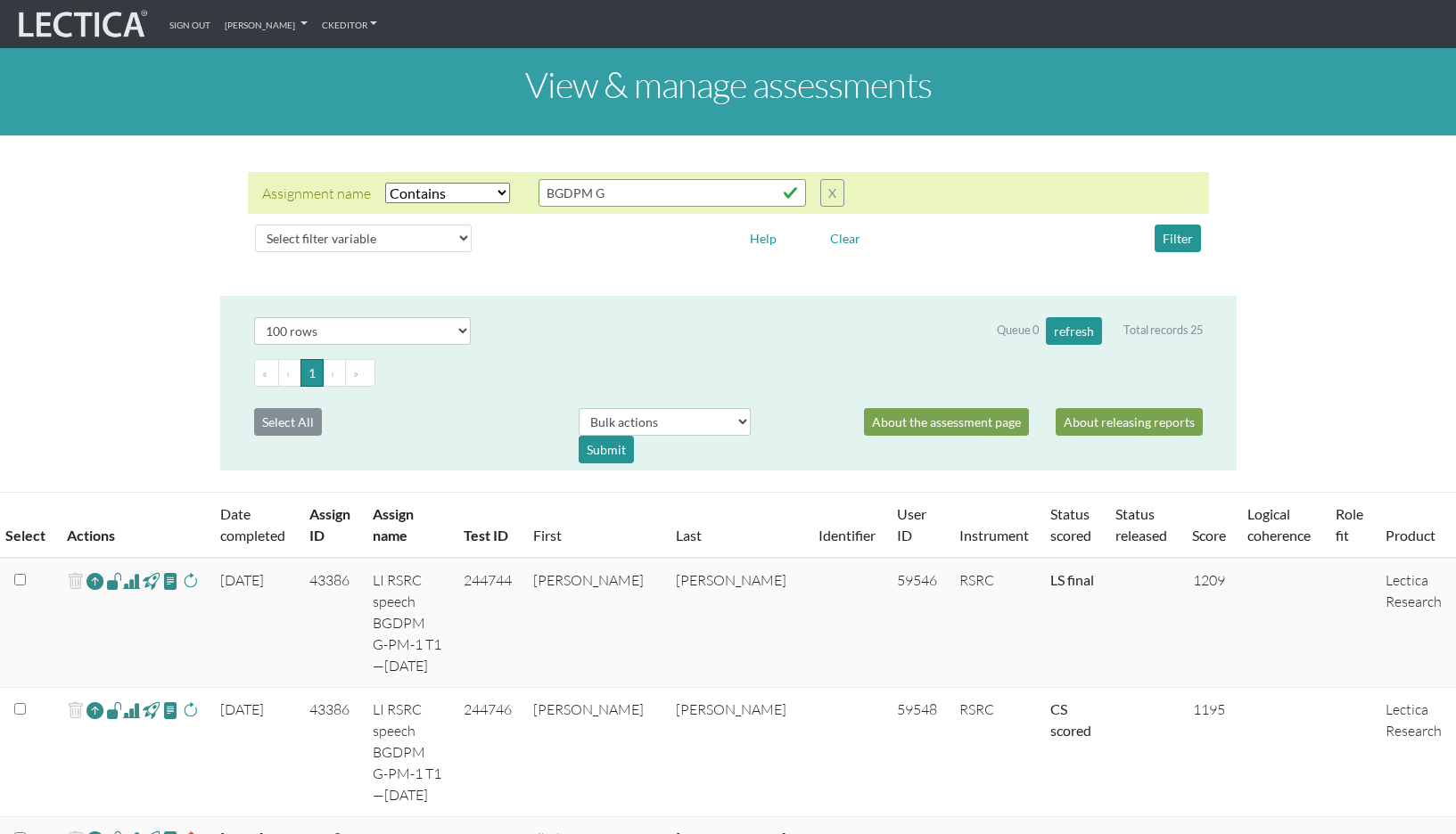
select select "icontains"
select select "100"
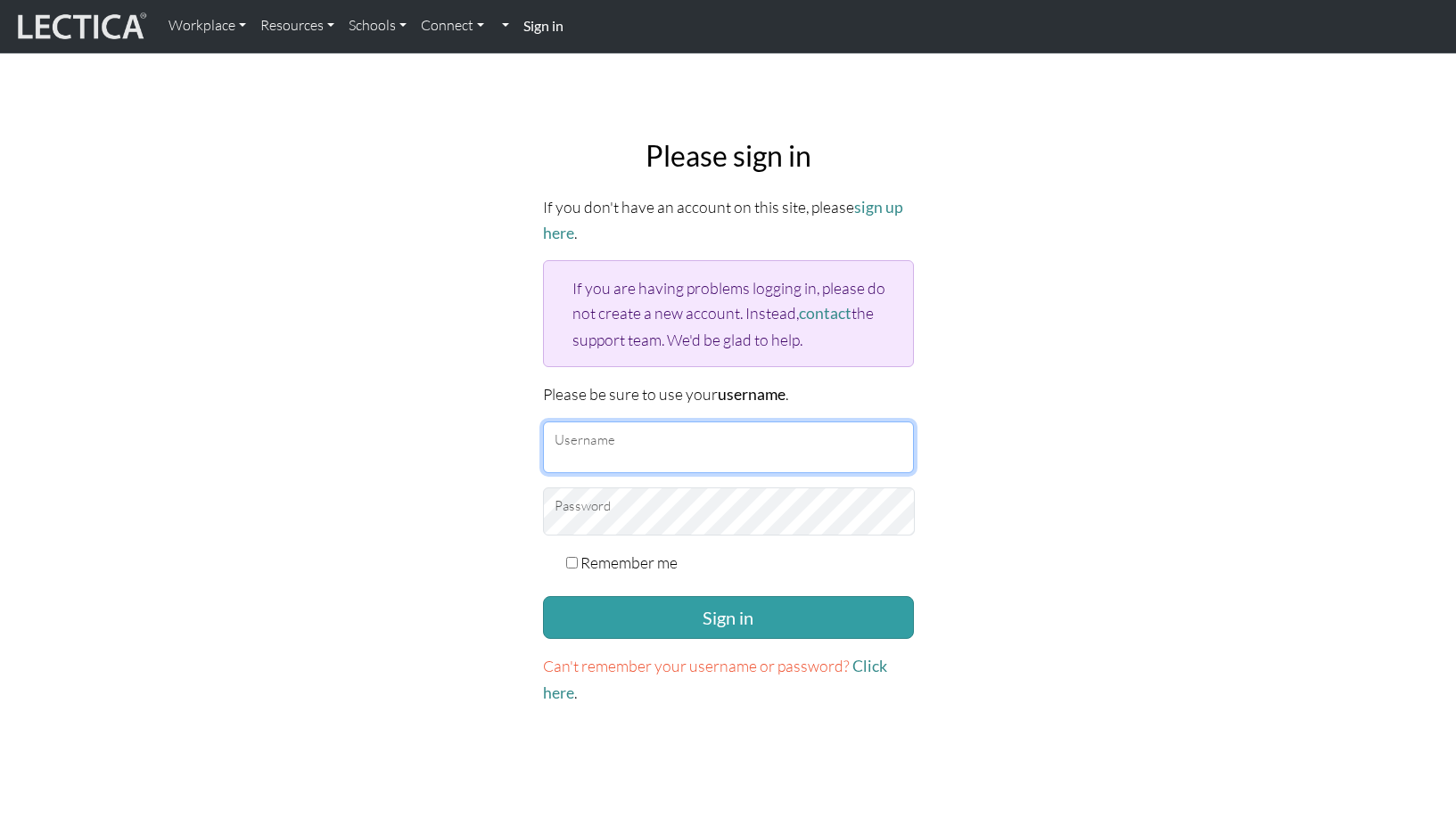
click at [671, 422] on input "Username" at bounding box center [728, 447] width 370 height 51
type input "theodawson"
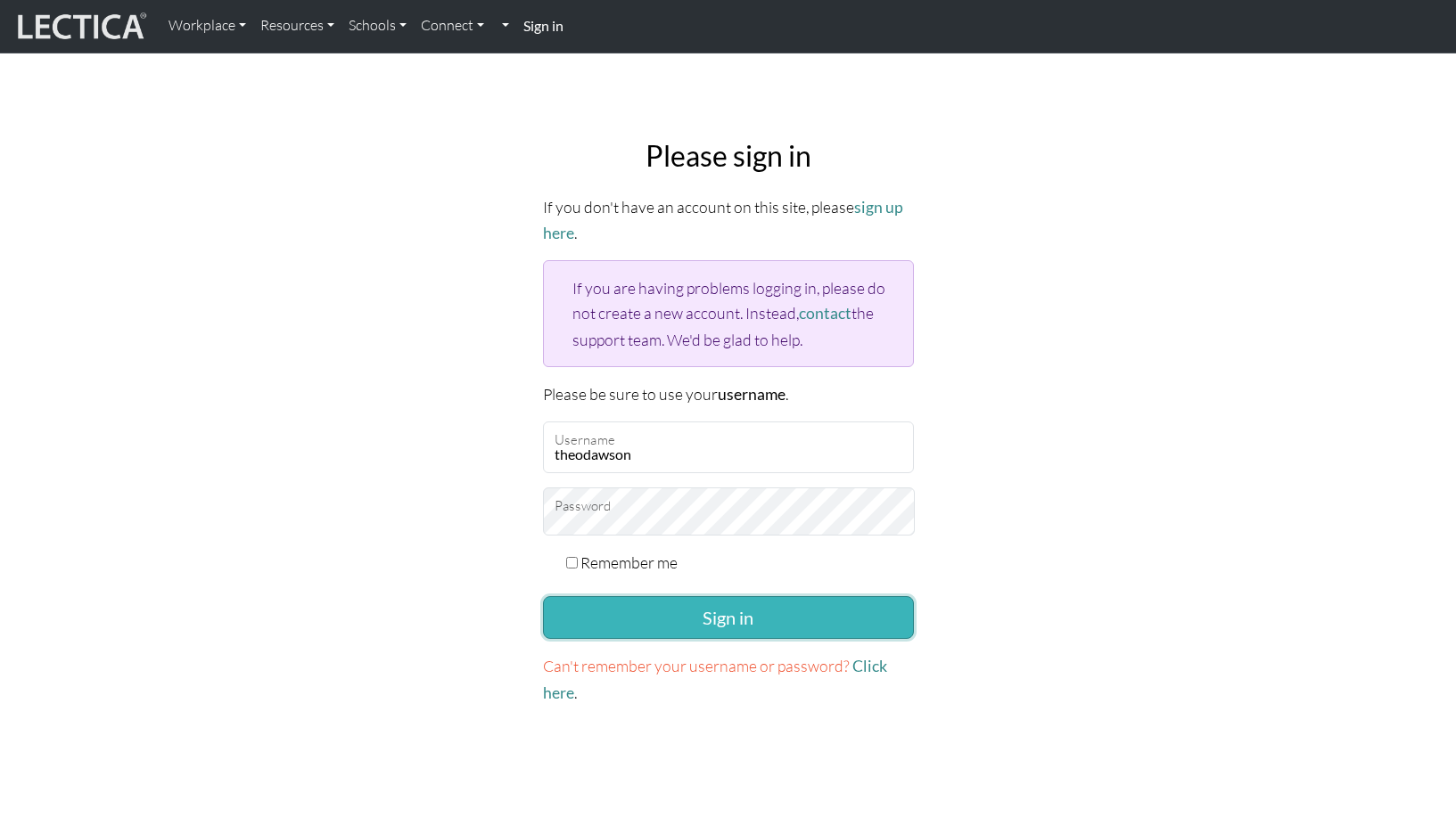
click at [674, 596] on button "Sign in" at bounding box center [728, 617] width 370 height 43
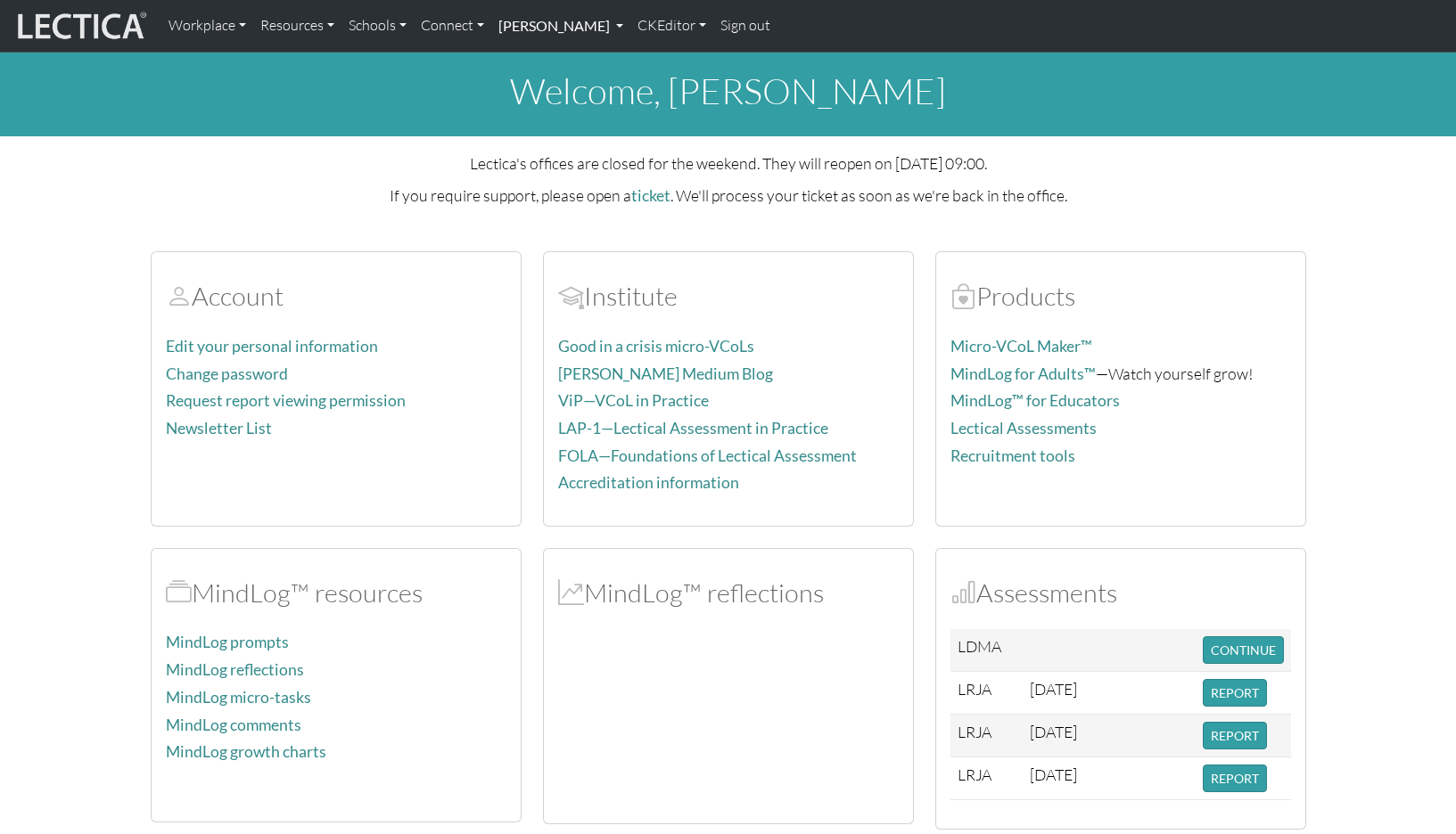
click at [537, 24] on link "[PERSON_NAME]" at bounding box center [561, 25] width 139 height 37
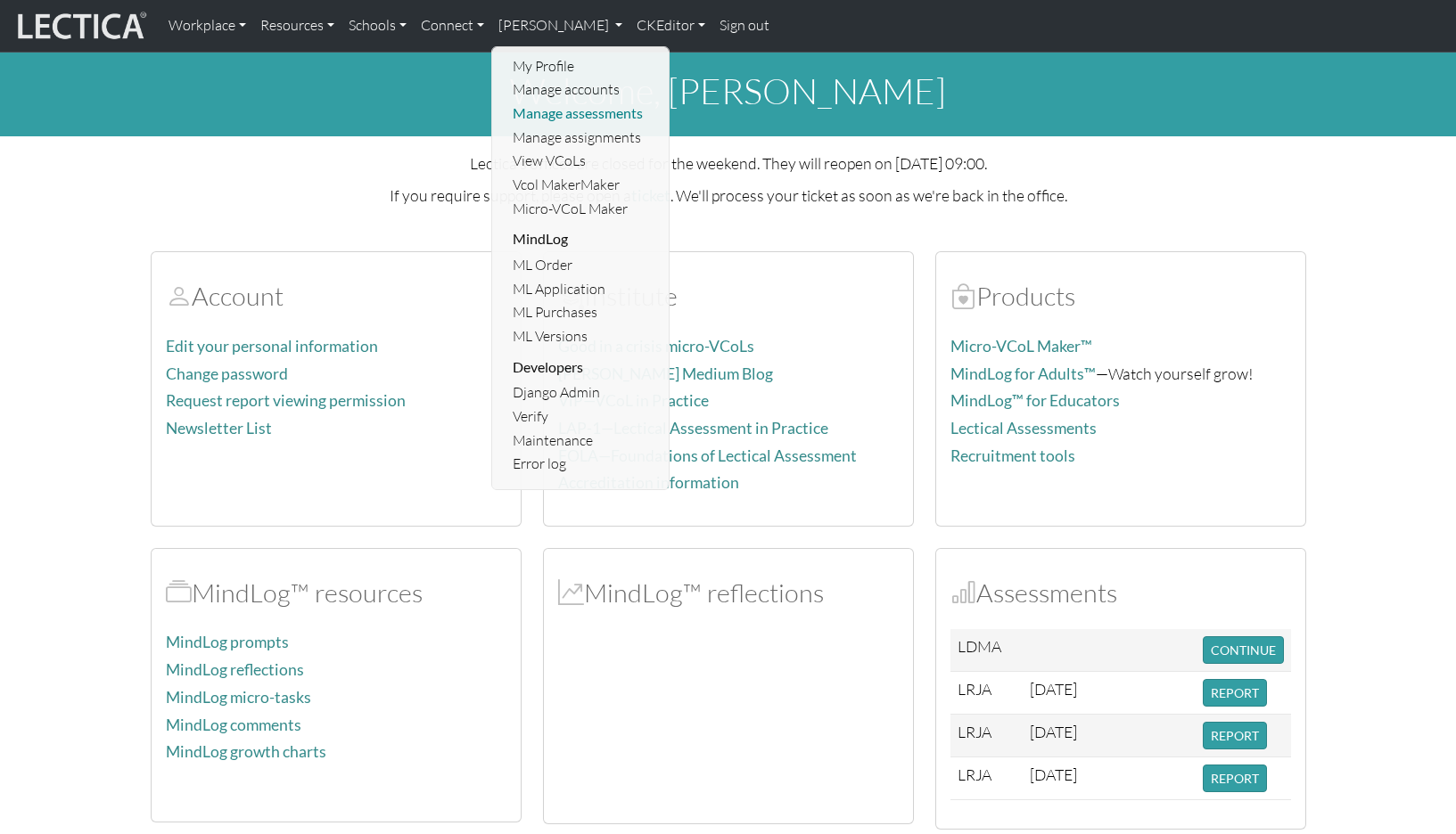
click at [536, 109] on link "Manage assessments" at bounding box center [582, 113] width 147 height 24
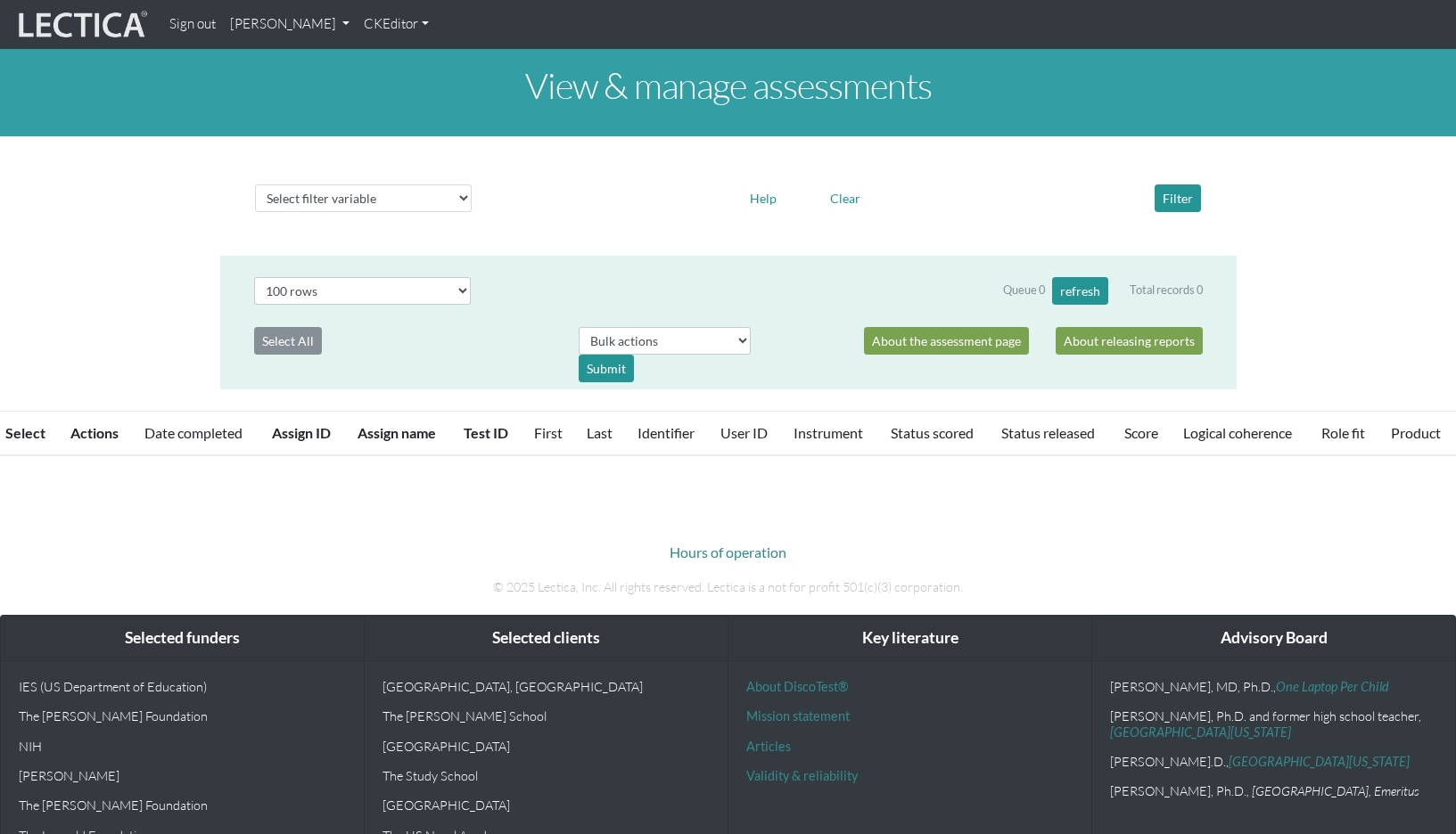
select select "100"
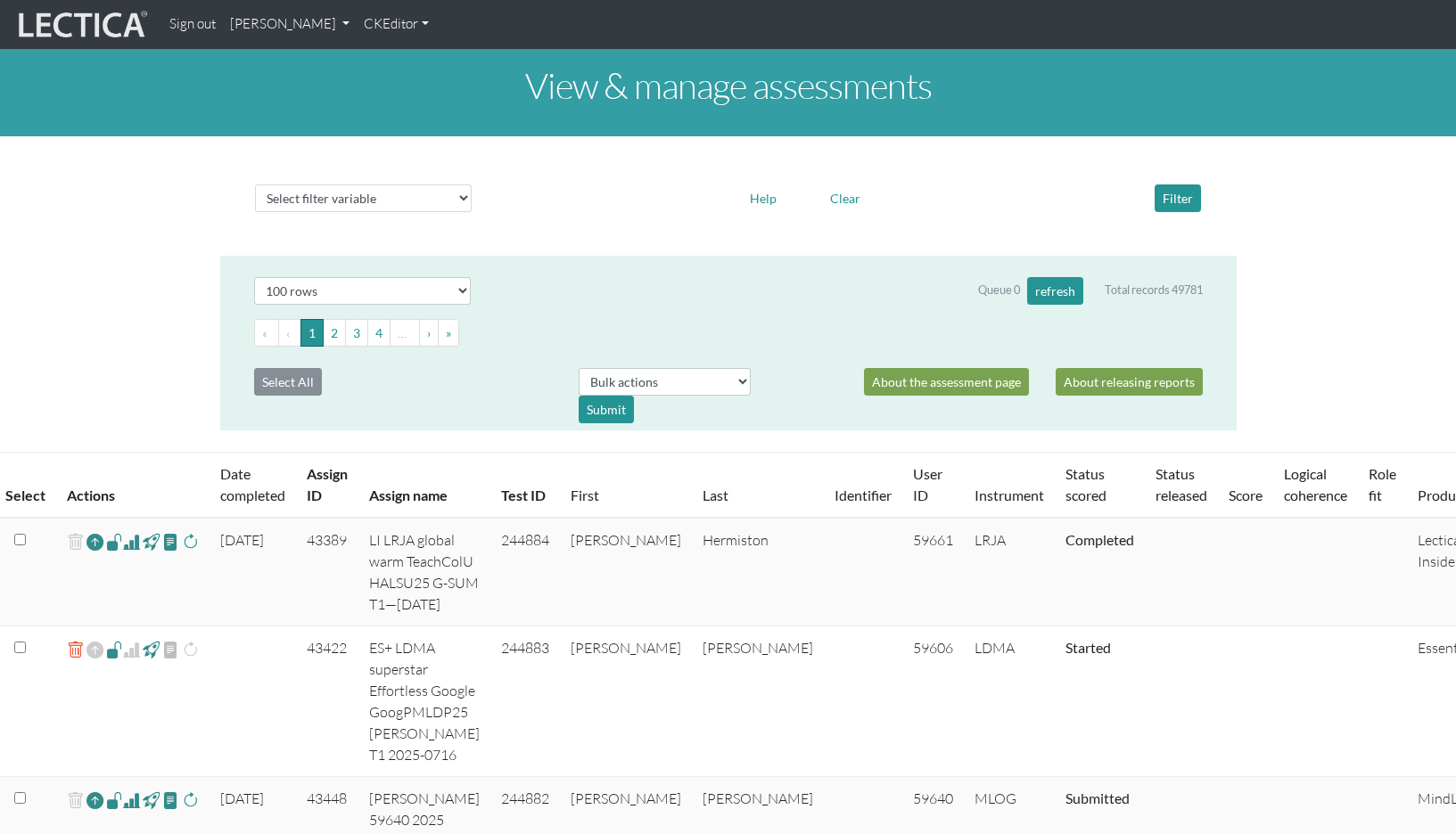
click at [262, 21] on link "[PERSON_NAME]" at bounding box center [289, 24] width 133 height 35
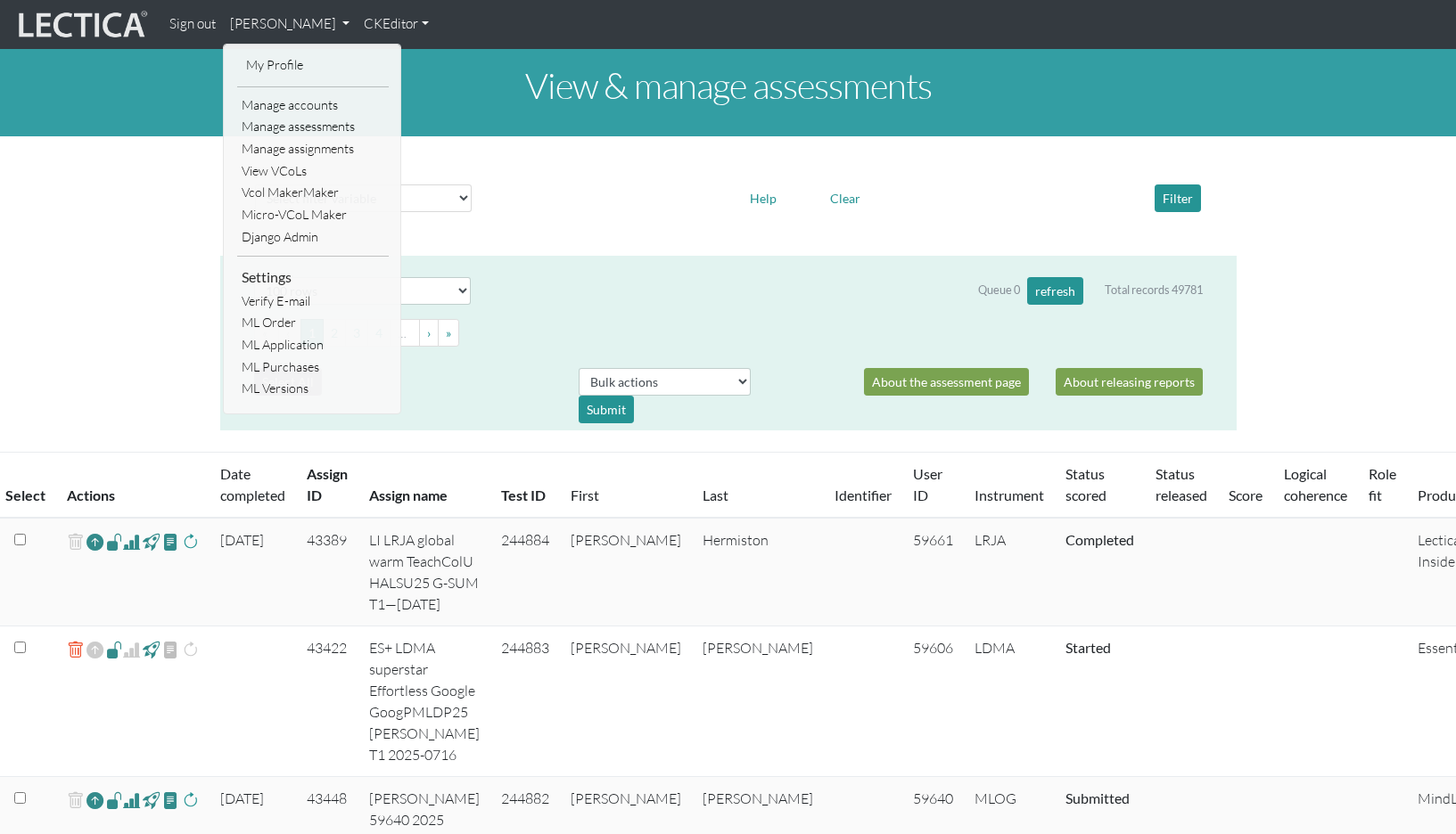
scroll to position [1, 0]
click at [608, 184] on div at bounding box center [607, 197] width 244 height 28
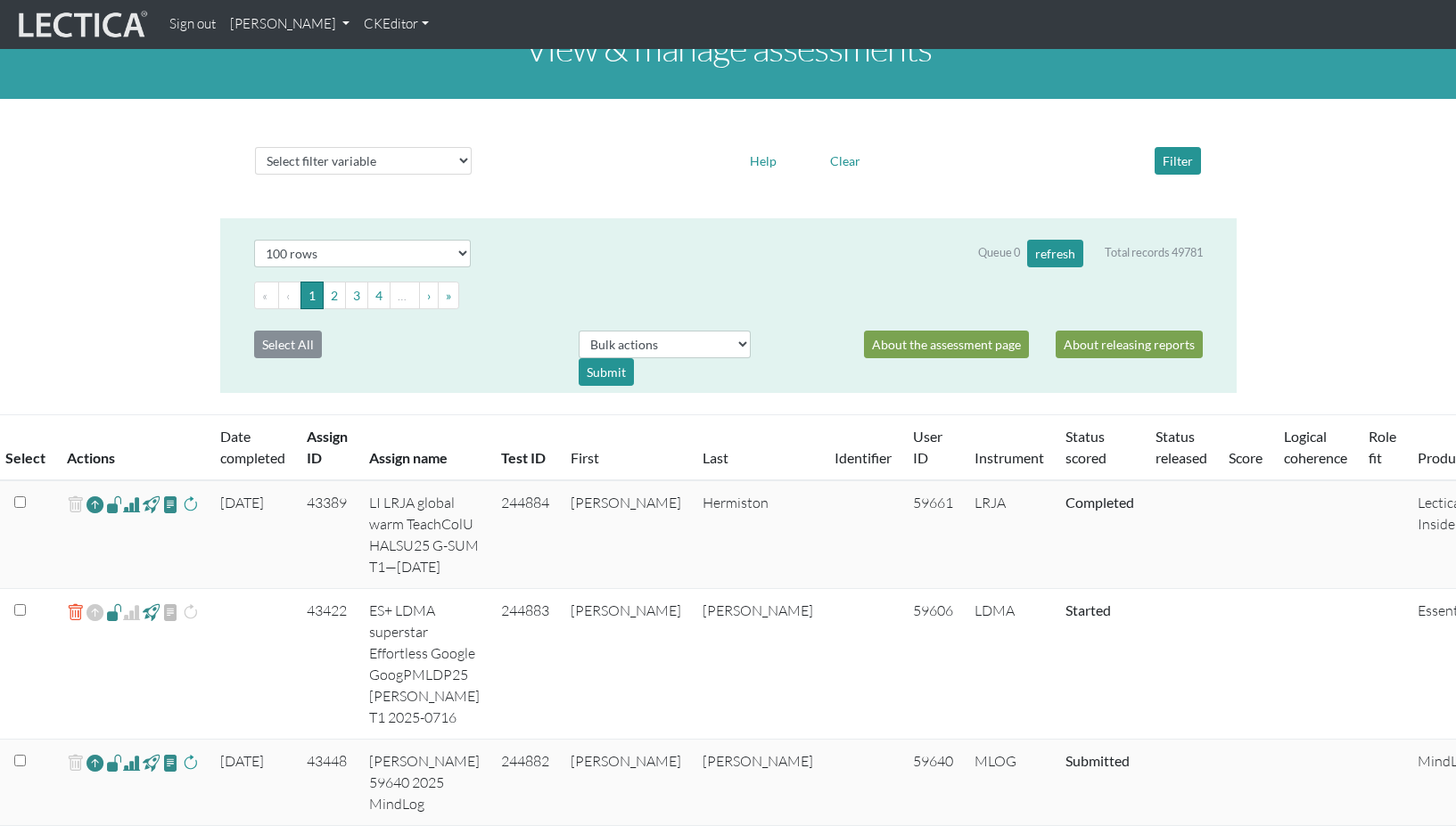
scroll to position [43, 0]
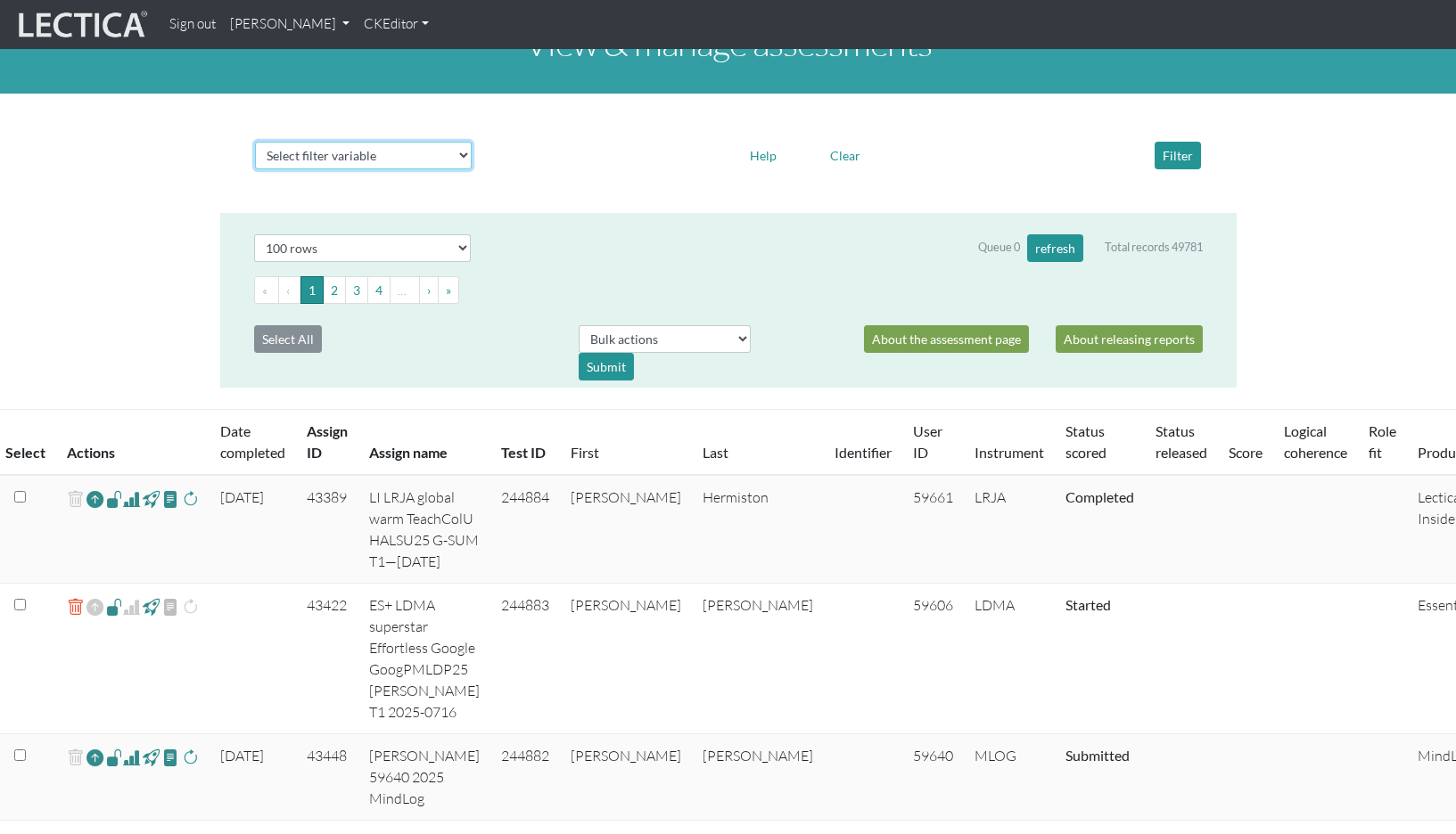
click at [329, 142] on select "Select filter variable Assignment name Assignment ID Clarity persuasive Clarity…" at bounding box center [363, 155] width 216 height 28
select select "test_time"
select select
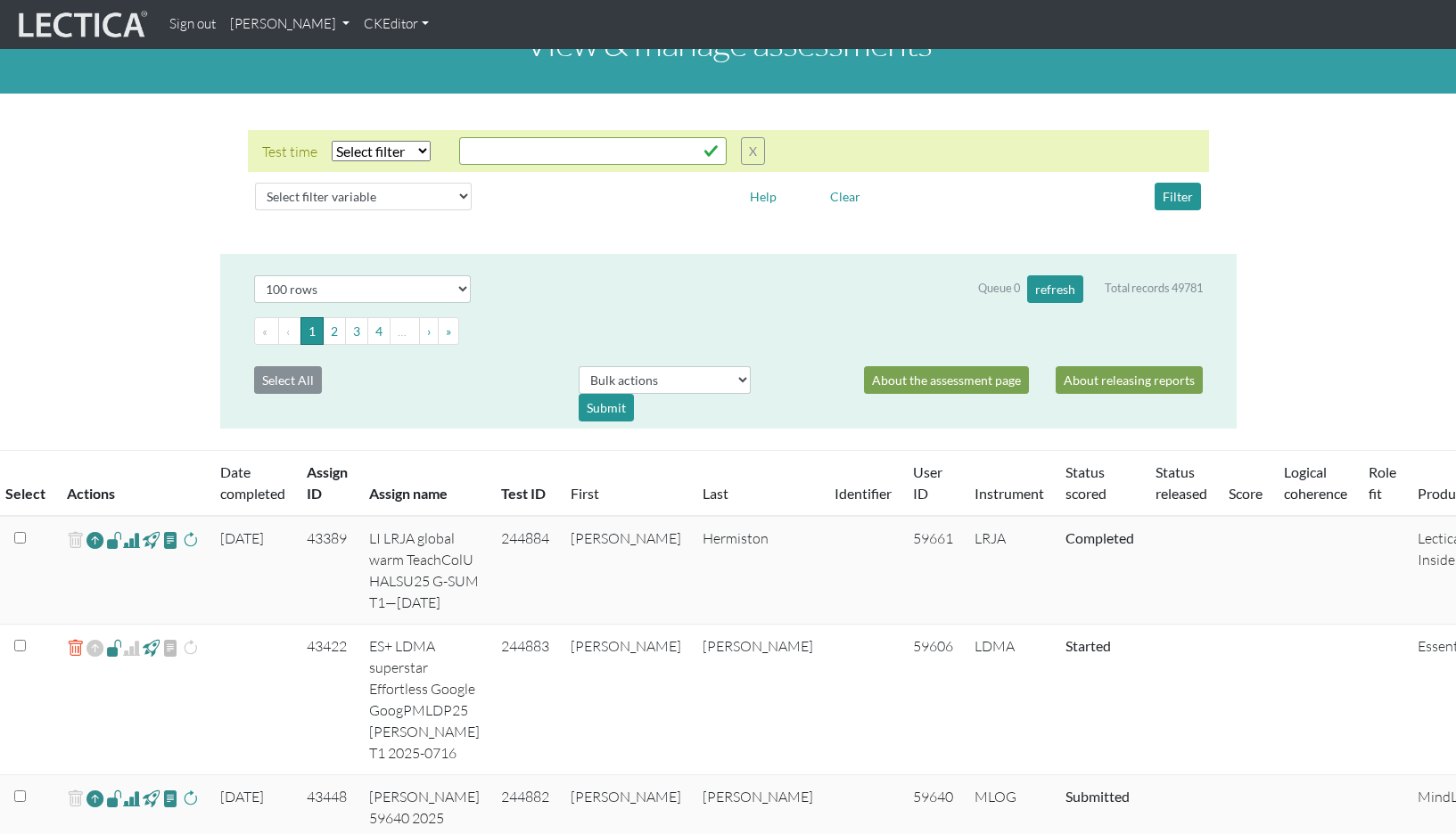
click at [366, 141] on select "Select filter Equals List Contains Greater than Less than" at bounding box center [381, 151] width 99 height 21
select select "equal"
click at [494, 137] on input "text" at bounding box center [592, 150] width 268 height 28
type input "5"
click at [1166, 183] on button "Filter" at bounding box center [1177, 196] width 47 height 28
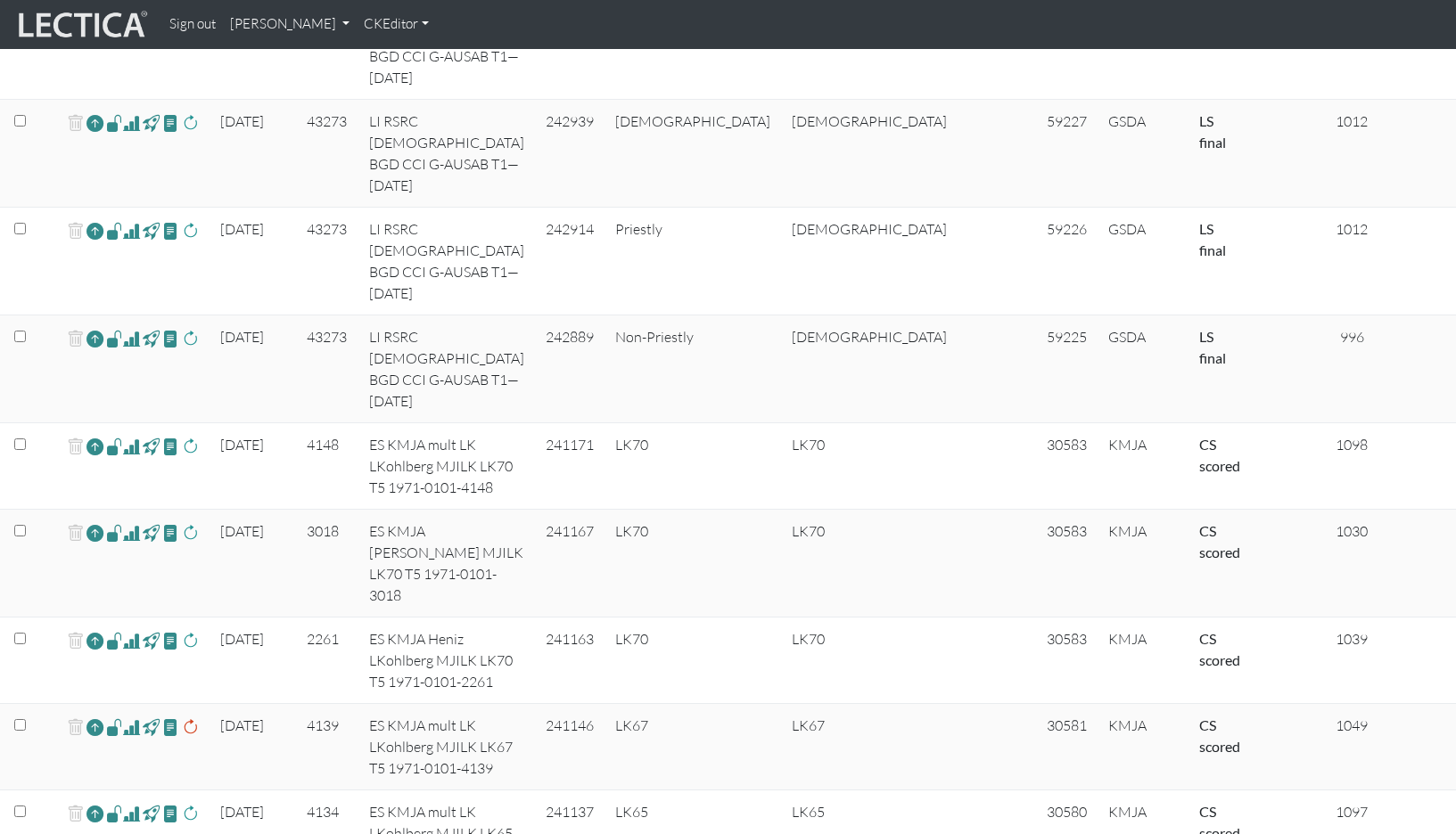
scroll to position [0, 0]
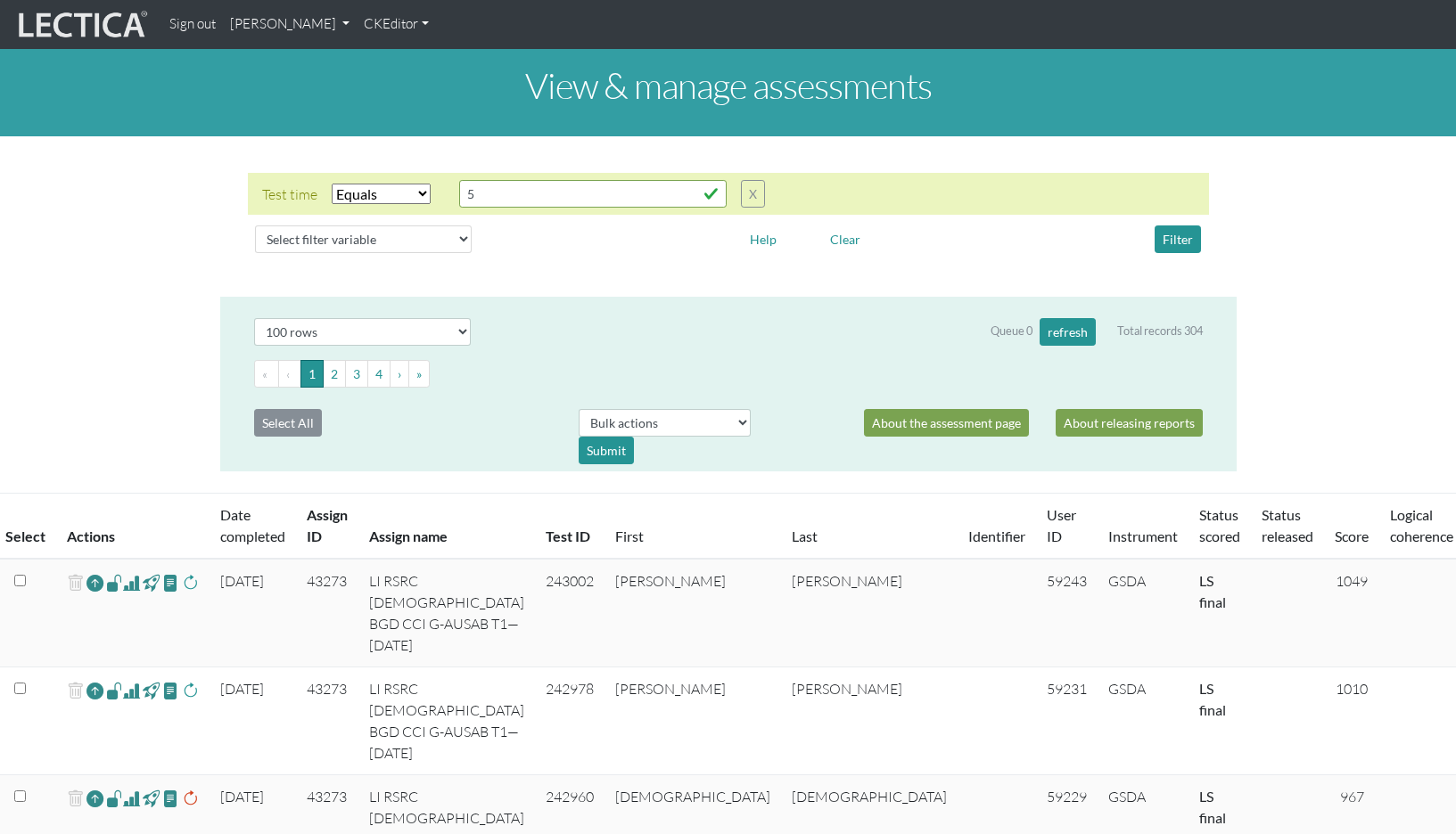
click at [1346, 234] on div "Test time Select filter Equals List Contains Greater than Less than Search stri…" at bounding box center [728, 216] width 1456 height 132
click at [254, 28] on link "[PERSON_NAME]" at bounding box center [289, 24] width 133 height 35
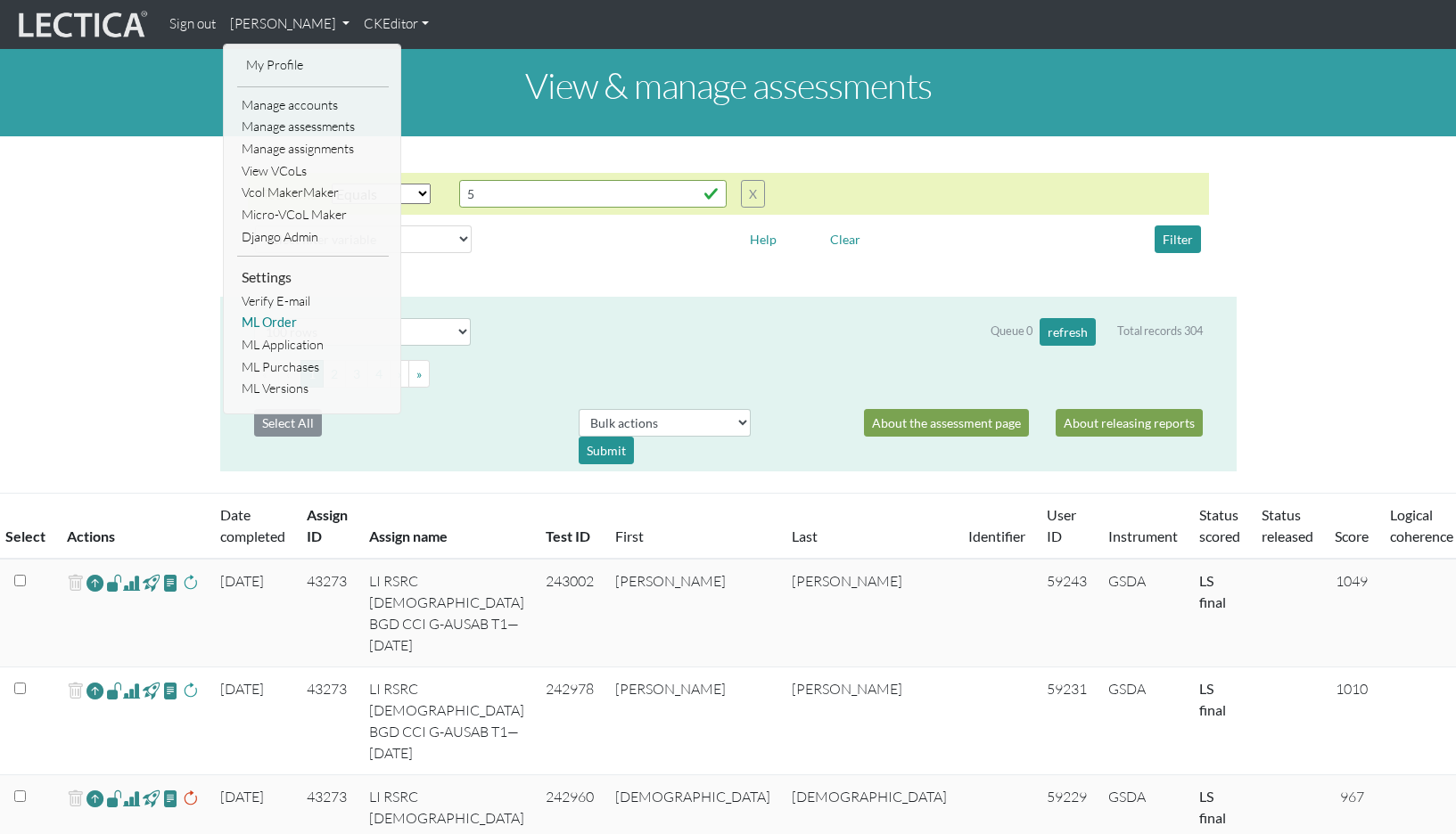
click at [266, 312] on link "ML Order" at bounding box center [312, 323] width 151 height 22
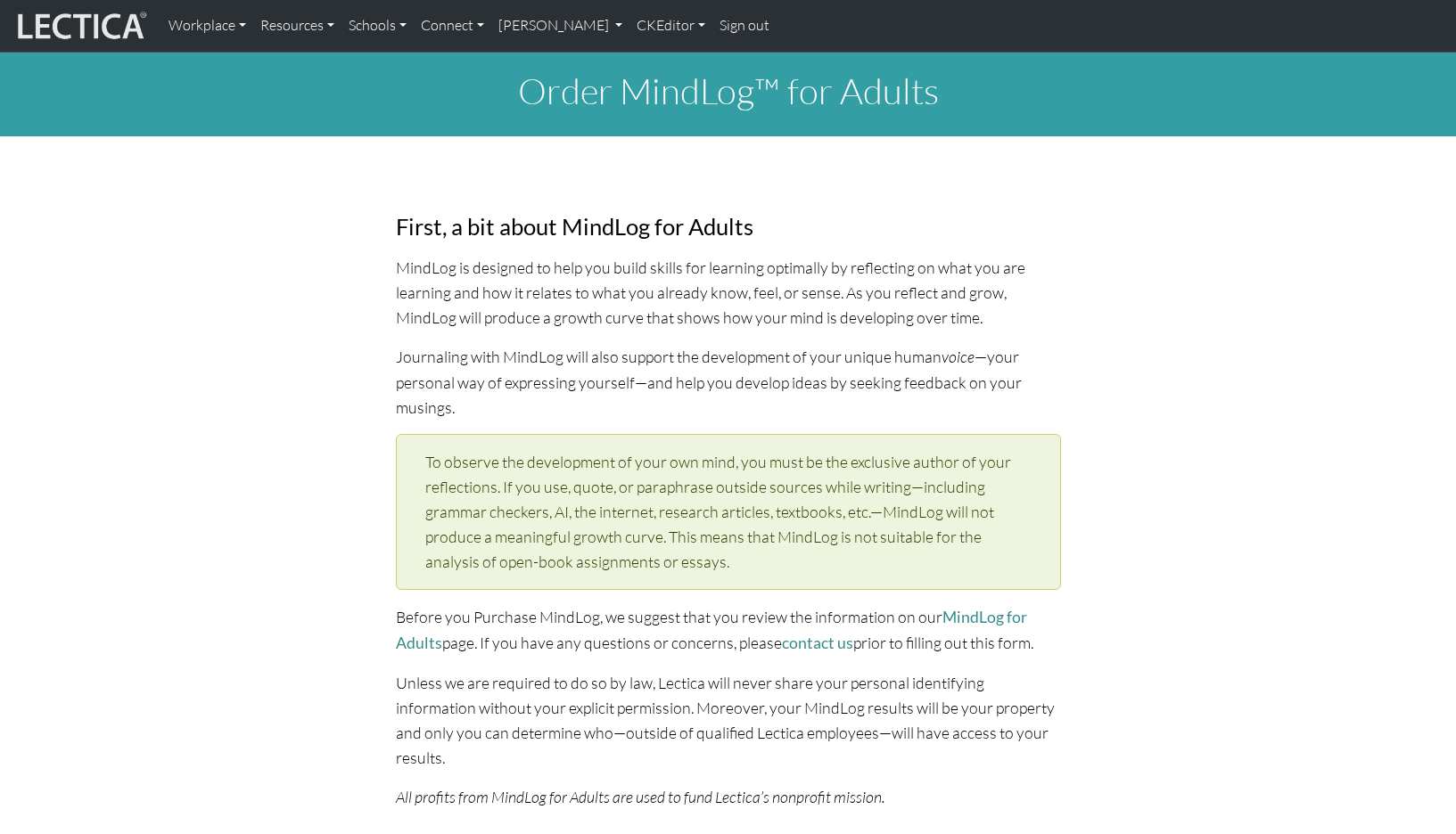
select select "1952"
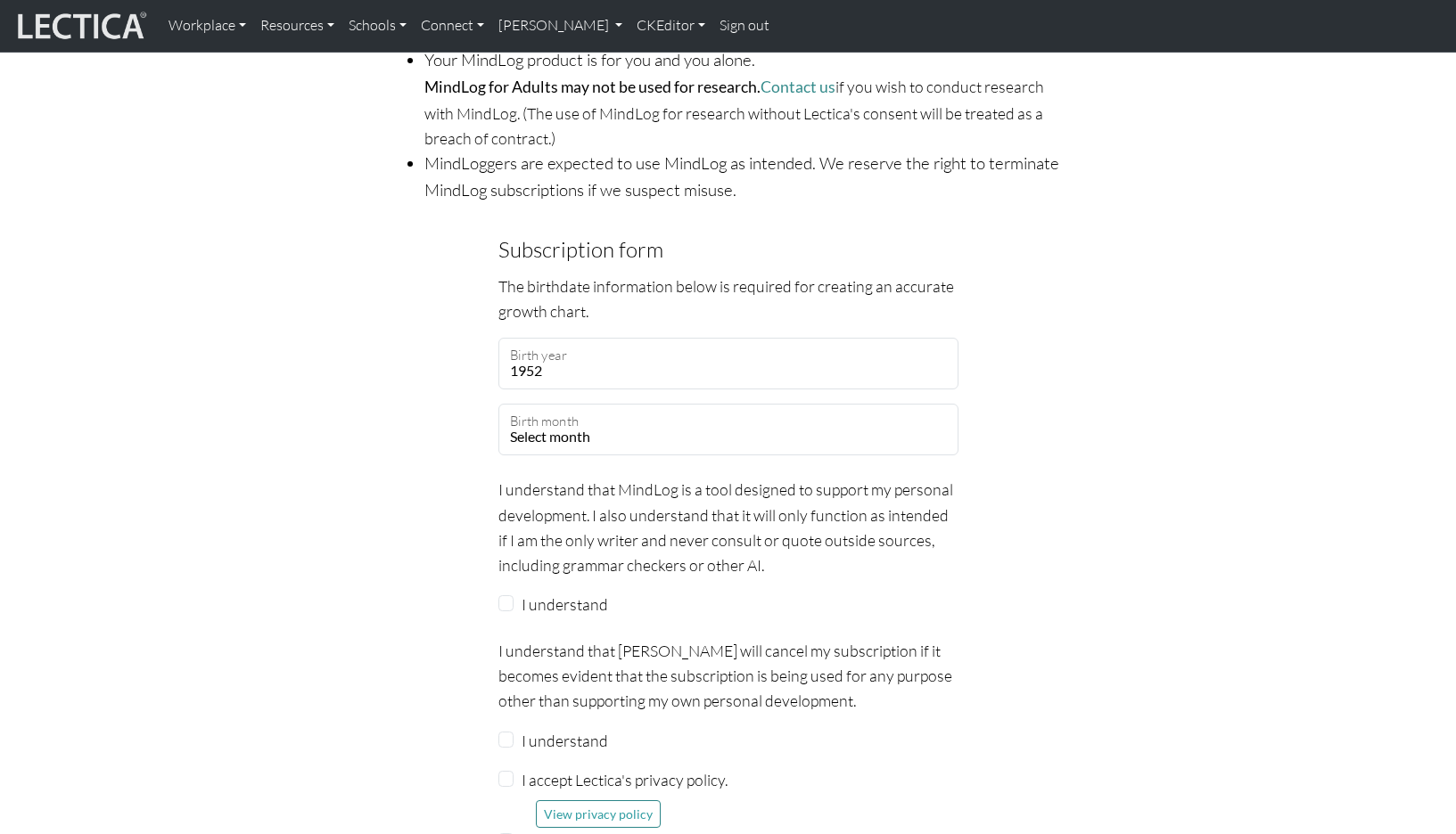
scroll to position [1320, 0]
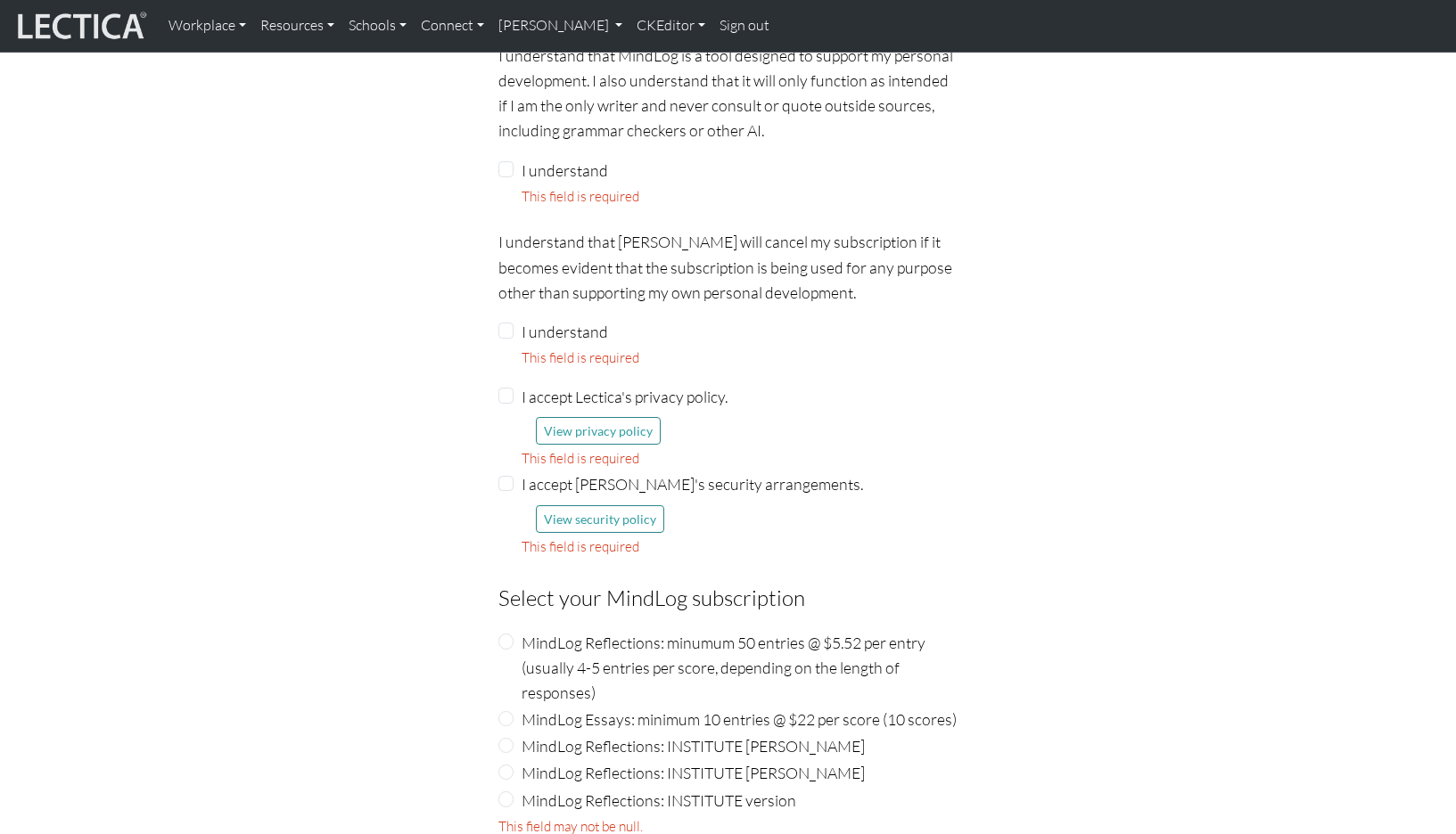
scroll to position [1811, 0]
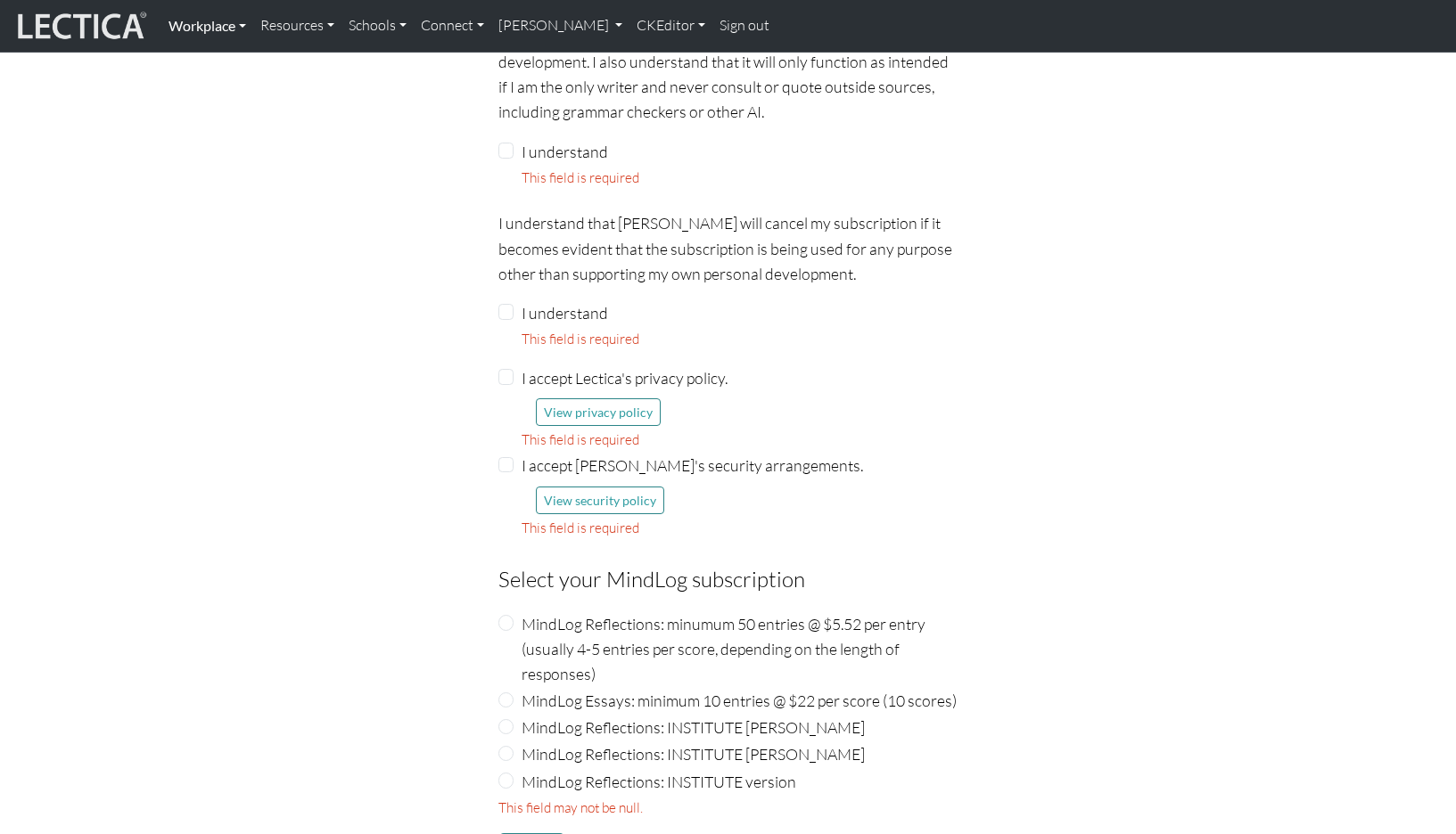
click at [198, 27] on link "Workplace" at bounding box center [207, 25] width 91 height 37
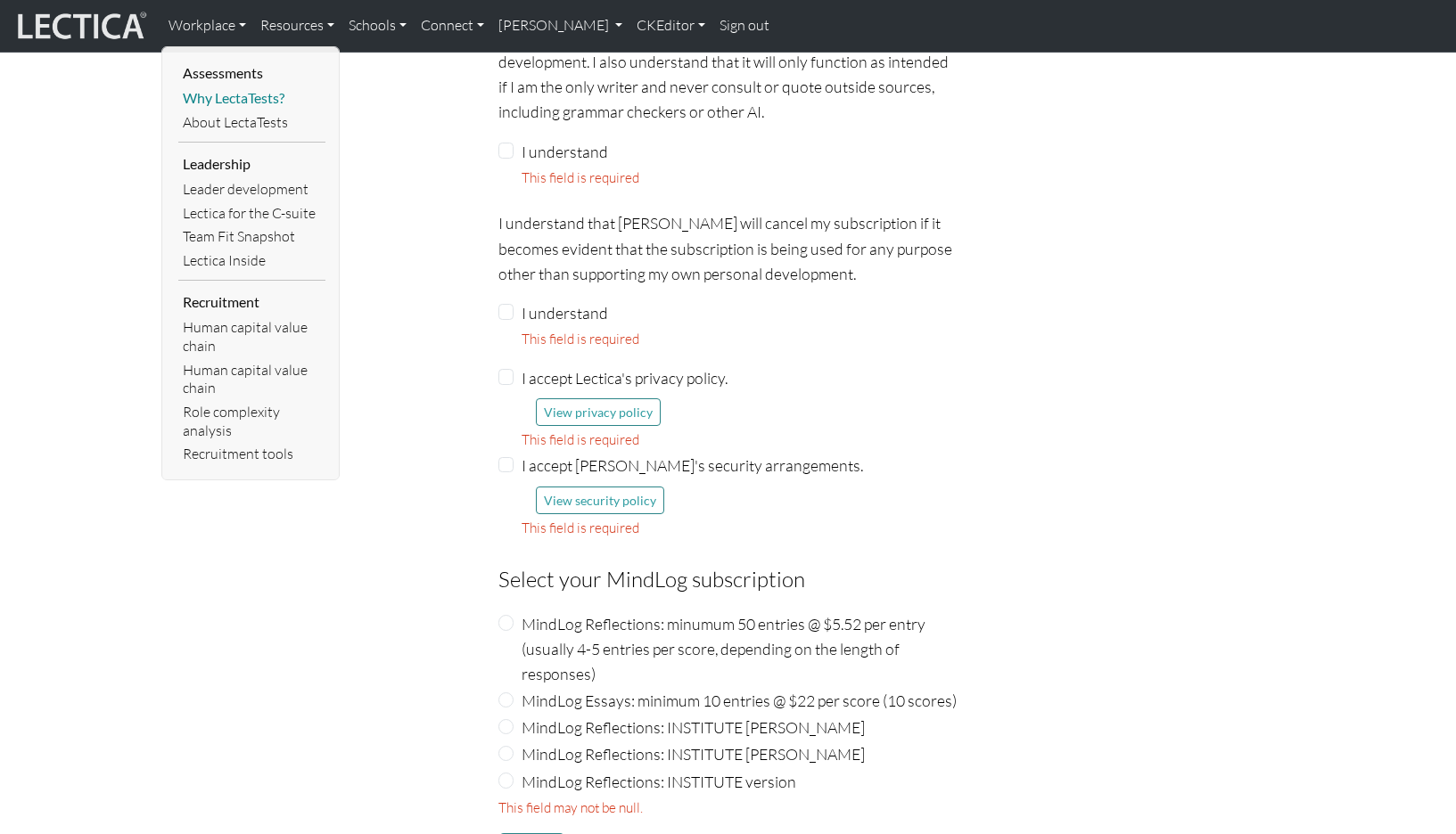
click at [195, 91] on link "Why LectaTests?" at bounding box center [251, 98] width 147 height 24
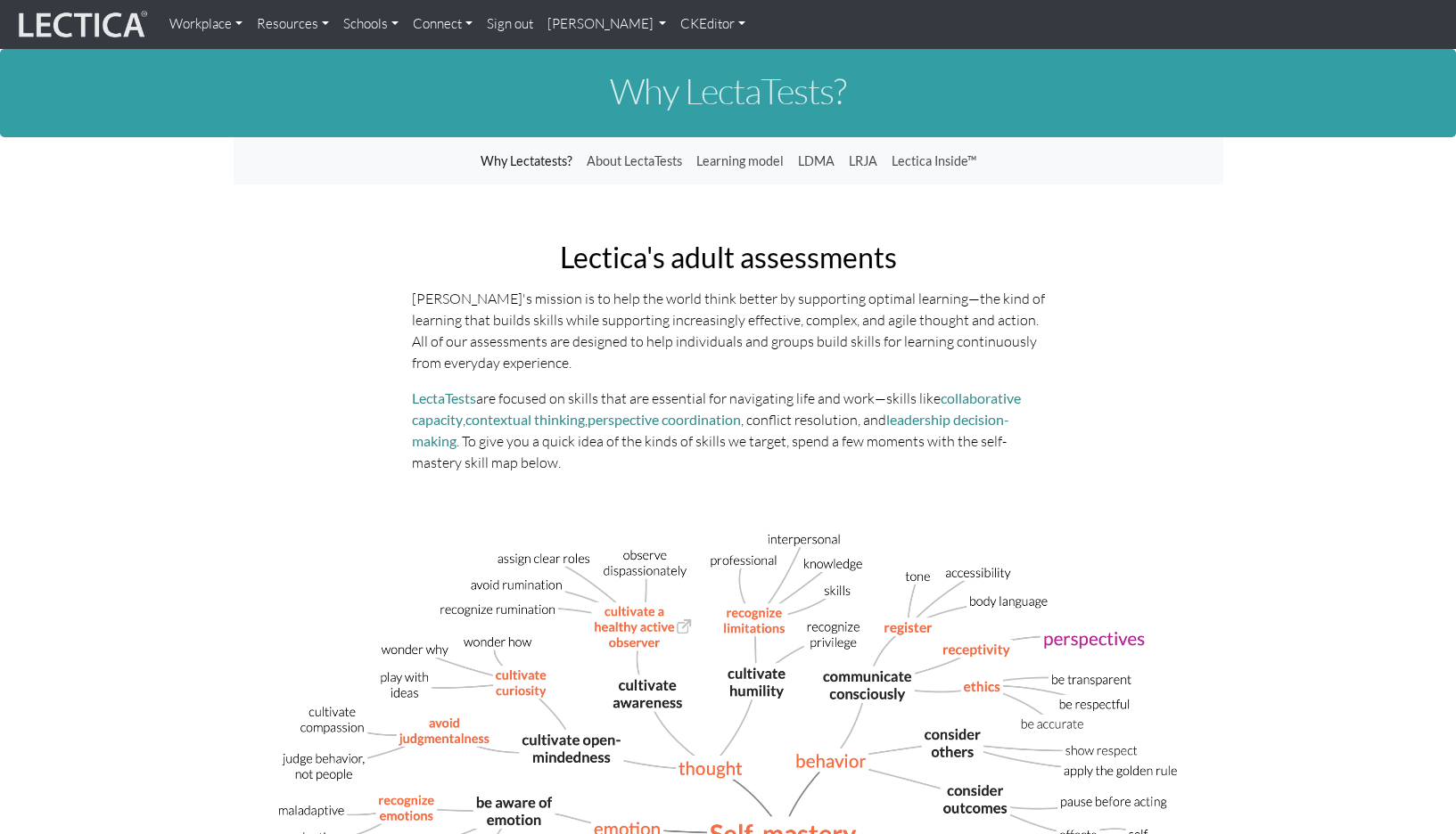
click at [209, 18] on link "Workplace" at bounding box center [206, 24] width 88 height 35
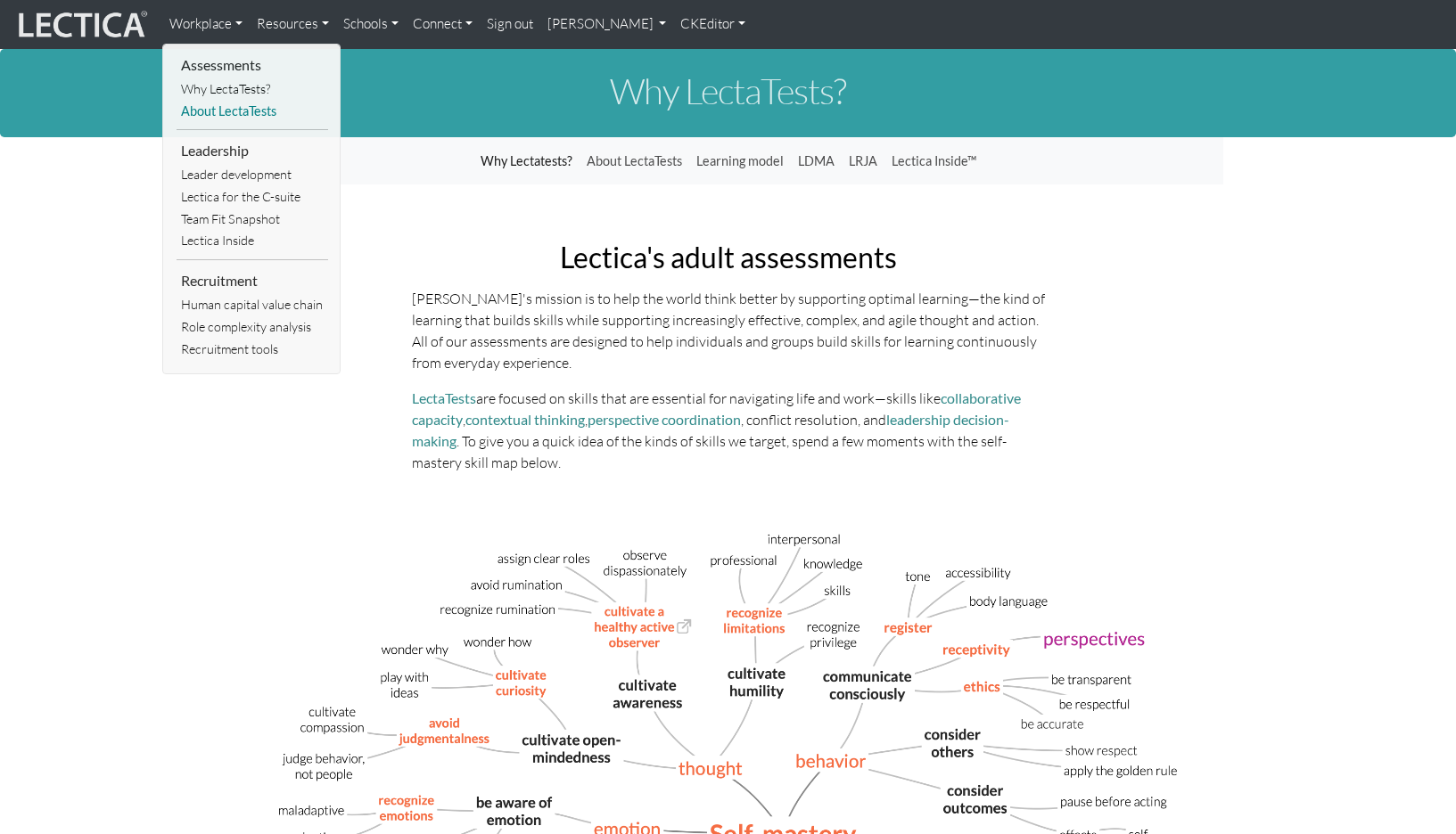
click at [201, 106] on link "About LectaTests" at bounding box center [251, 111] width 151 height 22
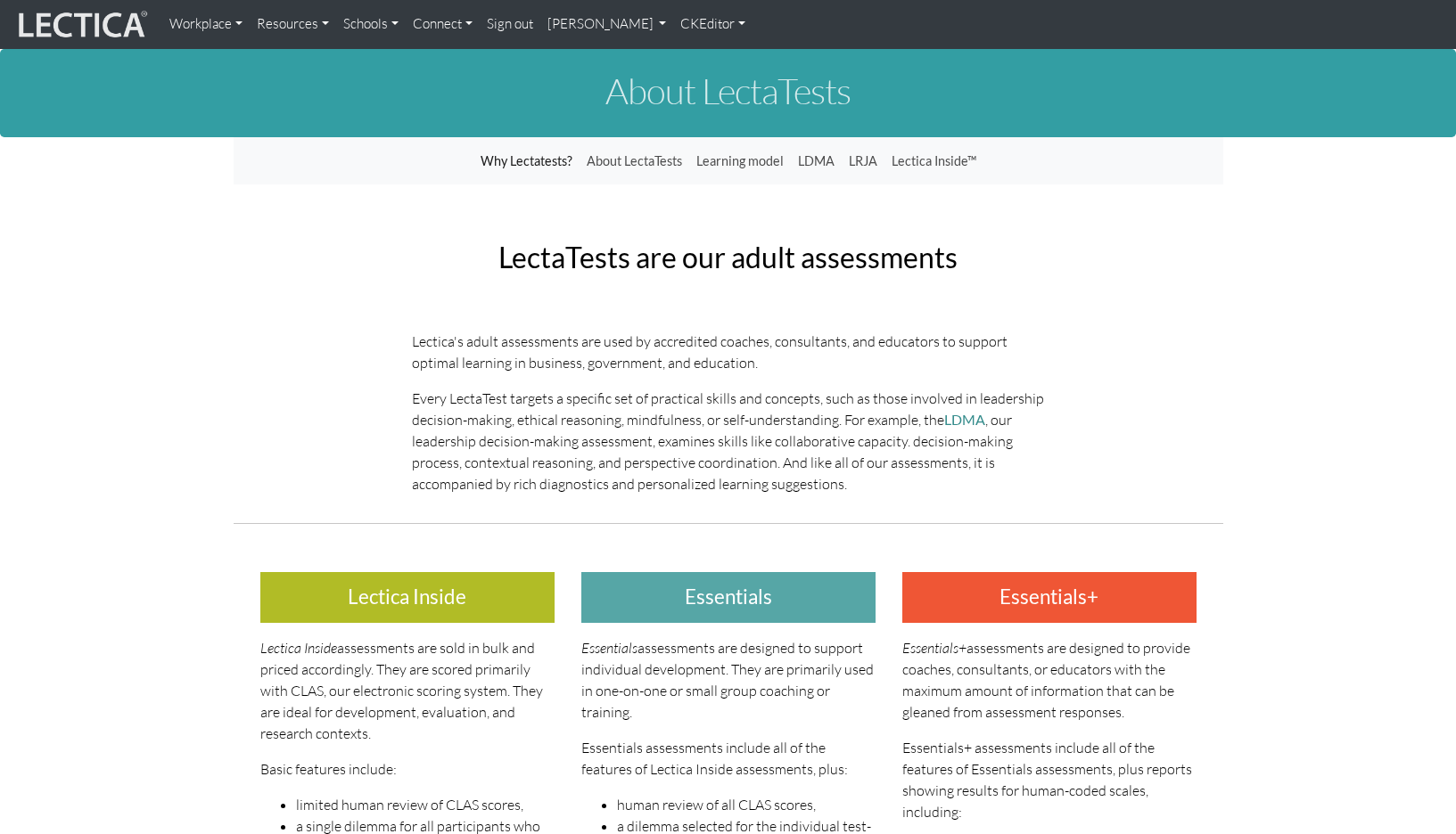
click at [189, 22] on link "Workplace" at bounding box center [206, 24] width 88 height 35
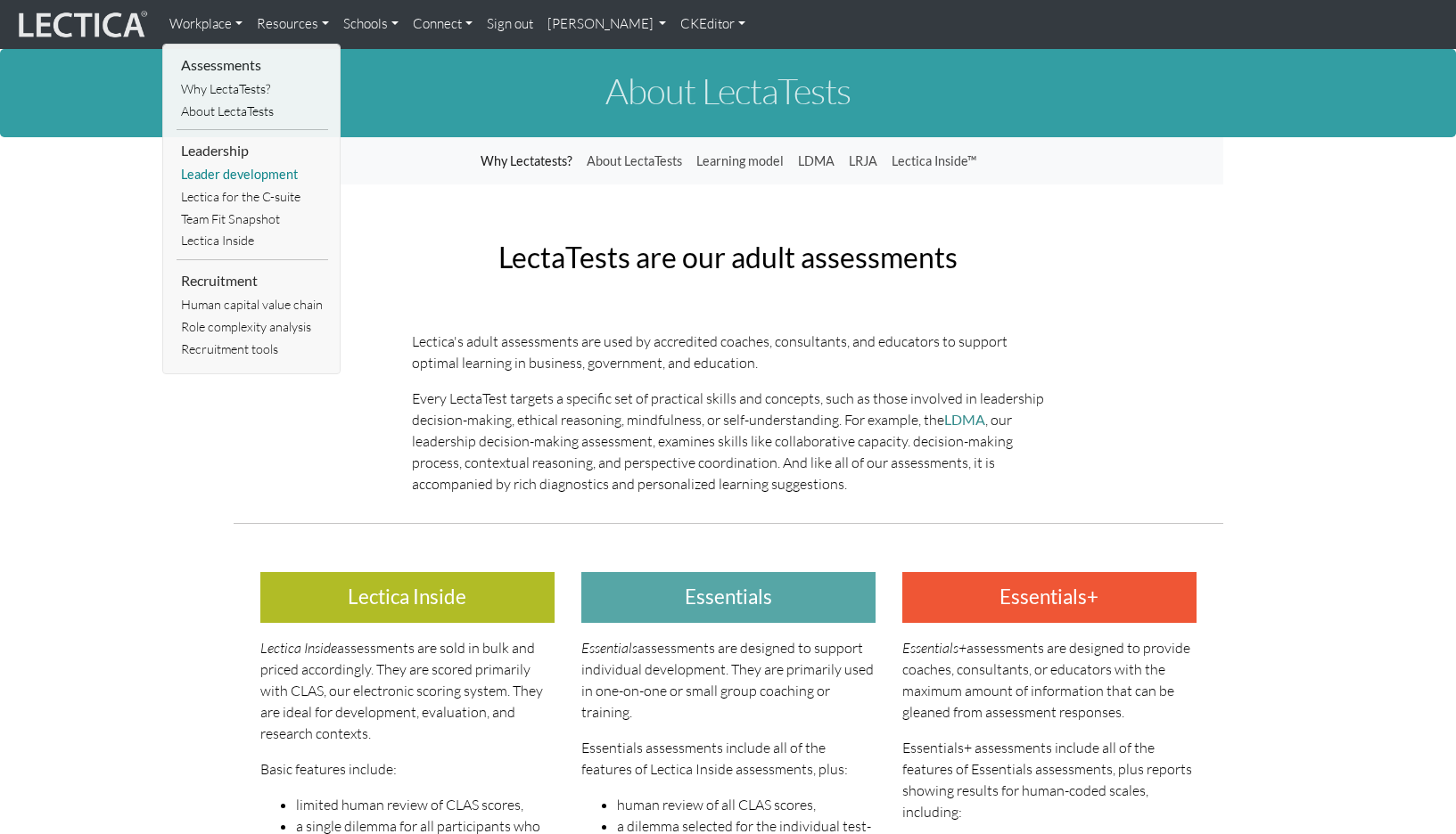
click at [215, 164] on link "Leader development" at bounding box center [251, 174] width 151 height 22
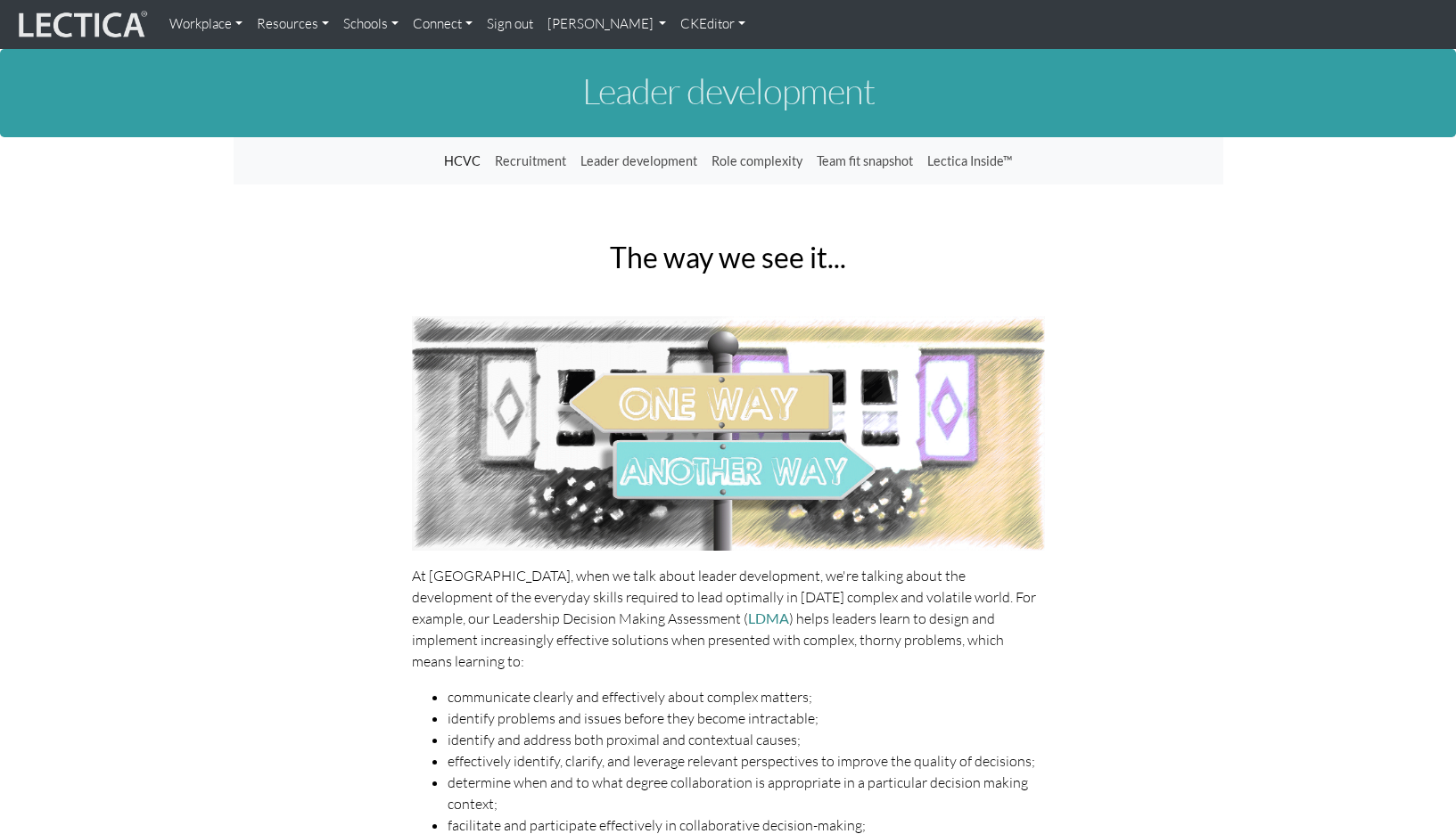
click at [192, 24] on link "Workplace" at bounding box center [206, 24] width 88 height 35
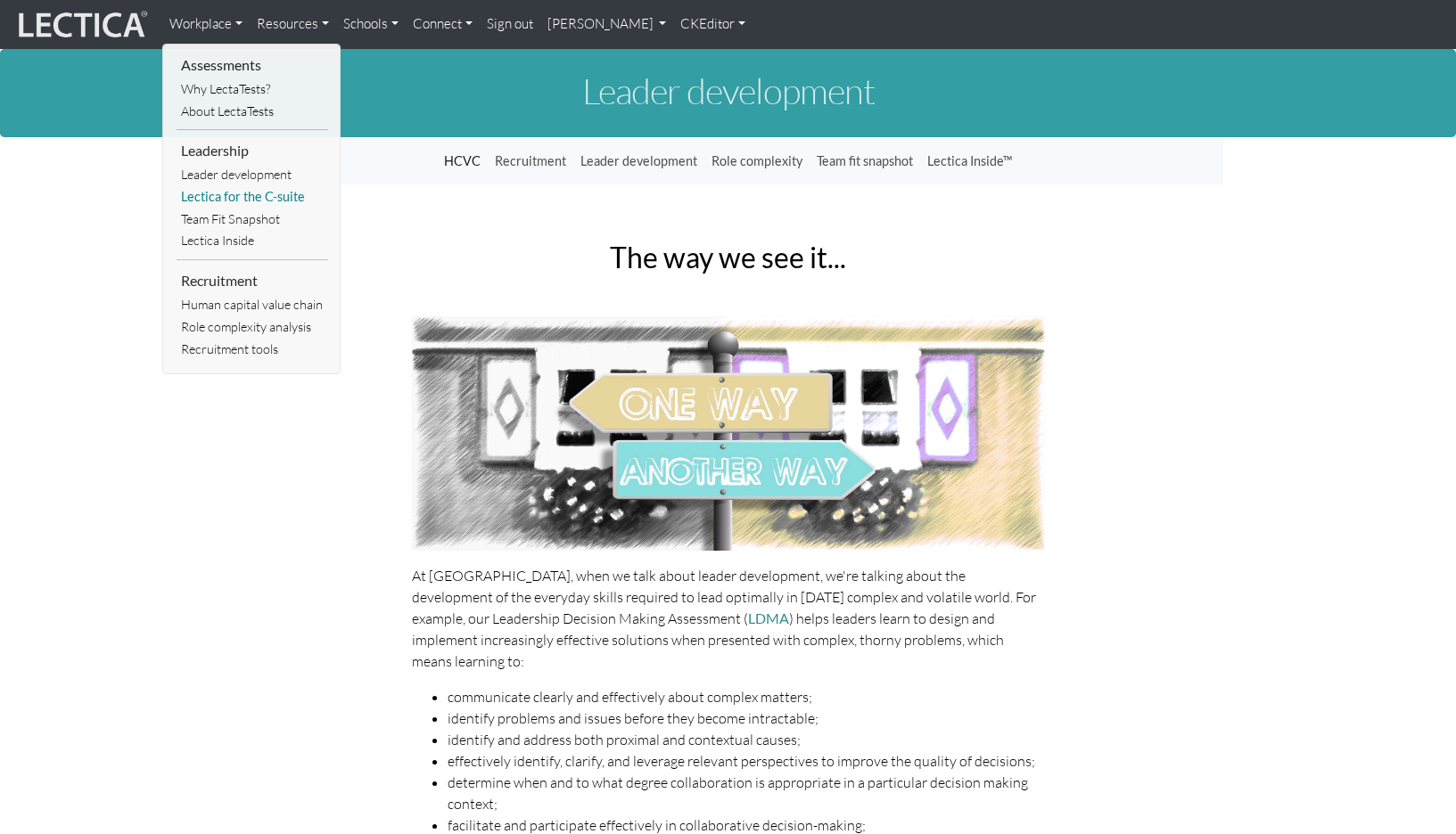
click at [206, 187] on link "Lectica for the C-suite" at bounding box center [251, 197] width 151 height 22
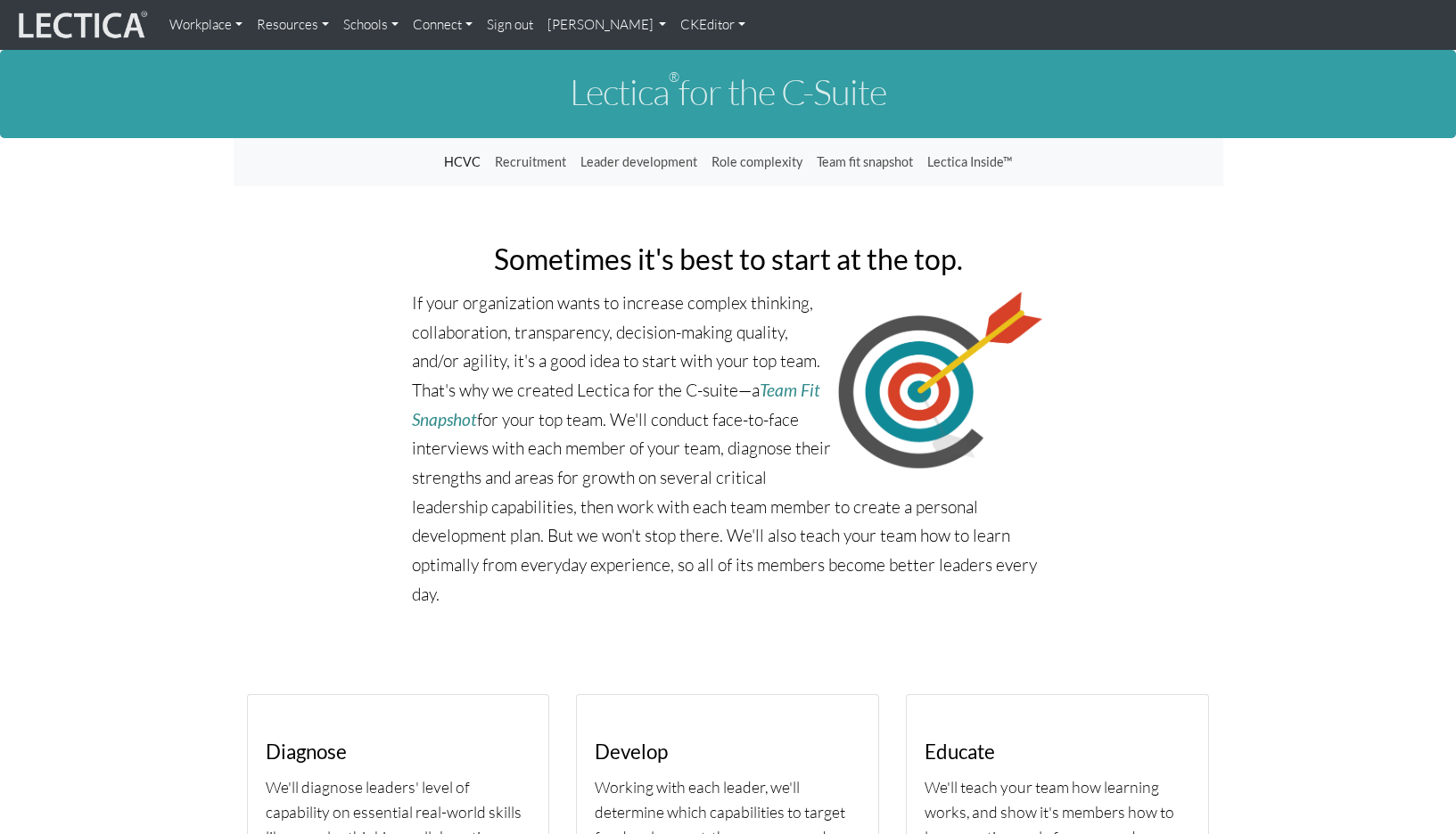
click at [196, 27] on link "Workplace" at bounding box center [206, 24] width 88 height 35
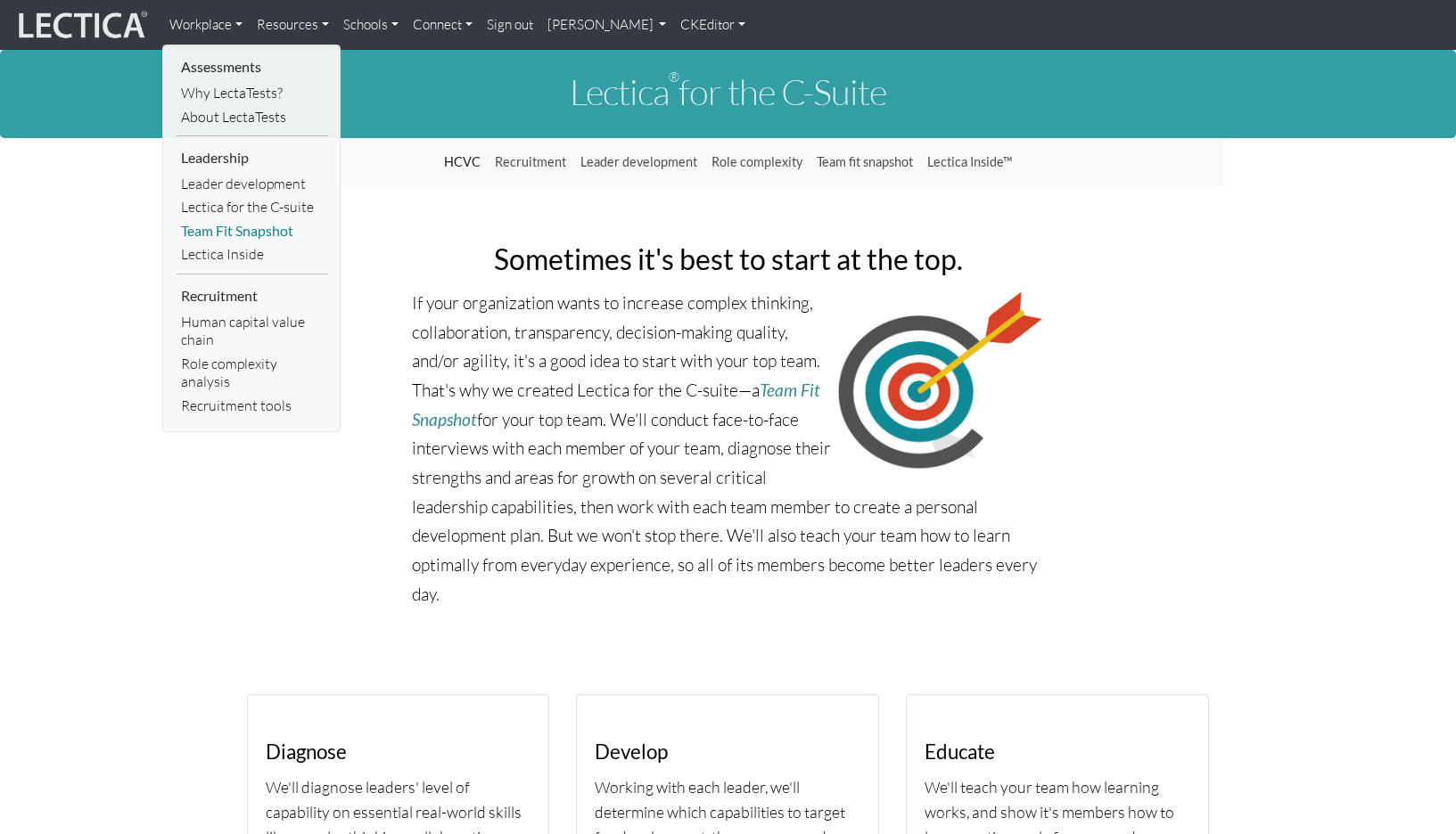
click at [195, 219] on link "Team Fit Snapshot" at bounding box center [251, 230] width 151 height 24
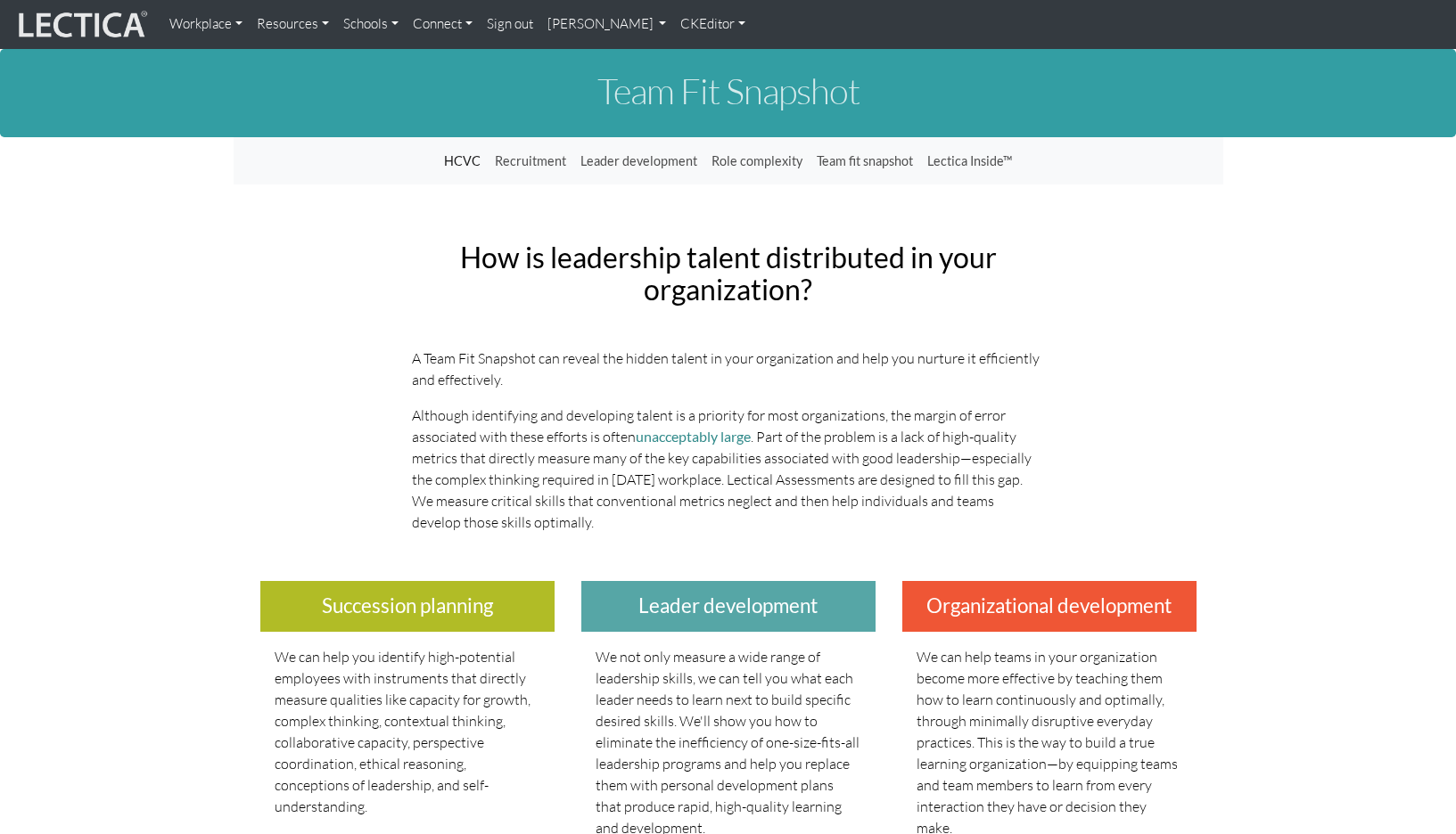
click at [188, 26] on link "Workplace" at bounding box center [206, 24] width 88 height 35
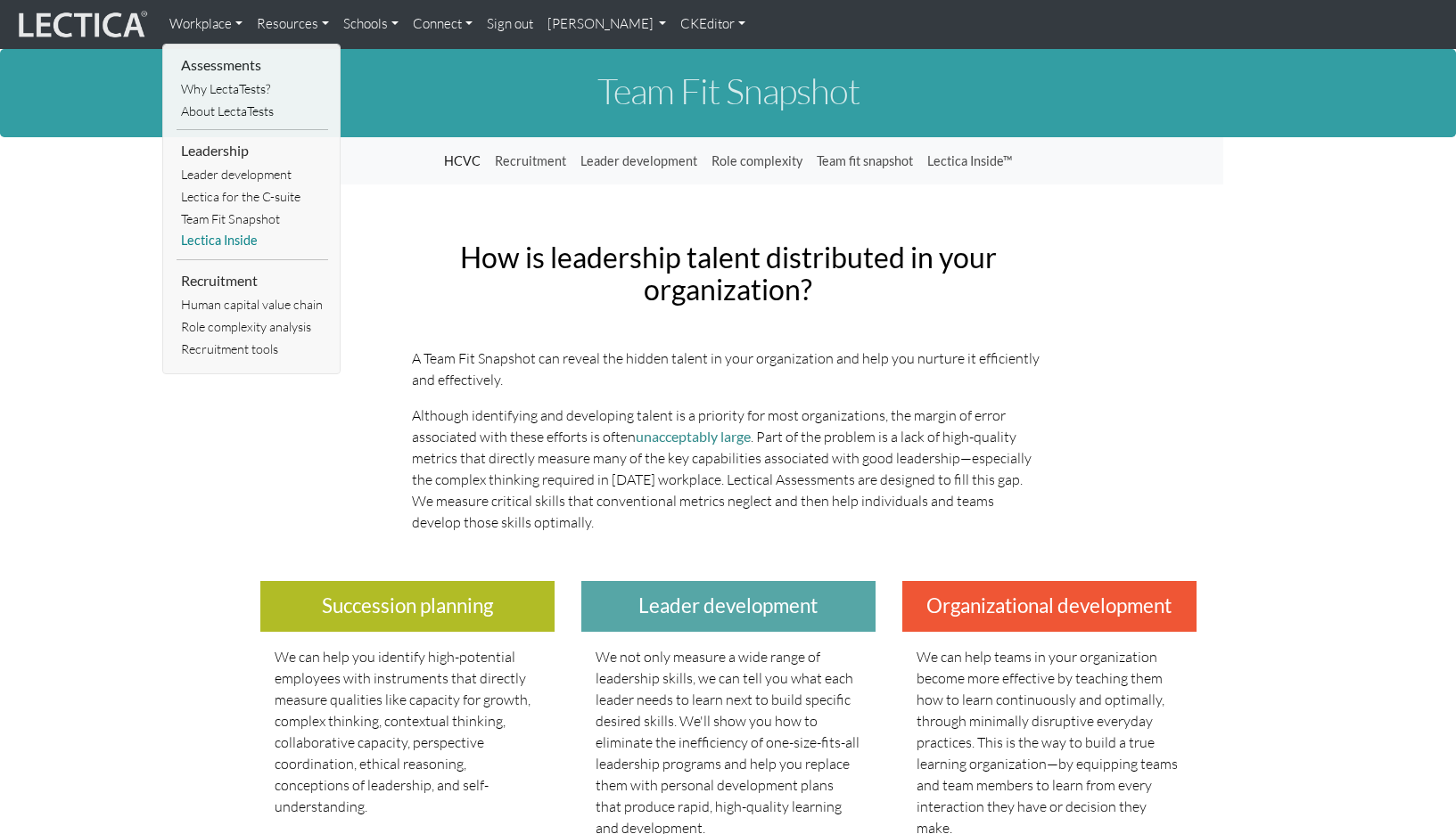
click at [206, 230] on link "Lectica Inside" at bounding box center [251, 241] width 151 height 22
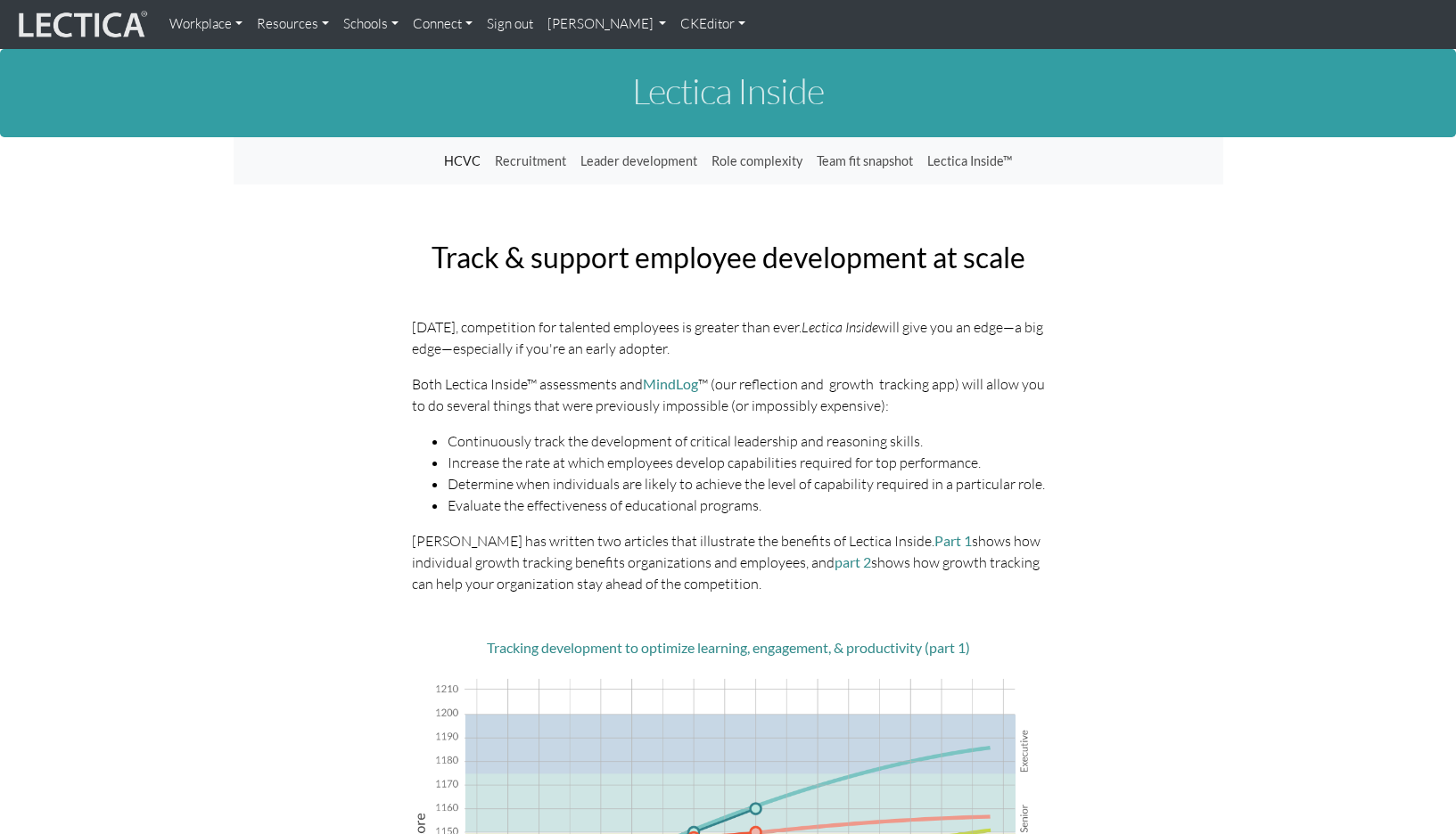
click at [194, 23] on link "Workplace" at bounding box center [206, 24] width 88 height 35
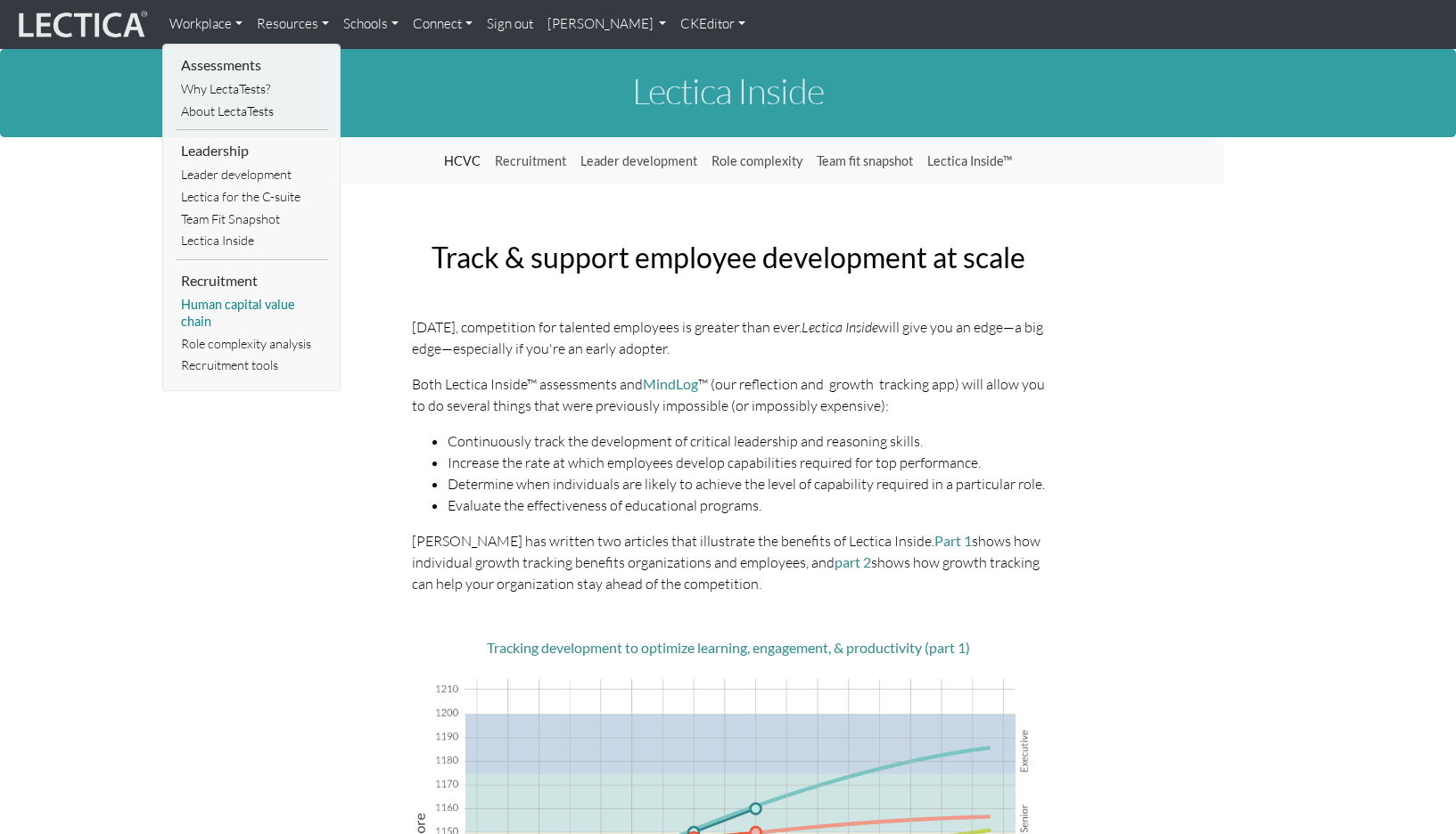
click at [224, 294] on link "Human capital value chain" at bounding box center [251, 313] width 151 height 38
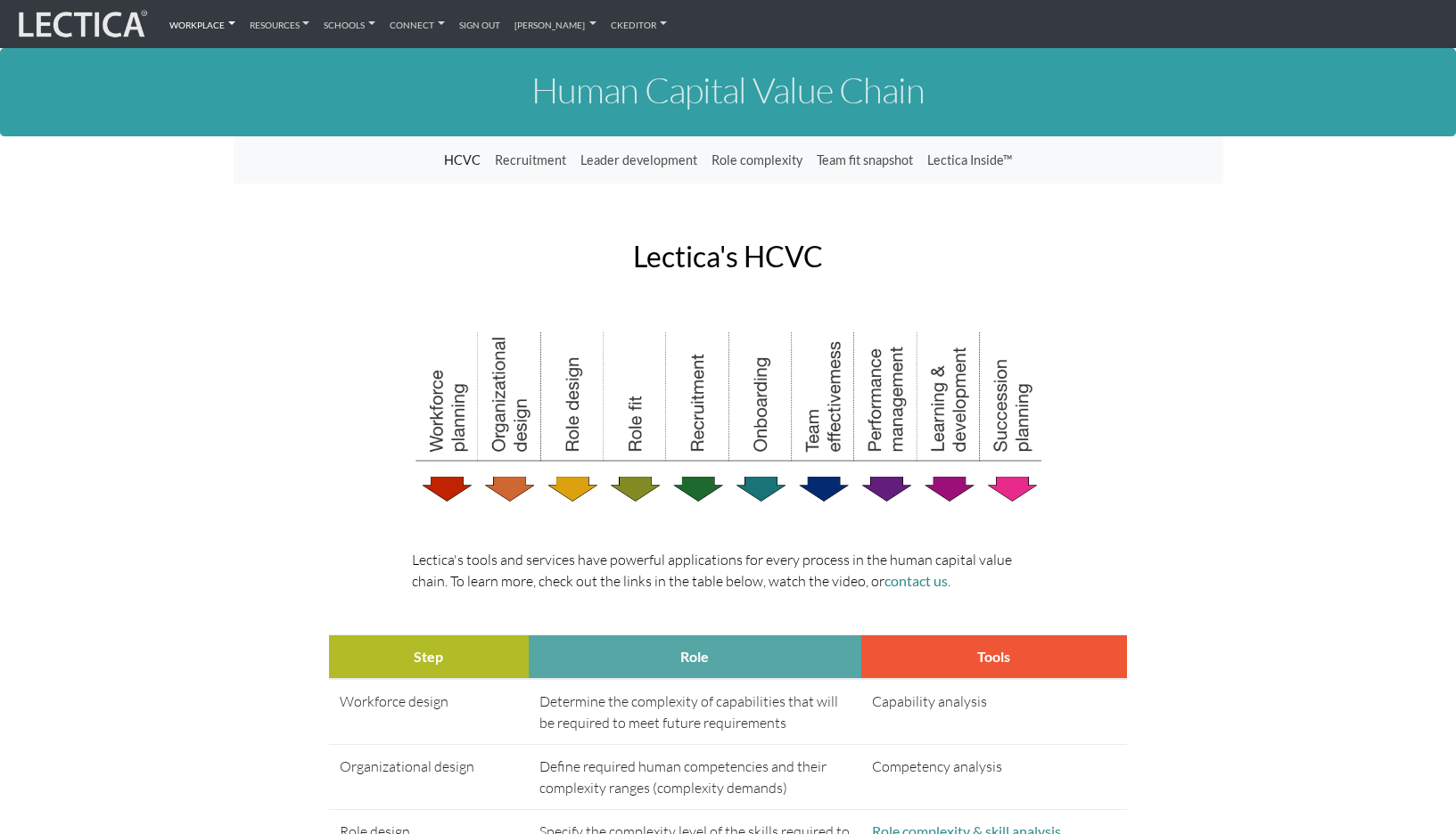
click at [195, 26] on link "Workplace" at bounding box center [202, 24] width 80 height 34
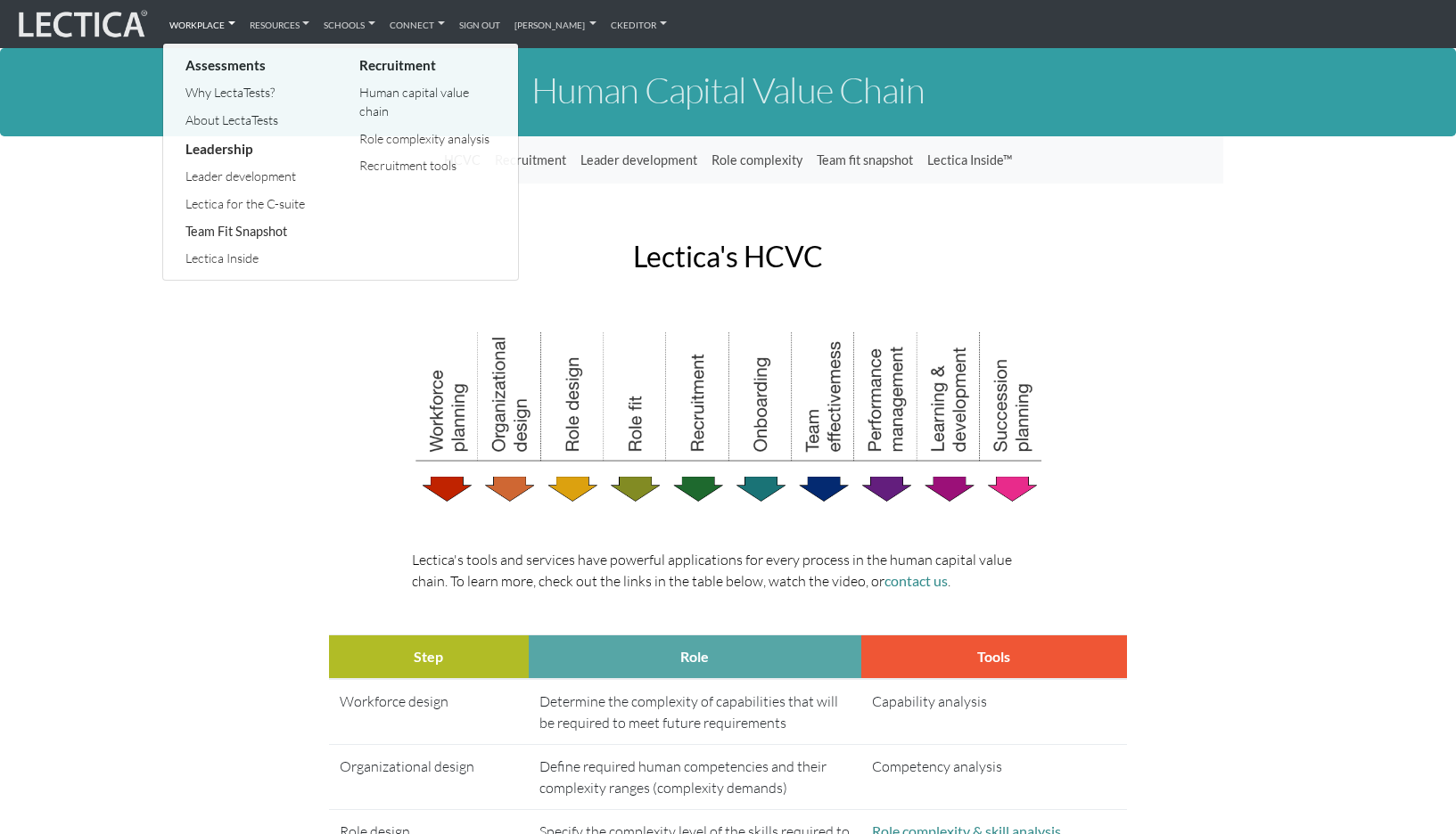
click at [203, 219] on link "Team Fit Snapshot" at bounding box center [254, 231] width 147 height 28
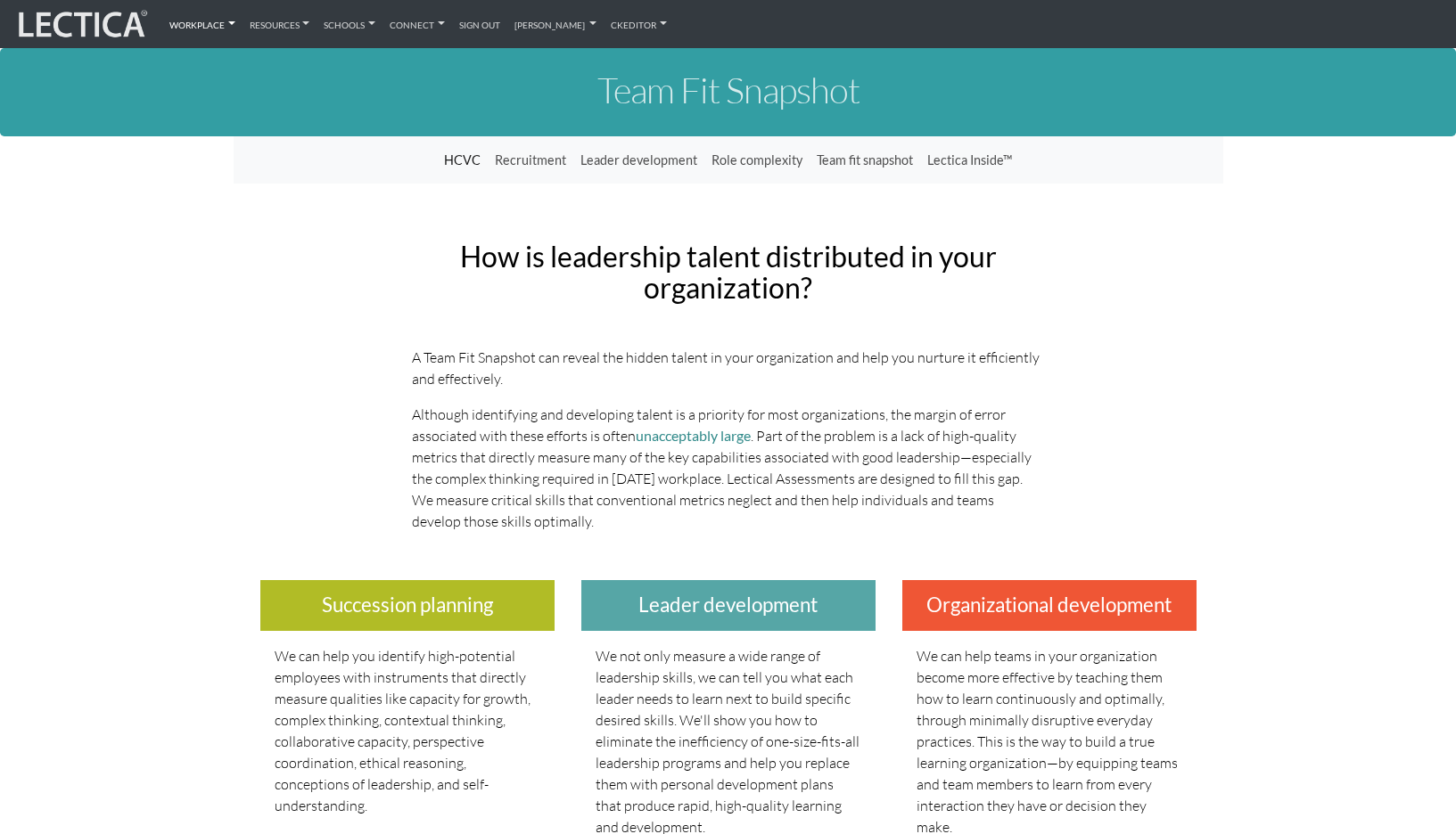
click at [182, 25] on link "Workplace" at bounding box center [202, 24] width 80 height 34
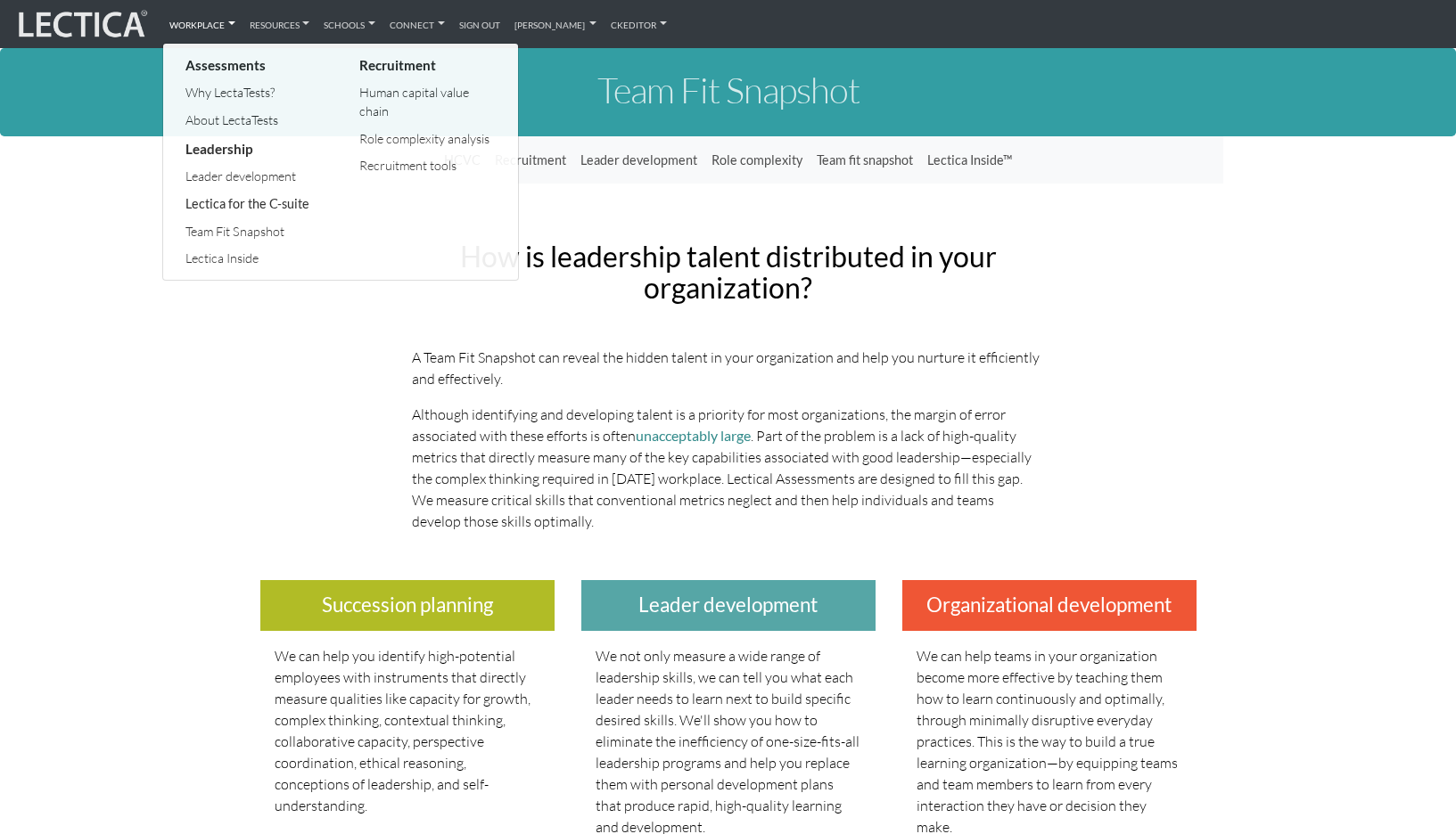
click at [195, 197] on link "Lectica for the C-suite" at bounding box center [254, 204] width 147 height 28
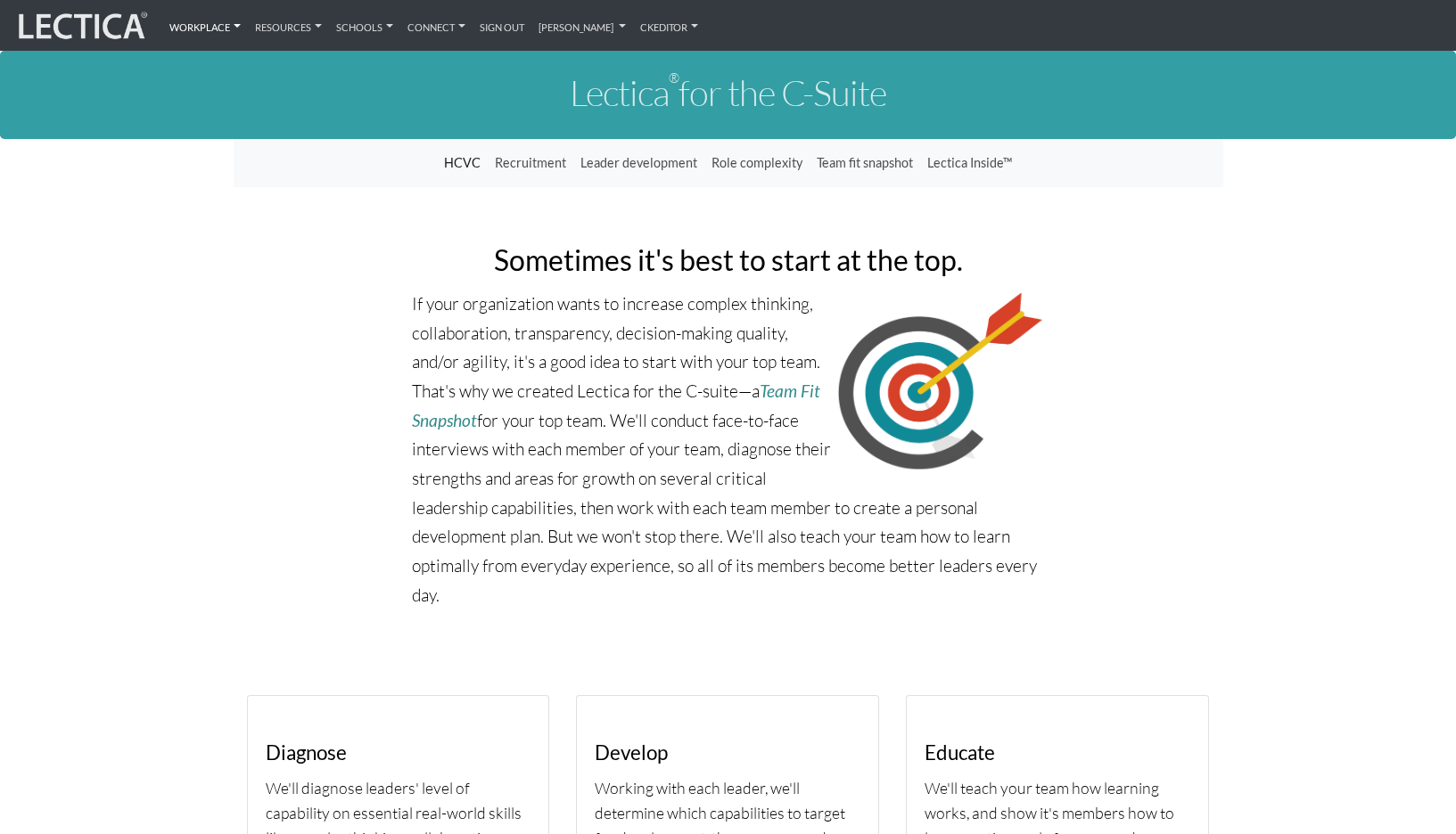
click at [181, 21] on link "Workplace" at bounding box center [205, 25] width 86 height 36
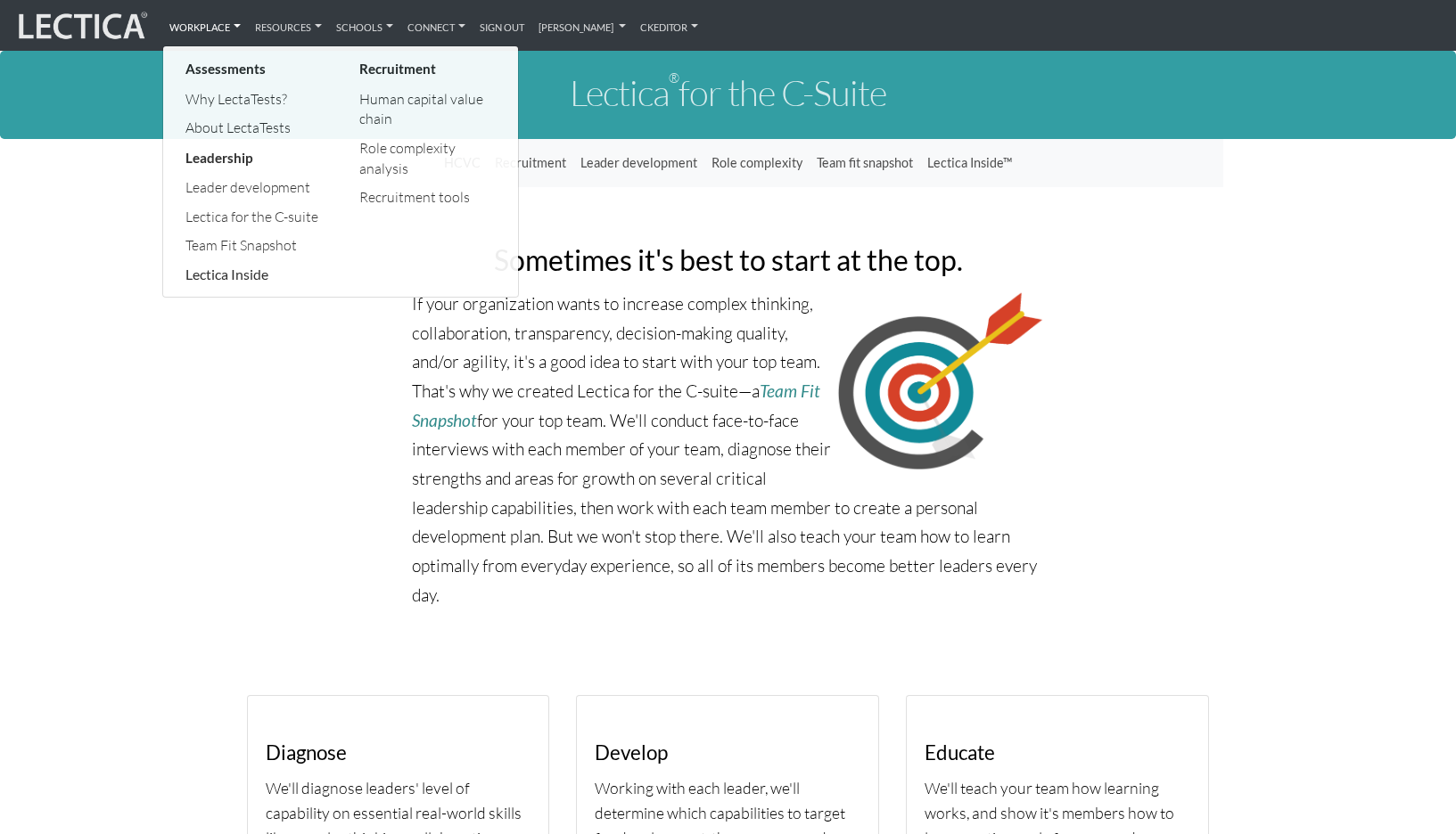
click at [212, 260] on link "Lectica Inside" at bounding box center [254, 274] width 147 height 30
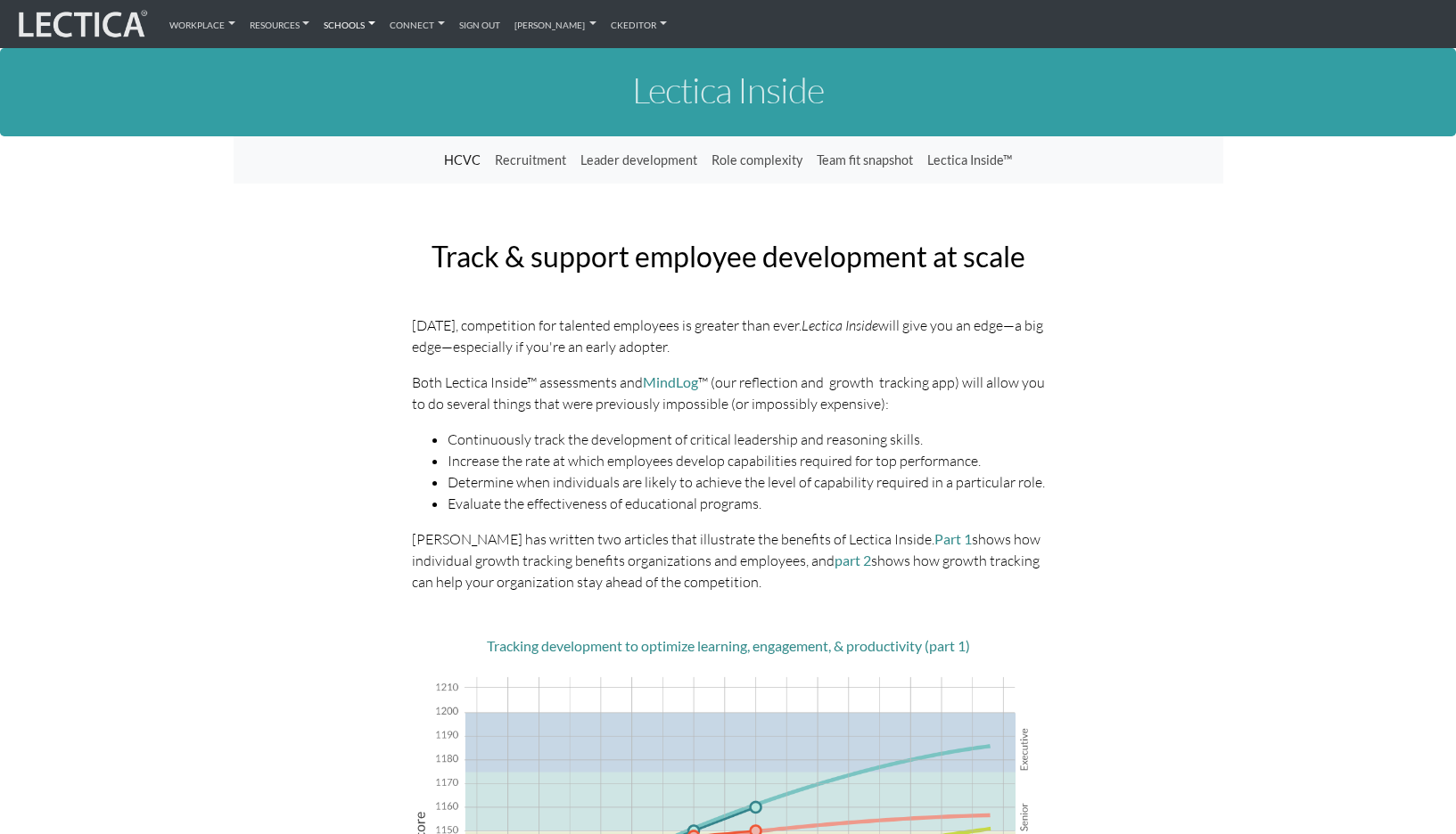
click at [331, 25] on link "Schools" at bounding box center [349, 24] width 66 height 34
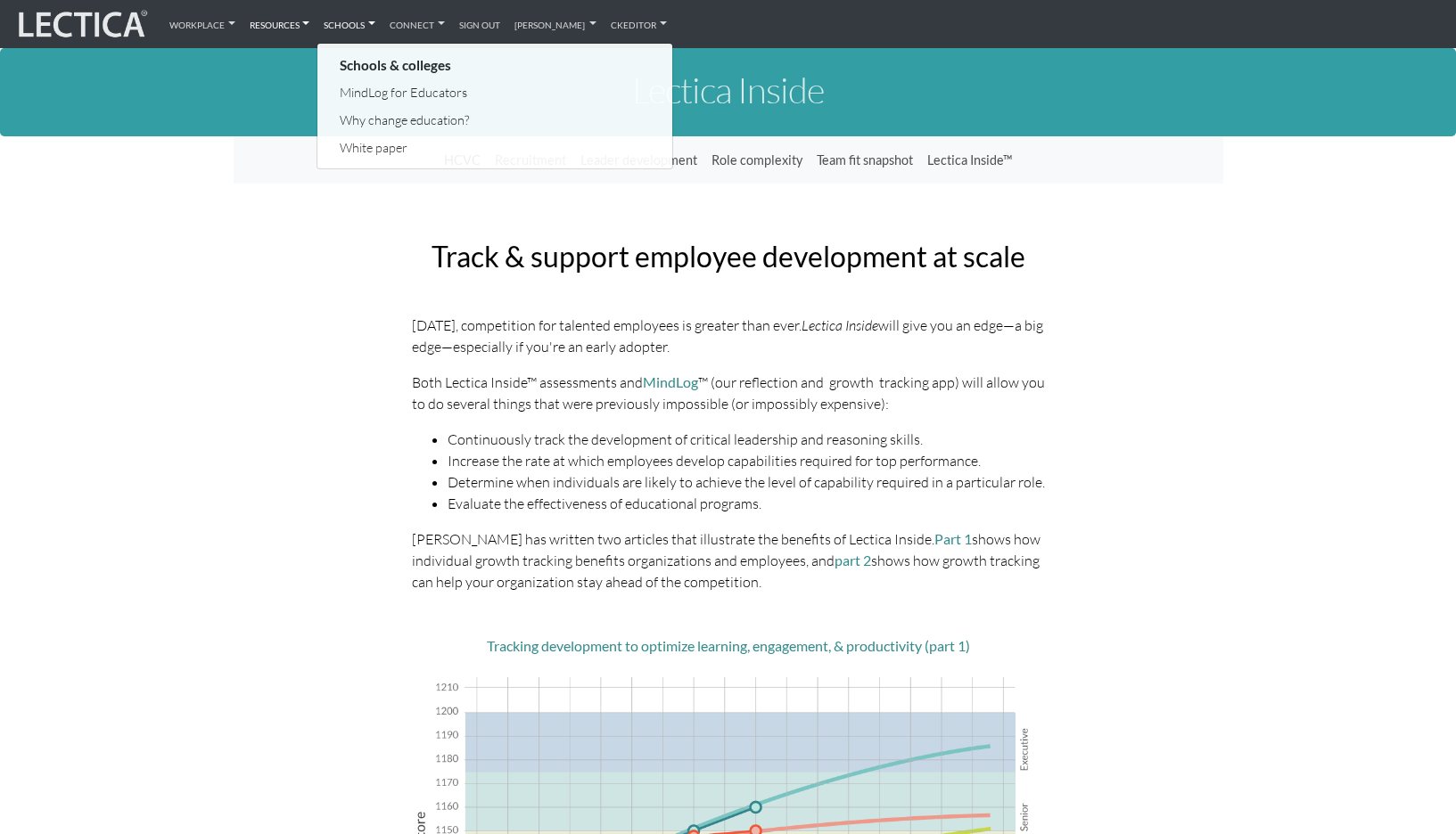
click at [275, 27] on link "Resources" at bounding box center [280, 24] width 75 height 34
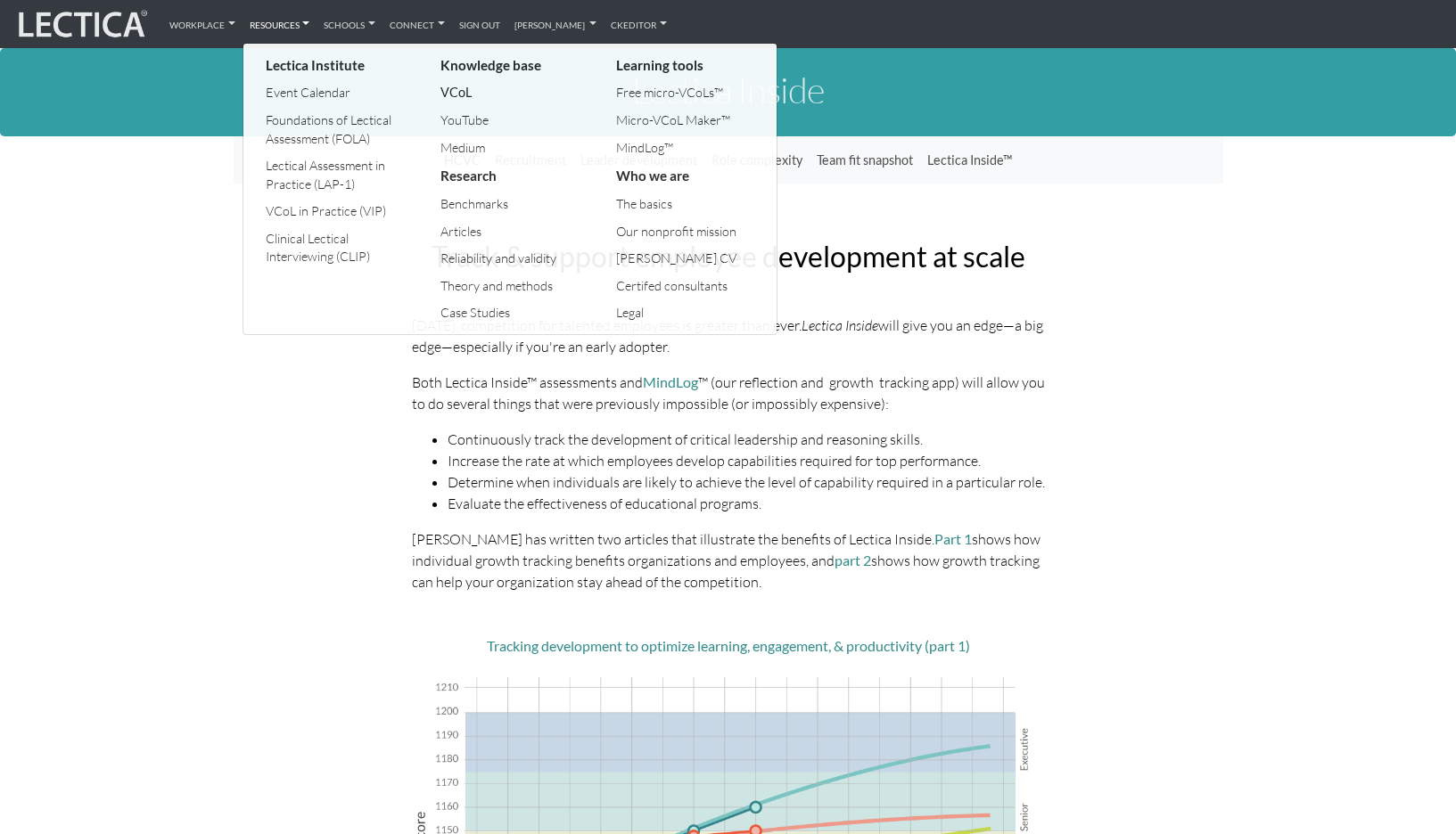
click at [452, 88] on link "VCoL" at bounding box center [510, 92] width 149 height 28
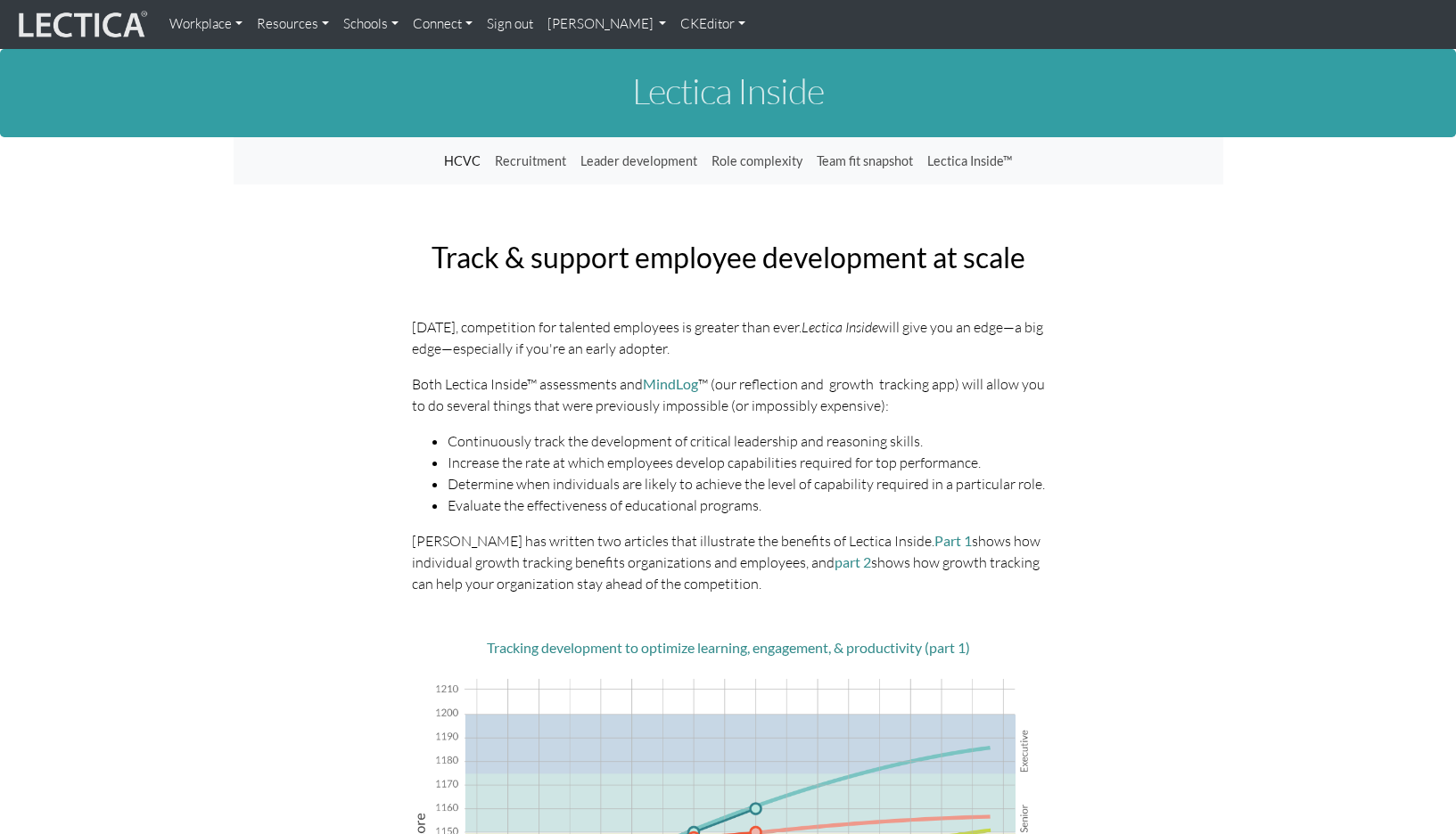
click at [197, 31] on link "Workplace" at bounding box center [206, 24] width 88 height 35
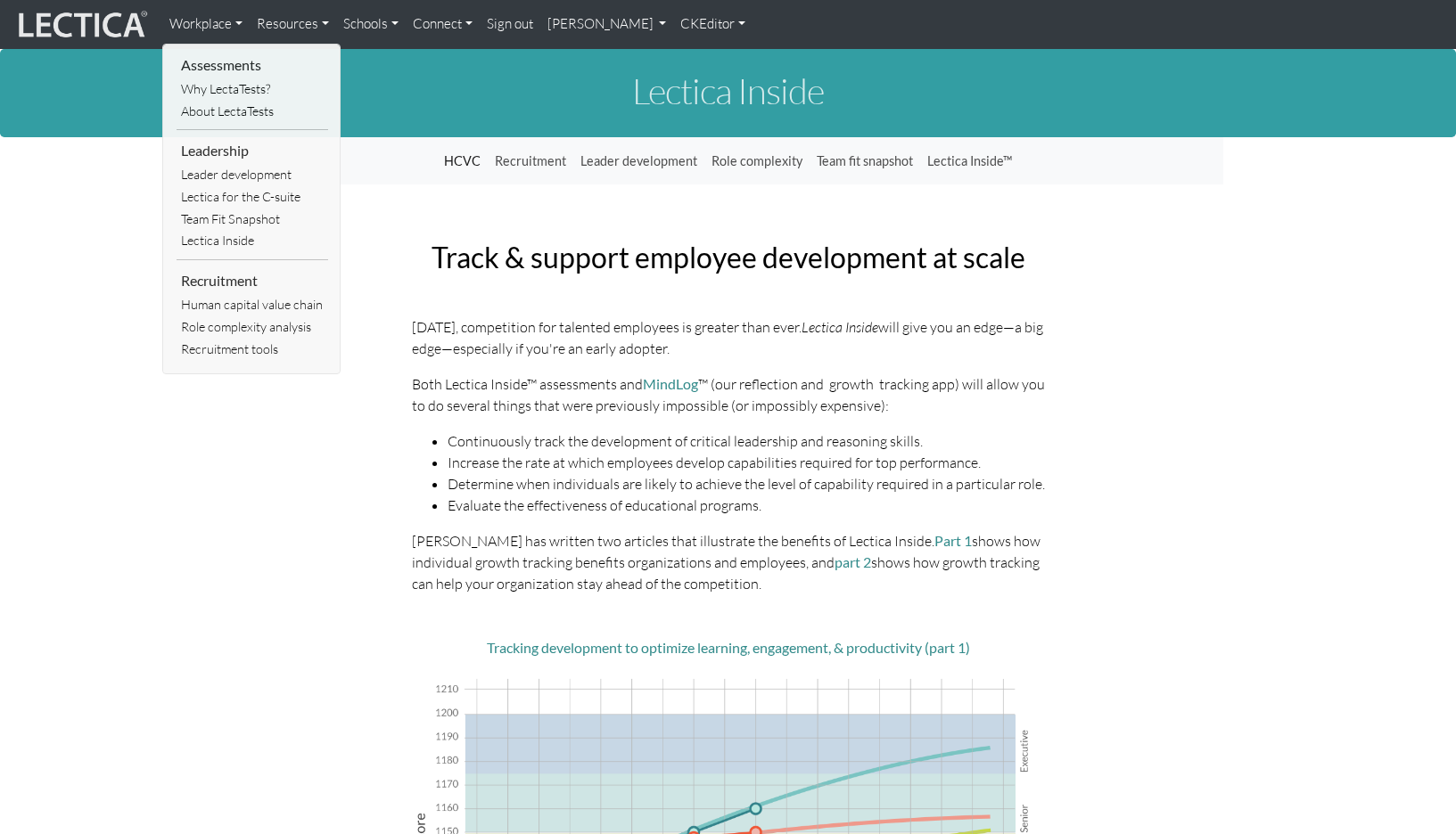
click at [282, 22] on link "Resources" at bounding box center [292, 24] width 87 height 35
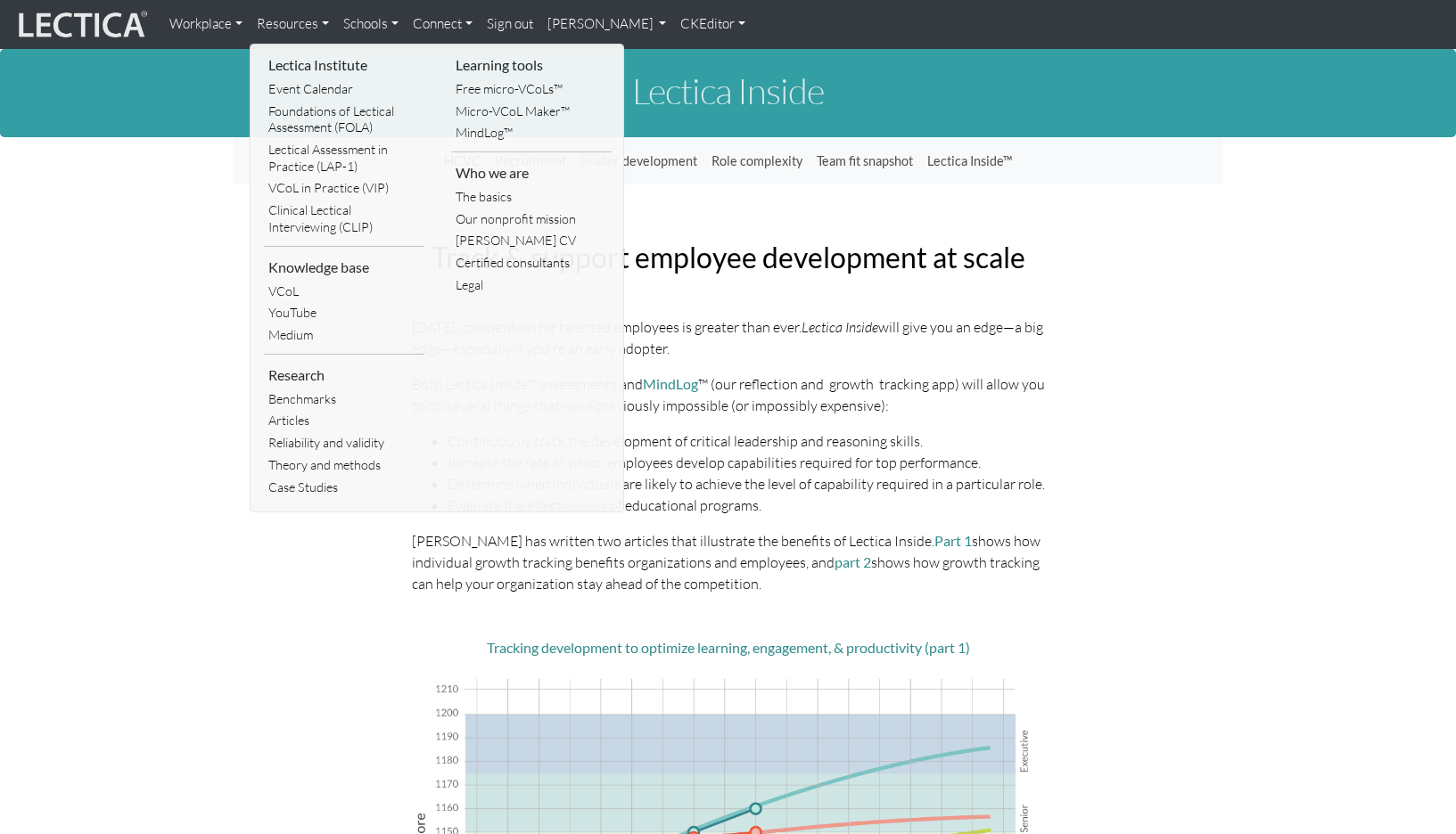
click at [189, 25] on link "Workplace" at bounding box center [206, 24] width 88 height 35
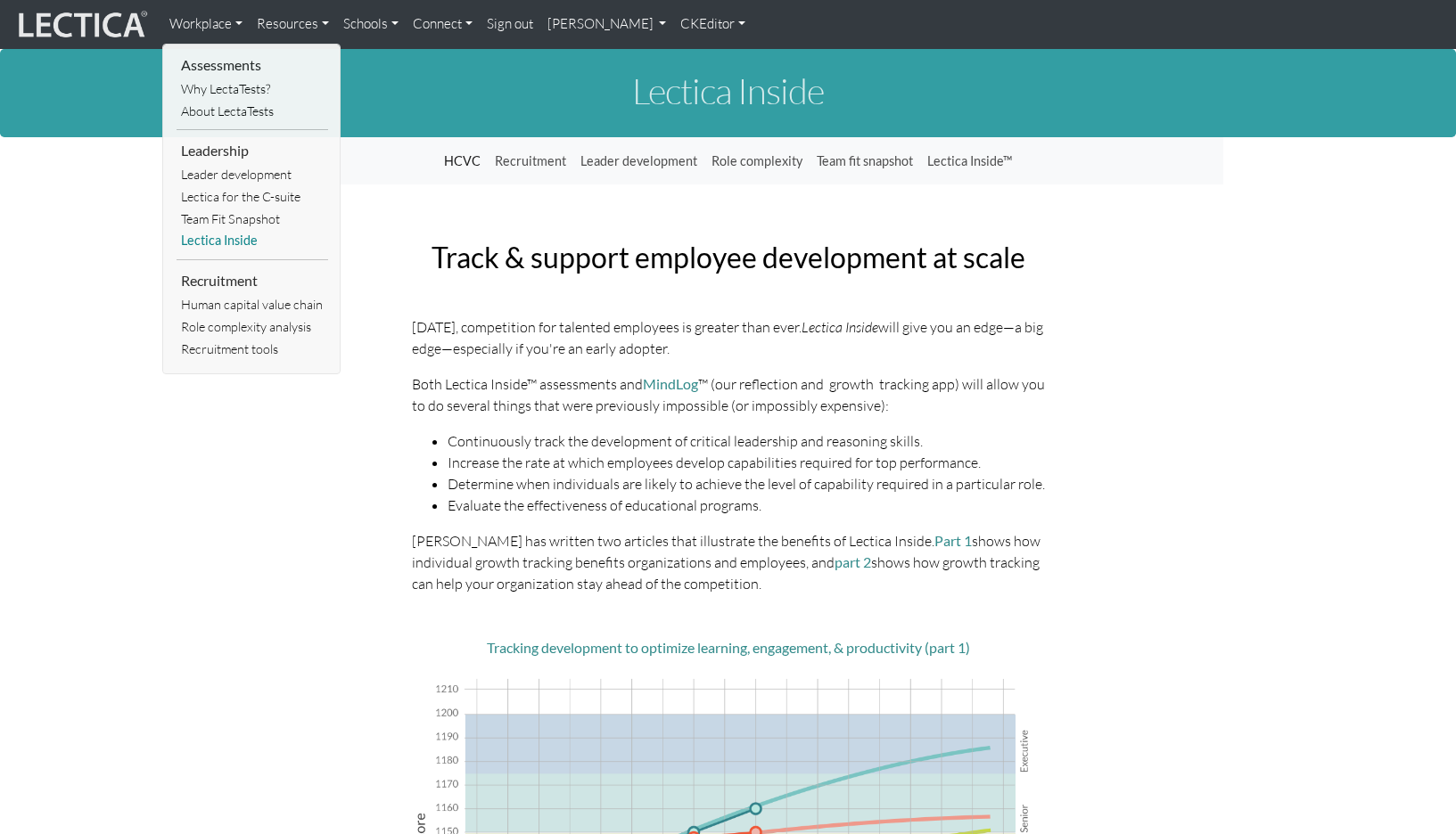
click at [216, 230] on link "Lectica Inside" at bounding box center [251, 241] width 151 height 22
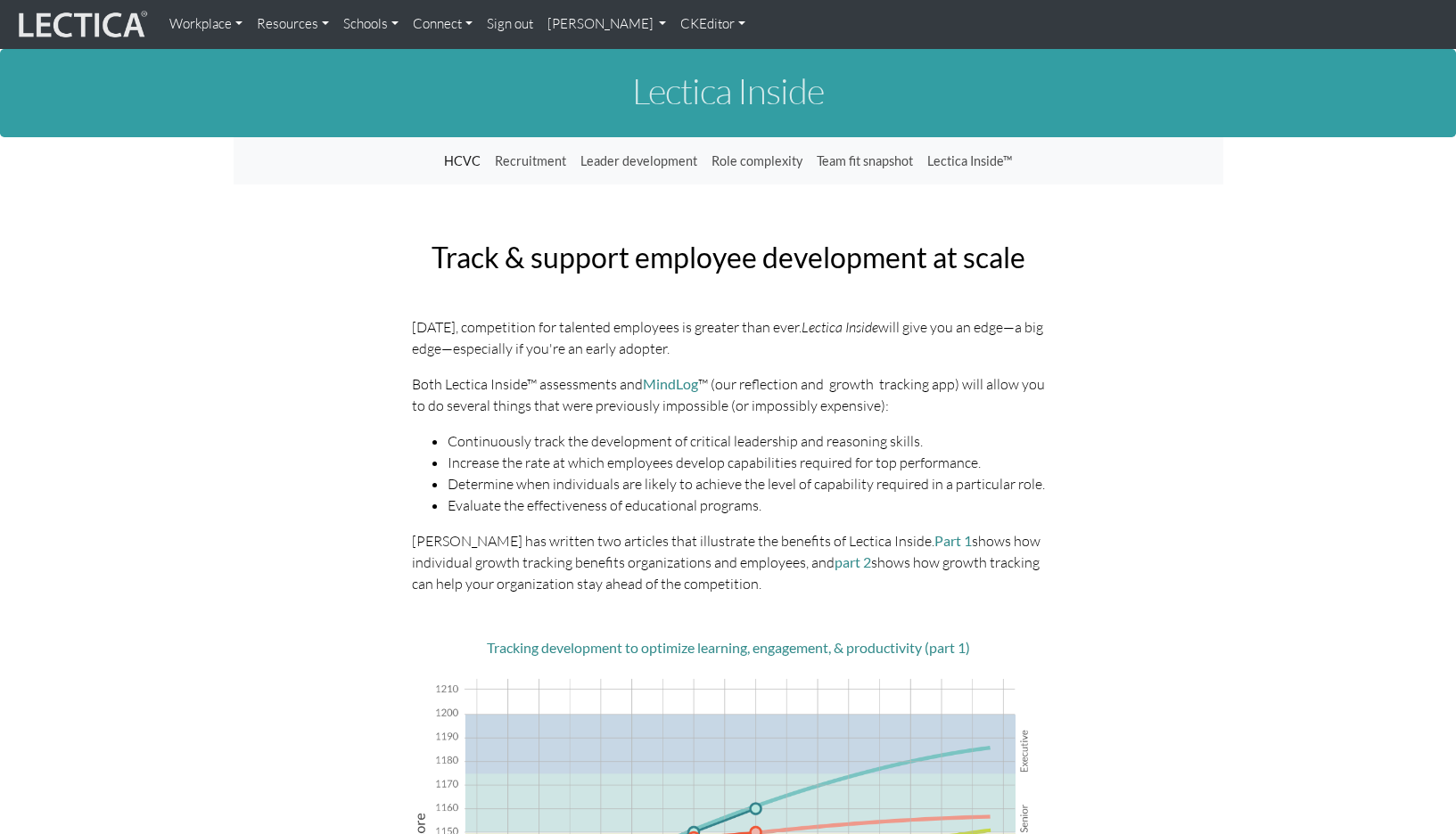
click at [194, 27] on link "Workplace" at bounding box center [206, 24] width 88 height 35
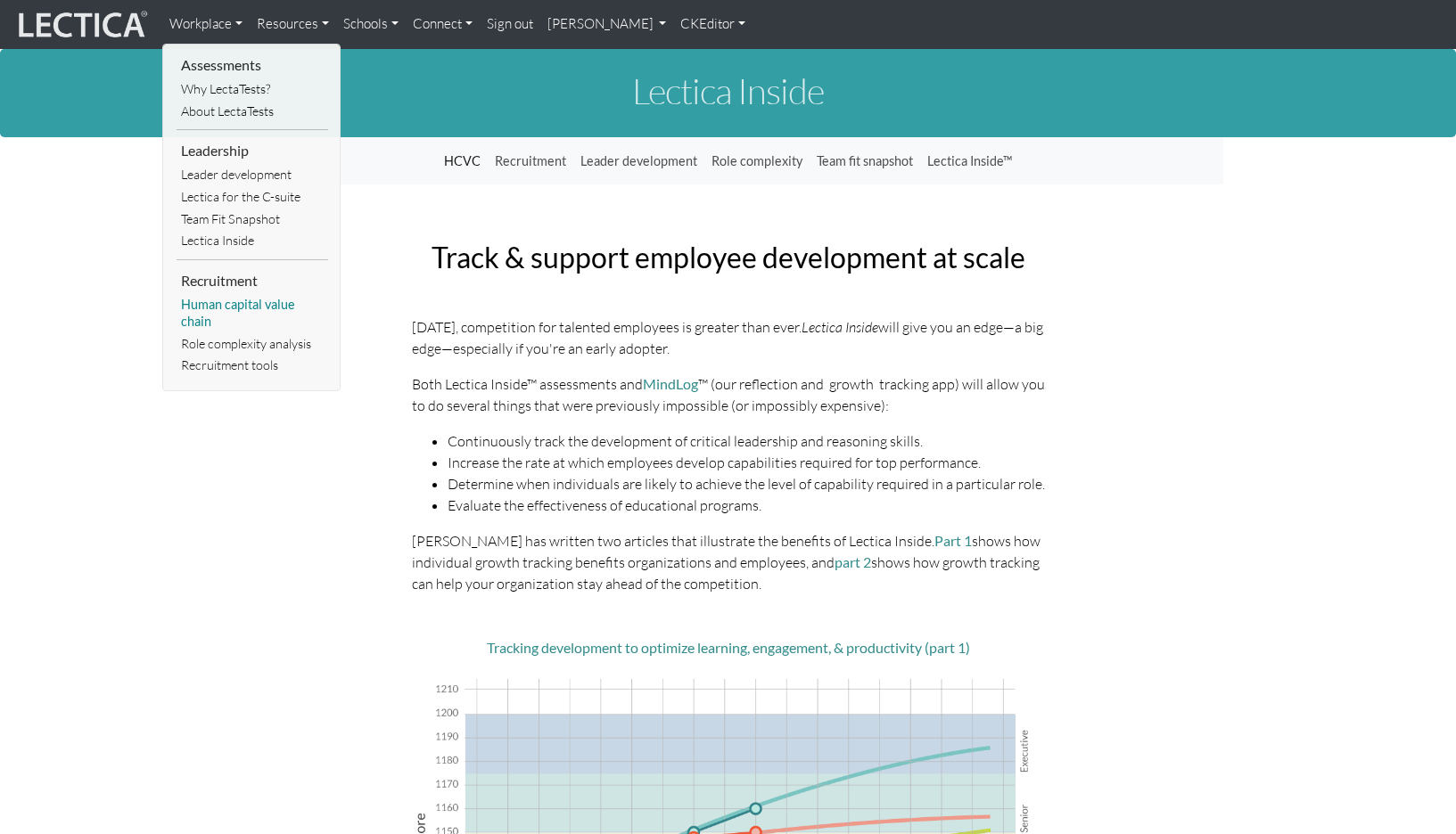
click at [233, 294] on link "Human capital value chain" at bounding box center [251, 313] width 151 height 38
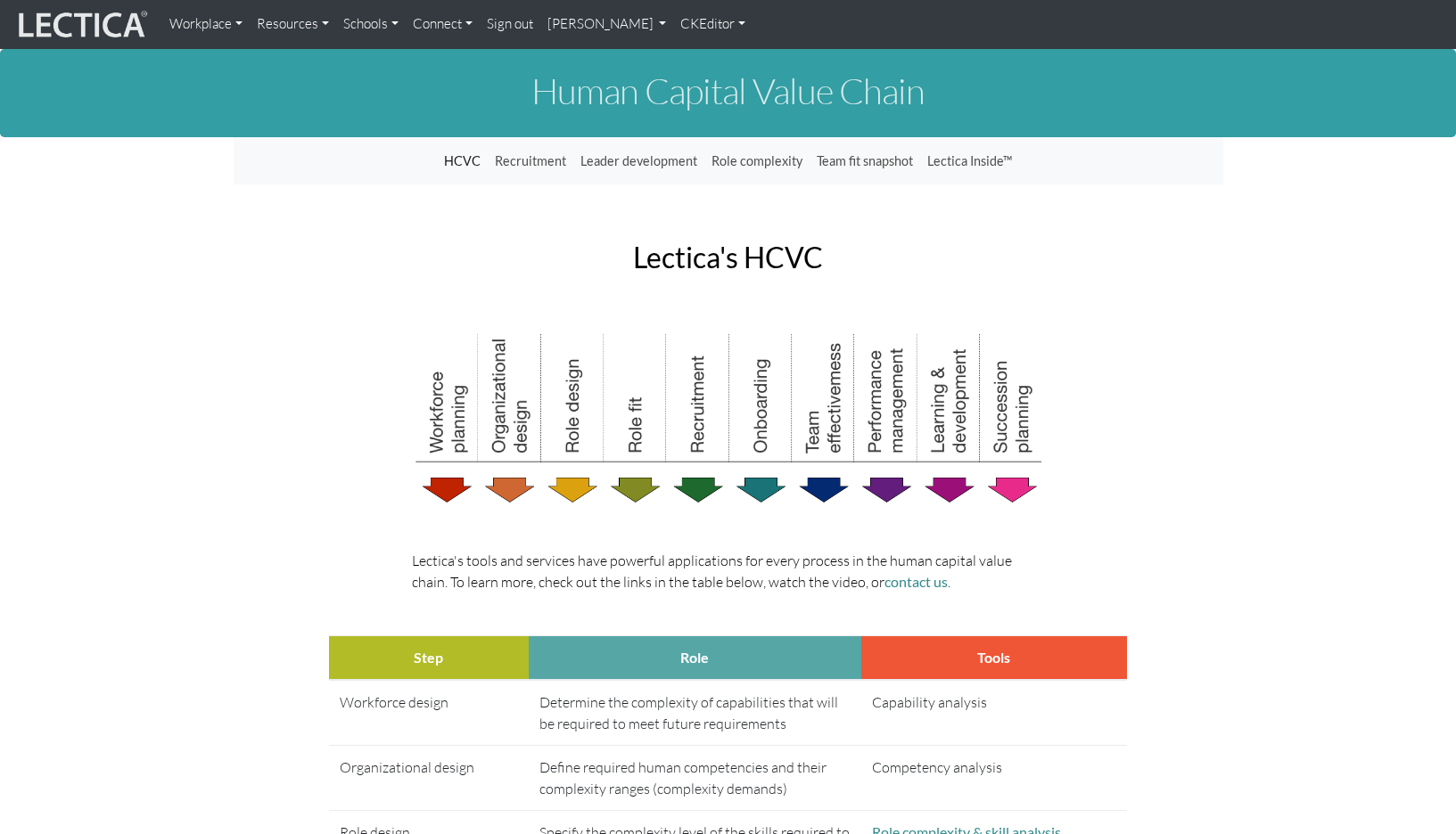
click at [213, 23] on link "Workplace" at bounding box center [206, 24] width 88 height 35
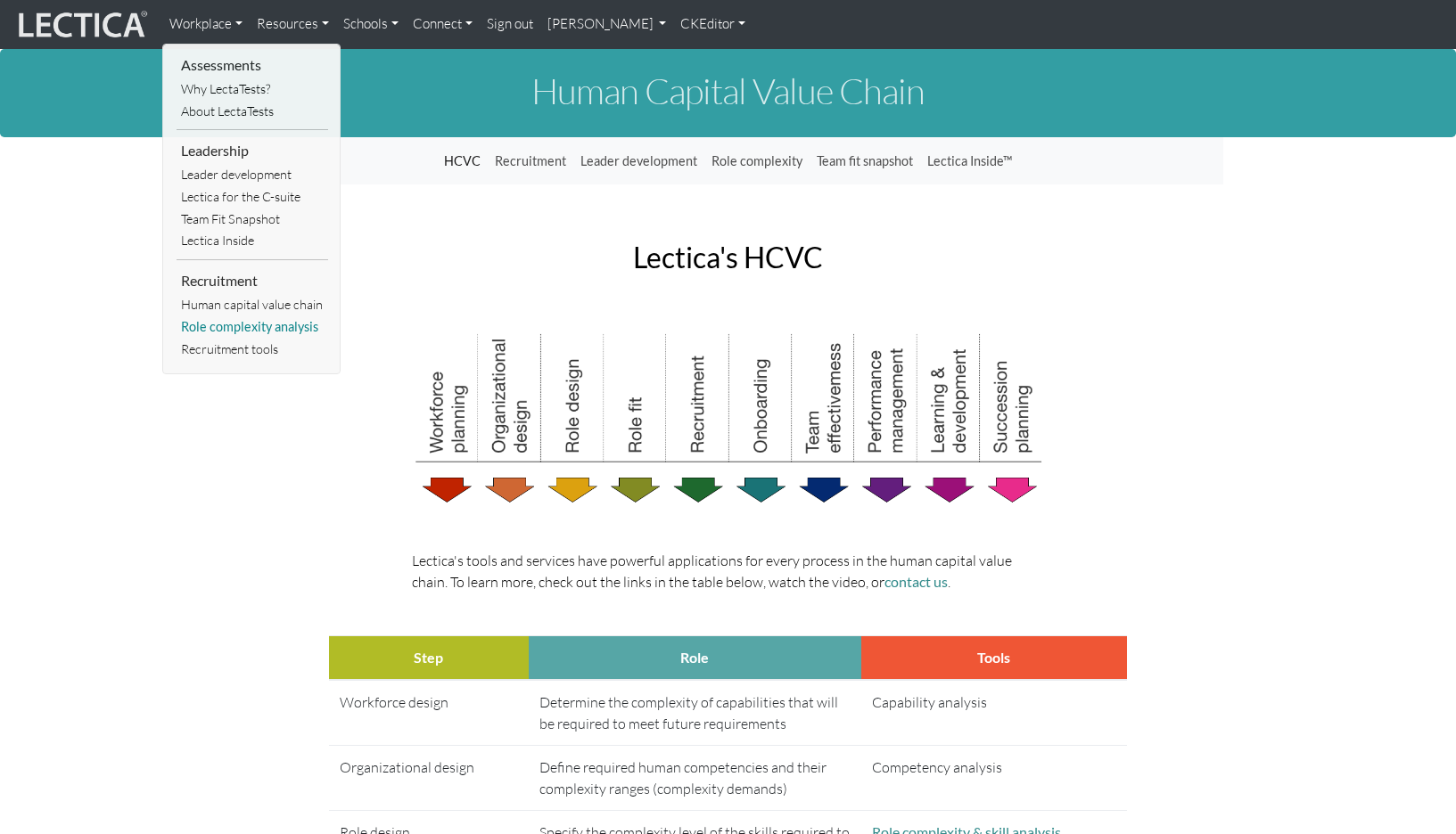
click at [250, 316] on link "Role complexity analysis" at bounding box center [251, 327] width 151 height 22
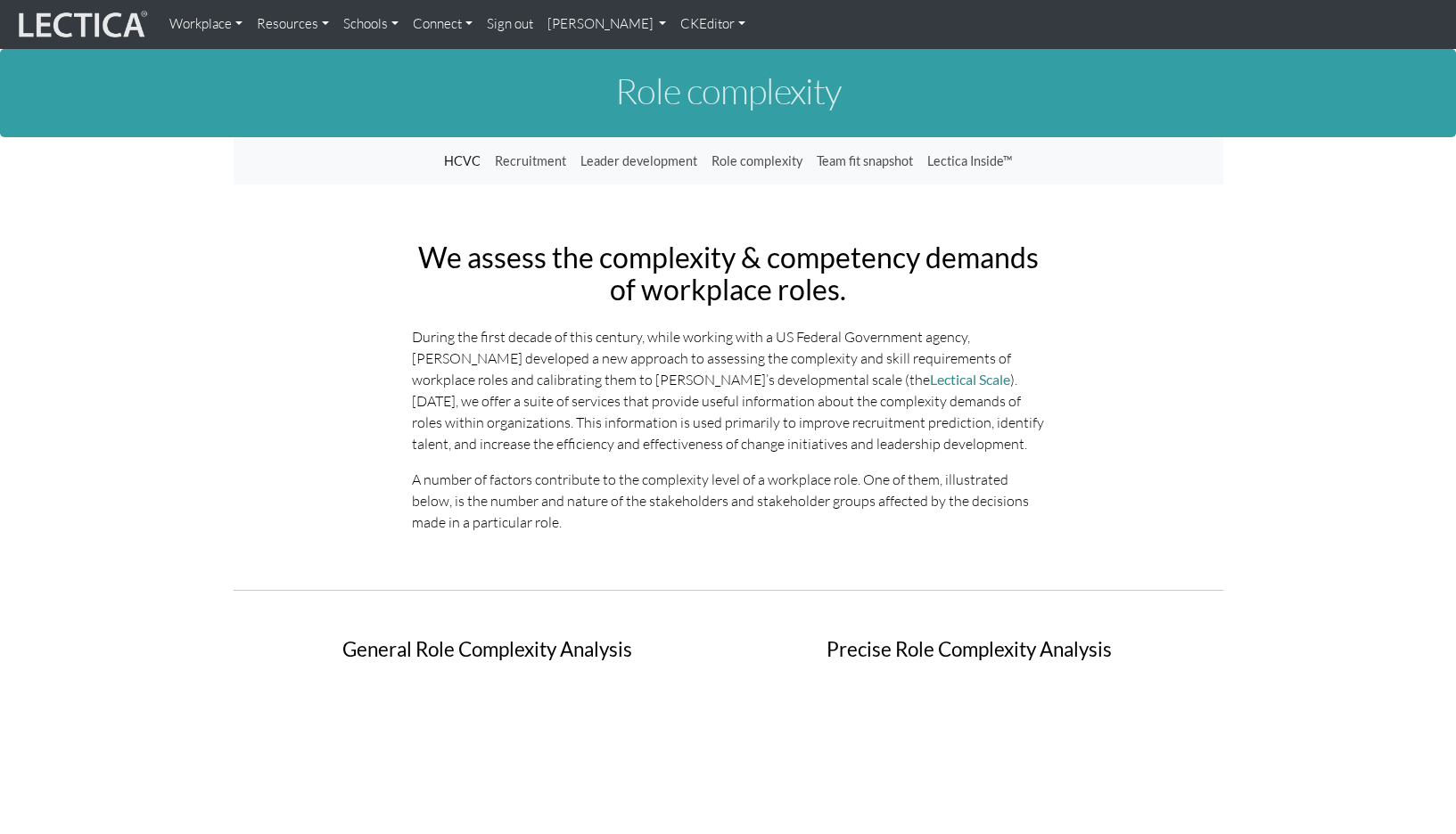
click at [203, 25] on link "Workplace" at bounding box center [206, 24] width 88 height 35
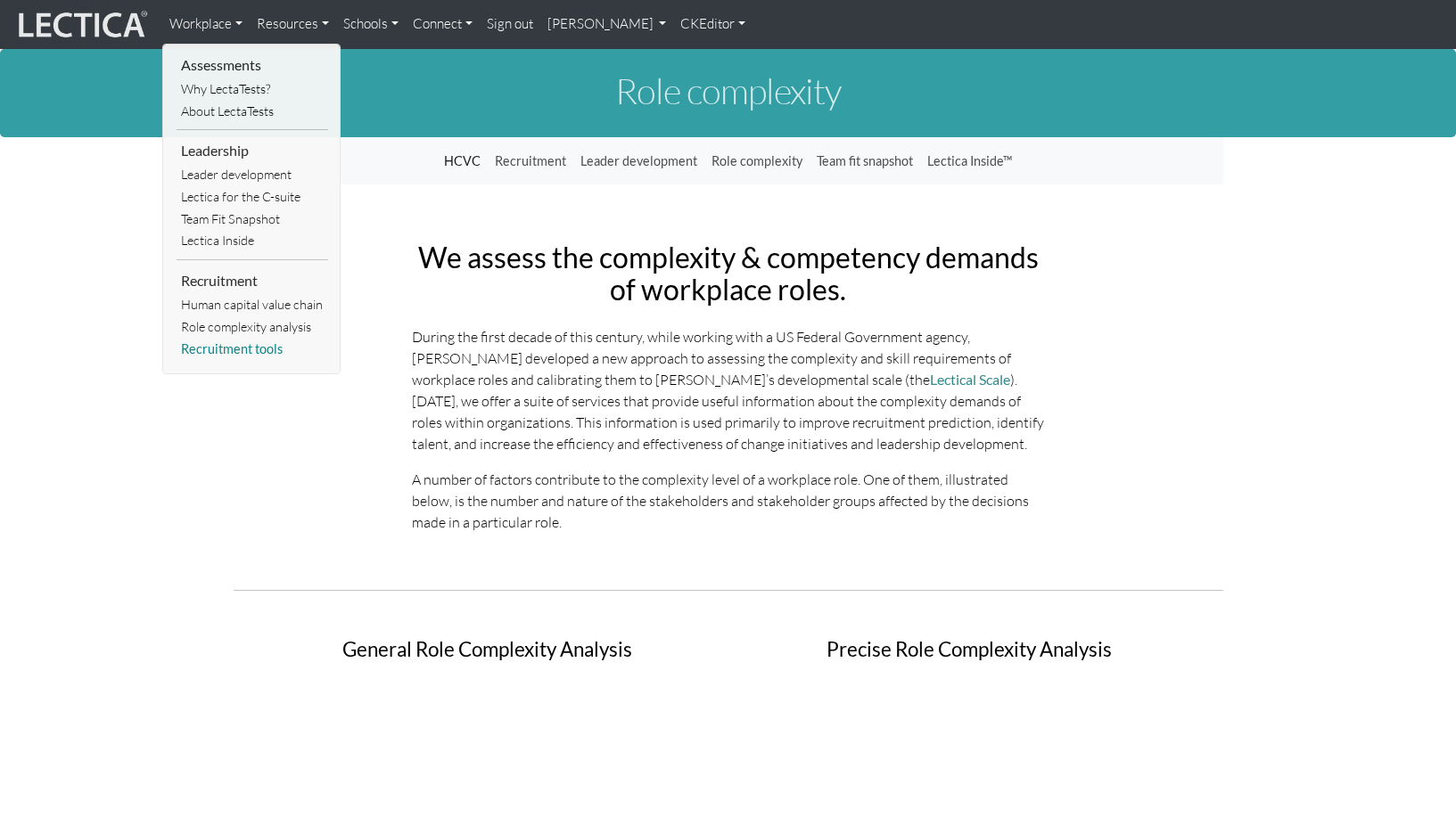
click at [218, 339] on link "Recruitment tools" at bounding box center [251, 349] width 151 height 22
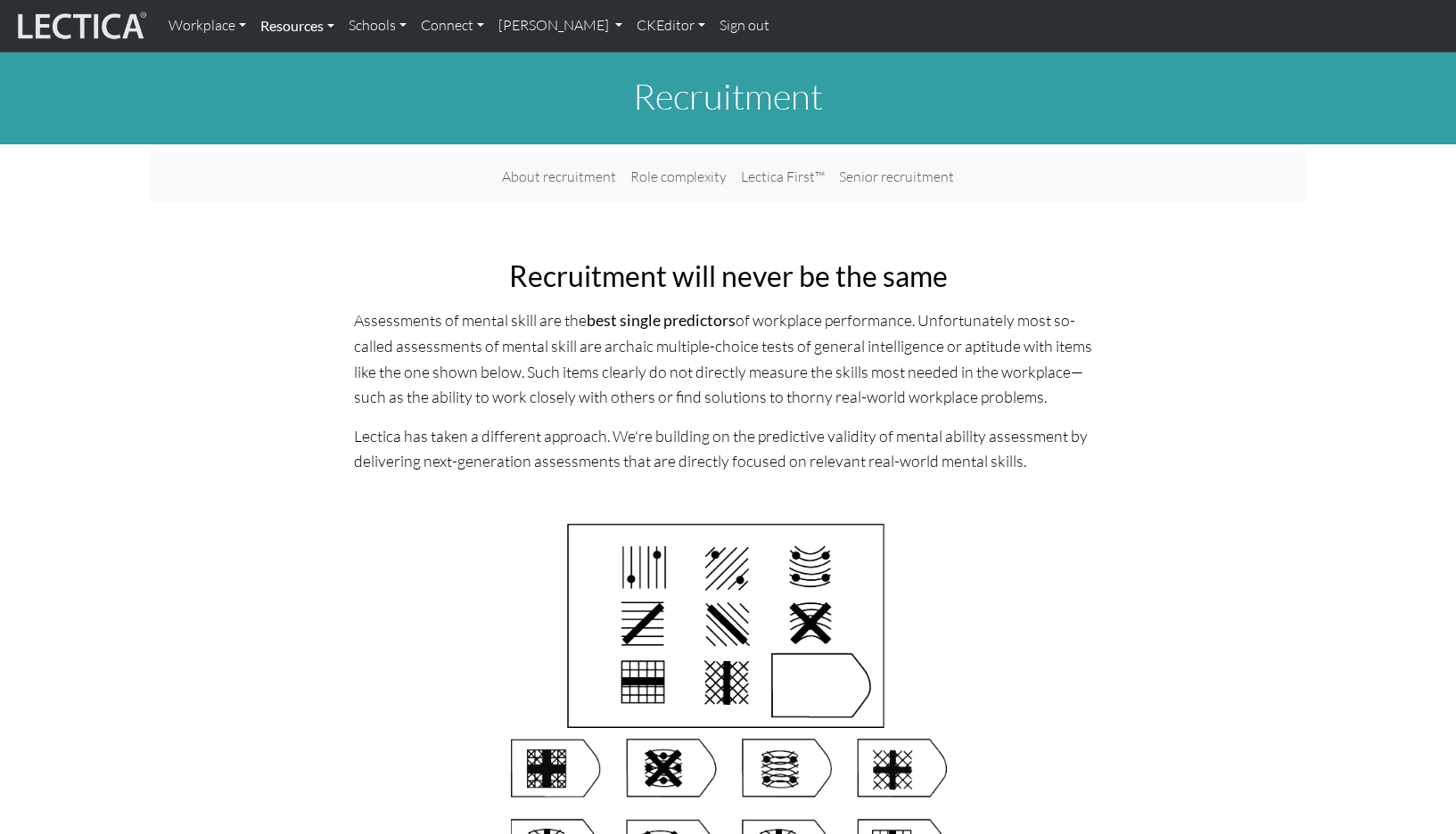
click at [283, 28] on link "Resources" at bounding box center [297, 25] width 89 height 37
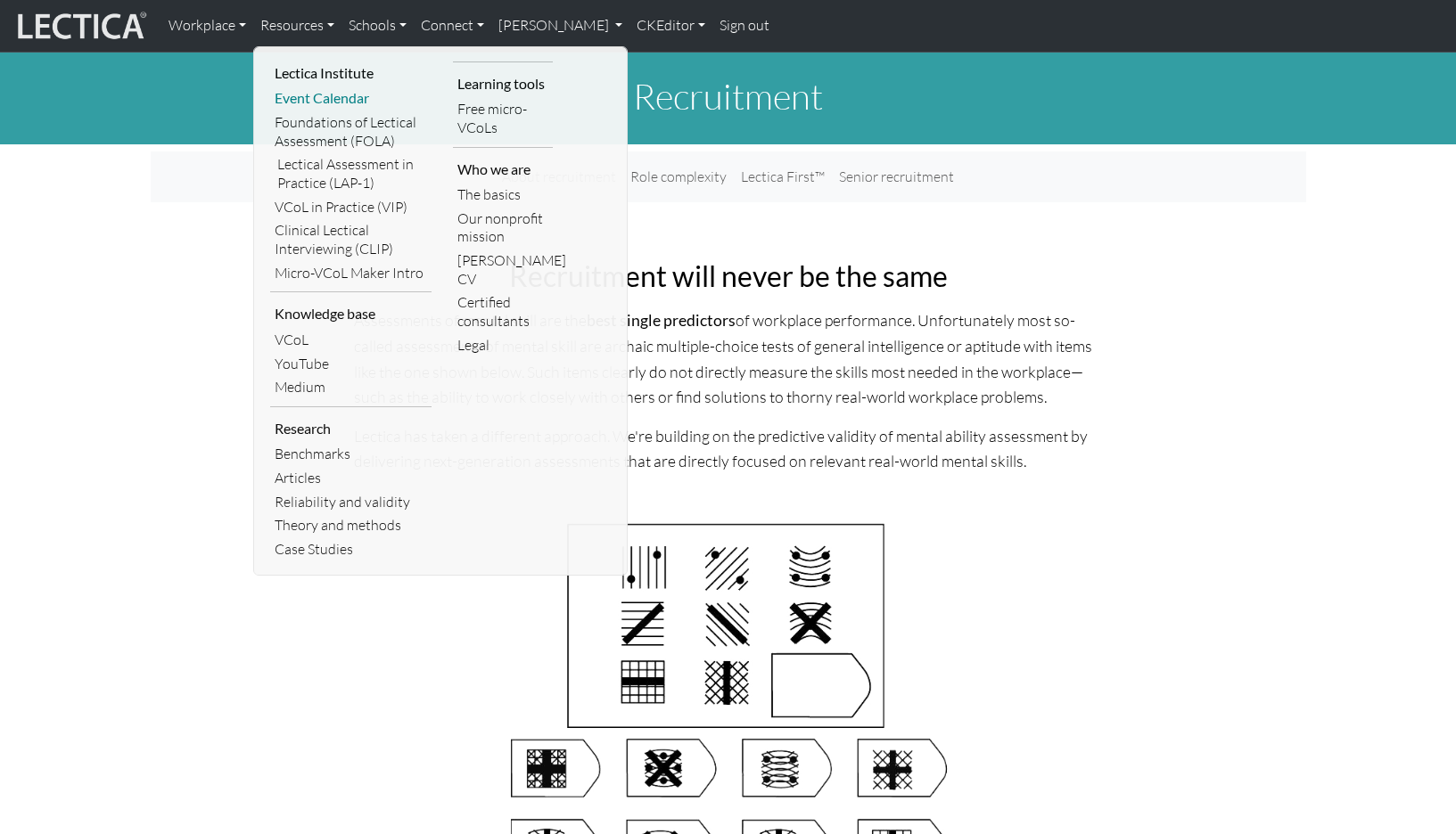
click at [299, 95] on link "Event Calendar" at bounding box center [350, 98] width 161 height 24
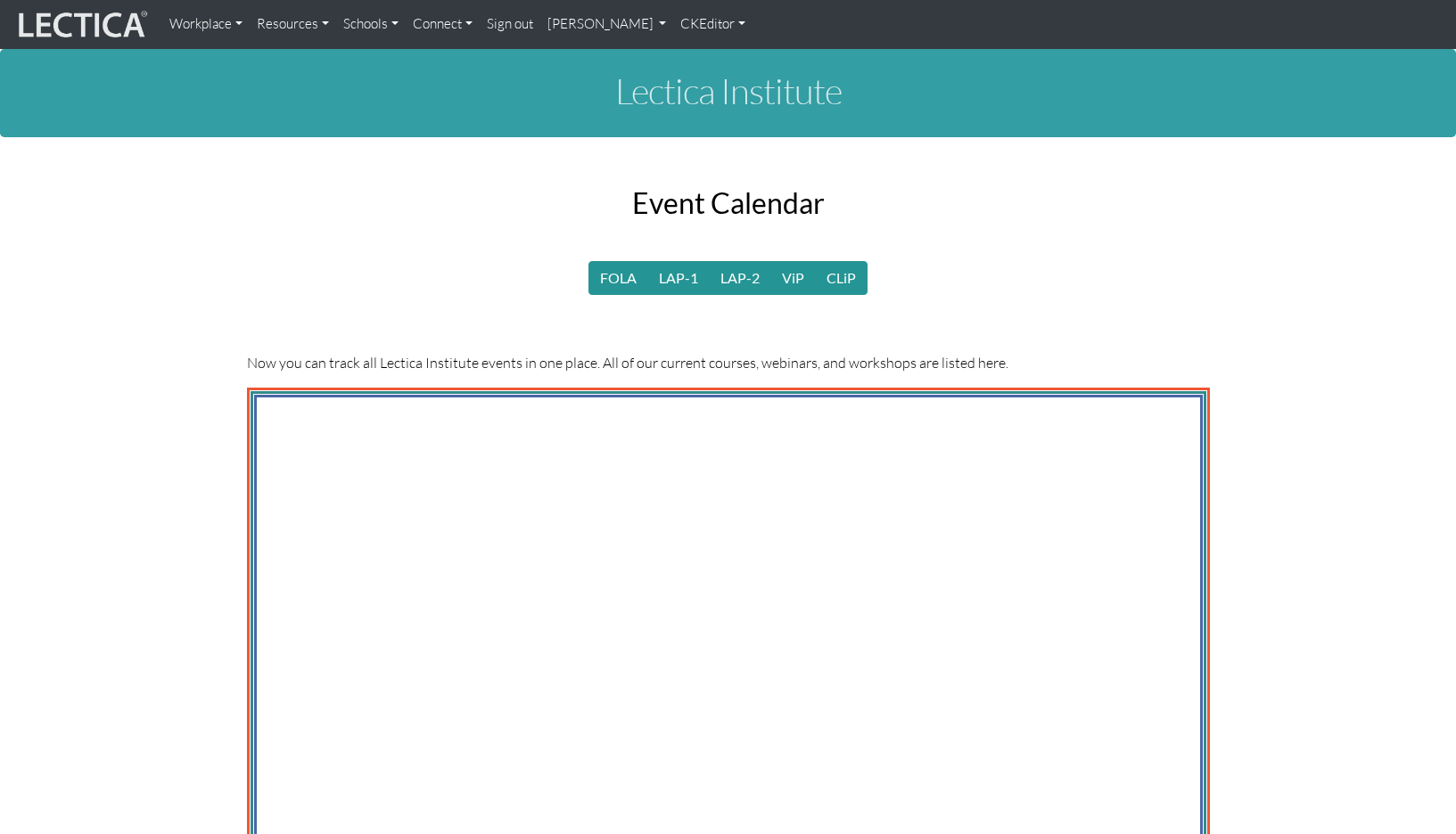
click at [272, 22] on link "Resources" at bounding box center [292, 24] width 87 height 35
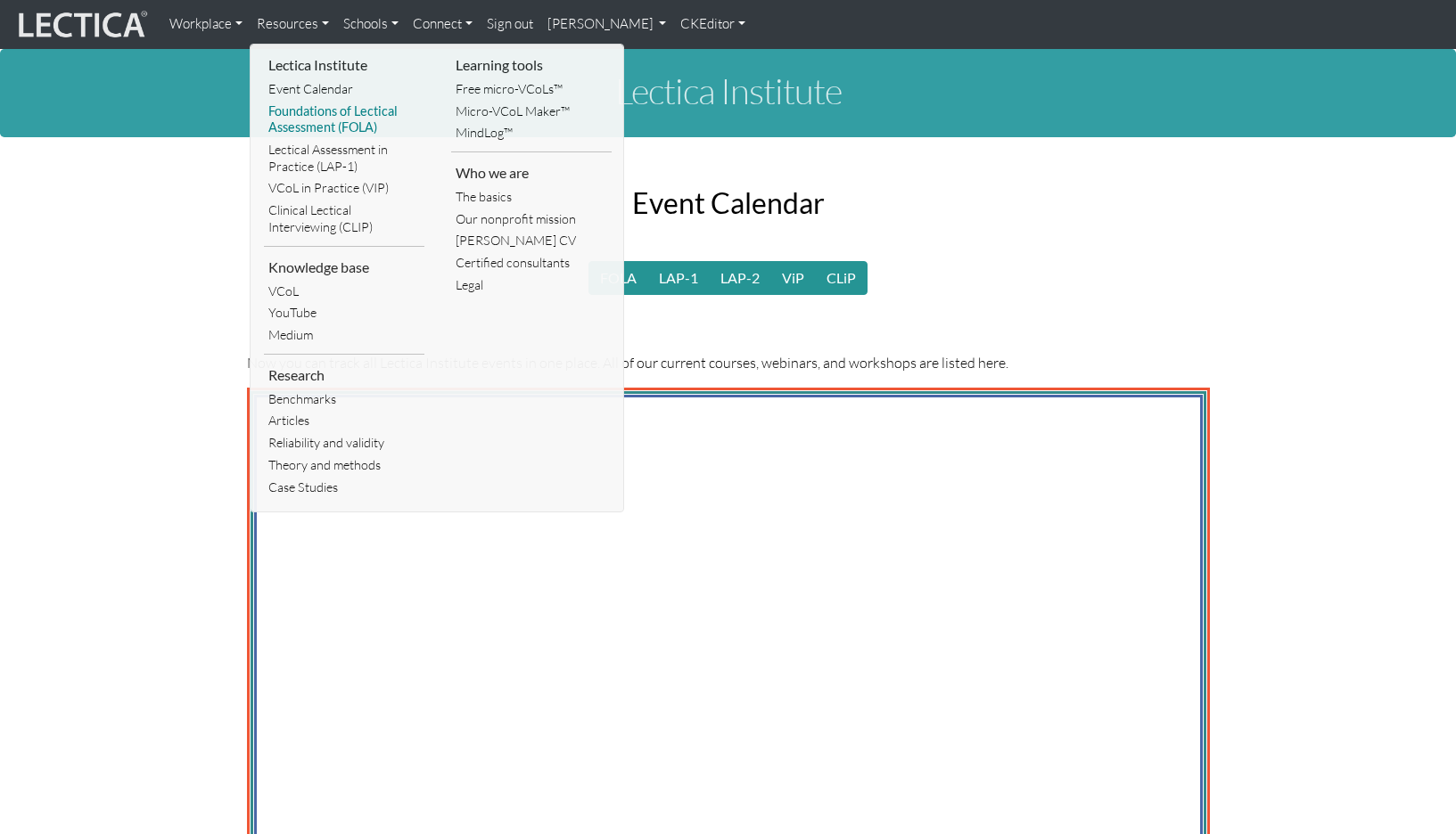
click at [303, 119] on link "Foundations of Lectical Assessment (FOLA)" at bounding box center [344, 120] width 161 height 38
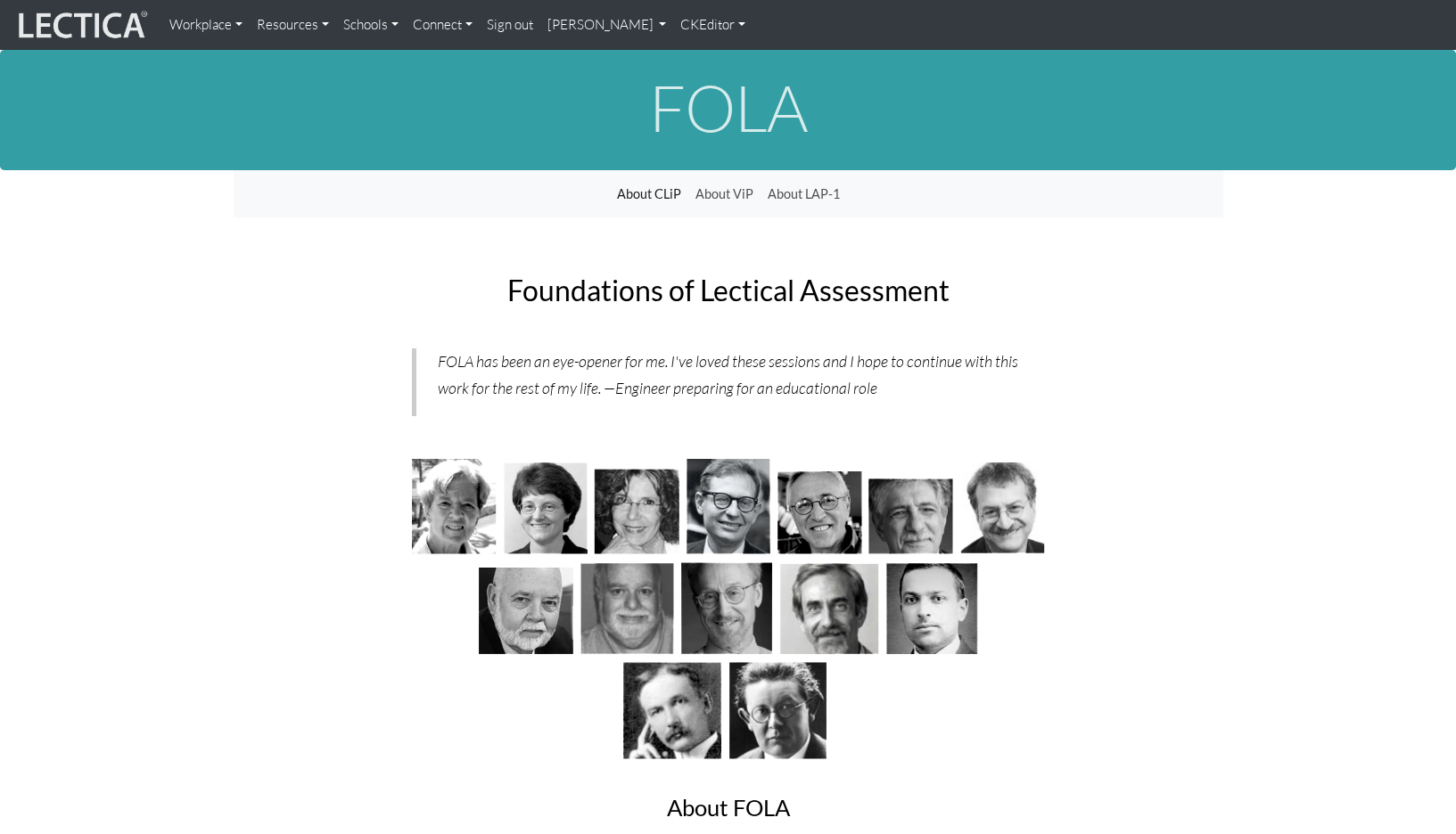
click at [270, 25] on link "Resources" at bounding box center [292, 24] width 87 height 35
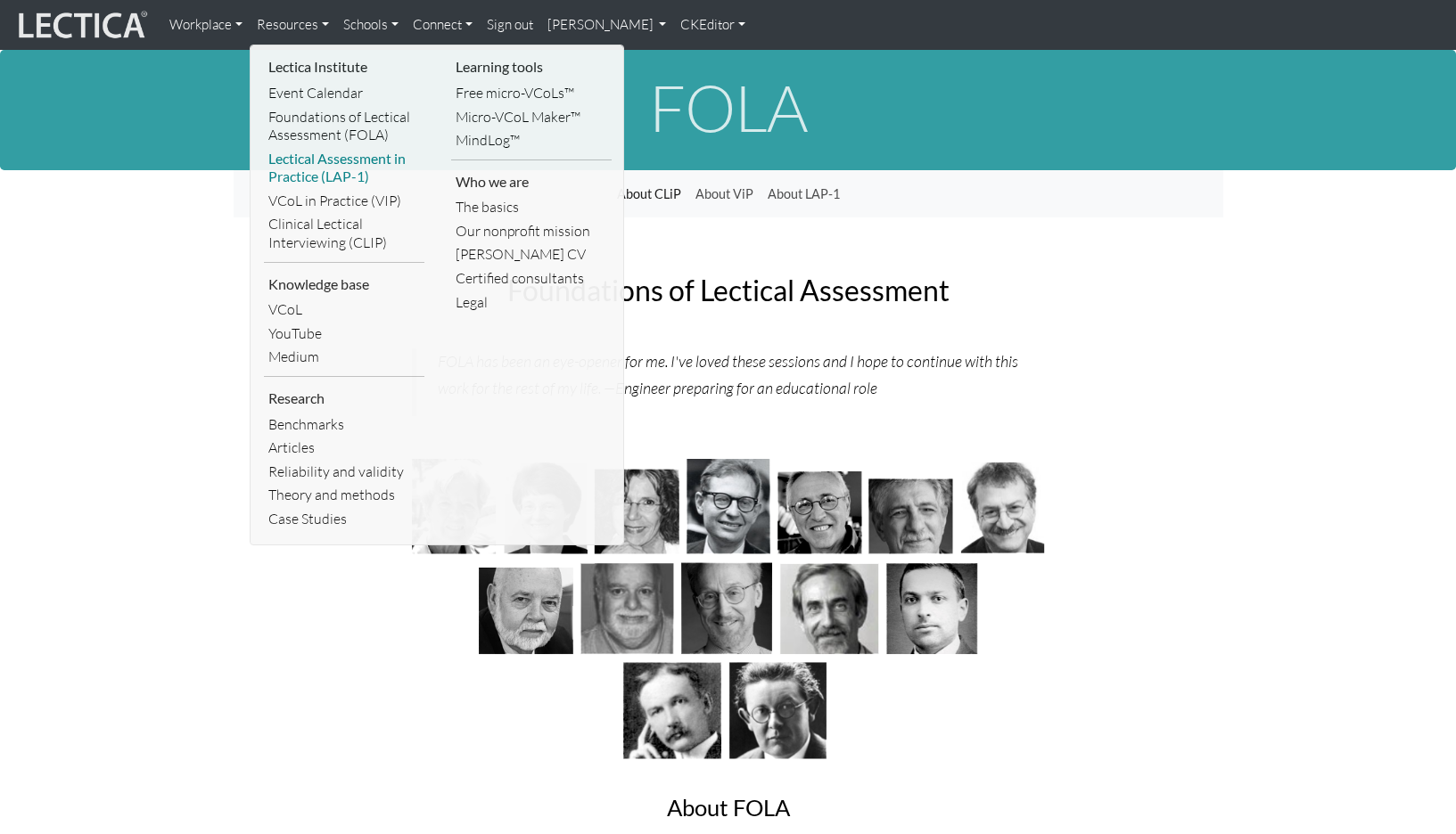
click at [287, 160] on link "Lectical Assessment in Practice (LAP-1)" at bounding box center [344, 168] width 161 height 42
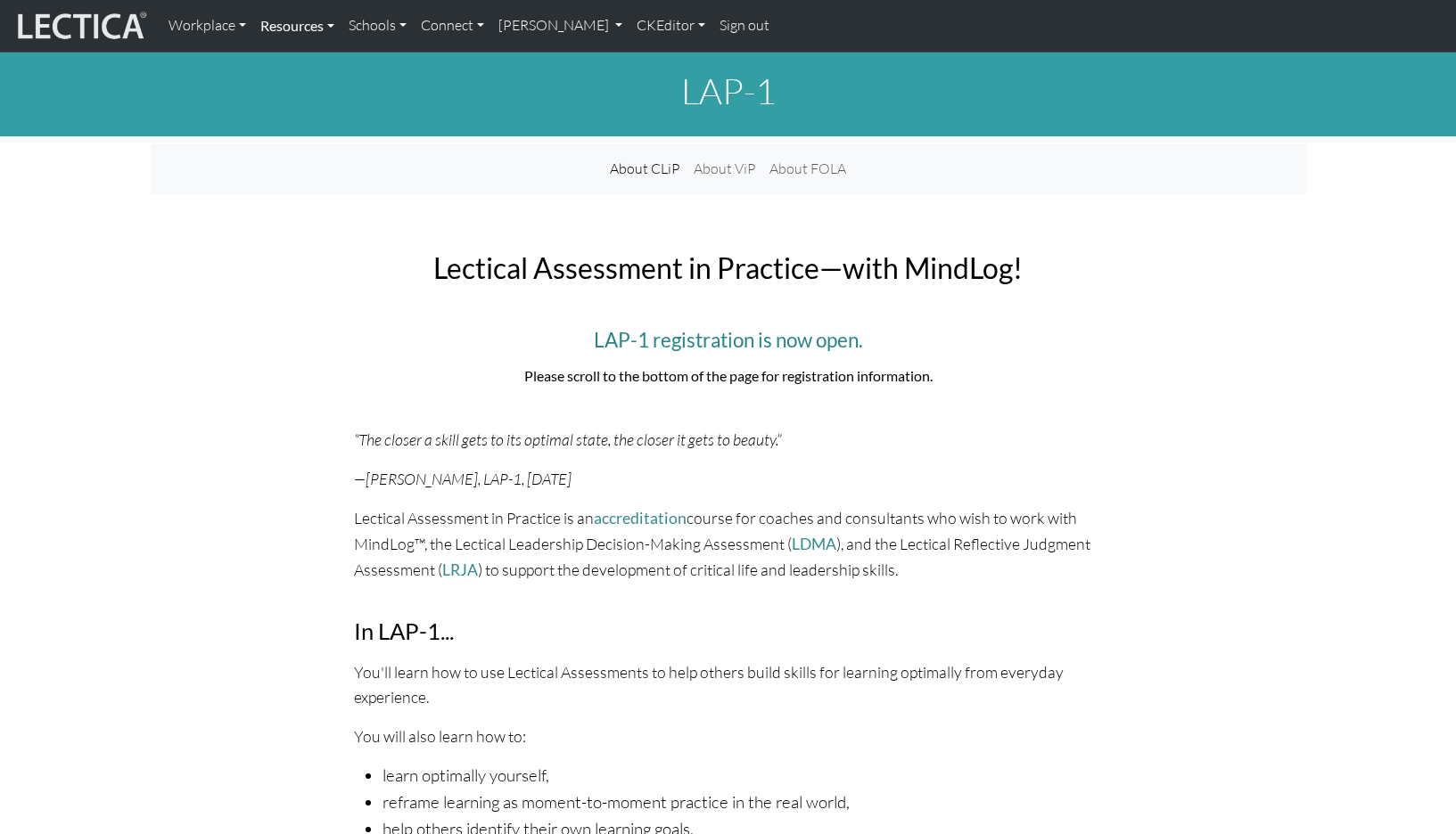
click at [284, 28] on link "Resources" at bounding box center [297, 25] width 89 height 37
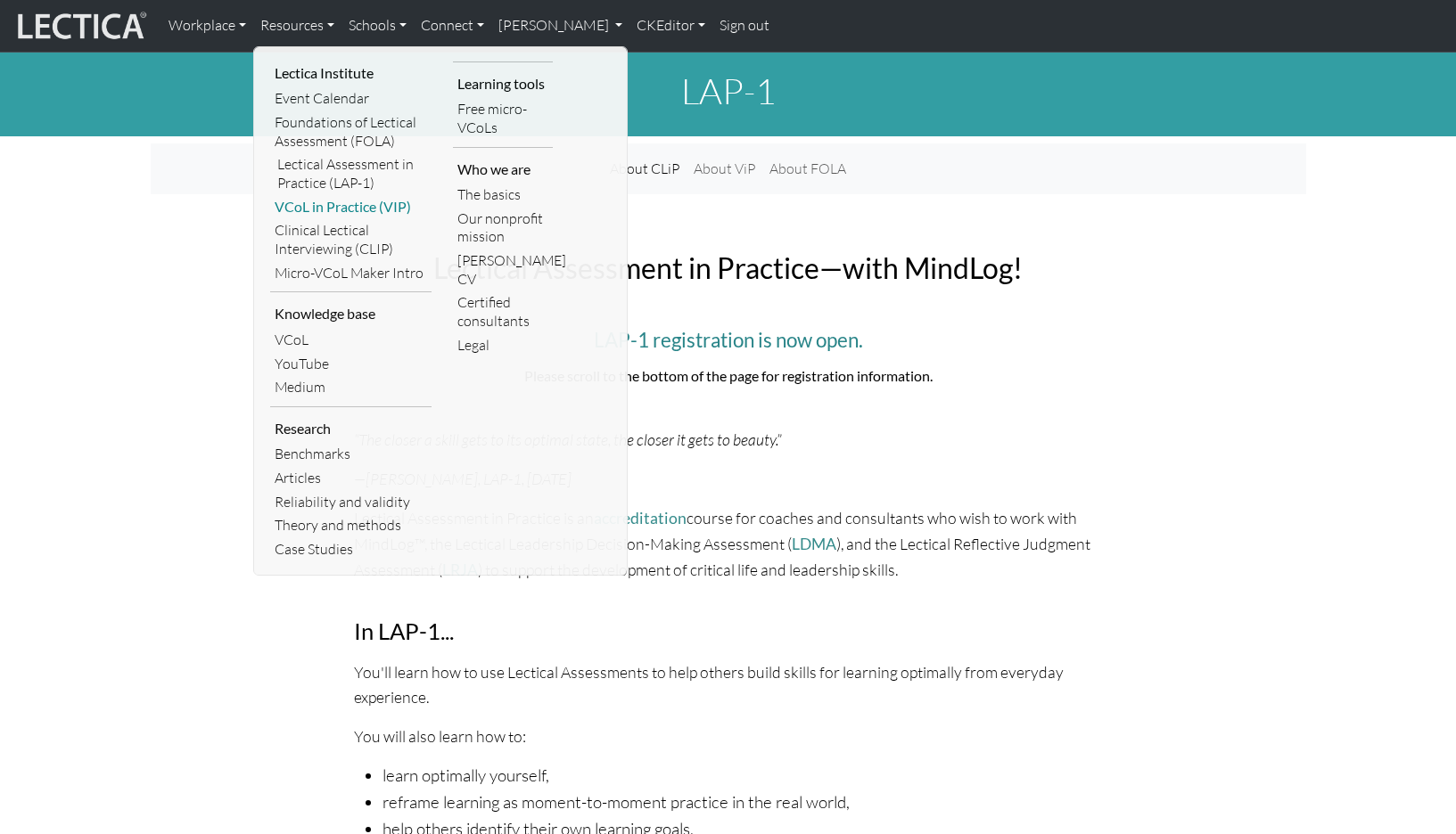
click at [300, 195] on link "VCoL in Practice (VIP)" at bounding box center [350, 207] width 161 height 24
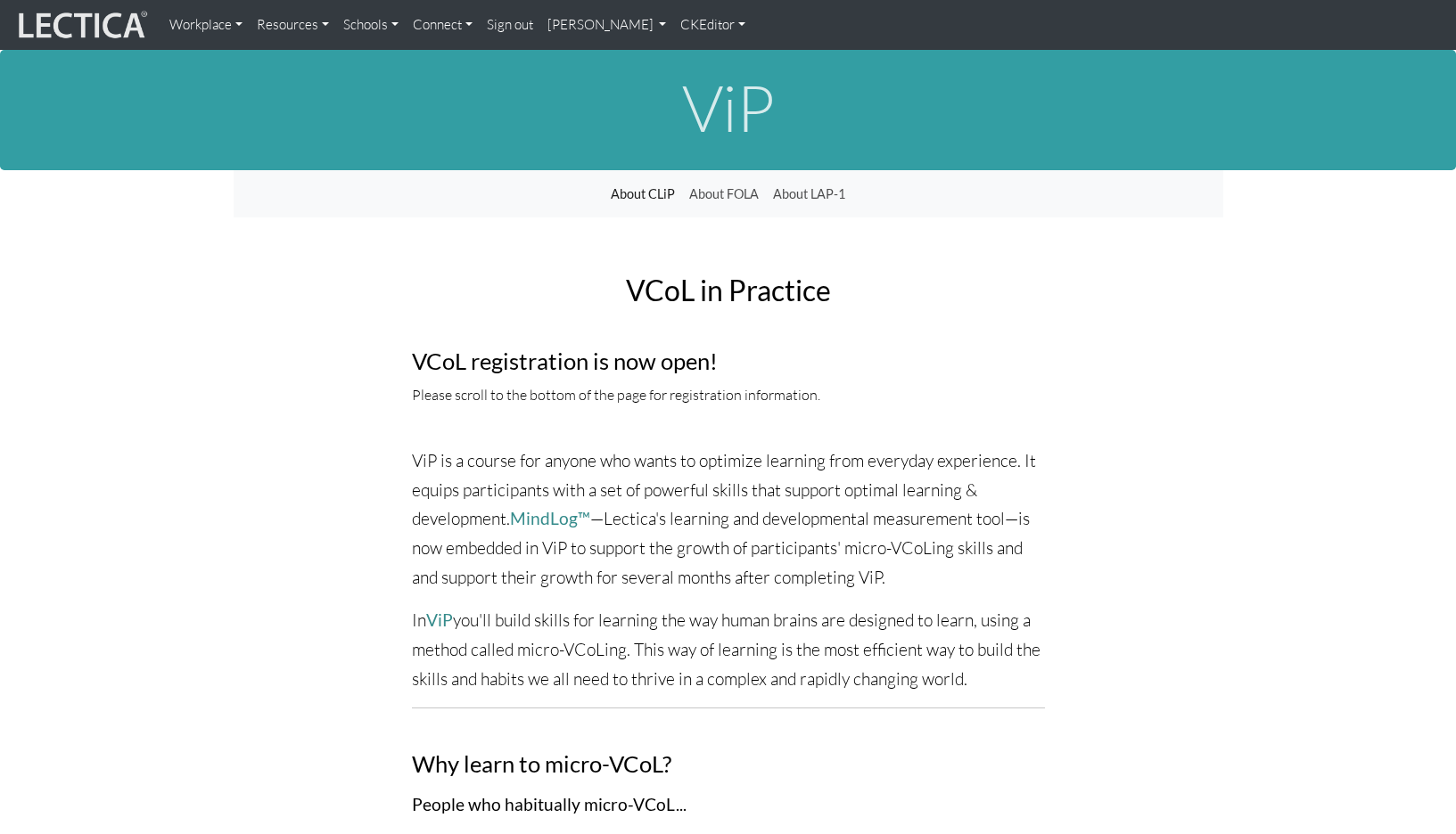
click at [272, 24] on link "Resources" at bounding box center [292, 24] width 87 height 35
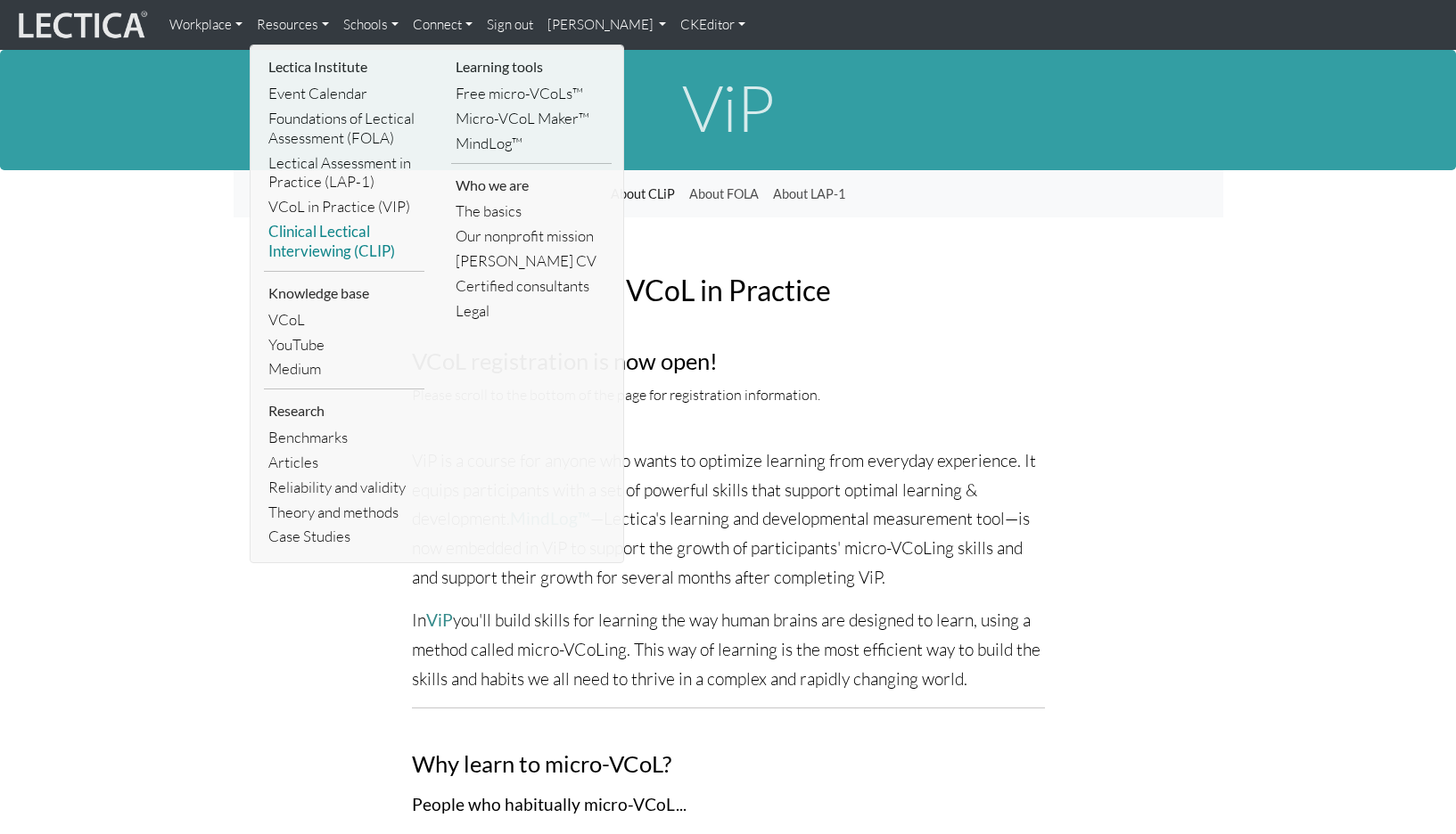
click at [324, 220] on link "Clinical Lectical Interviewing (CLIP)" at bounding box center [344, 241] width 161 height 45
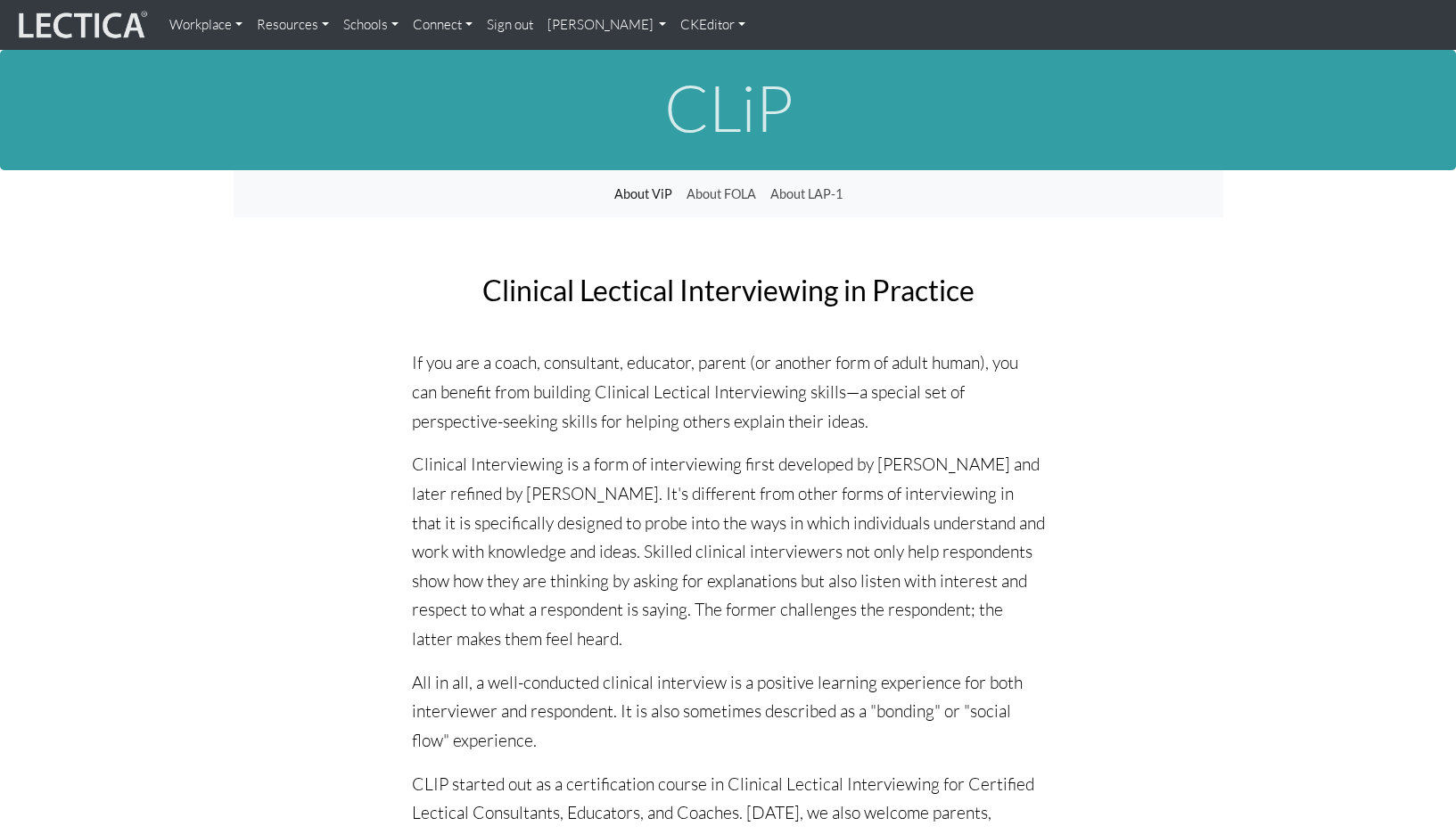
click at [266, 21] on link "Resources" at bounding box center [292, 24] width 87 height 35
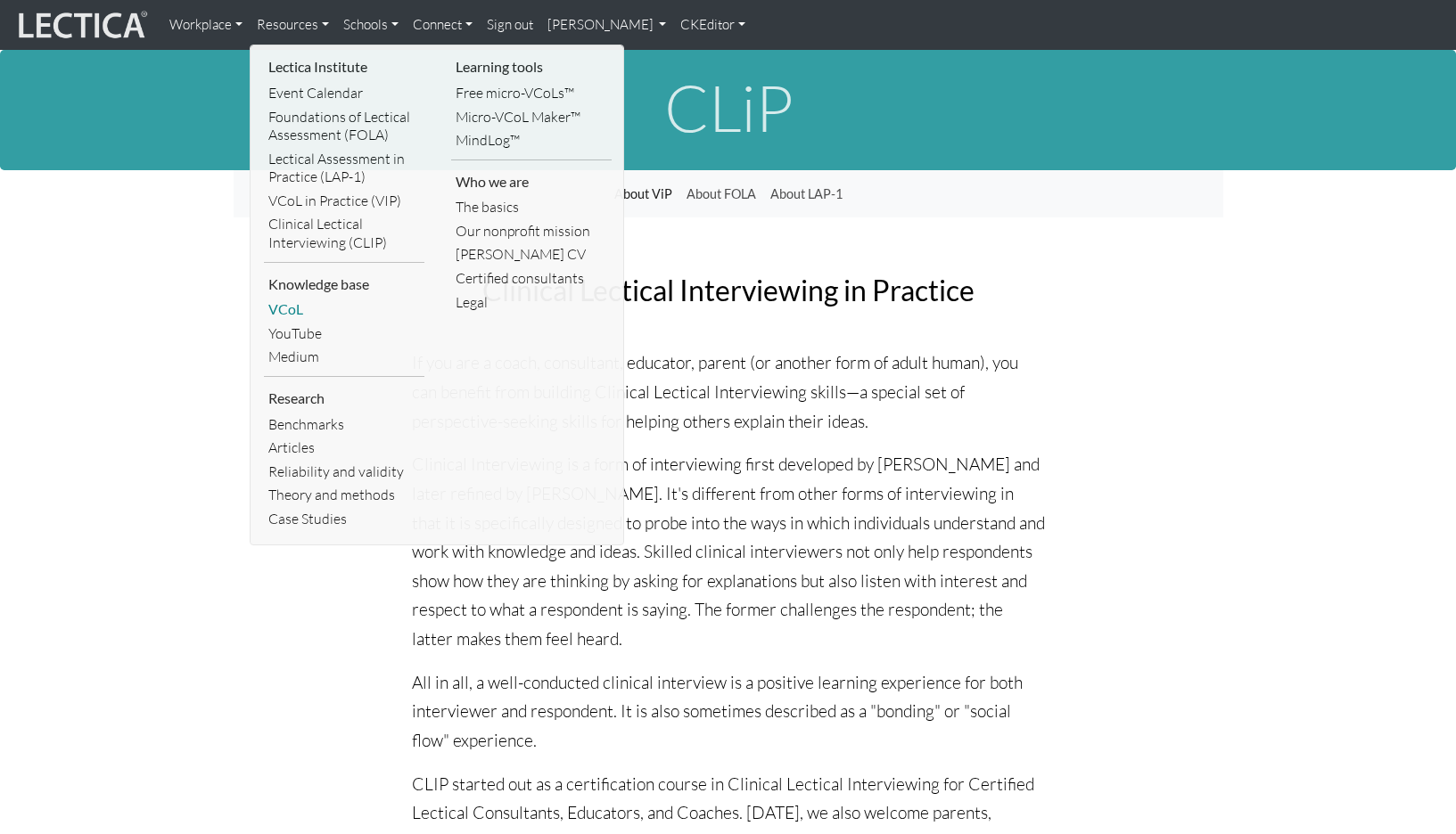
click at [297, 298] on link "VCoL" at bounding box center [344, 309] width 161 height 24
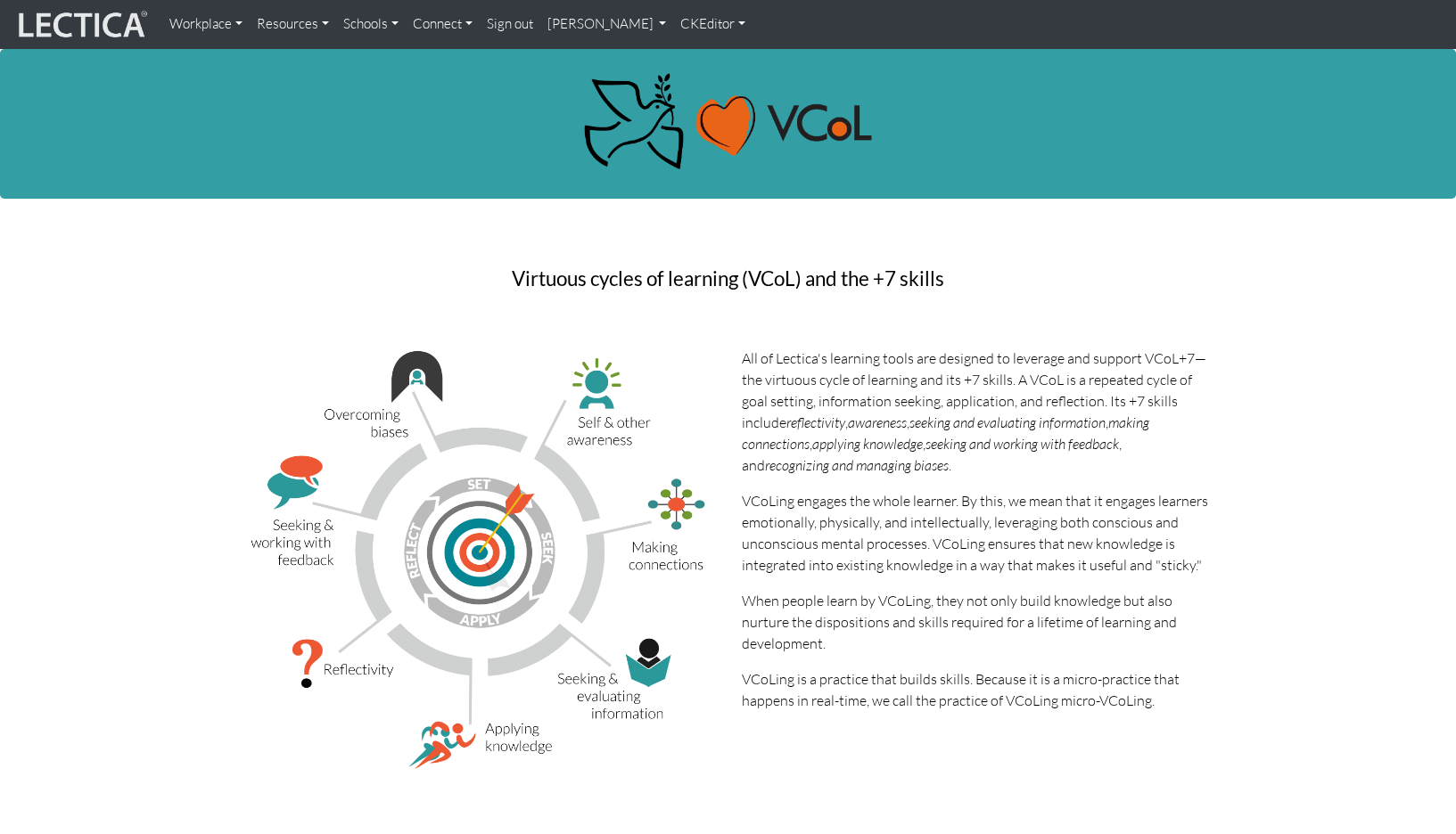
click at [283, 18] on link "Resources" at bounding box center [292, 24] width 87 height 35
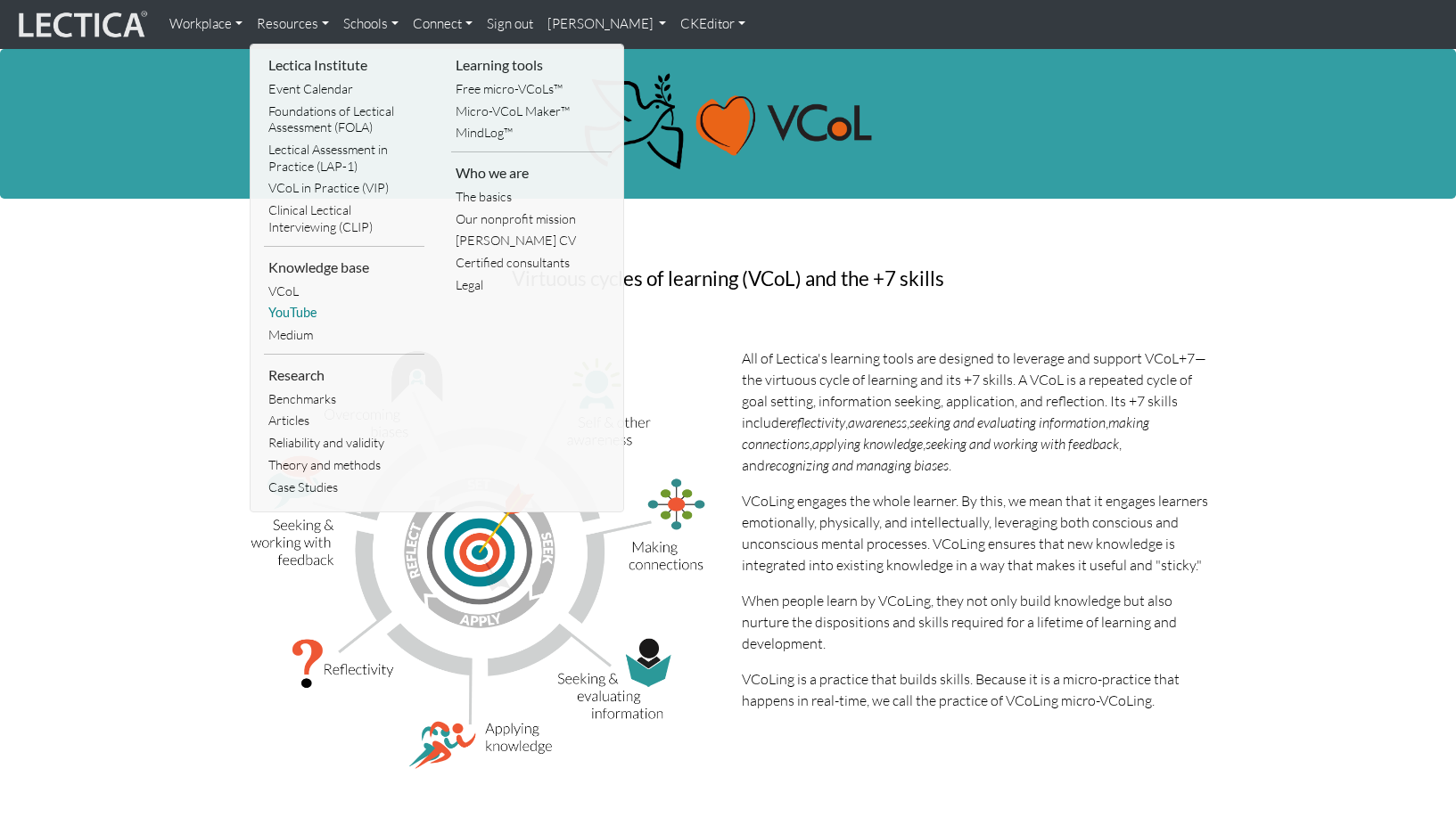
click at [300, 302] on link "YouTube" at bounding box center [344, 312] width 161 height 22
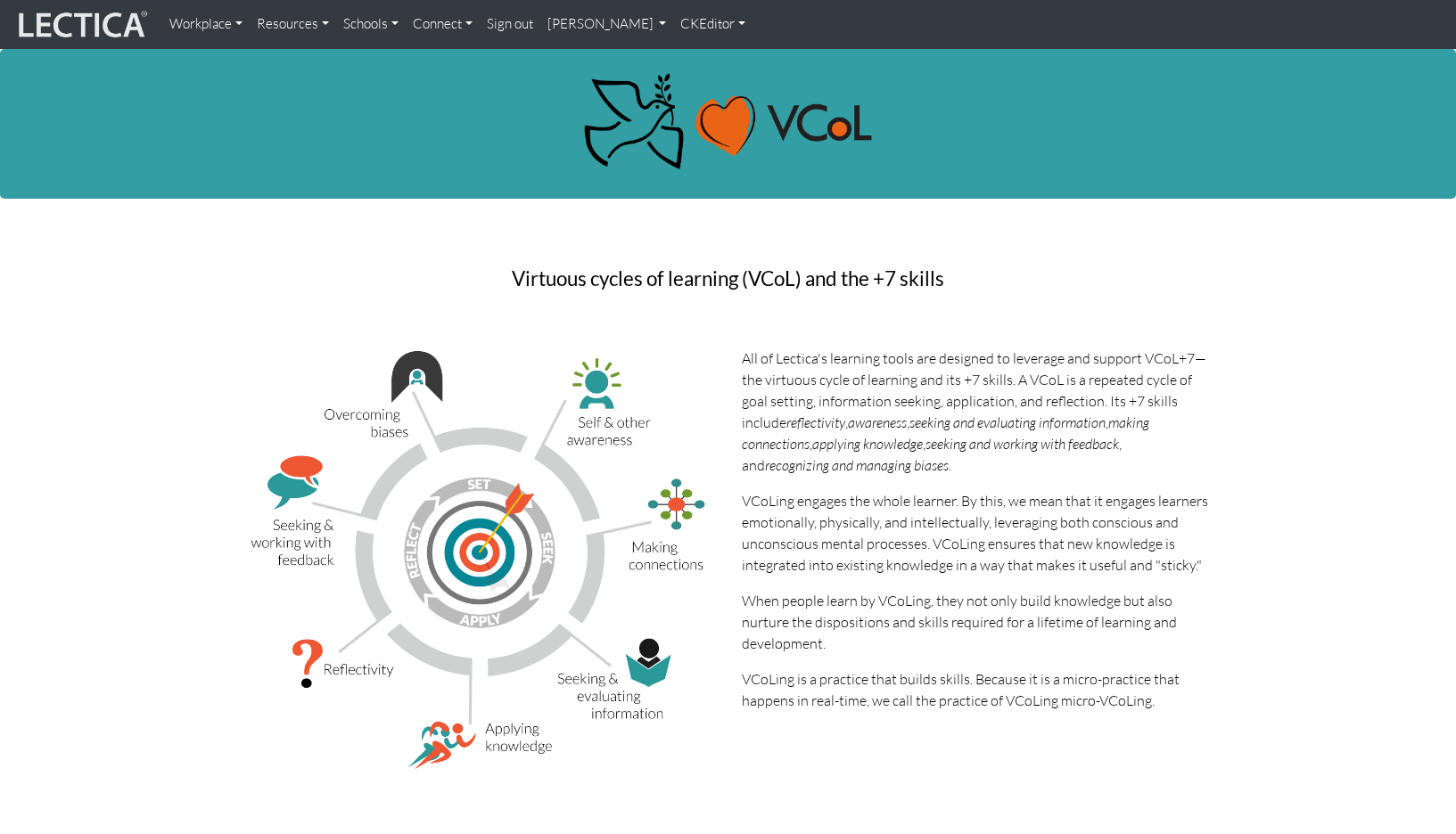
click at [291, 28] on link "Resources" at bounding box center [292, 24] width 87 height 35
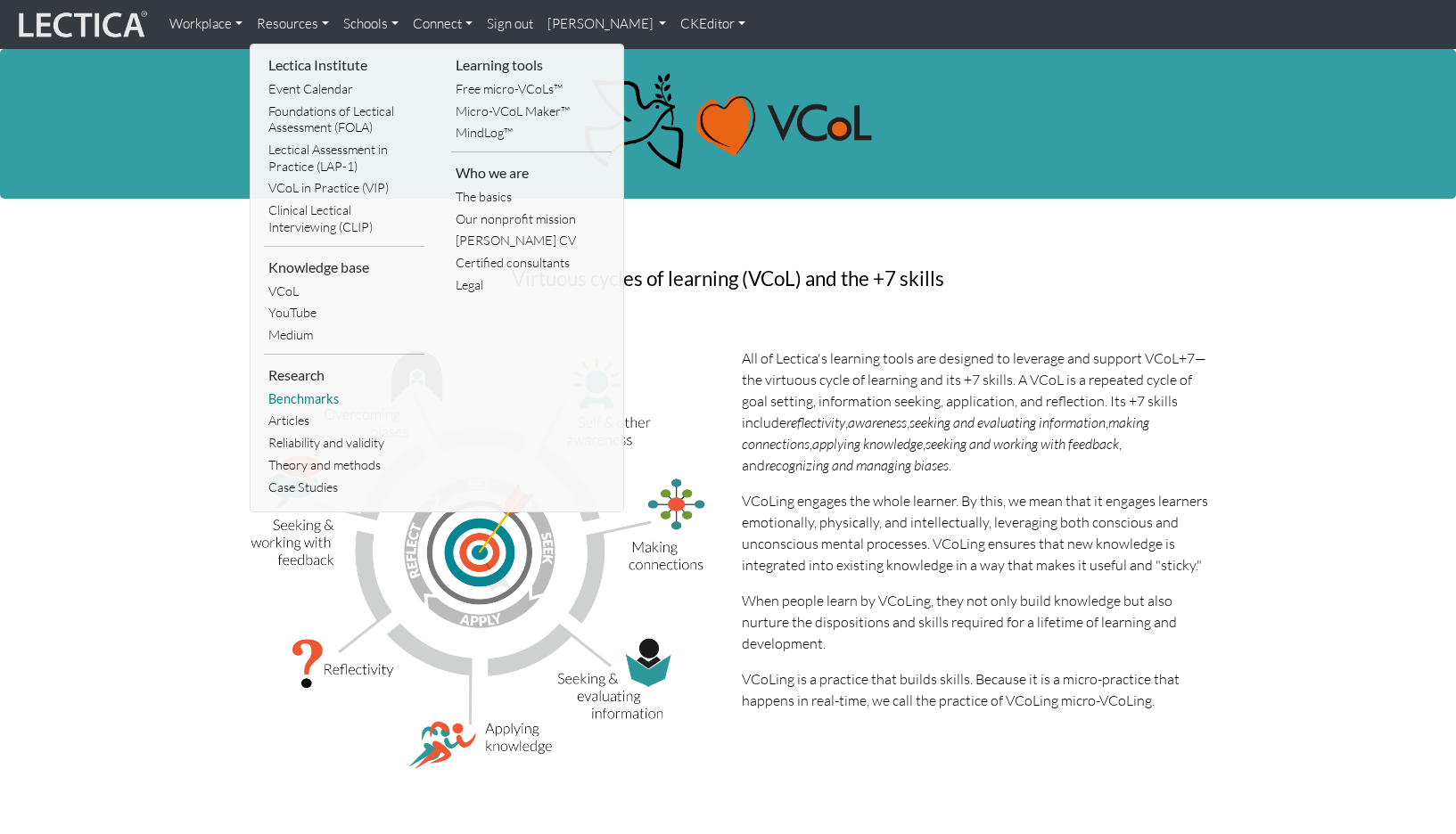
click at [322, 388] on link "Benchmarks" at bounding box center [344, 399] width 161 height 22
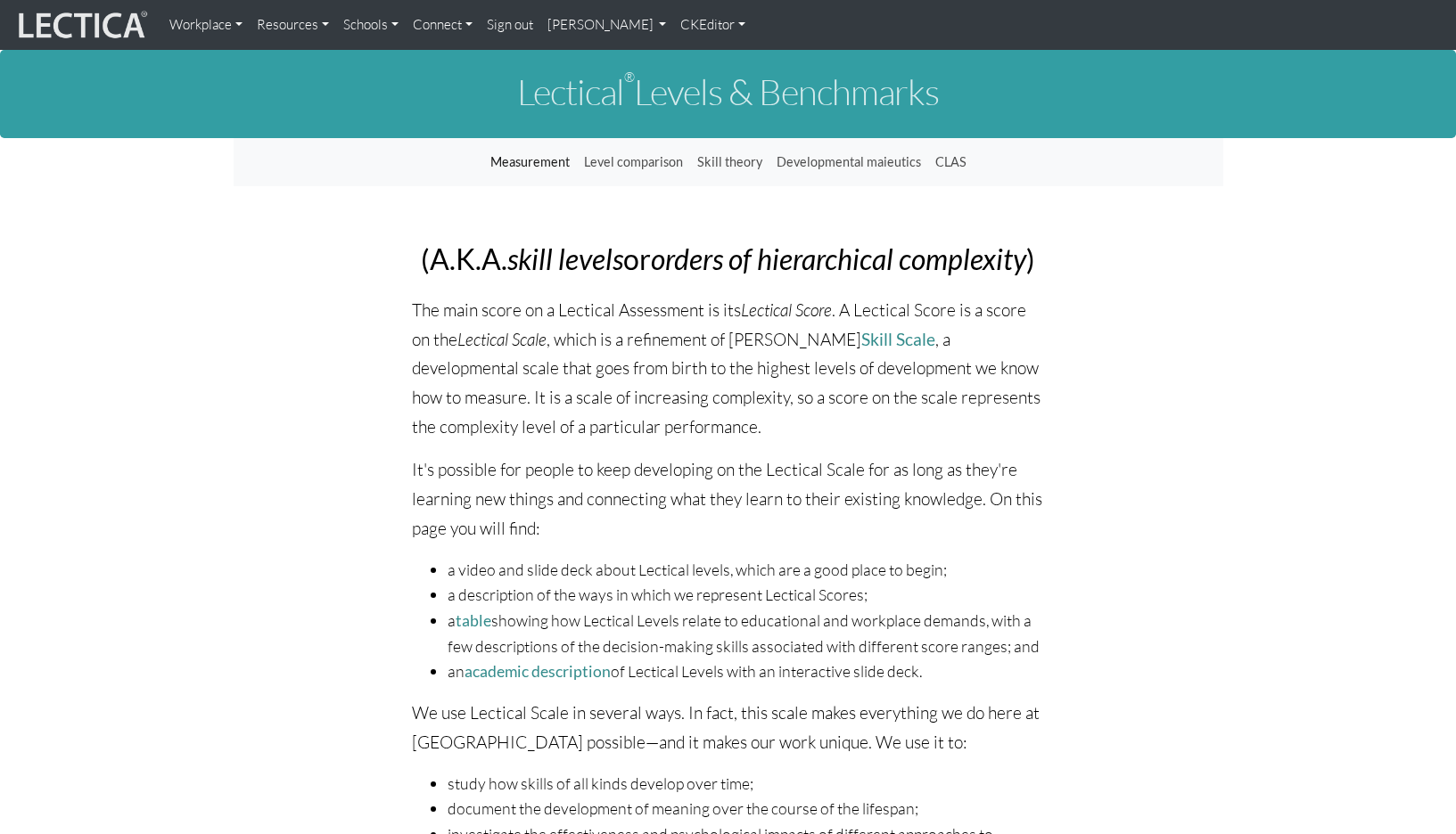
click at [278, 29] on link "Resources" at bounding box center [292, 24] width 87 height 35
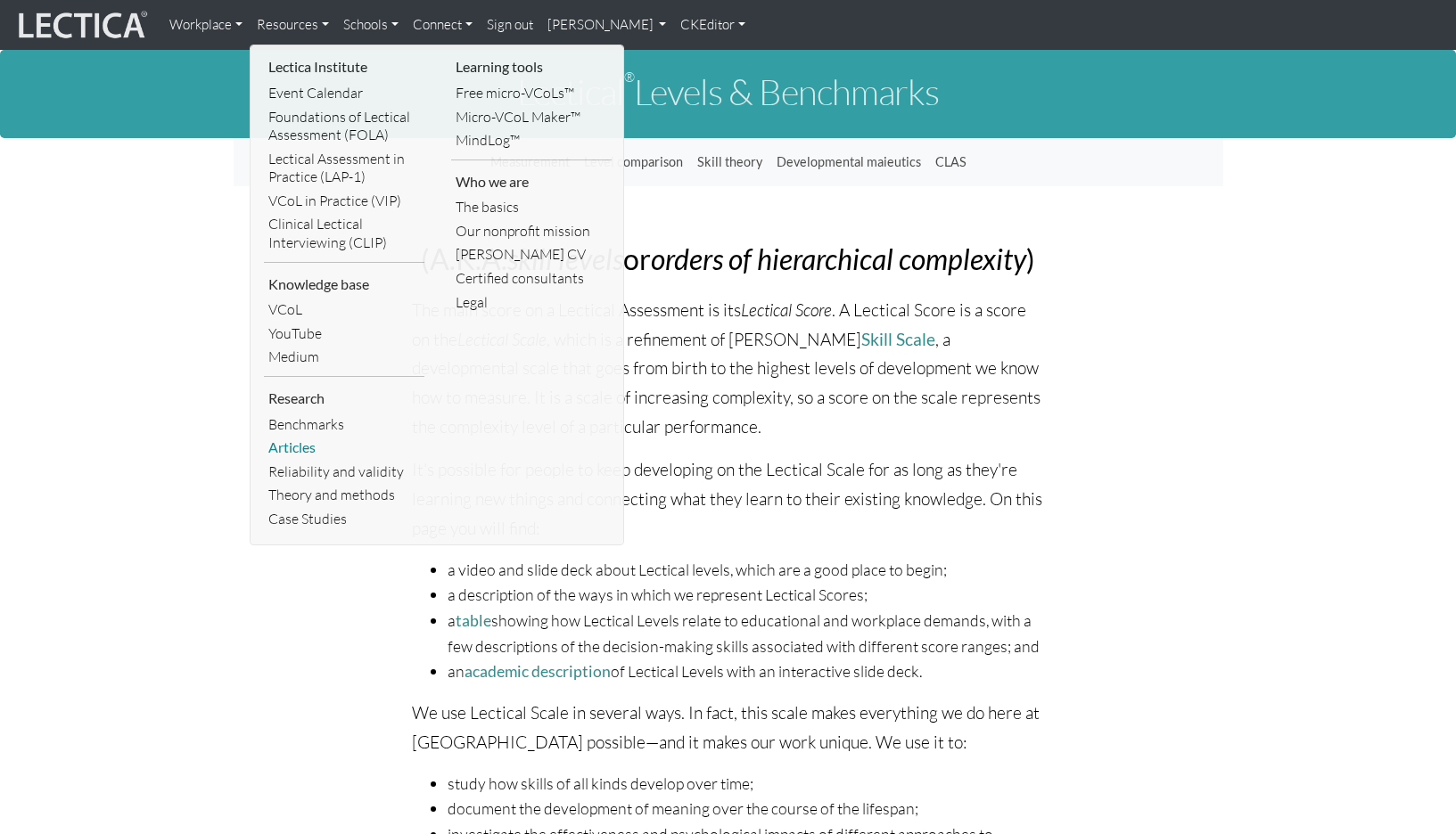
click at [299, 436] on link "Articles" at bounding box center [344, 447] width 161 height 24
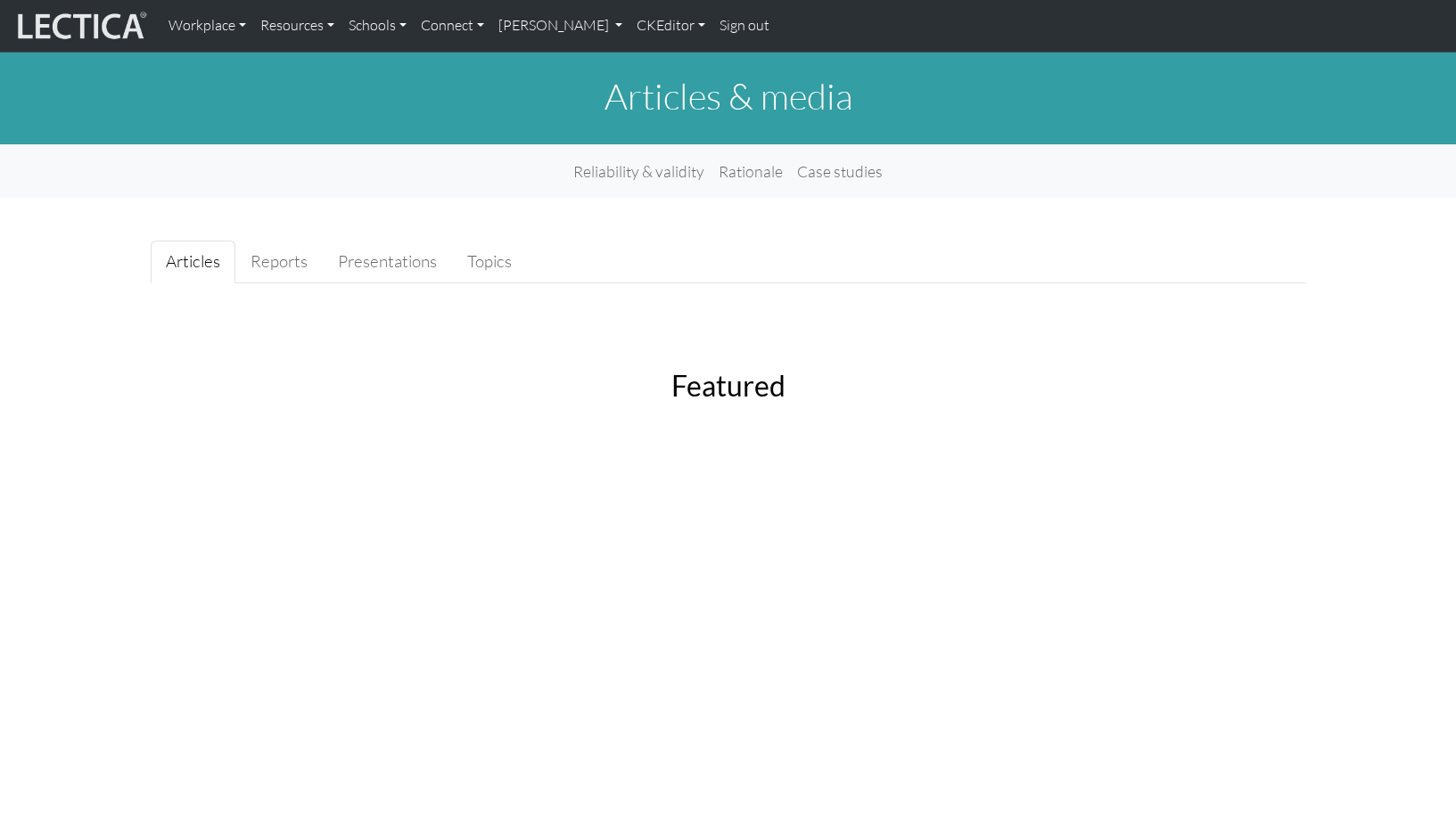
click at [279, 27] on link "Resources" at bounding box center [297, 25] width 89 height 37
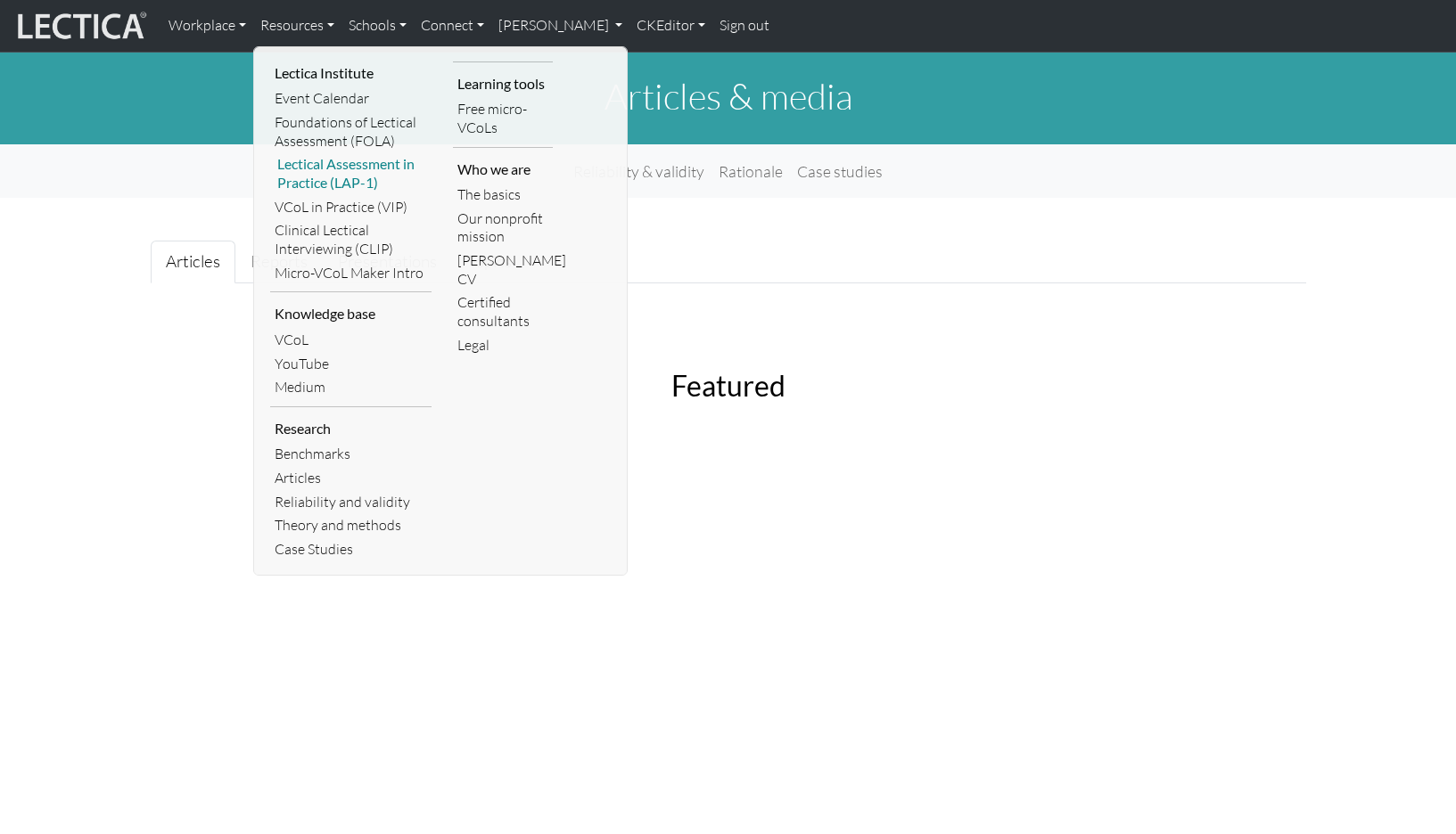
scroll to position [4, 0]
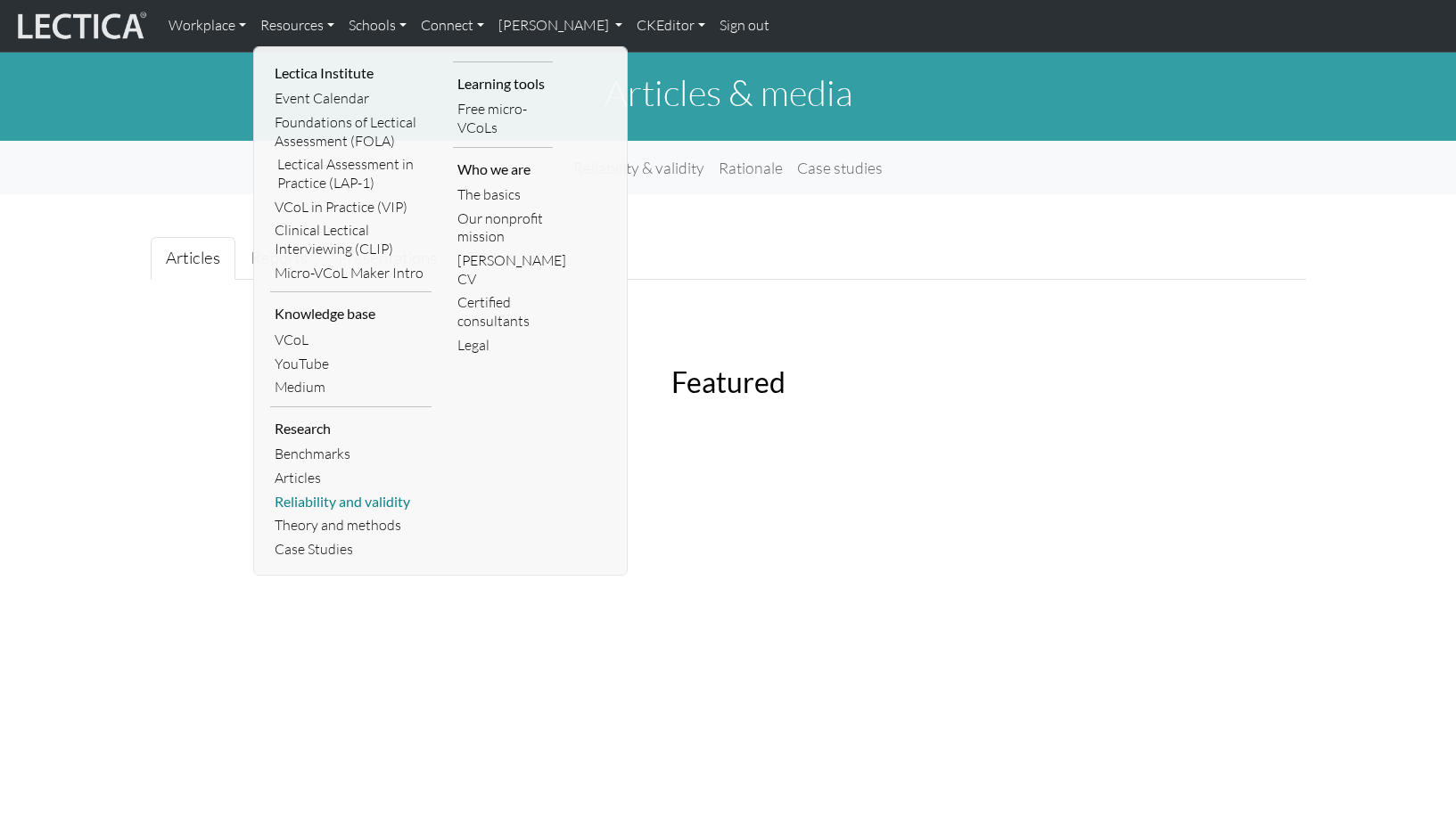
click at [297, 490] on link "Reliability and validity" at bounding box center [350, 502] width 161 height 24
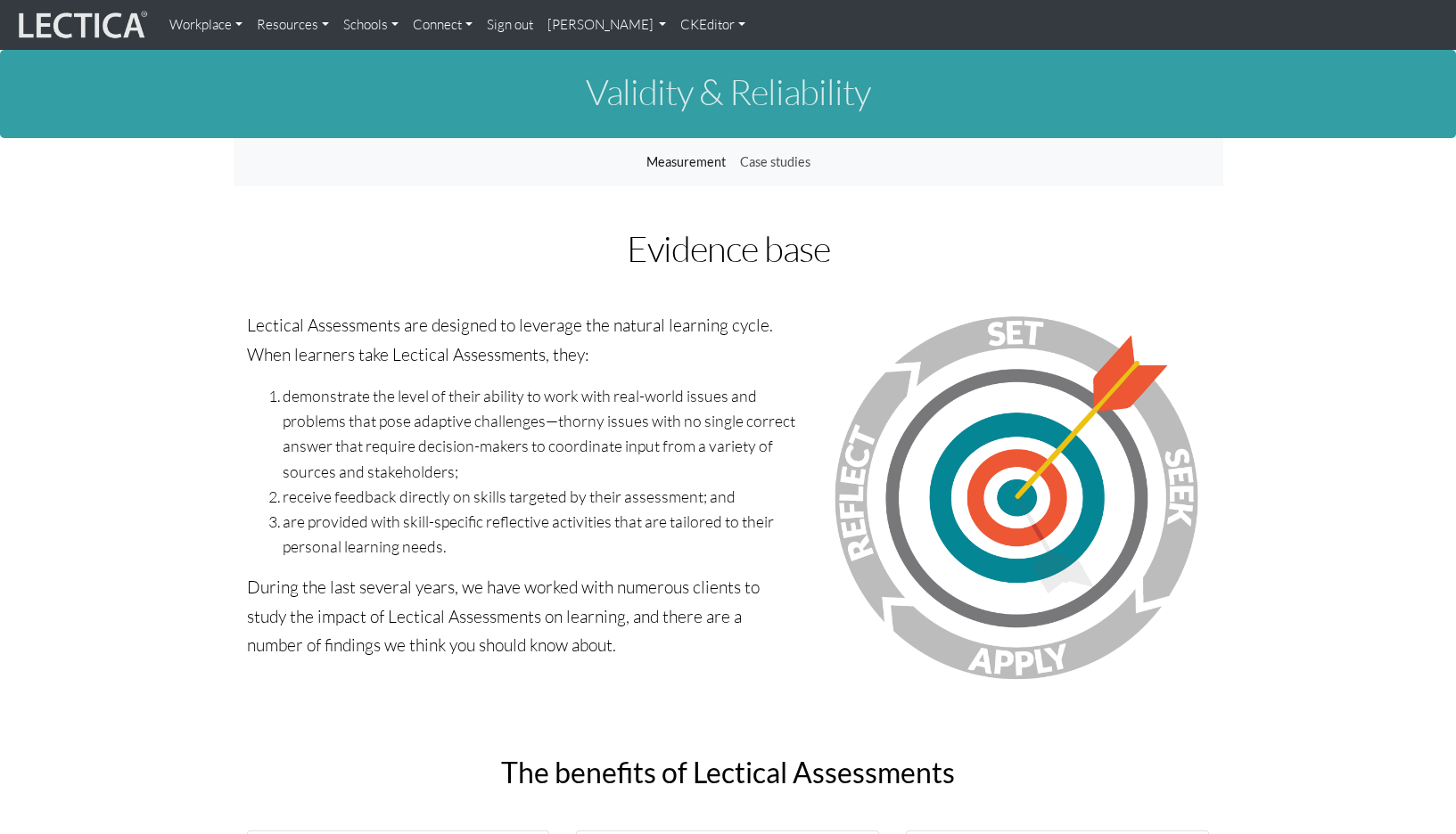
click at [269, 22] on link "Resources" at bounding box center [292, 24] width 87 height 35
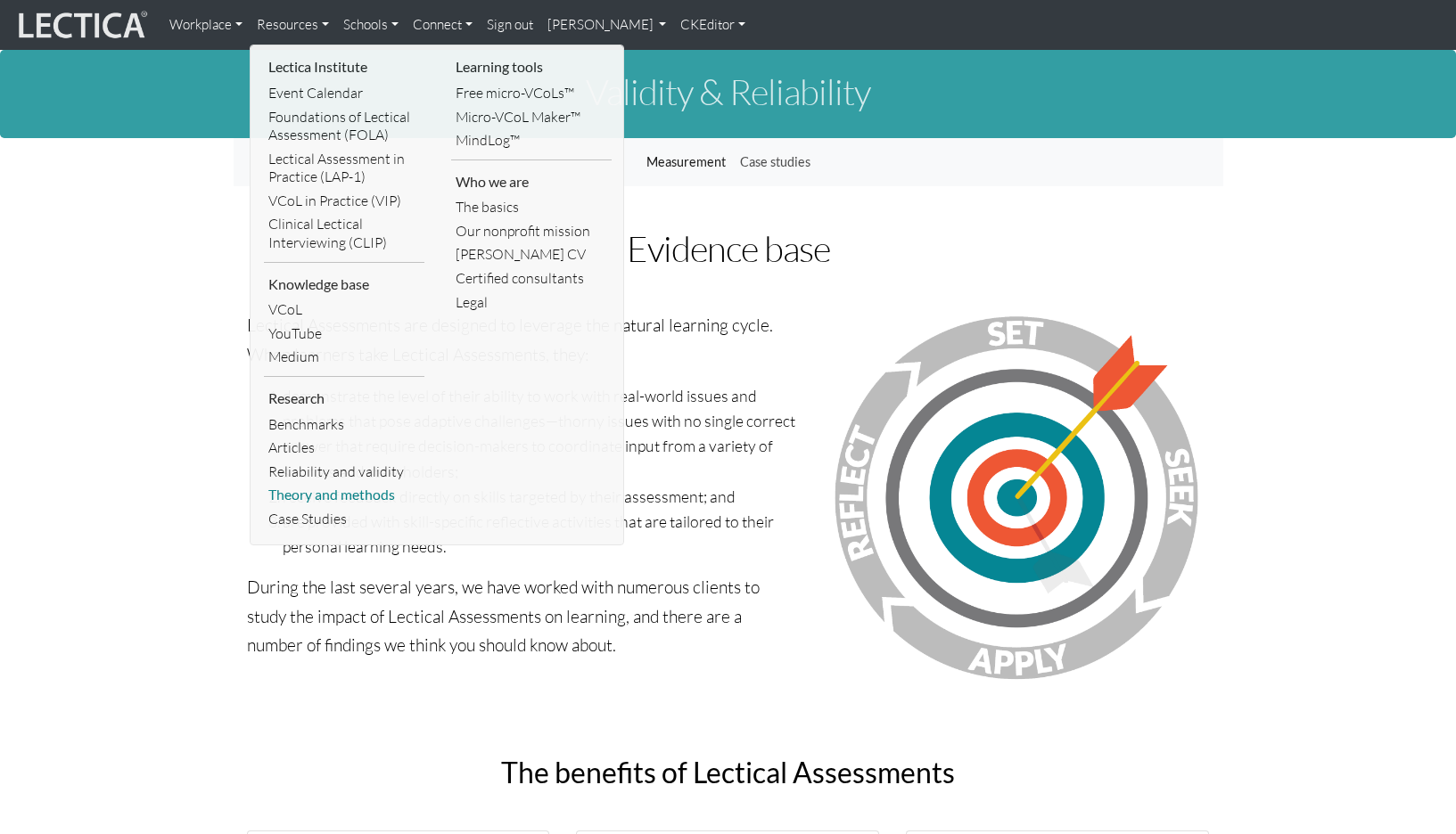
click at [367, 483] on link "Theory and methods" at bounding box center [344, 494] width 161 height 24
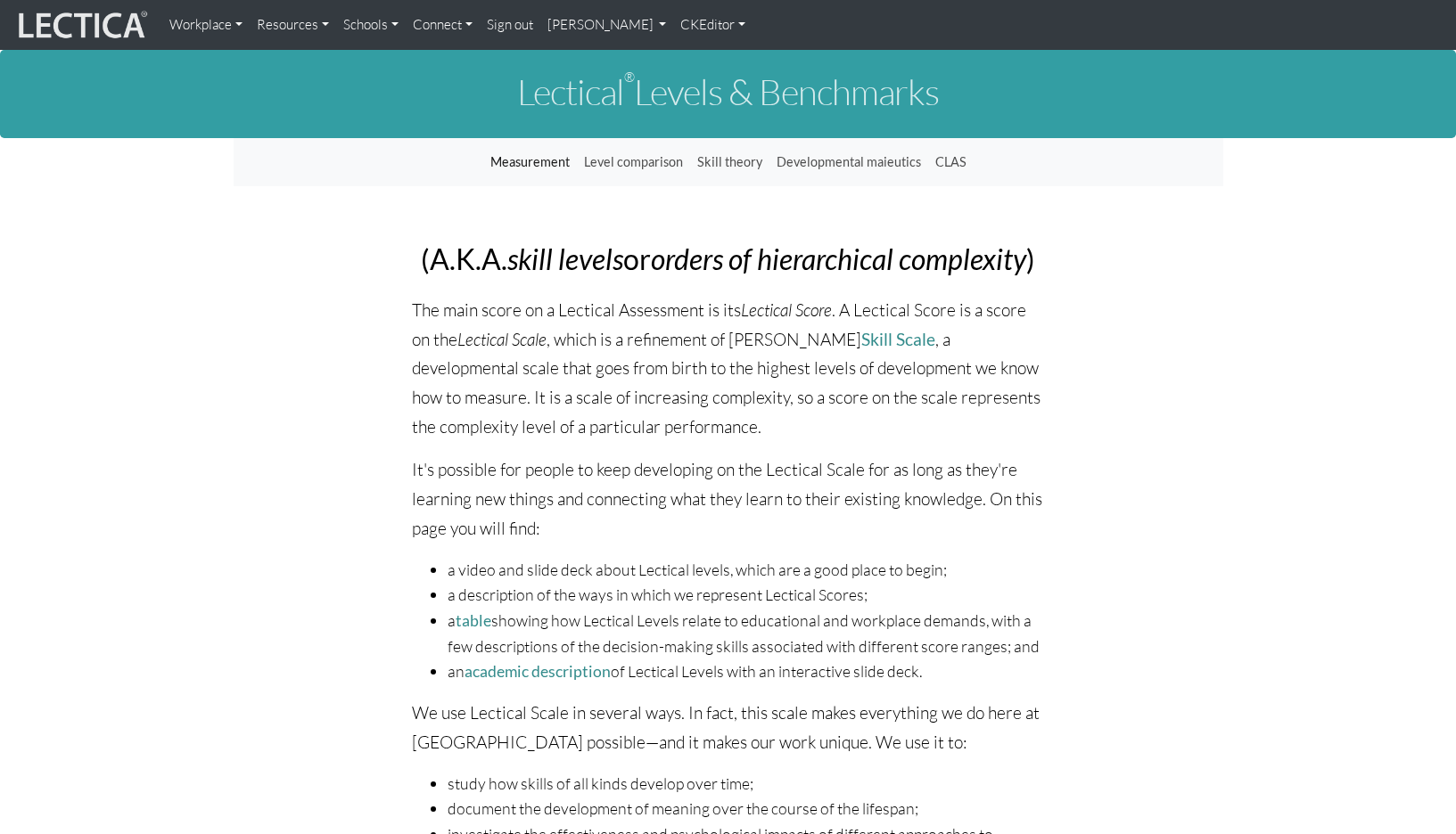
click at [277, 21] on link "Resources" at bounding box center [292, 24] width 87 height 35
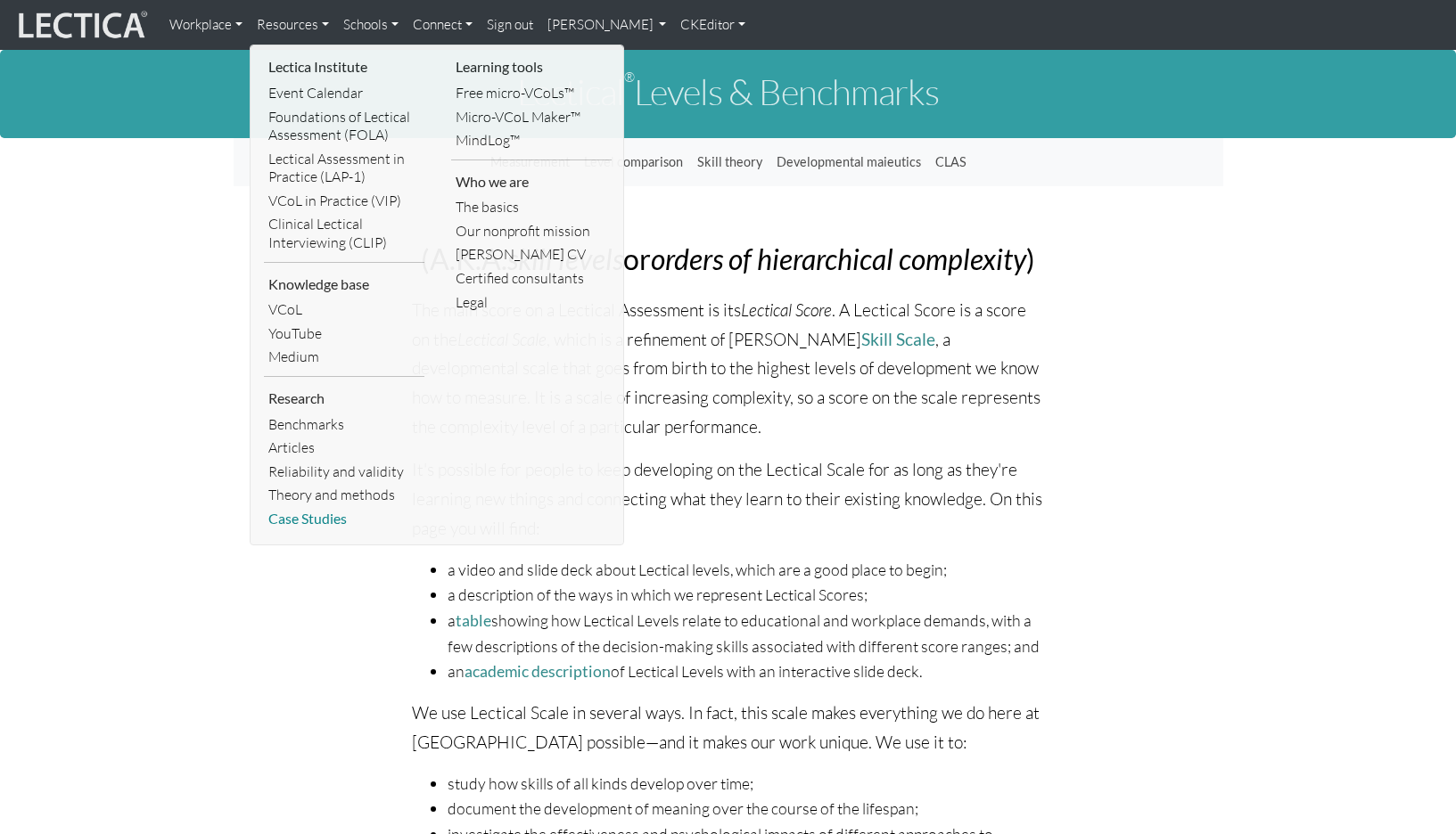
click at [320, 507] on link "Case Studies" at bounding box center [344, 519] width 161 height 24
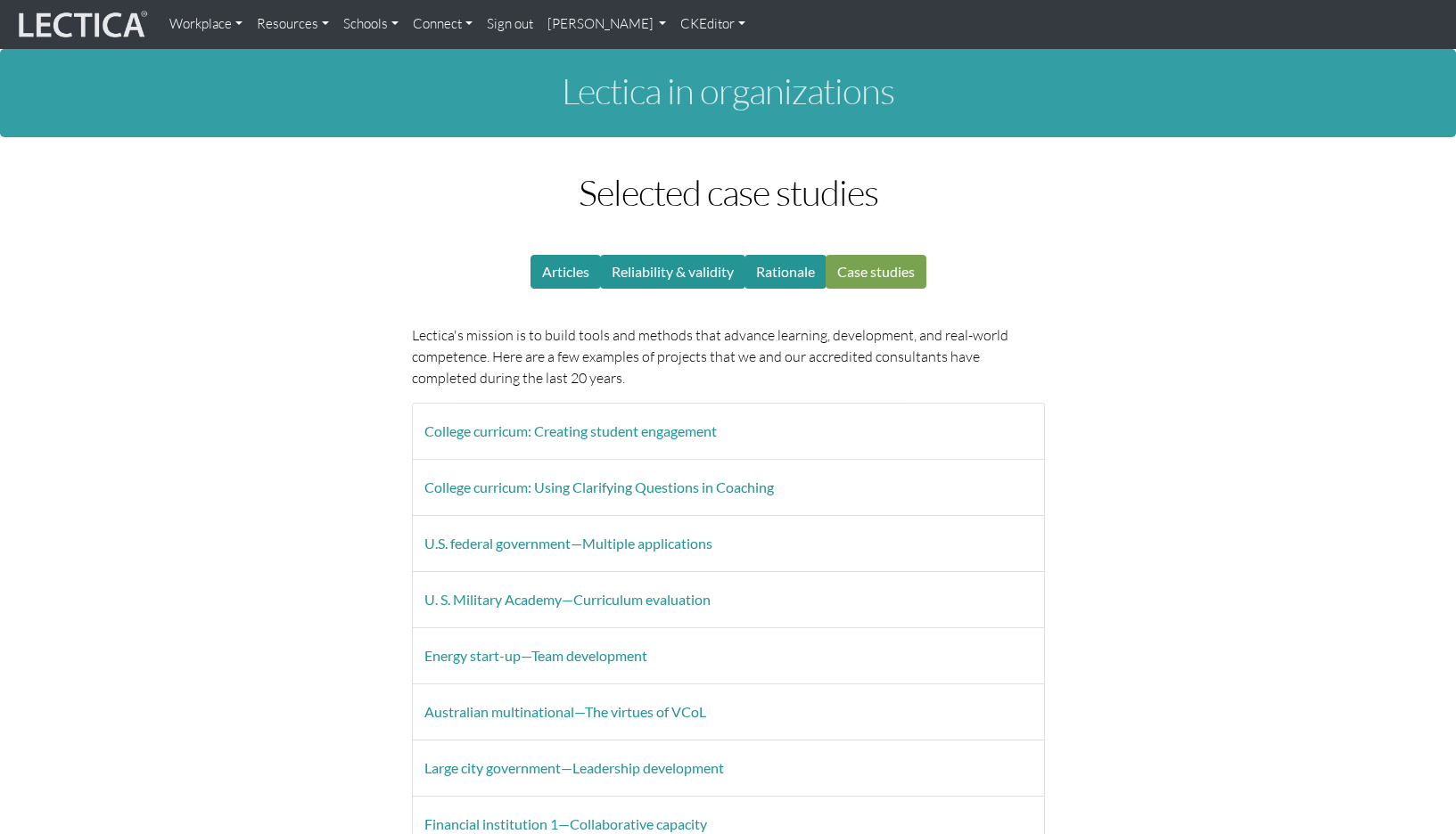
click at [346, 23] on link "Schools" at bounding box center [370, 24] width 70 height 35
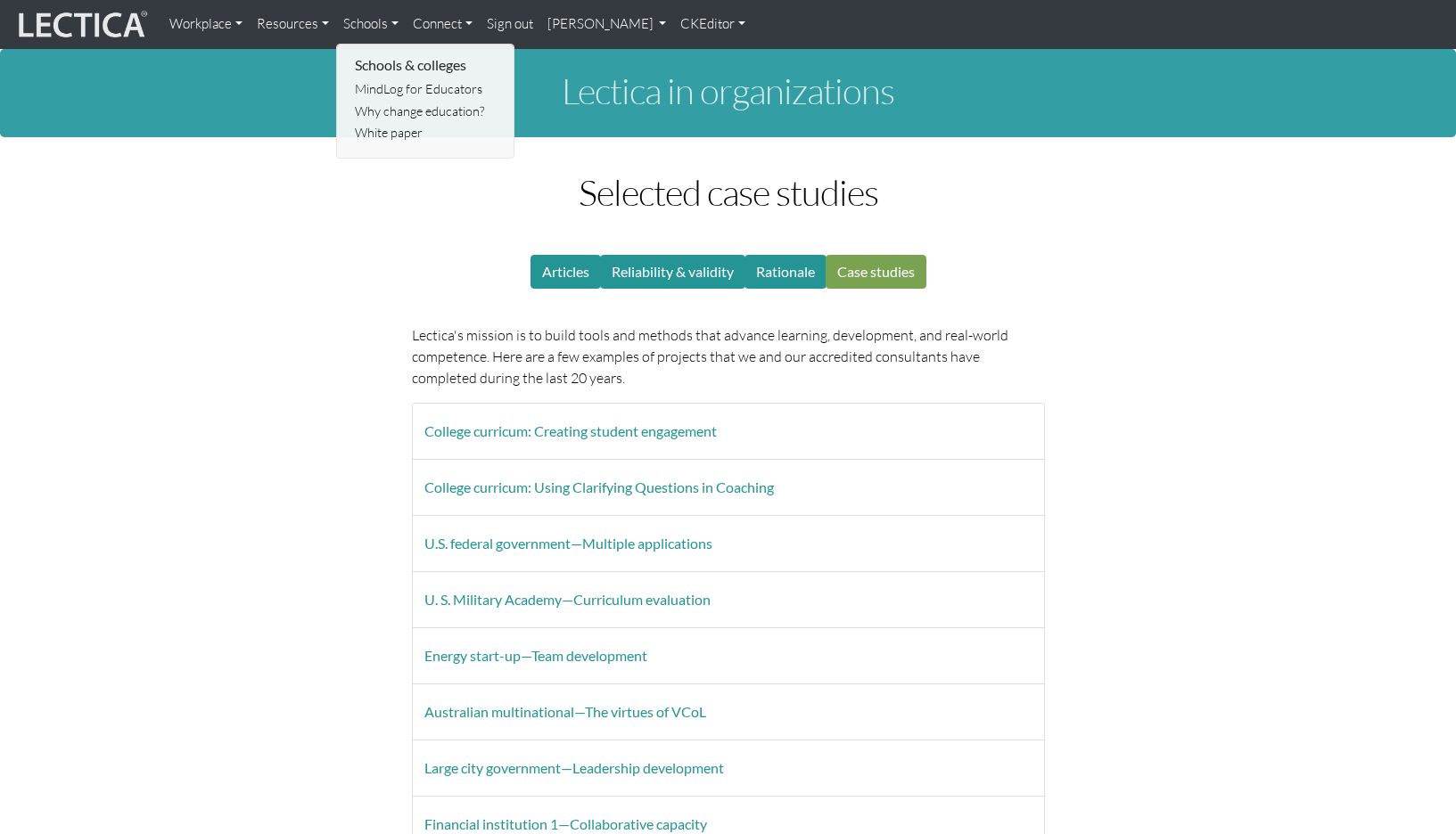
drag, startPoint x: 369, startPoint y: 88, endPoint x: 364, endPoint y: 73, distance: 15.8
click at [369, 88] on link "MindLog for Educators" at bounding box center [426, 89] width 151 height 22
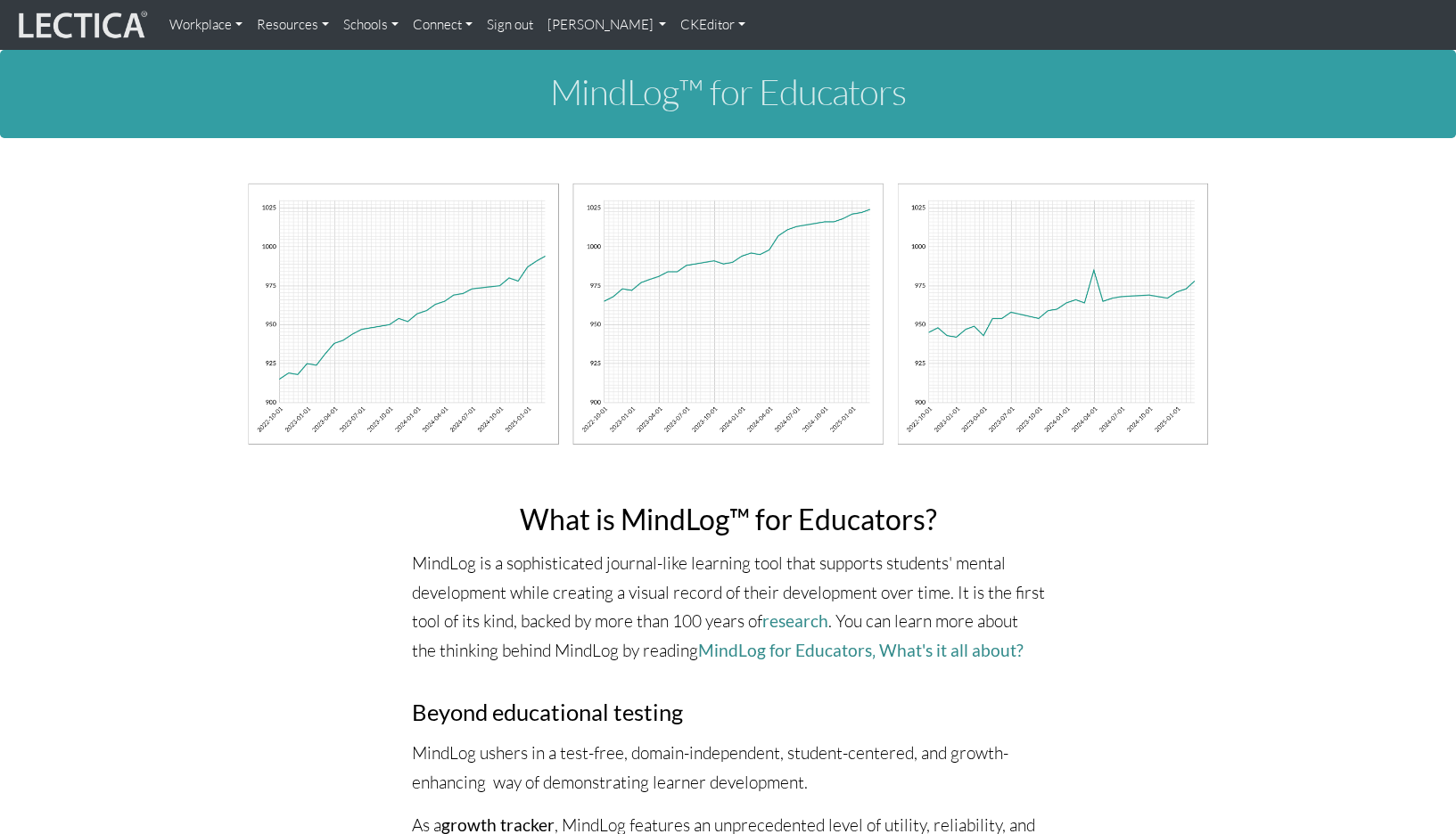
click at [347, 29] on link "Schools" at bounding box center [370, 24] width 70 height 35
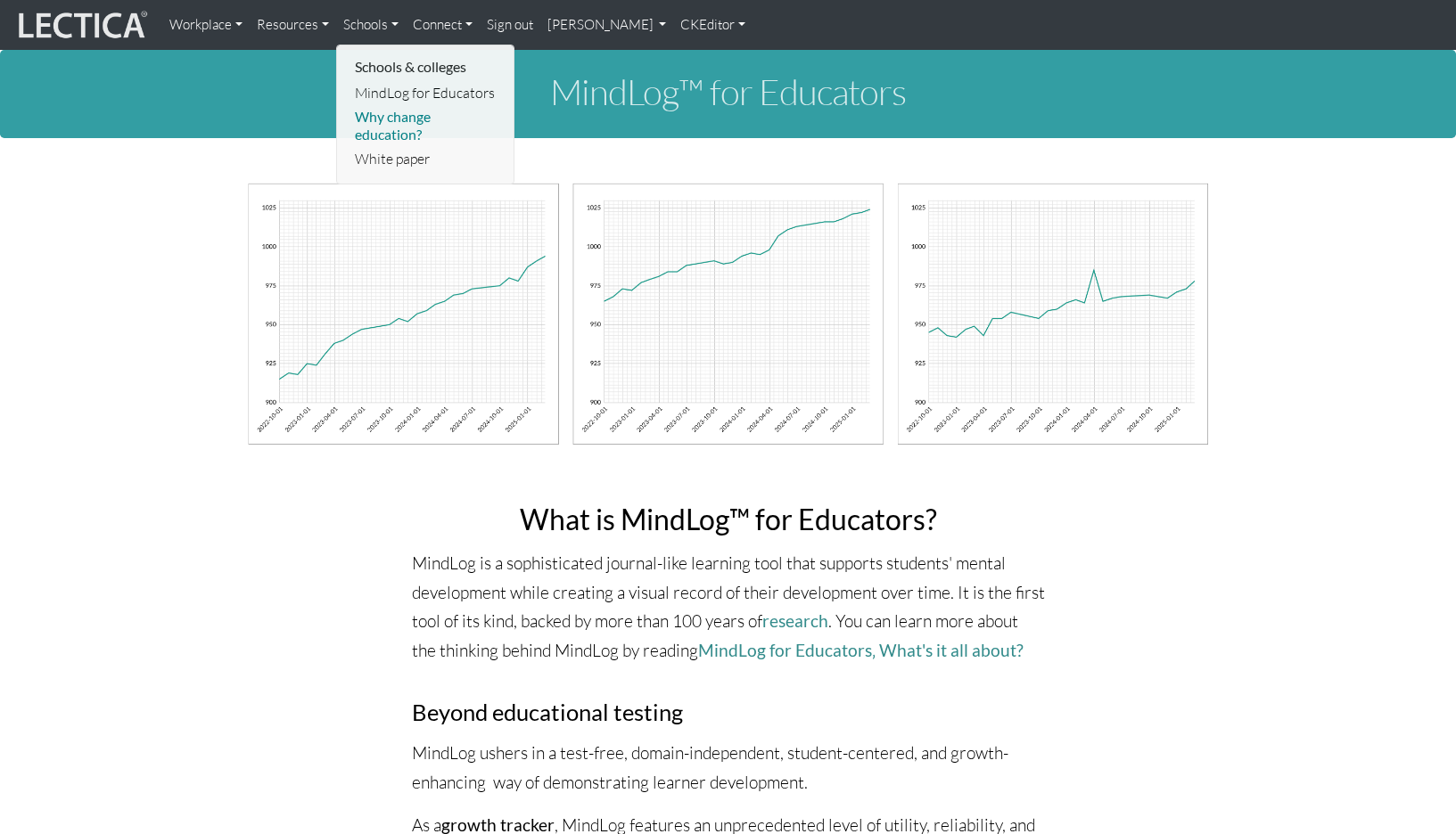
click at [368, 108] on link "Why change education?" at bounding box center [426, 126] width 151 height 42
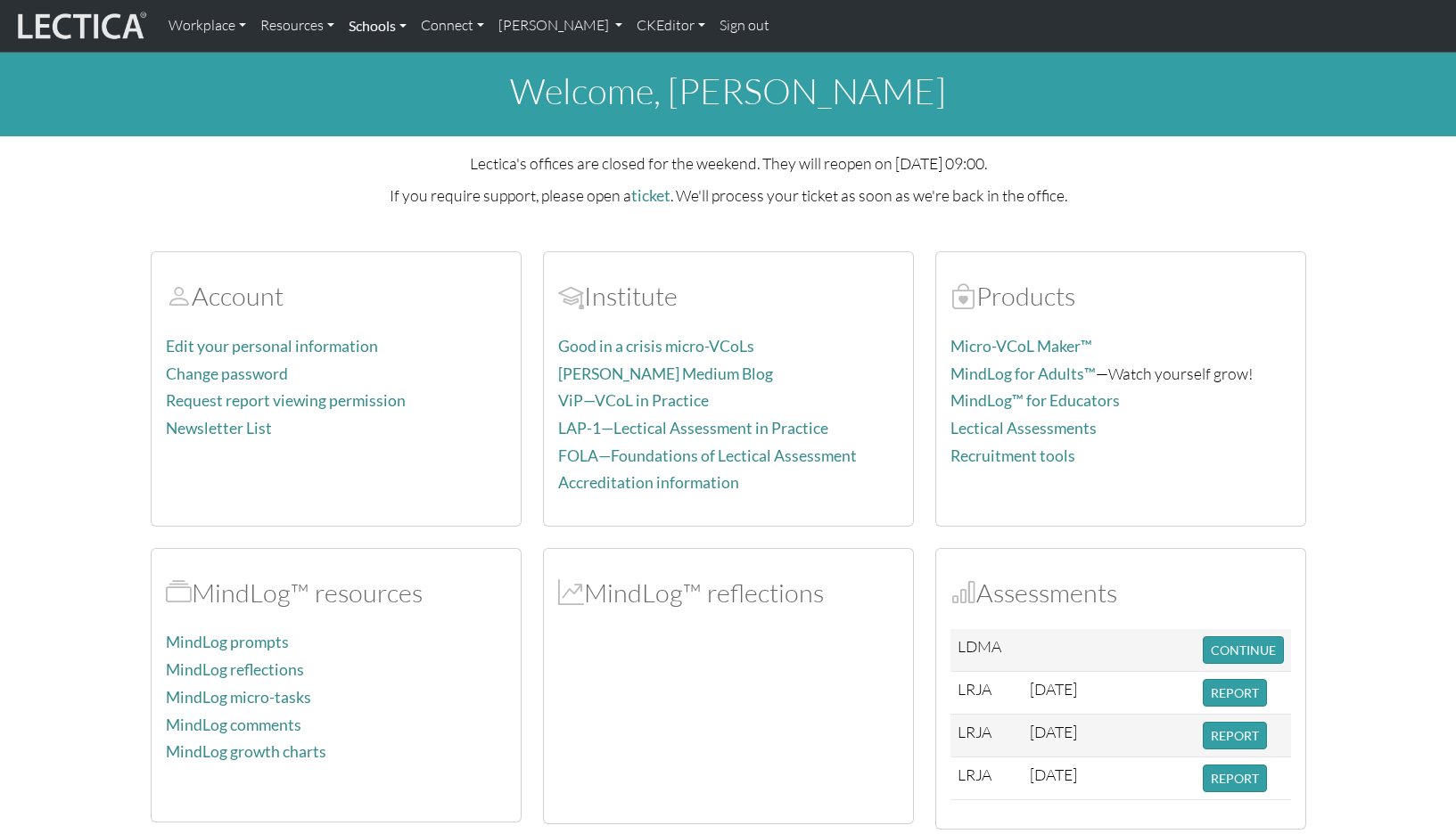
click at [350, 25] on link "Schools" at bounding box center [378, 25] width 72 height 37
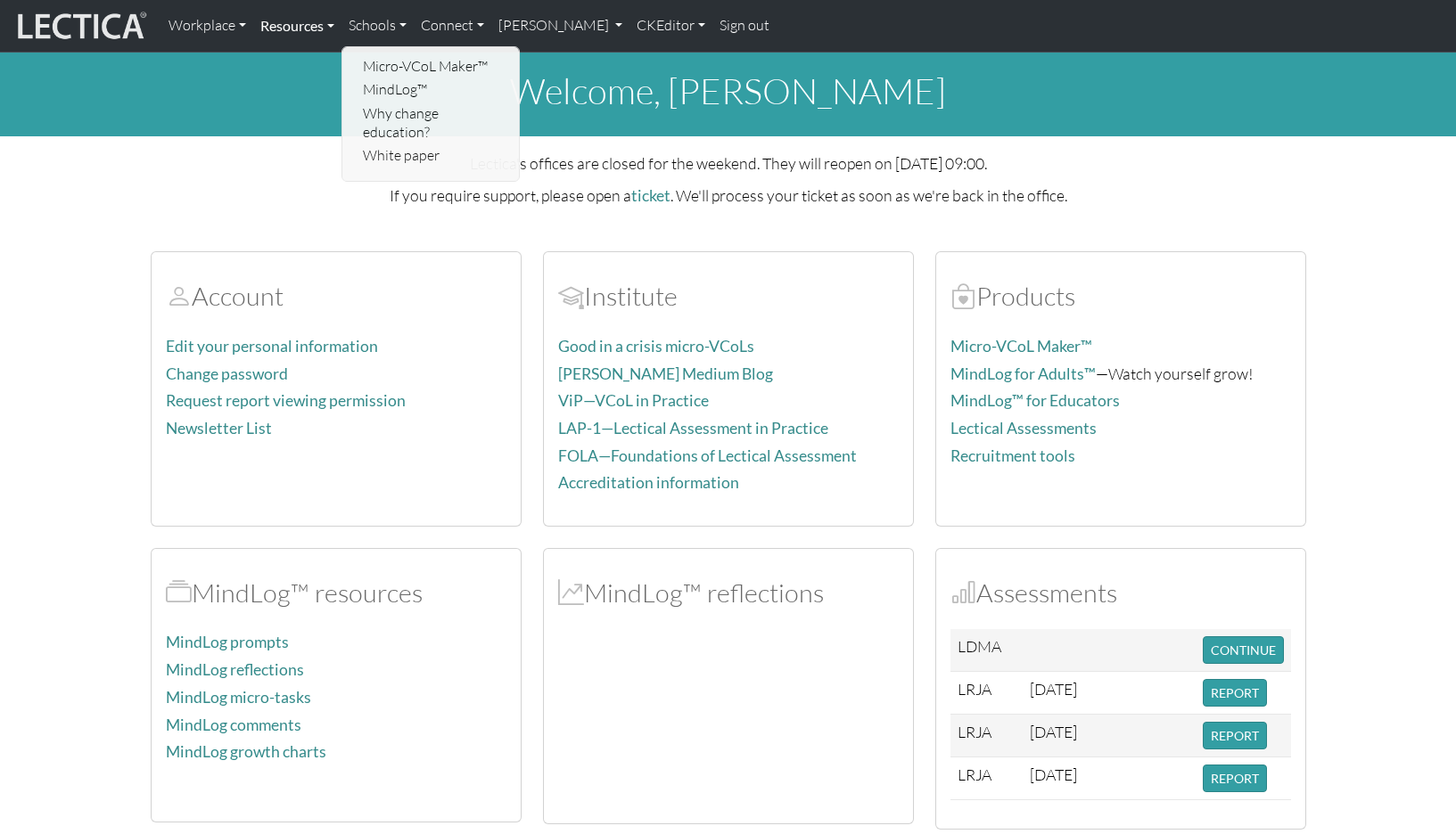
click at [284, 26] on link "Resources" at bounding box center [297, 25] width 89 height 37
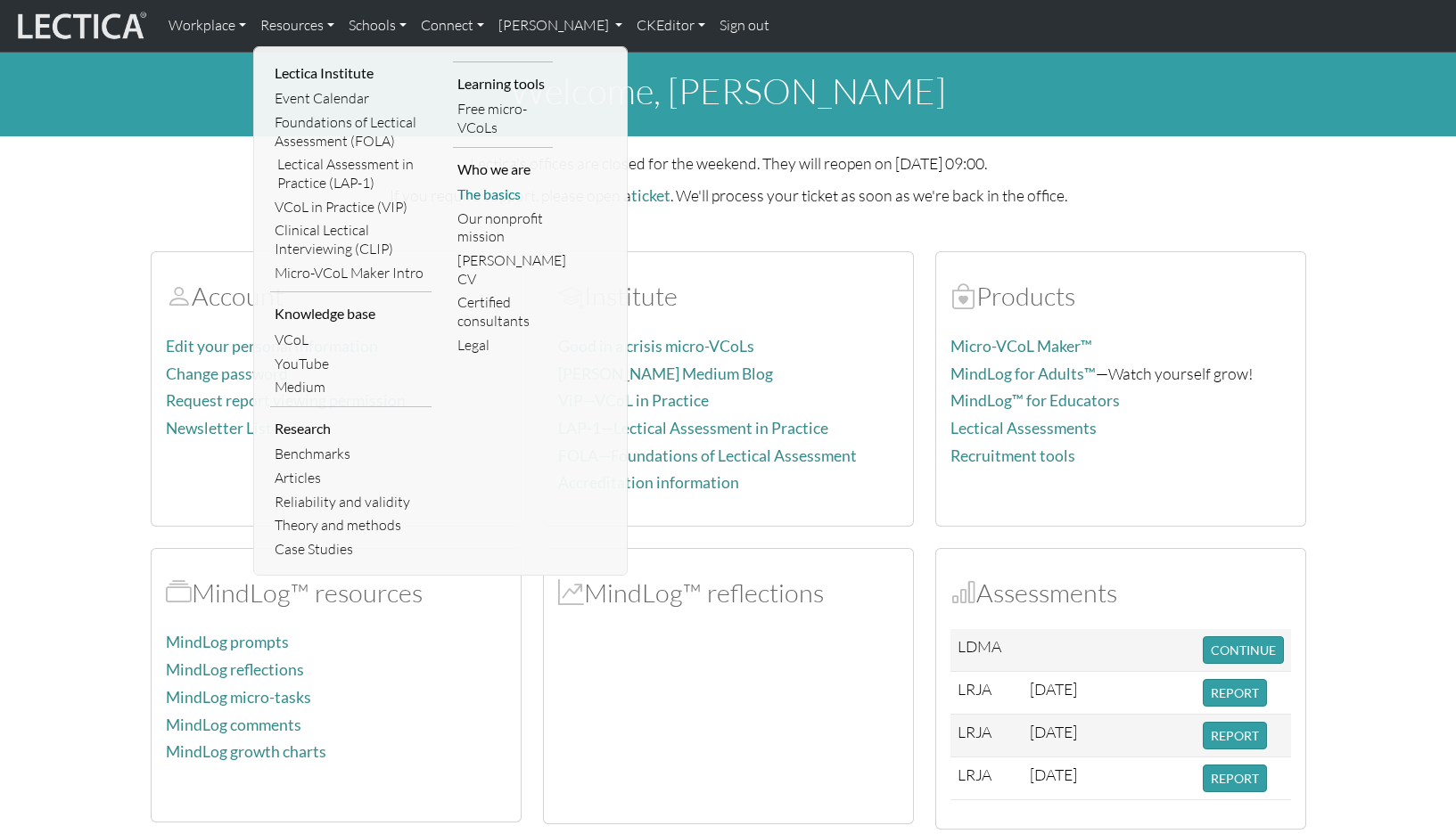
click at [475, 183] on link "The basics" at bounding box center [503, 194] width 100 height 24
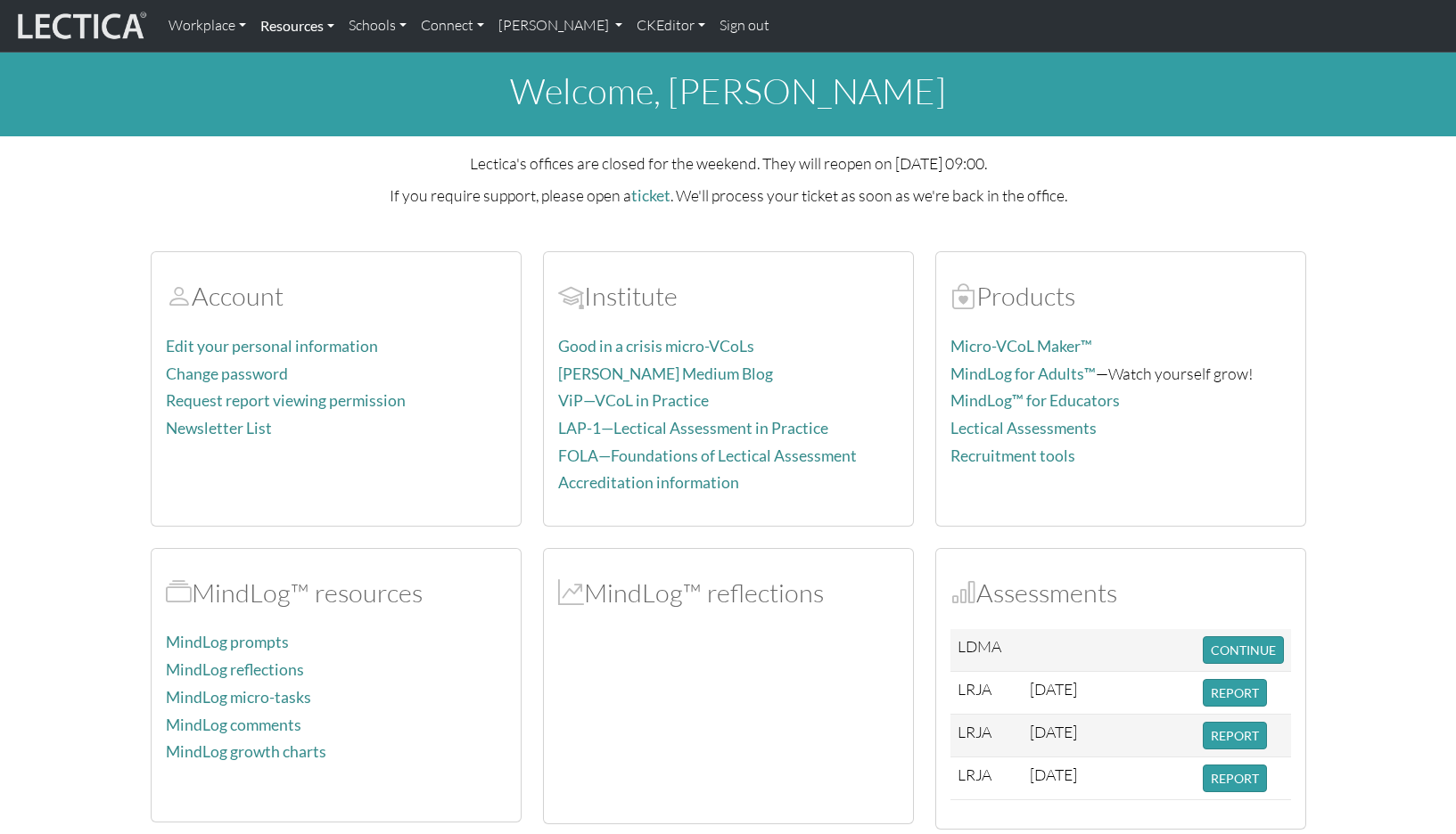
click at [279, 28] on link "Resources" at bounding box center [297, 25] width 89 height 37
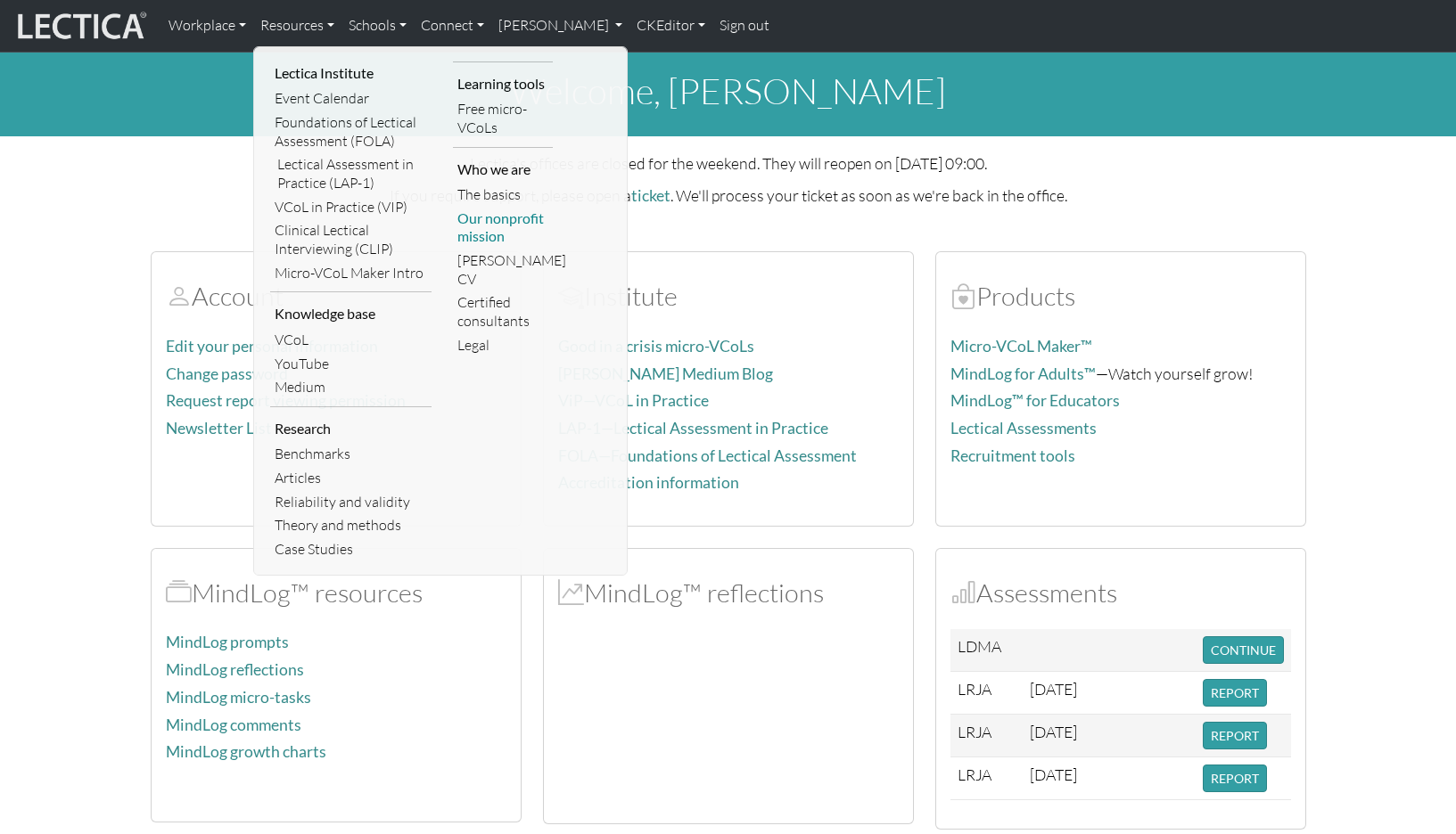
click at [495, 220] on link "Our nonprofit mission" at bounding box center [503, 228] width 100 height 42
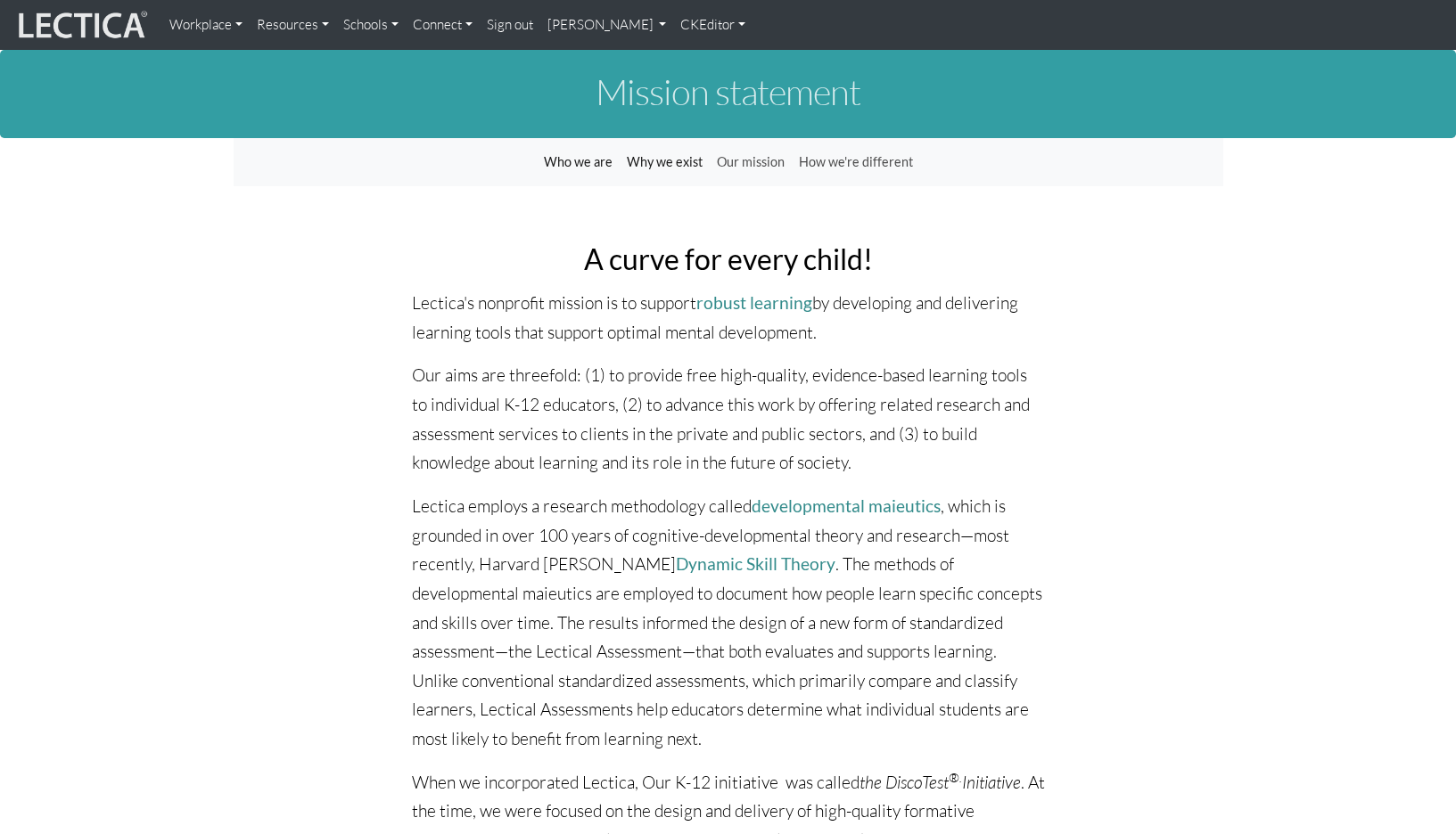
click at [346, 22] on link "Schools" at bounding box center [370, 24] width 70 height 35
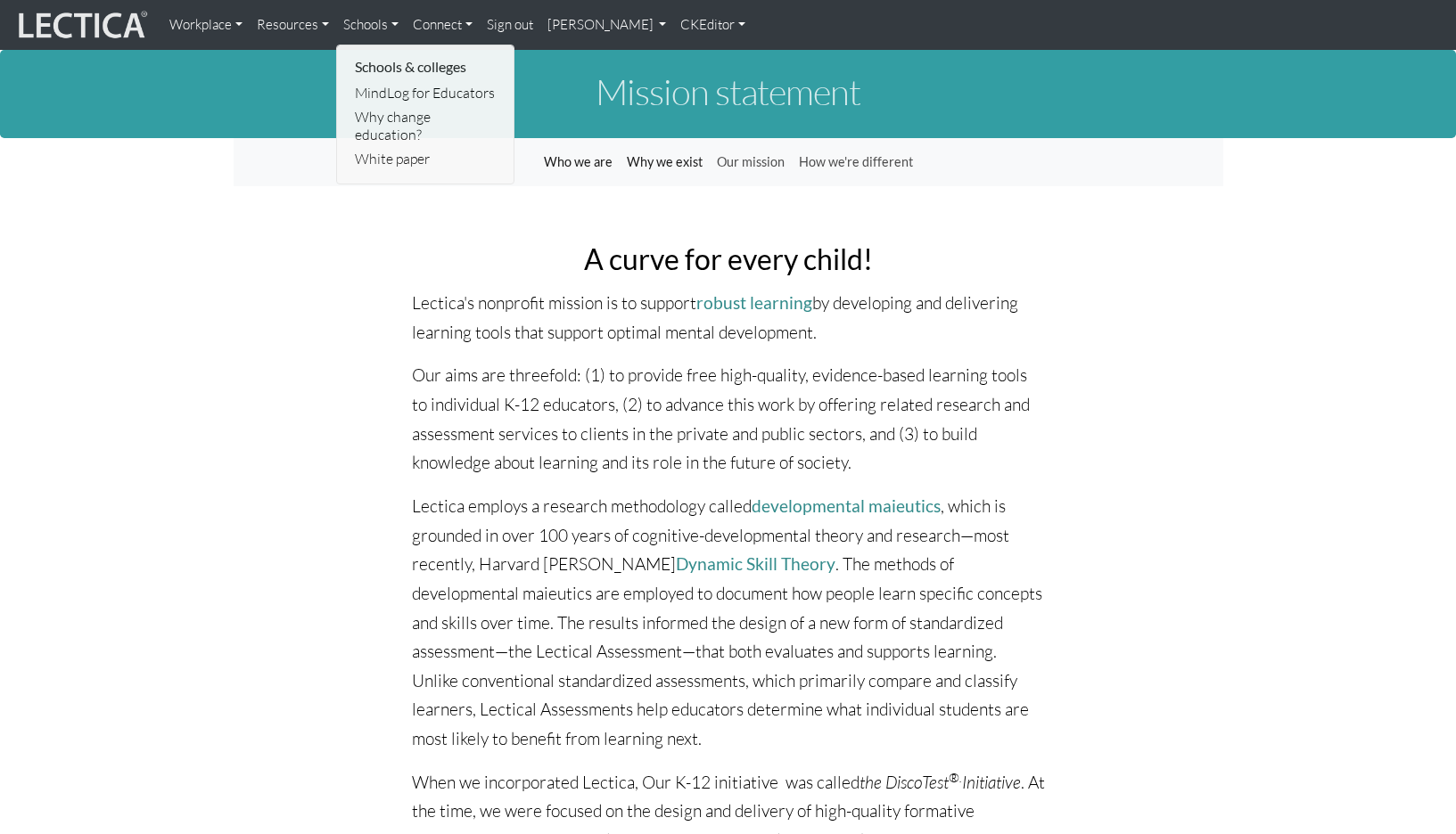
click at [286, 30] on link "Resources" at bounding box center [292, 24] width 87 height 35
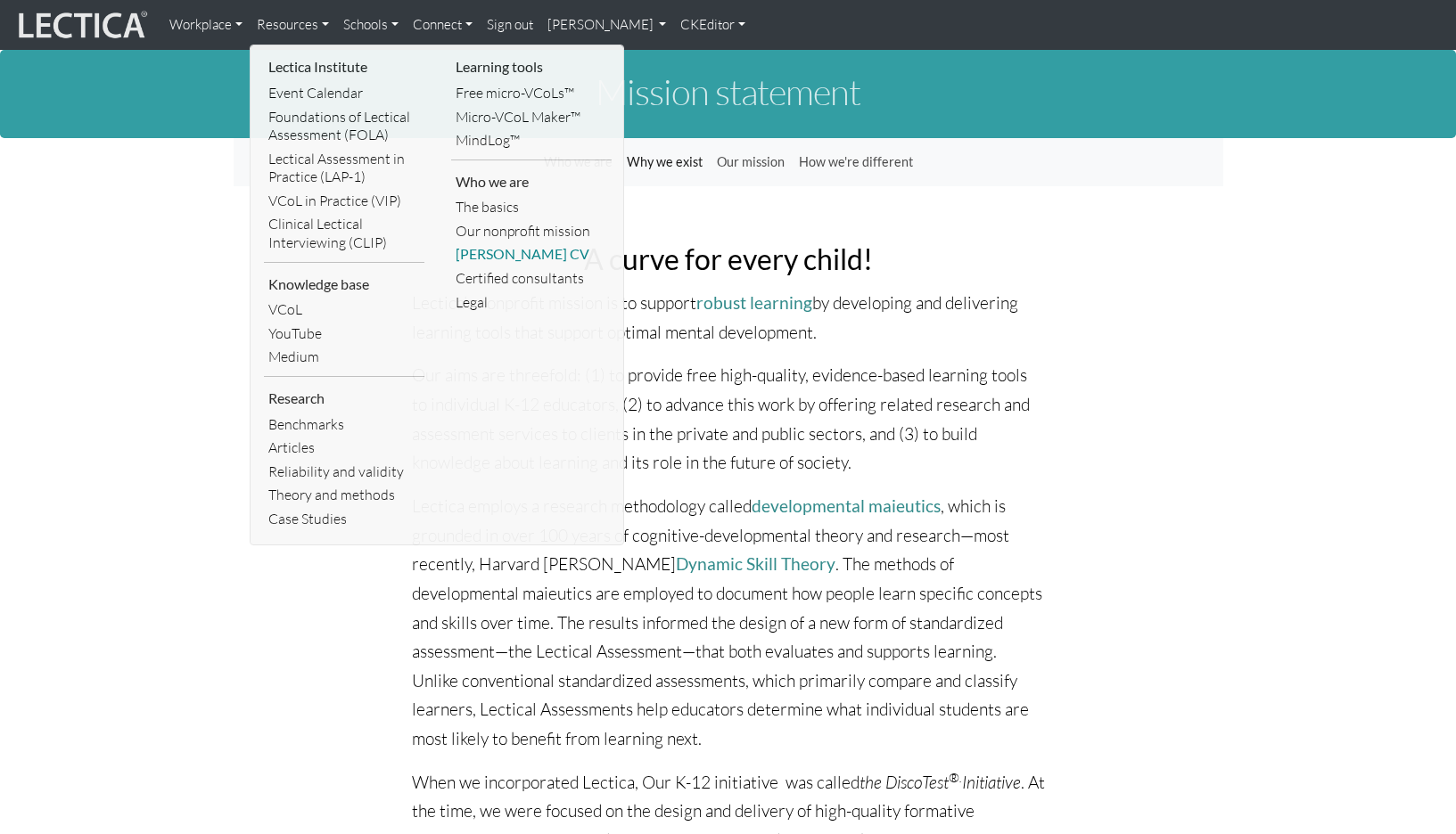
click at [504, 243] on link "[PERSON_NAME] CV" at bounding box center [531, 254] width 161 height 24
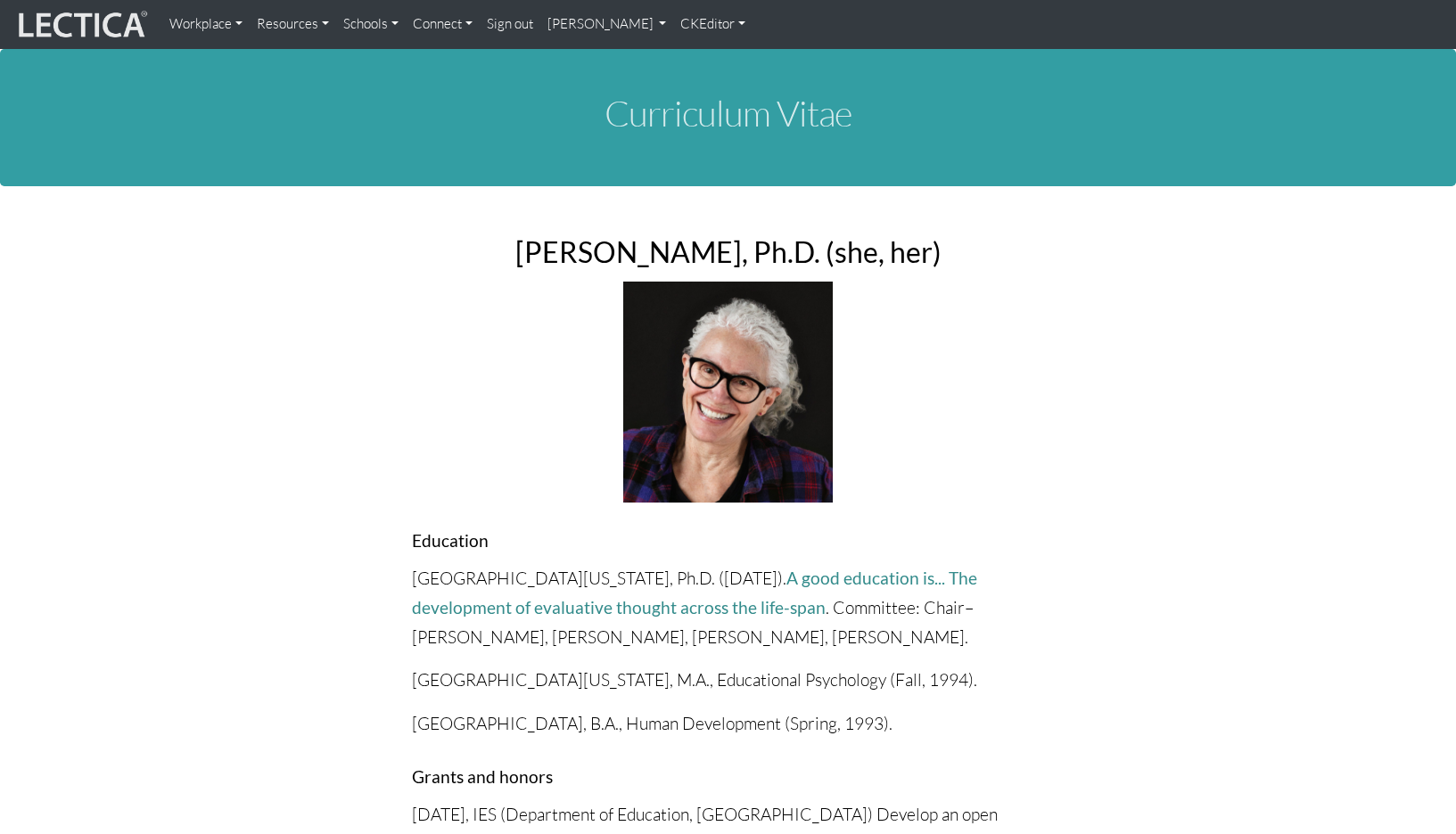
click at [277, 27] on link "Resources" at bounding box center [292, 24] width 87 height 35
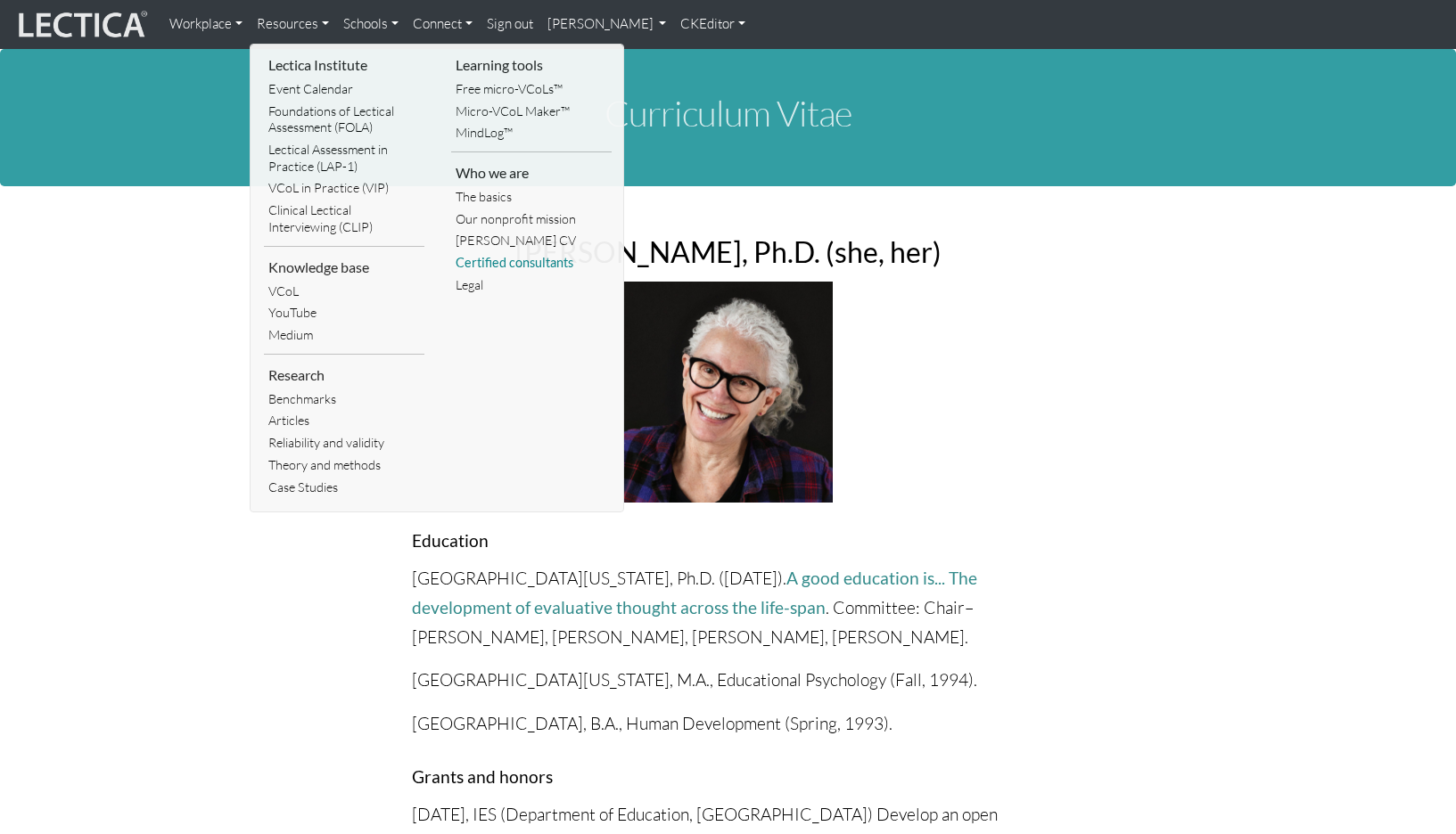
click at [511, 252] on link "Certified consultants" at bounding box center [531, 263] width 161 height 22
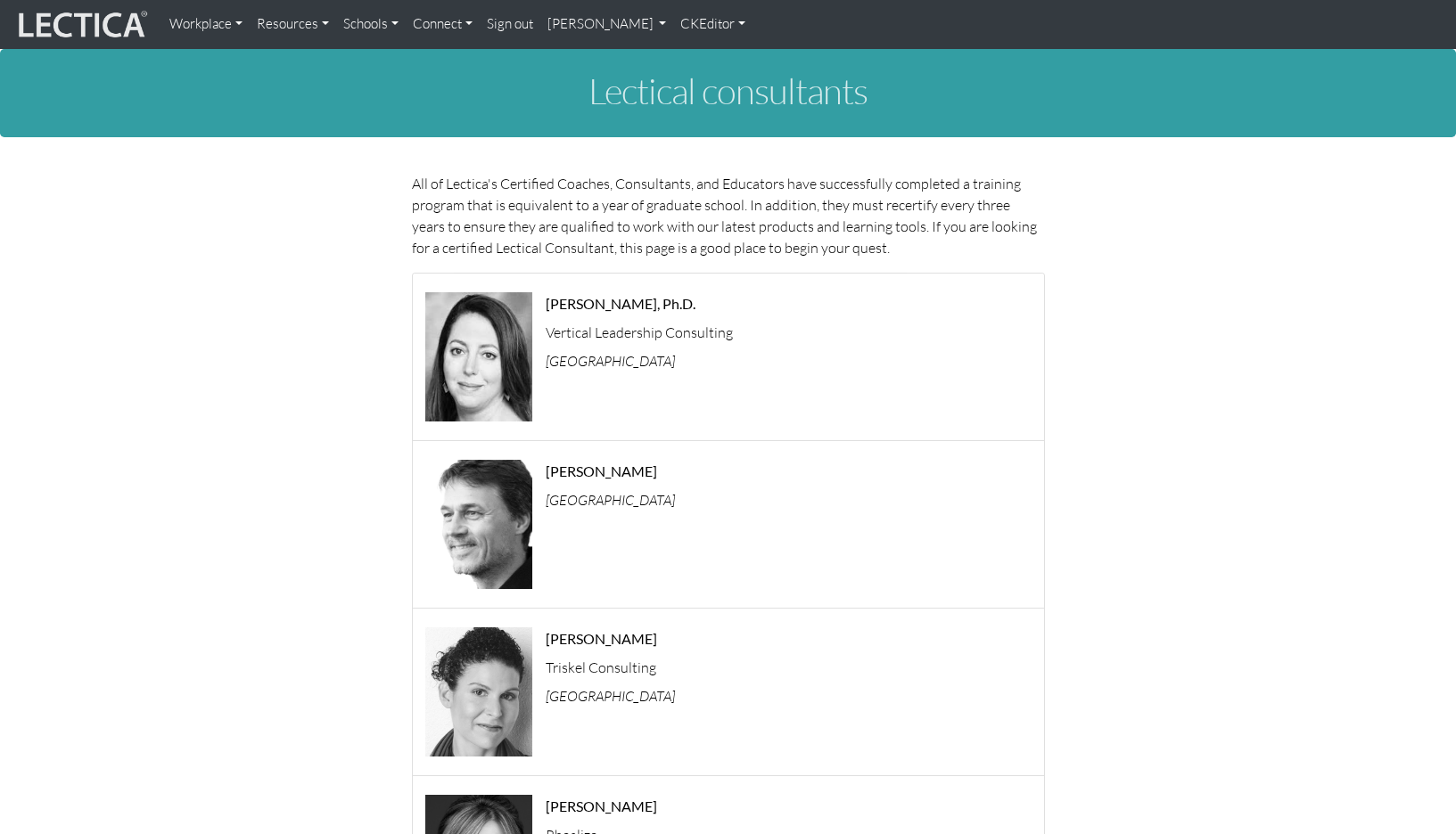
click at [273, 26] on link "Resources" at bounding box center [292, 24] width 87 height 35
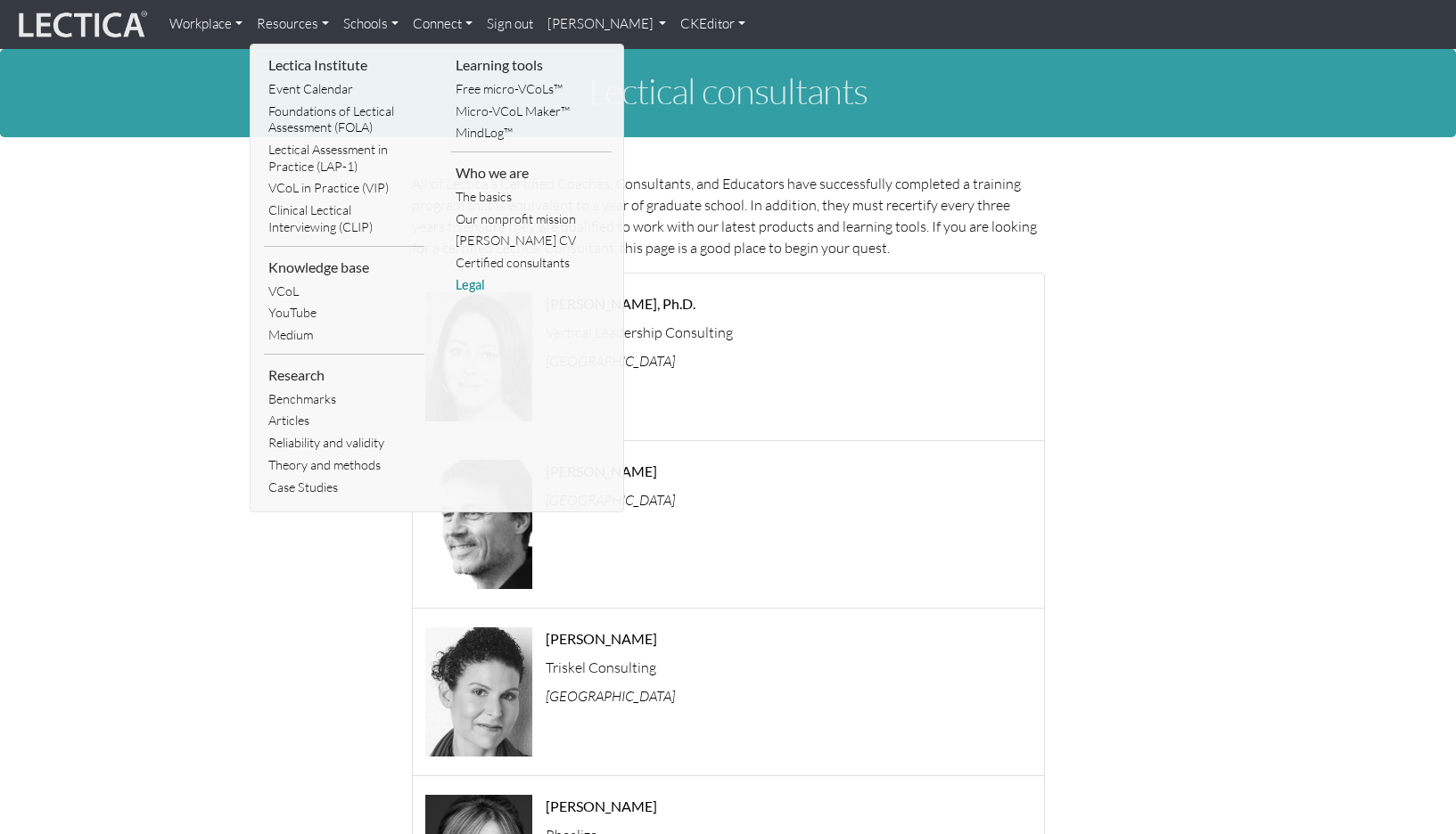
click at [466, 274] on link "Legal" at bounding box center [531, 285] width 161 height 22
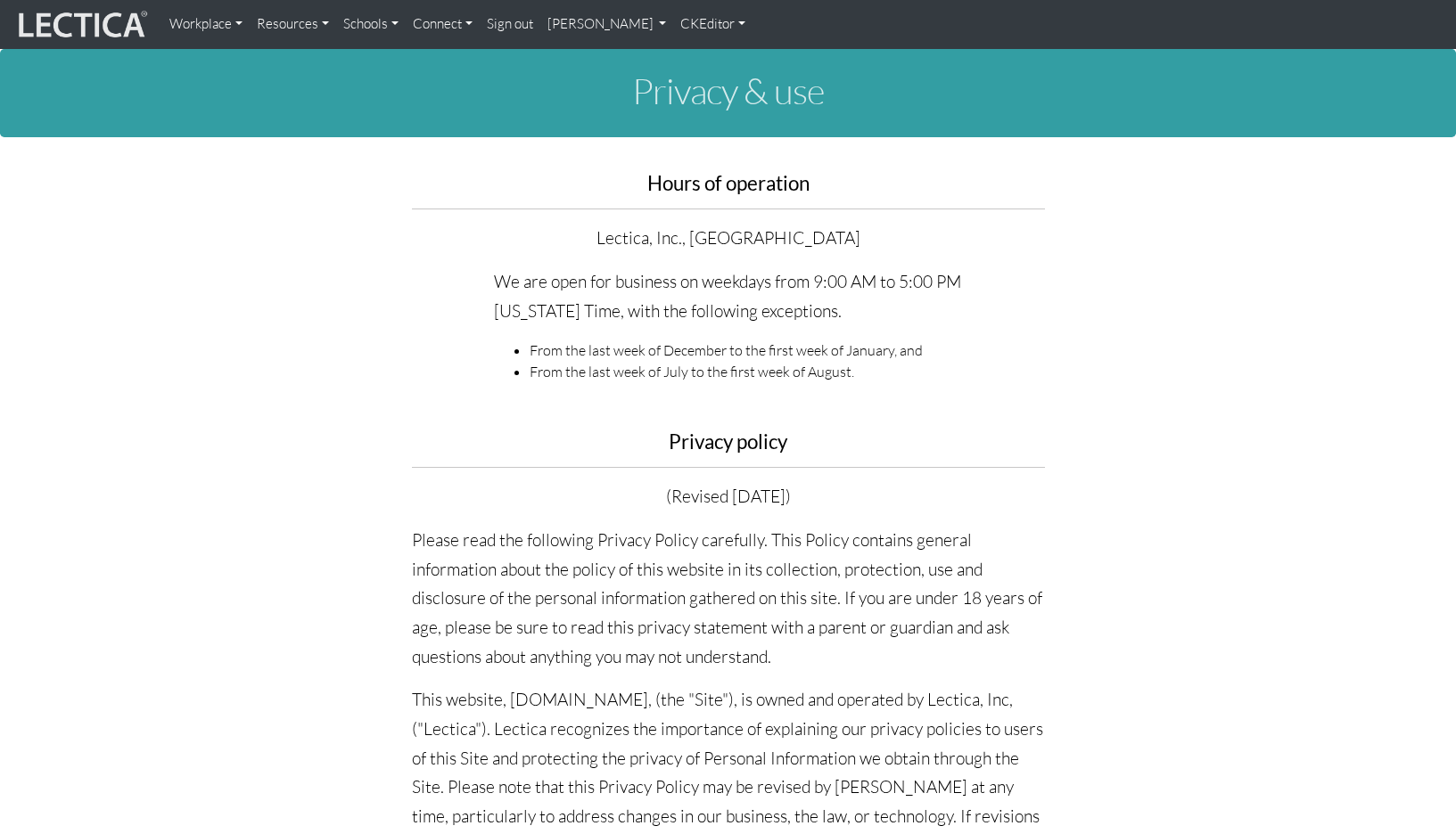
click at [361, 23] on link "Schools" at bounding box center [370, 24] width 70 height 35
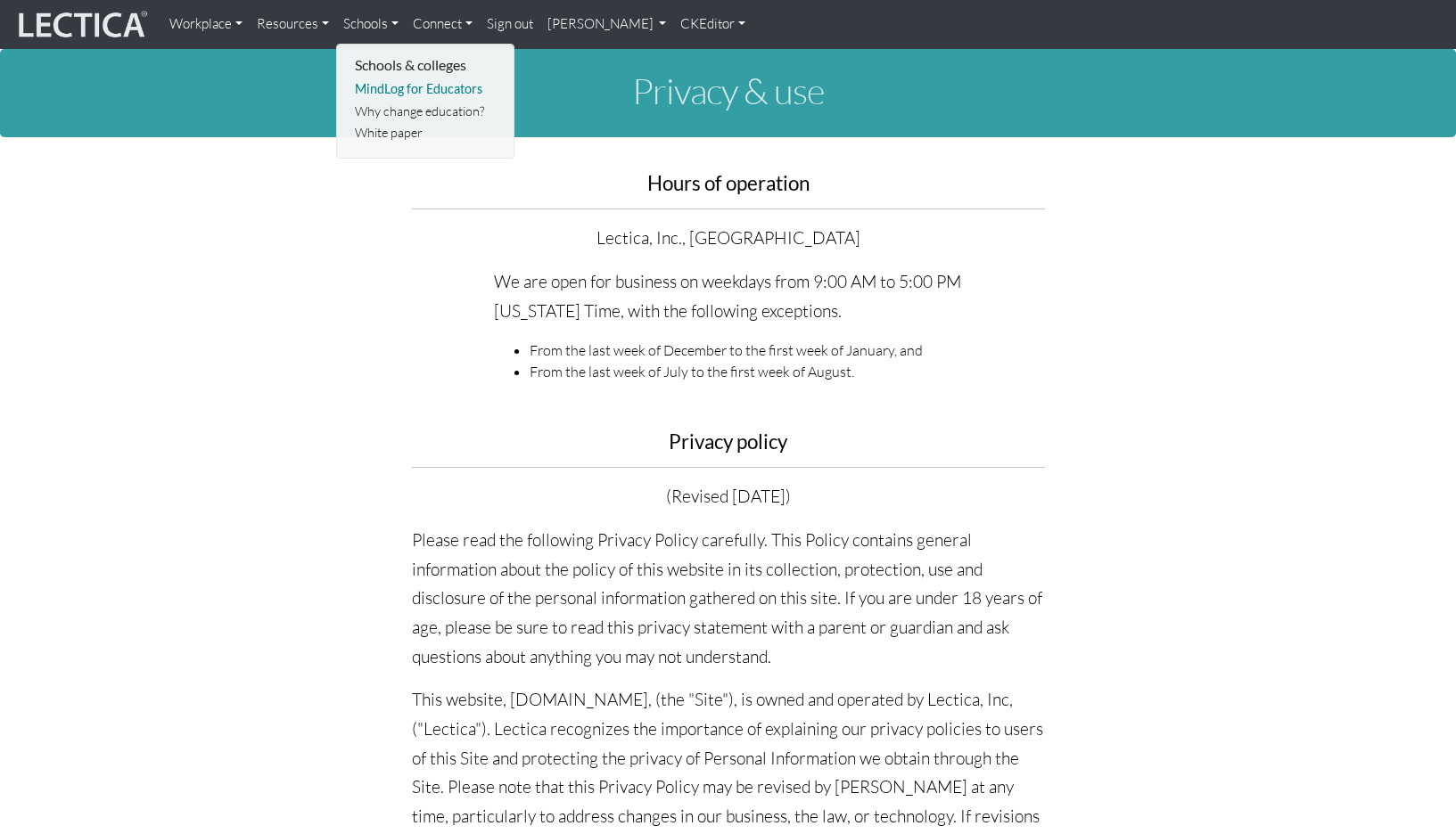
click at [372, 84] on link "MindLog for Educators" at bounding box center [426, 89] width 151 height 22
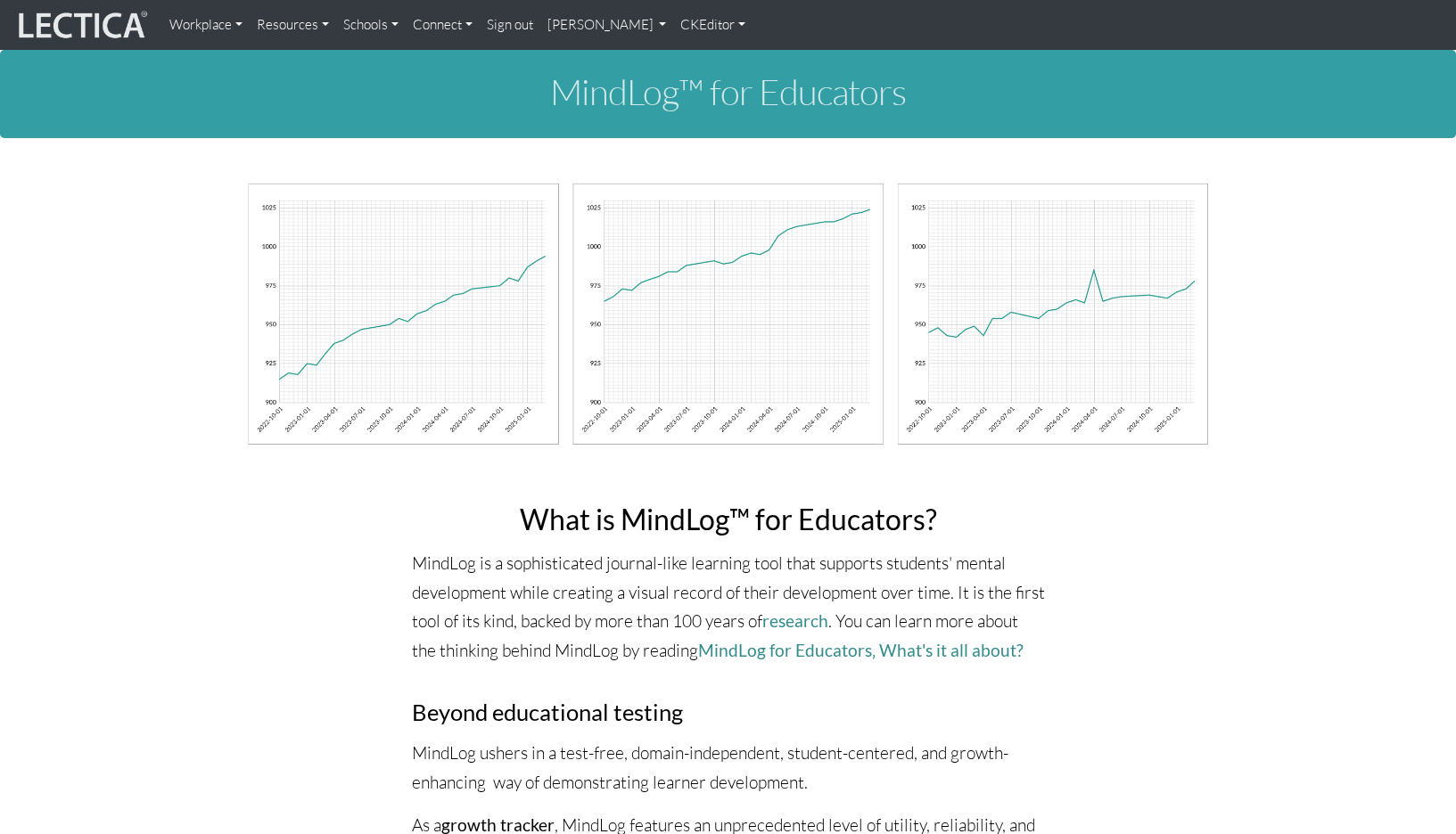
click at [349, 25] on link "Schools" at bounding box center [370, 24] width 70 height 35
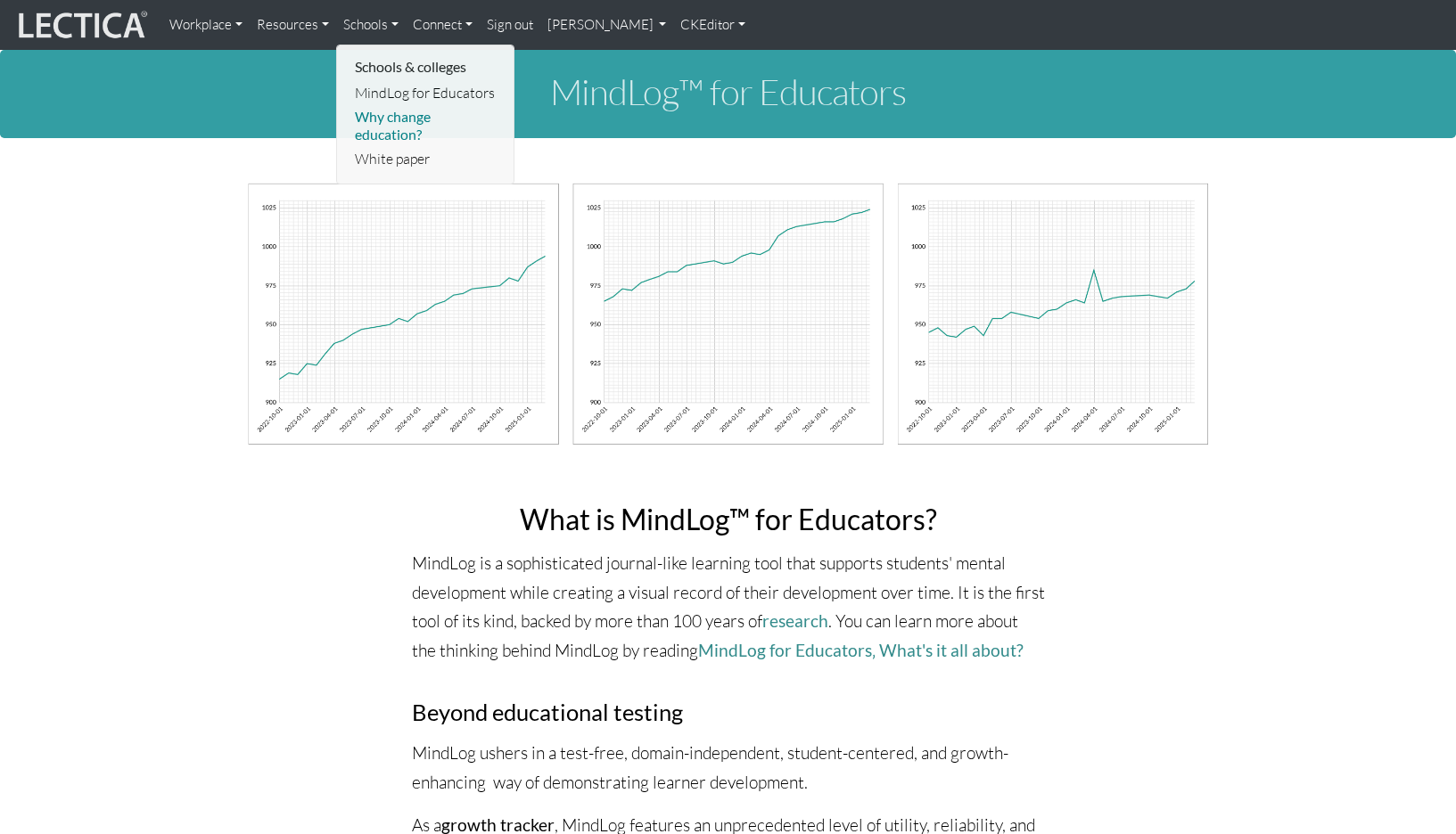
click at [381, 107] on link "Why change education?" at bounding box center [426, 126] width 151 height 42
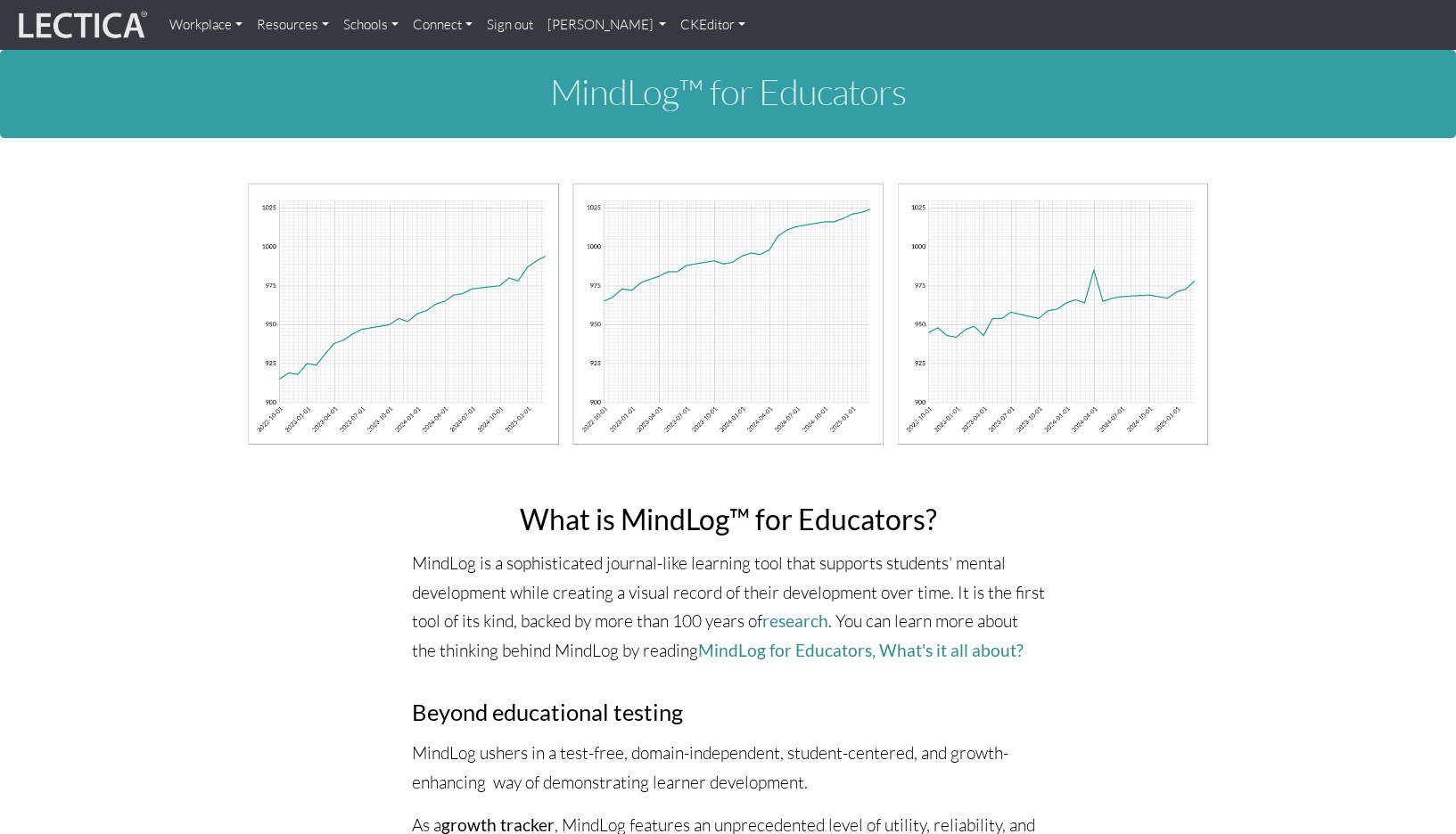
click at [364, 23] on link "Schools" at bounding box center [370, 24] width 70 height 35
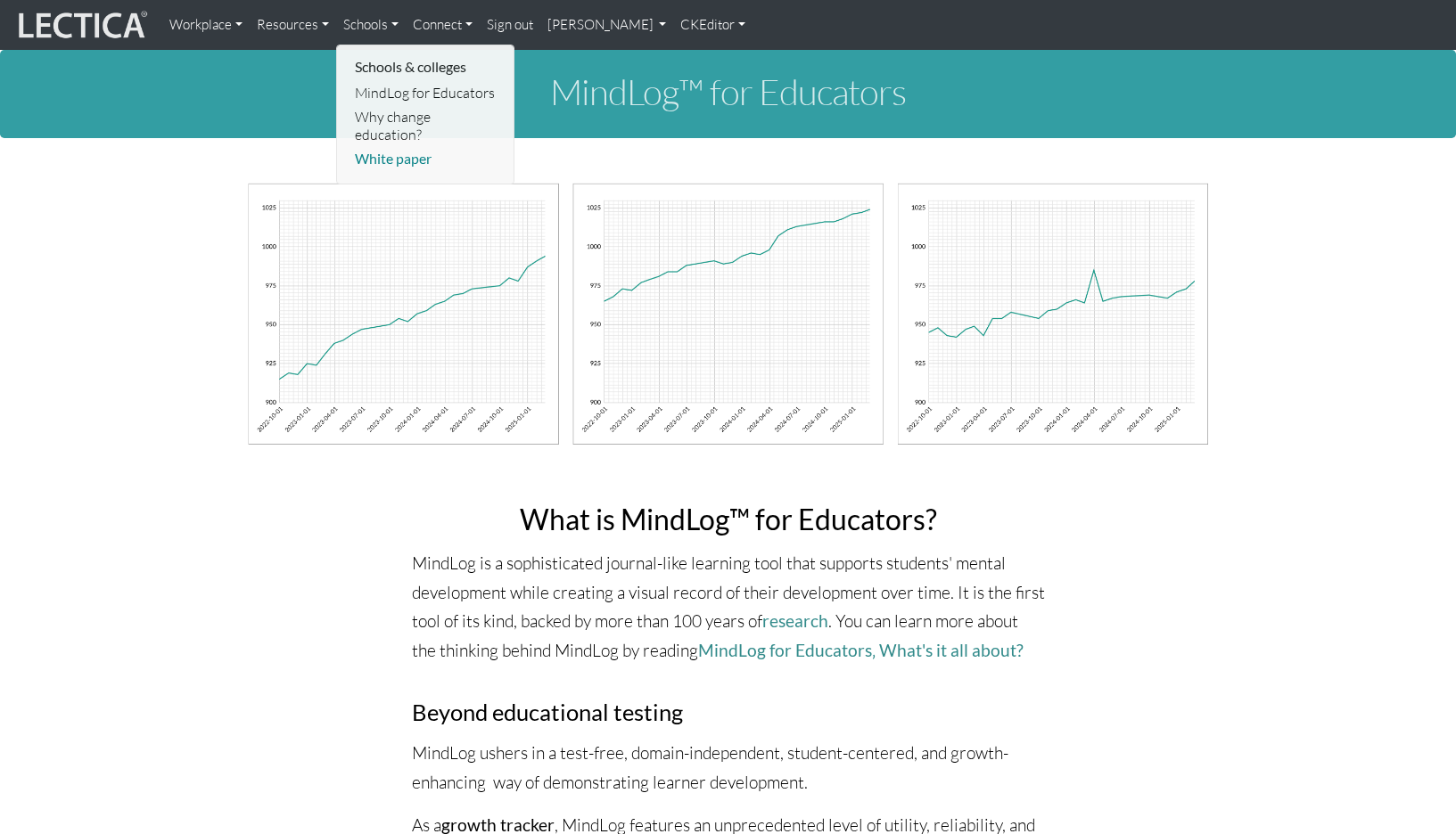
click at [369, 147] on link "White paper" at bounding box center [426, 158] width 151 height 24
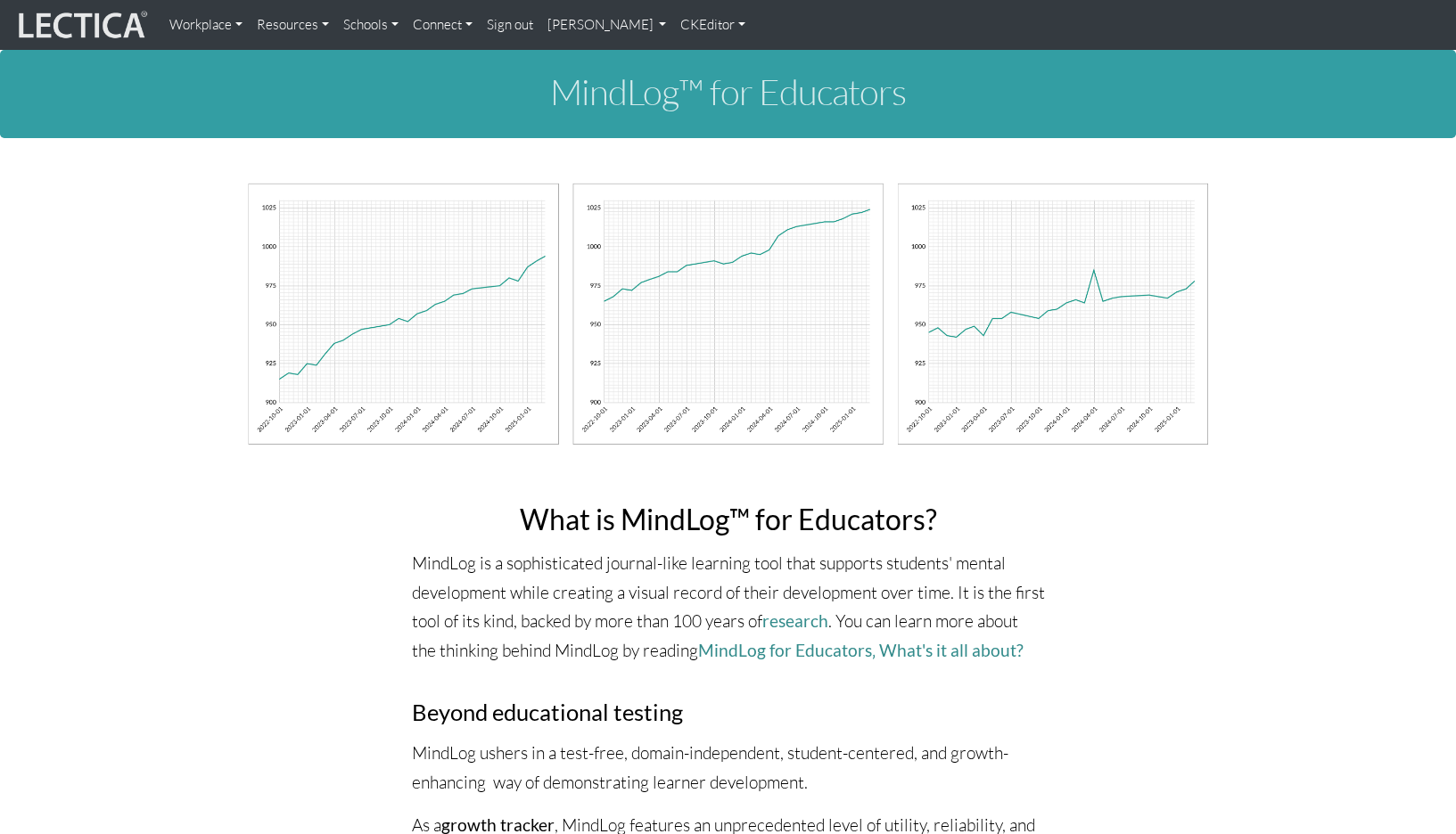
click at [409, 24] on link "Connect" at bounding box center [443, 24] width 74 height 35
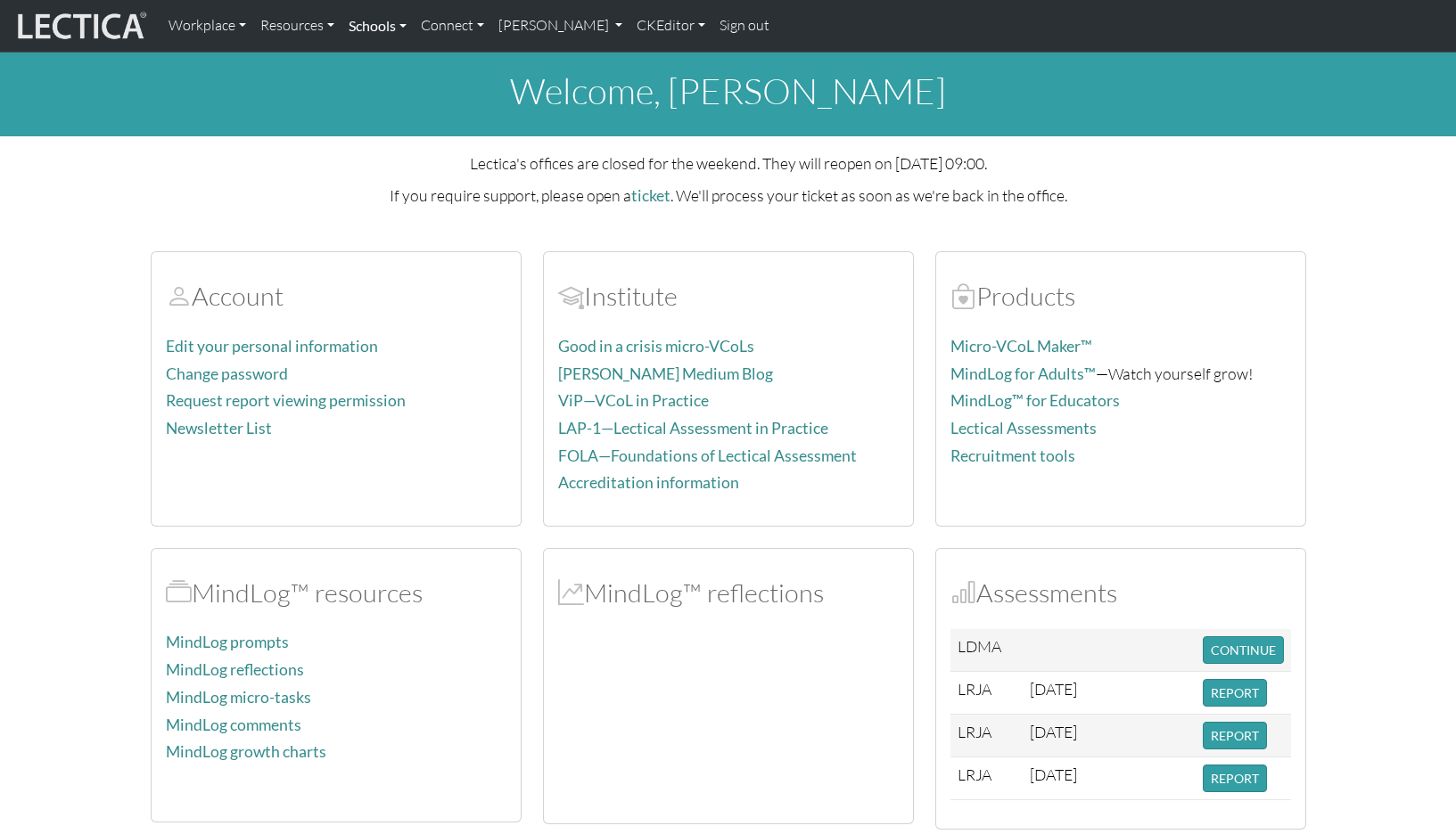
click at [365, 25] on link "Schools" at bounding box center [378, 25] width 72 height 37
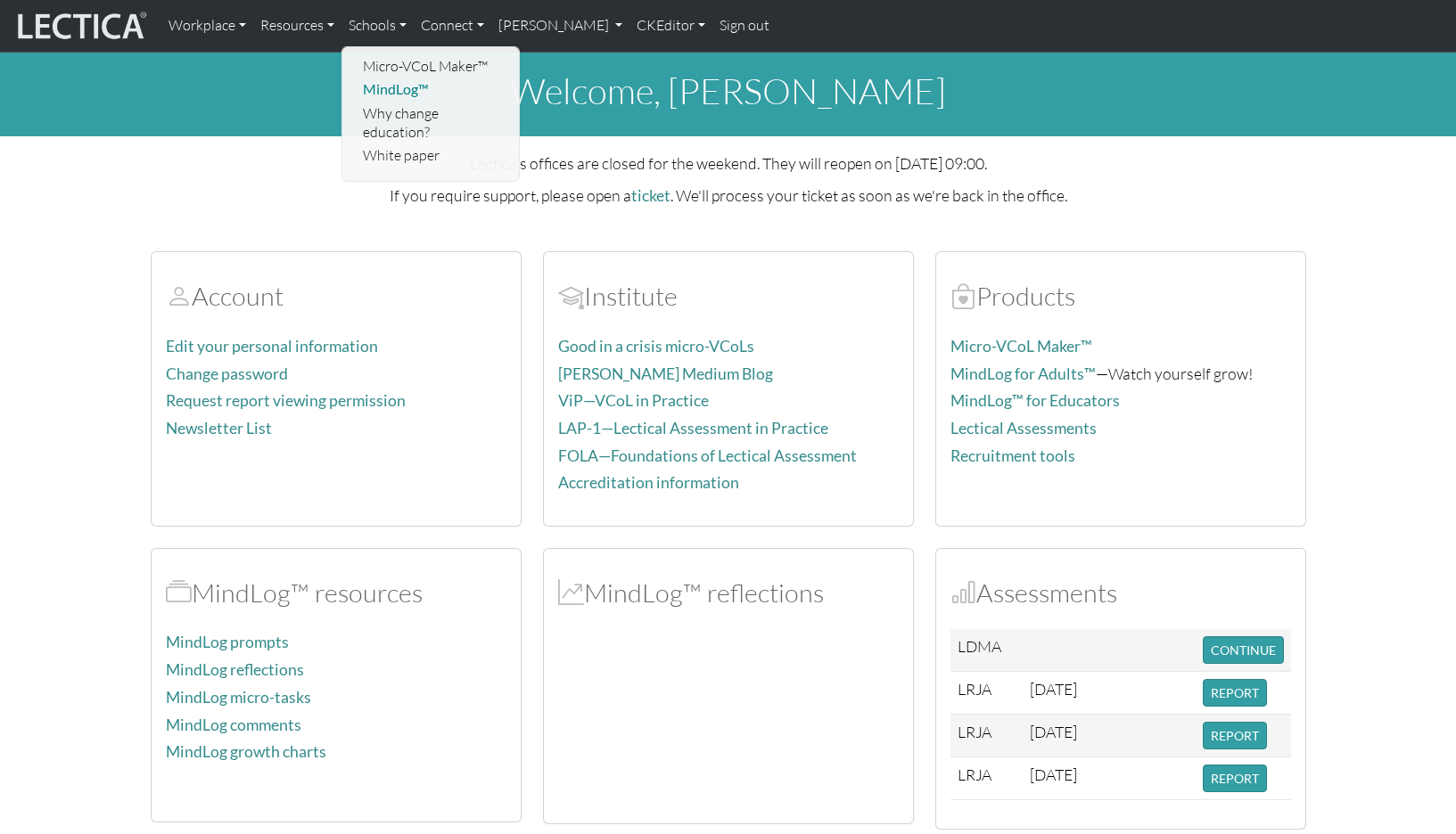
click at [399, 86] on link "MindLog™" at bounding box center [431, 89] width 147 height 24
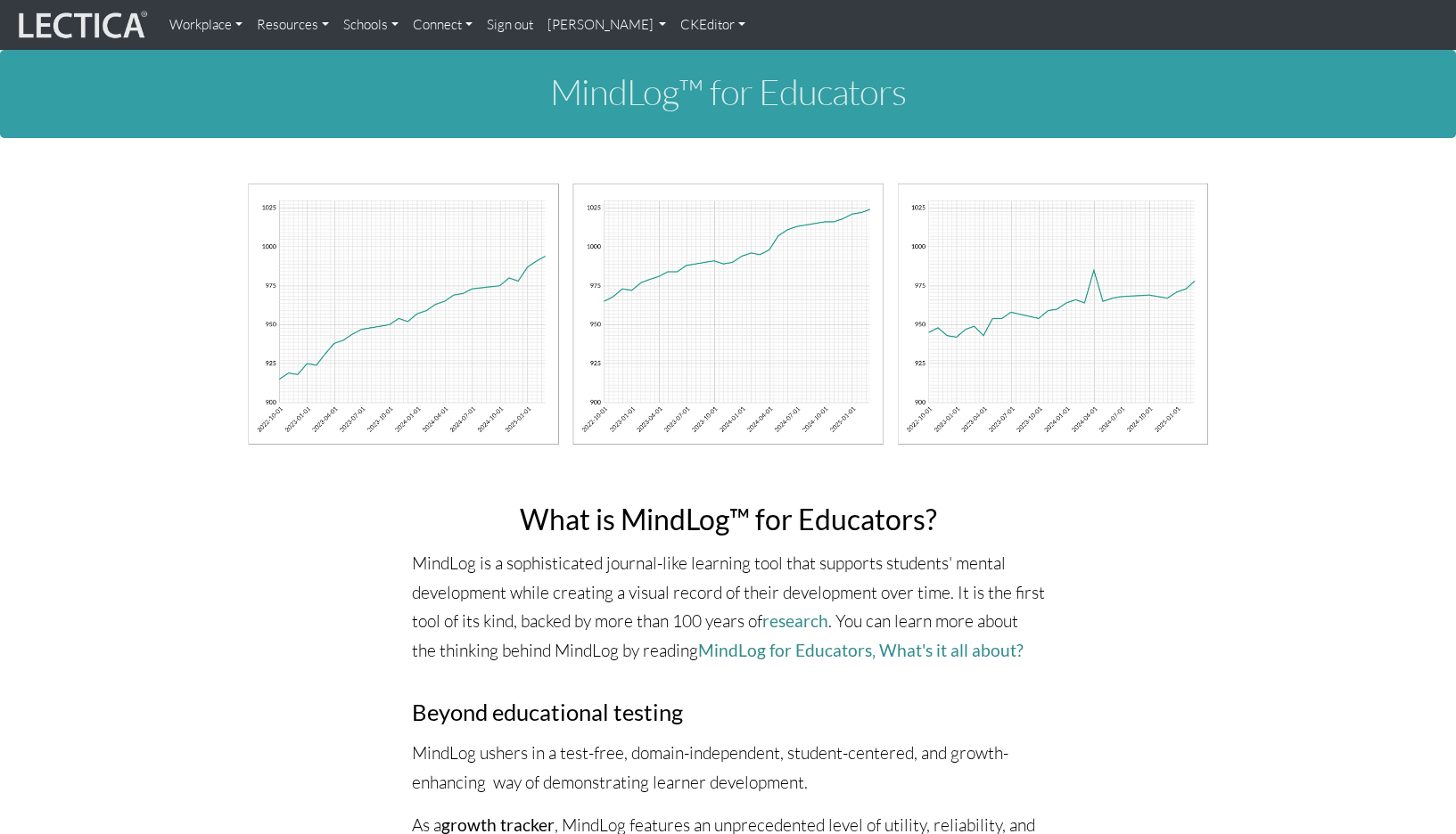
click at [408, 23] on link "Connect" at bounding box center [443, 24] width 74 height 35
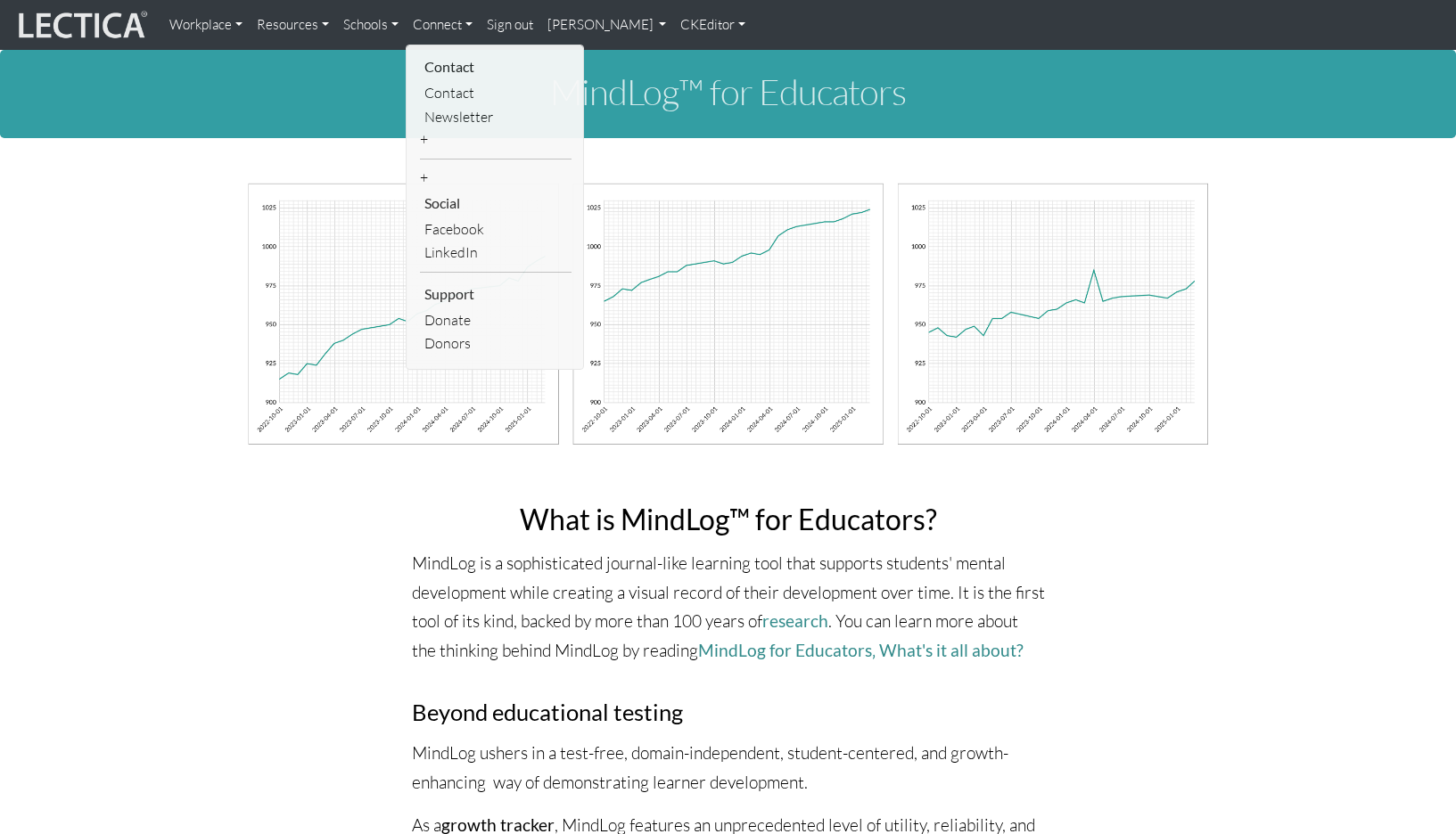
scroll to position [3, 0]
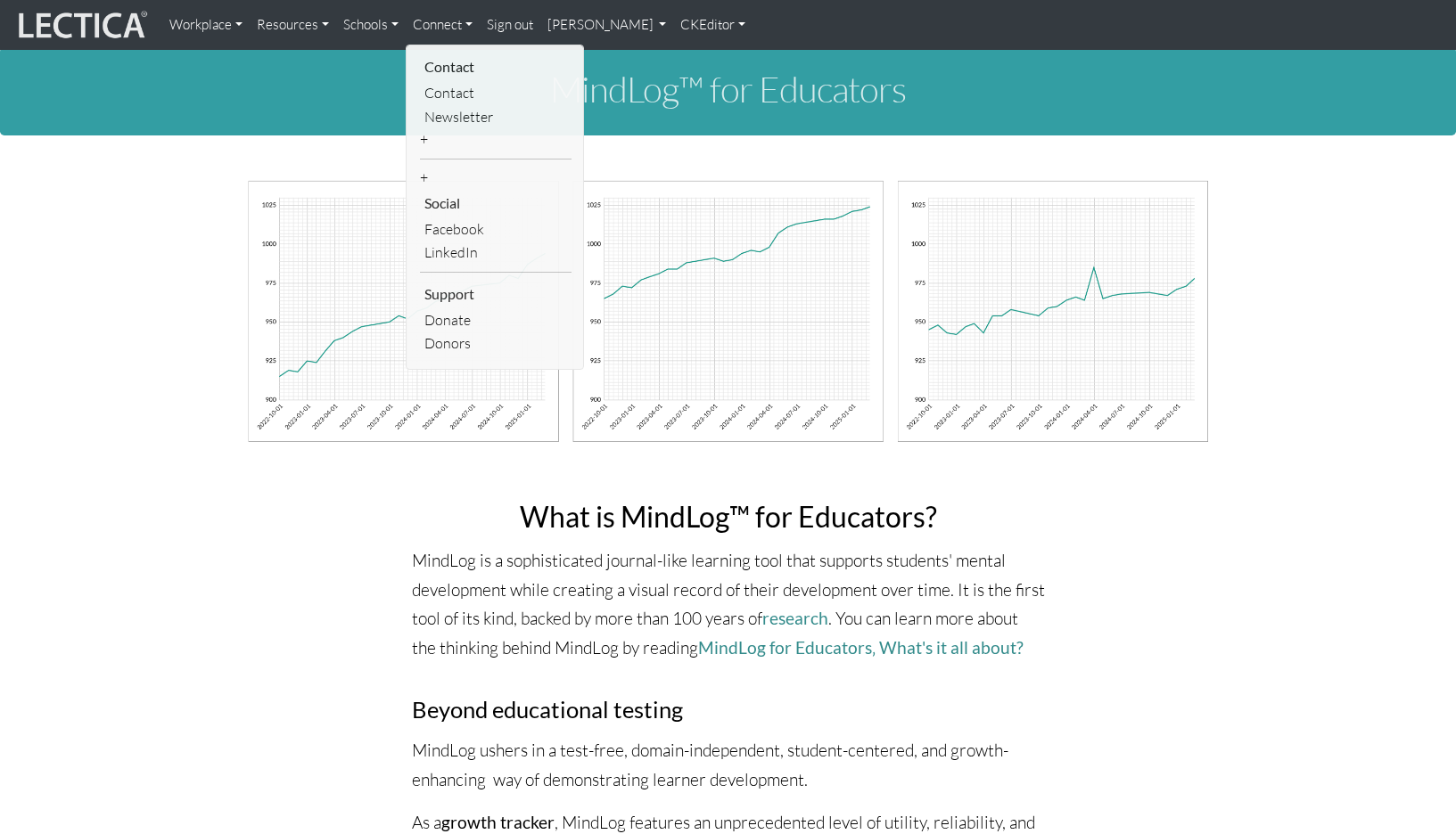
click at [425, 26] on link "Connect" at bounding box center [443, 24] width 74 height 35
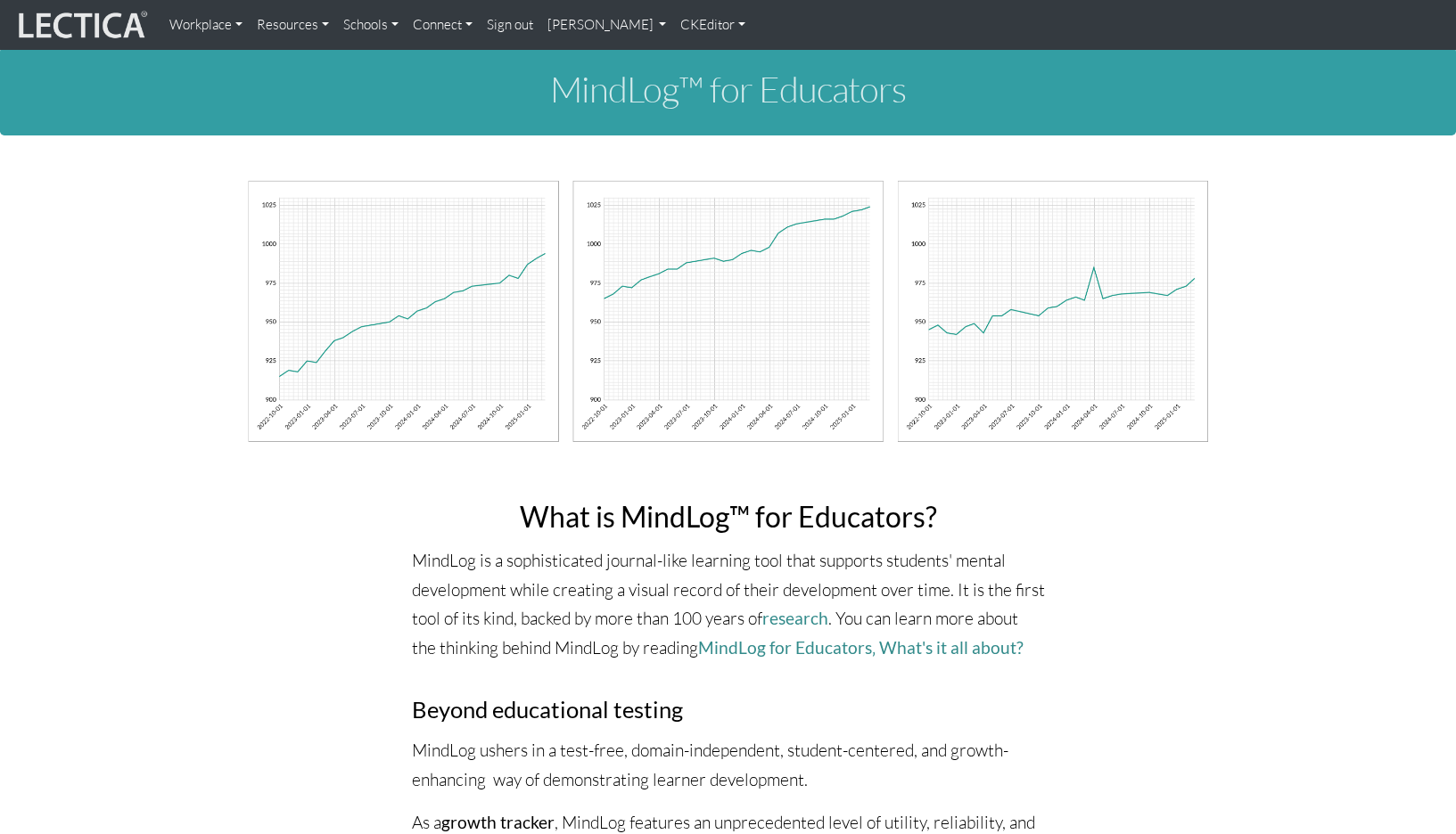
click at [425, 26] on link "Connect" at bounding box center [443, 24] width 74 height 35
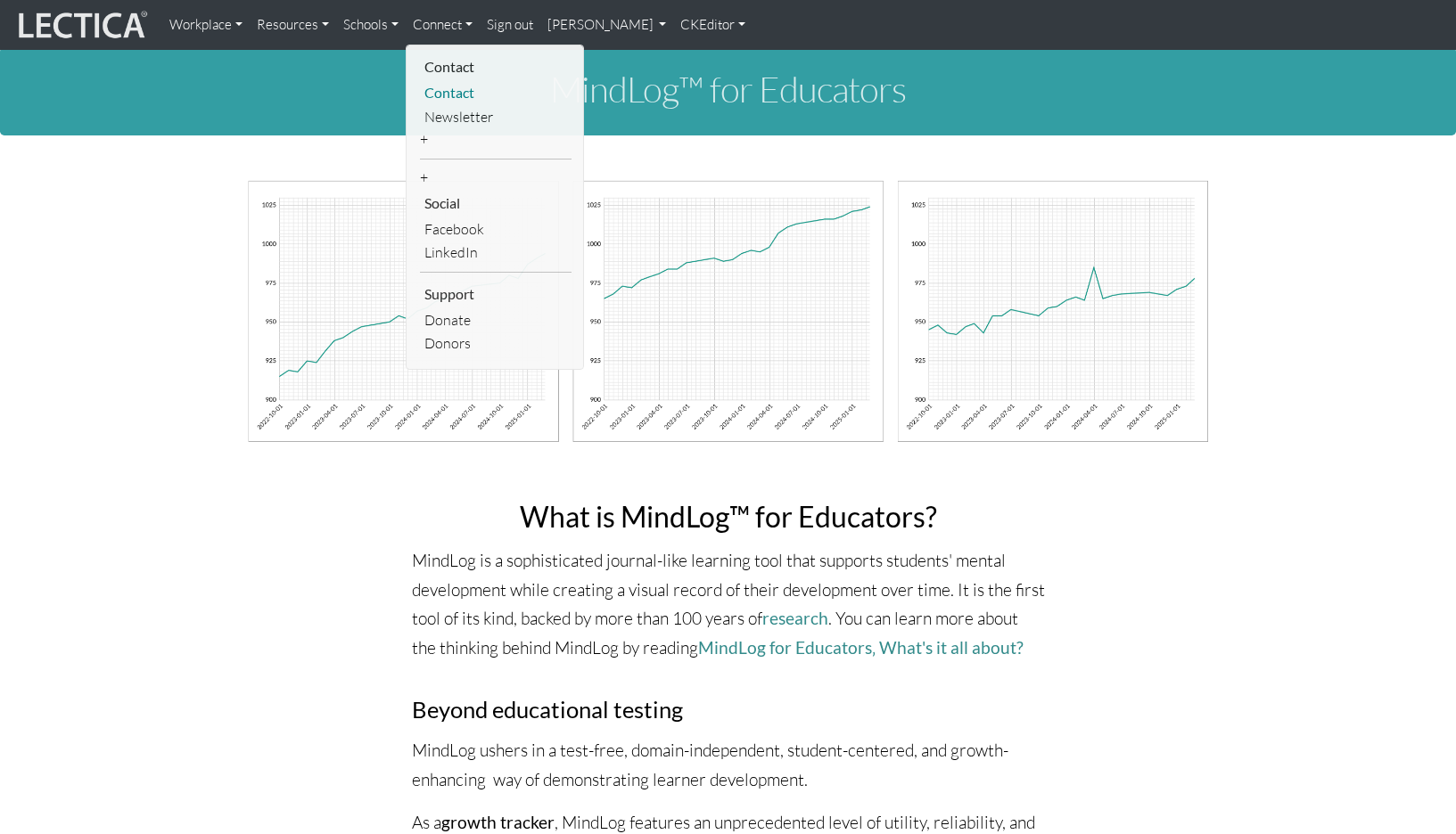
click at [436, 89] on link "Contact" at bounding box center [495, 92] width 151 height 24
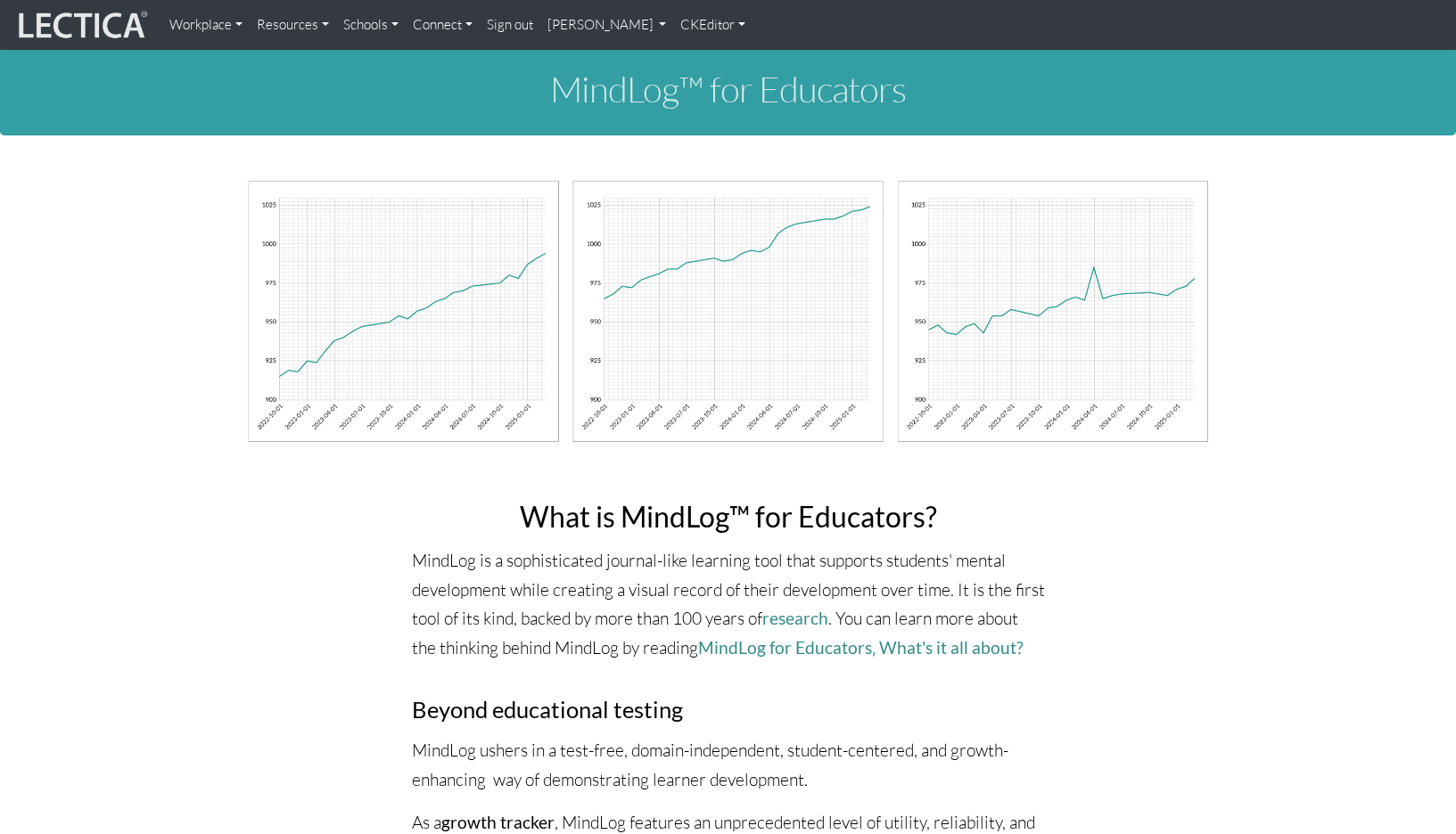
click at [426, 23] on link "Connect" at bounding box center [443, 24] width 74 height 35
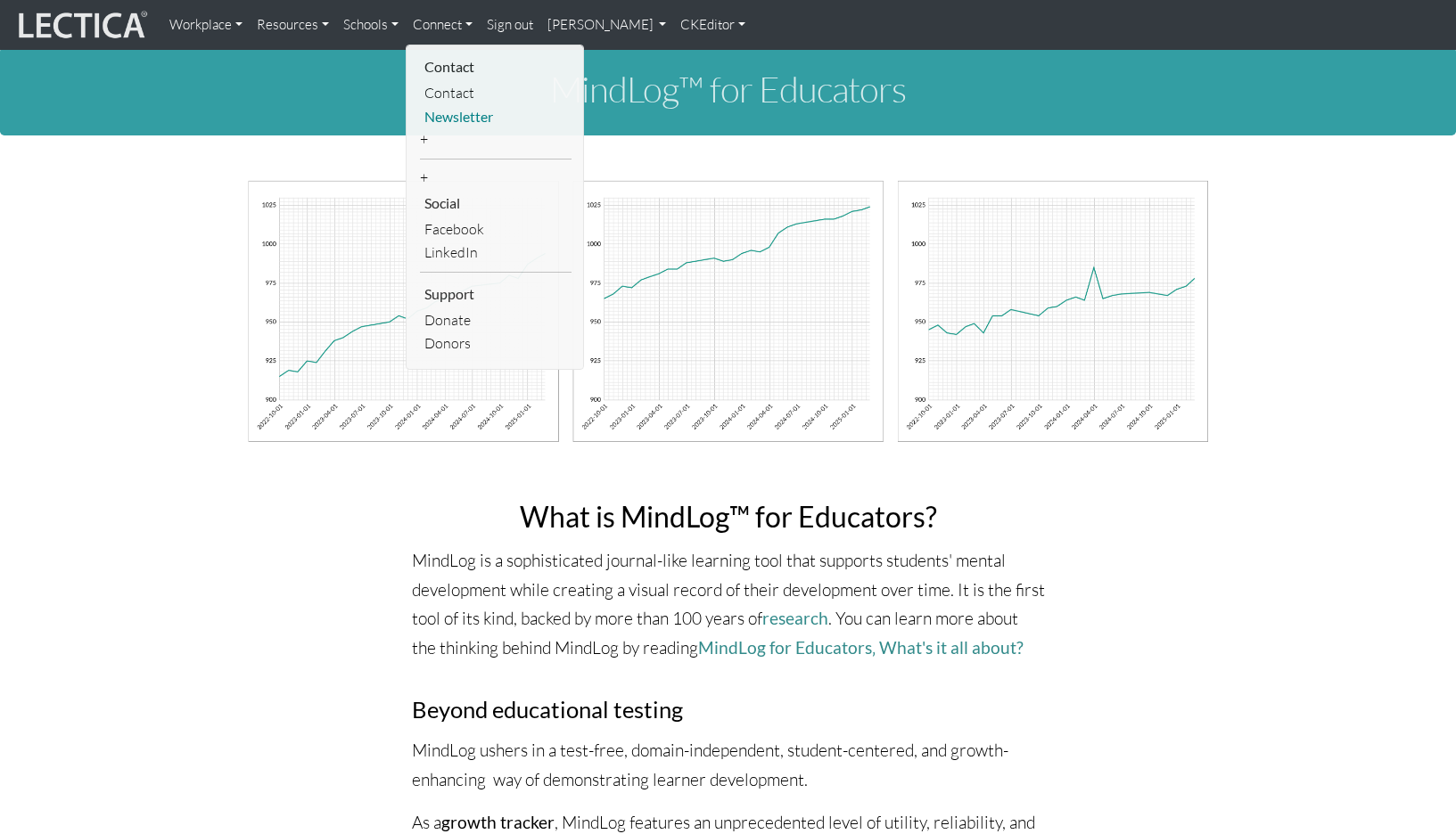
click at [434, 109] on link "Newsletter" at bounding box center [495, 116] width 151 height 24
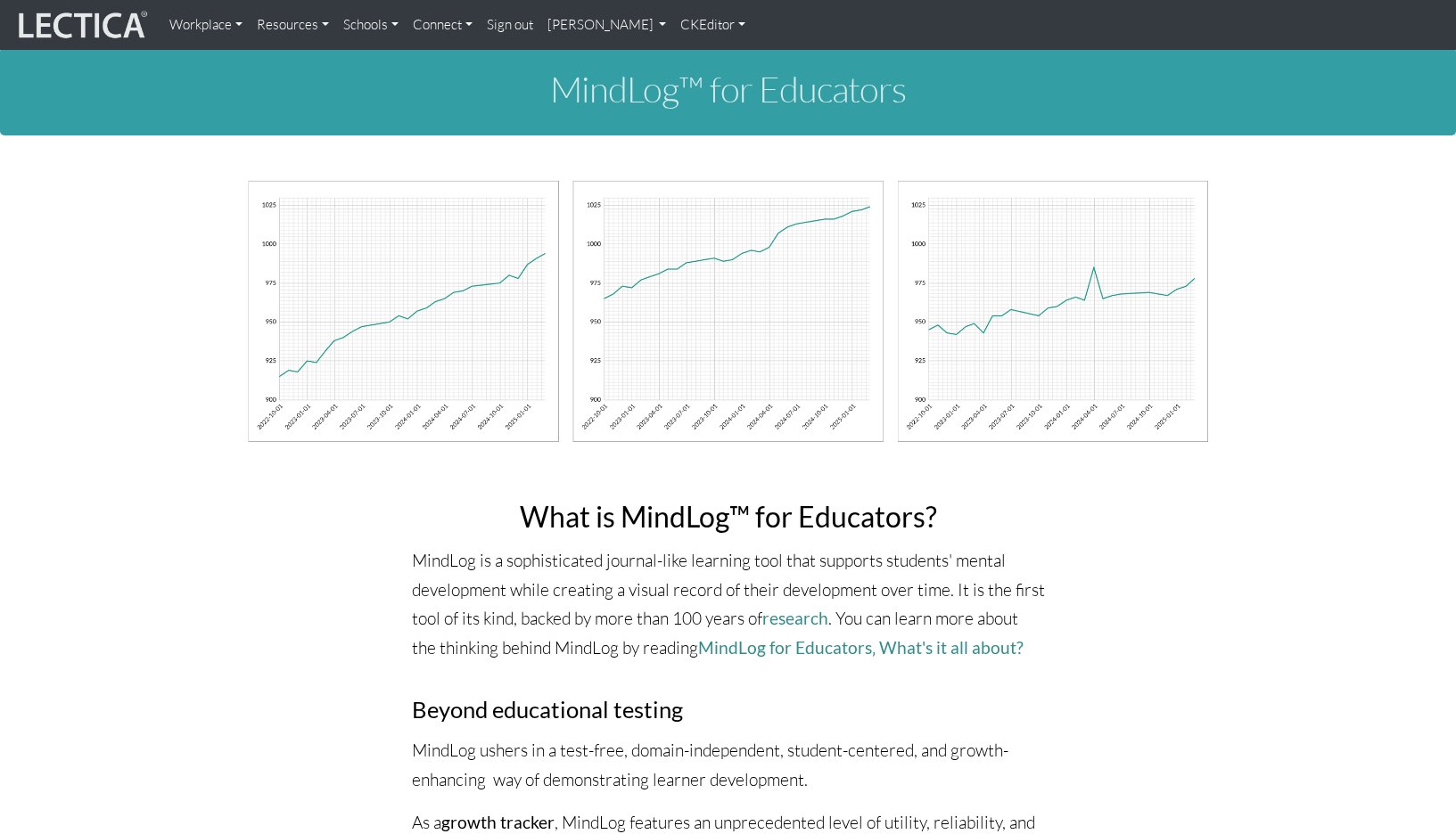
click at [416, 23] on link "Connect" at bounding box center [443, 24] width 74 height 35
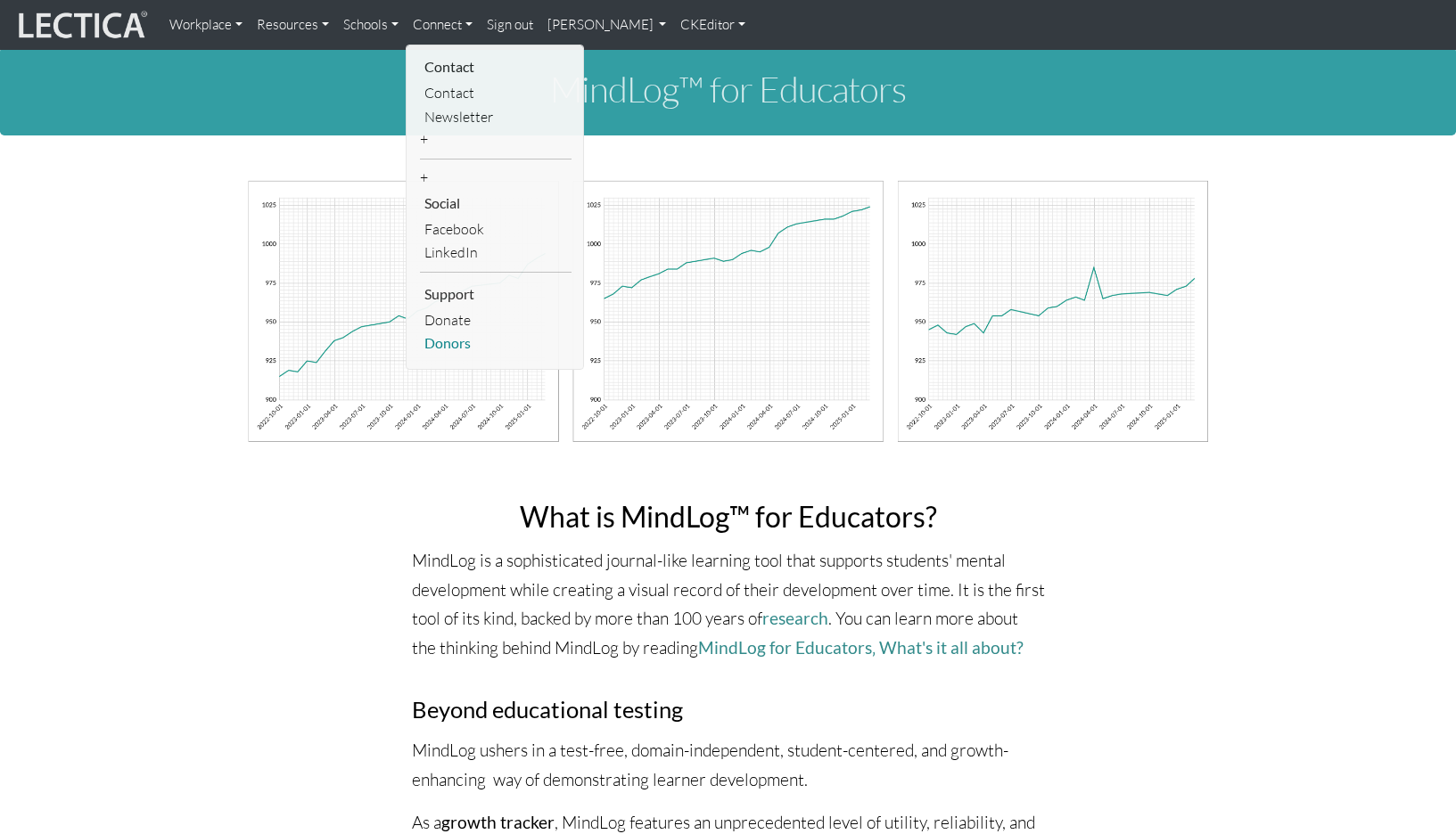
click at [426, 331] on link "Donors" at bounding box center [495, 343] width 151 height 24
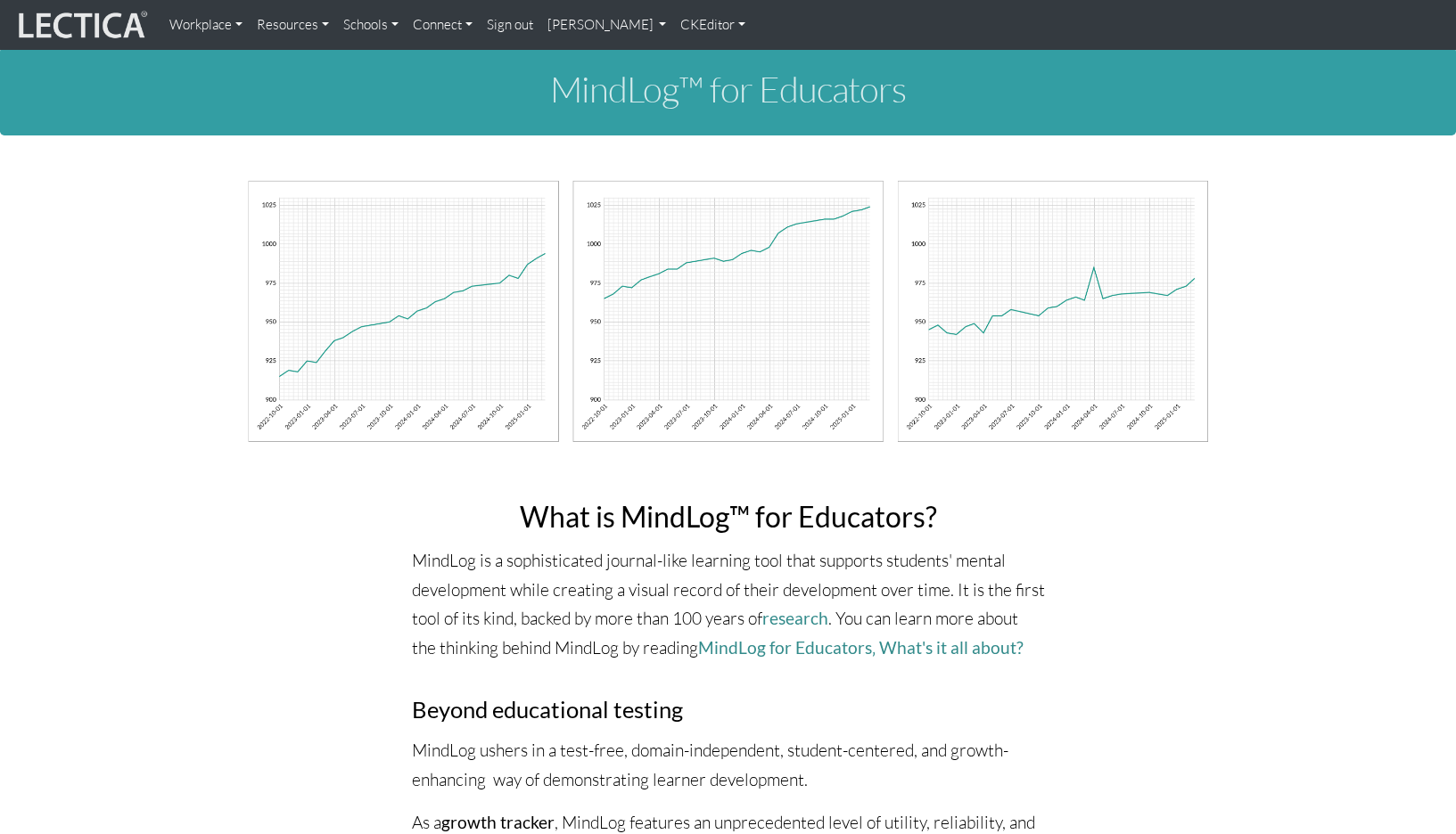
click at [548, 24] on link "[PERSON_NAME]" at bounding box center [607, 24] width 133 height 35
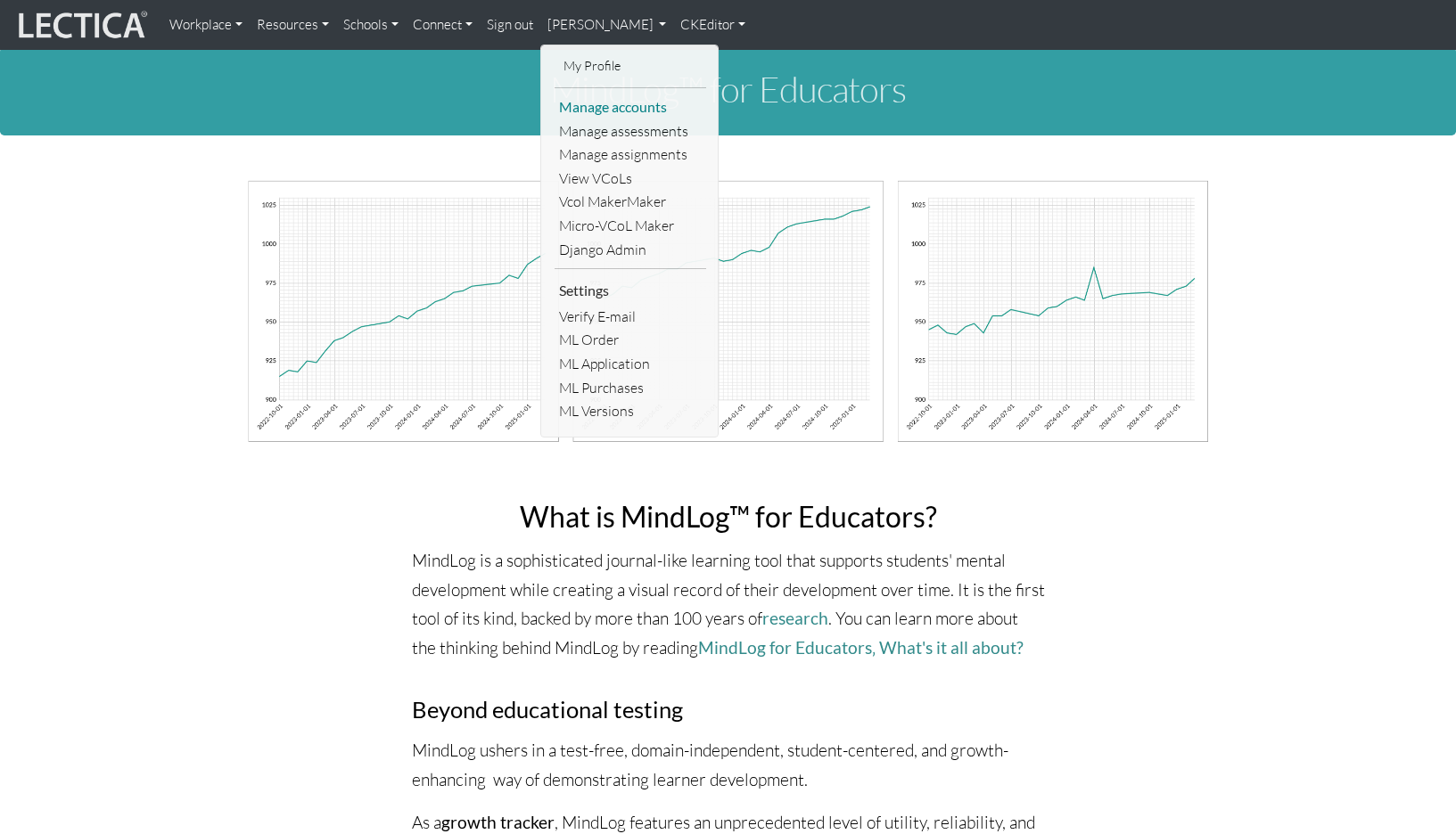
click at [578, 100] on link "Manage accounts" at bounding box center [629, 107] width 151 height 24
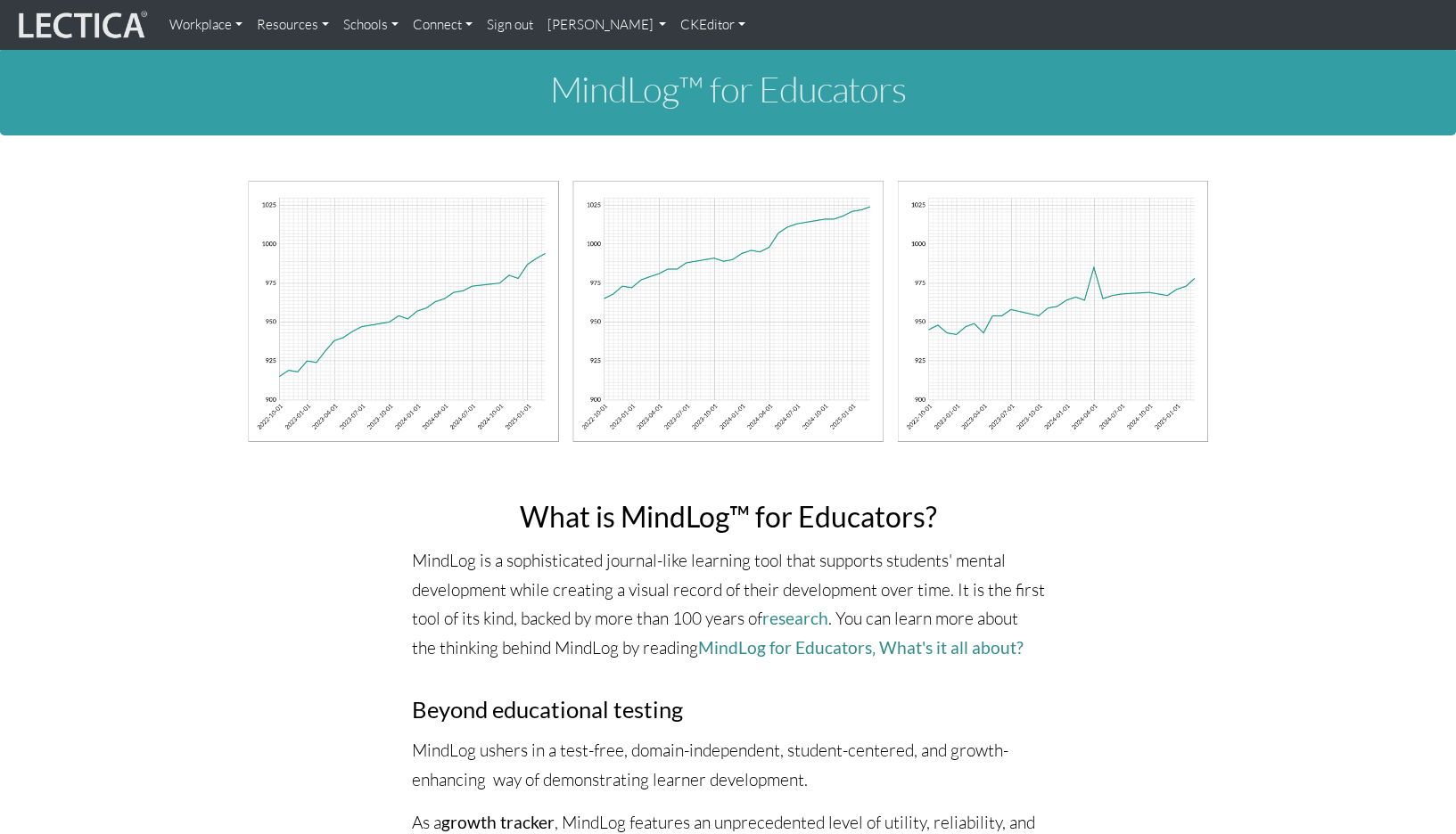
click at [552, 28] on link "[PERSON_NAME]" at bounding box center [607, 24] width 133 height 35
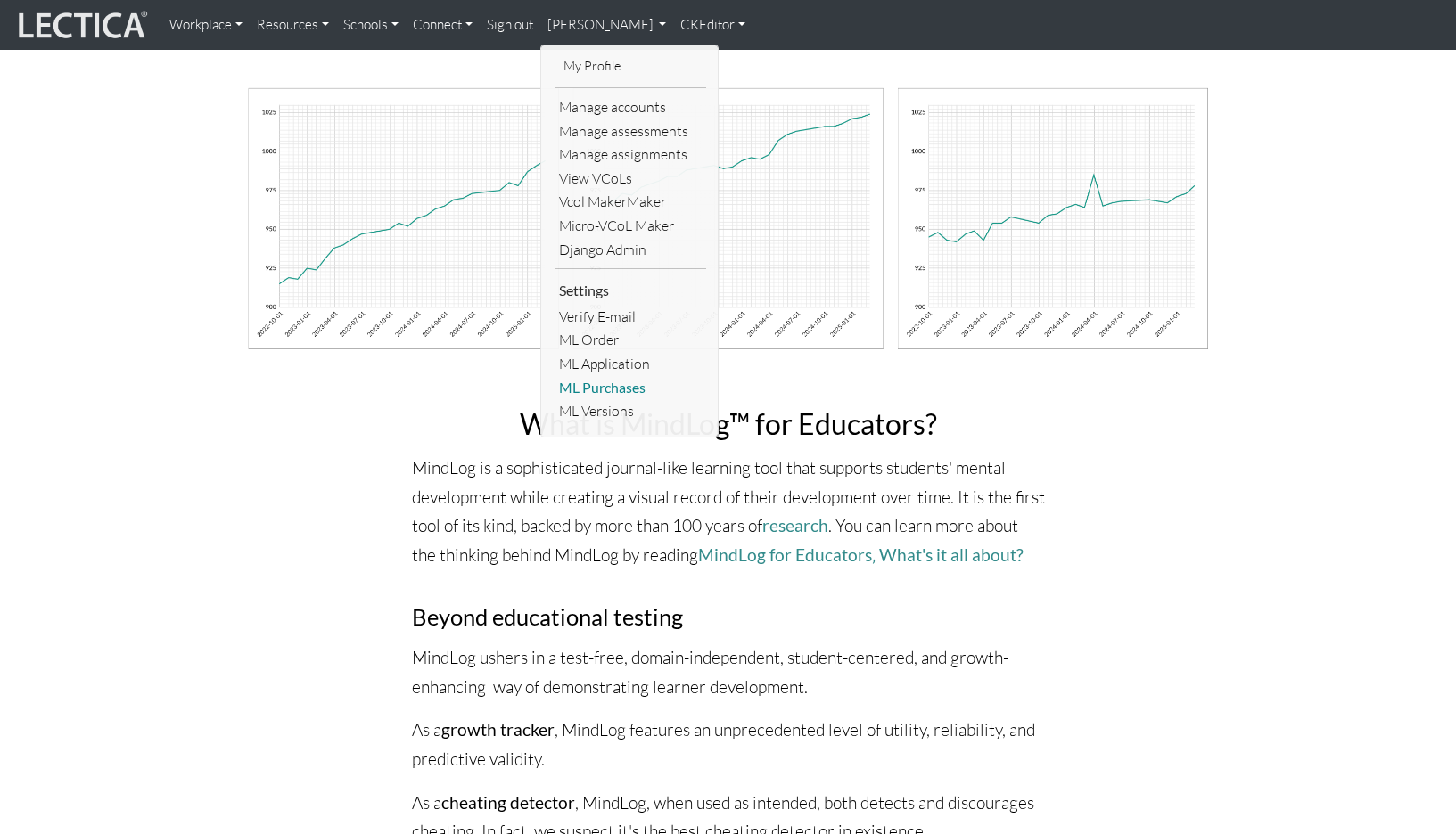
scroll to position [104, 0]
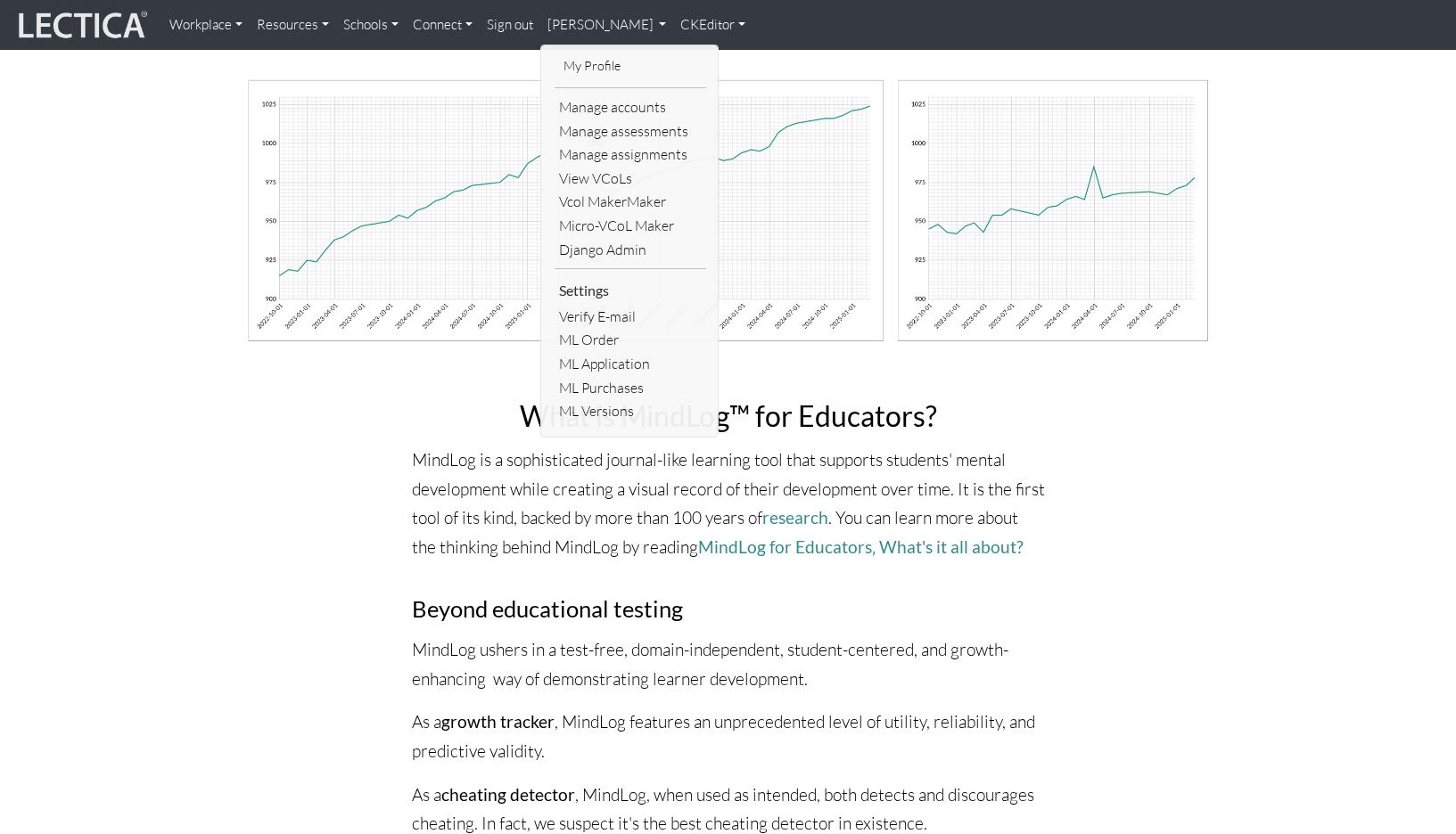
drag, startPoint x: 290, startPoint y: 532, endPoint x: 122, endPoint y: 571, distance: 172.5
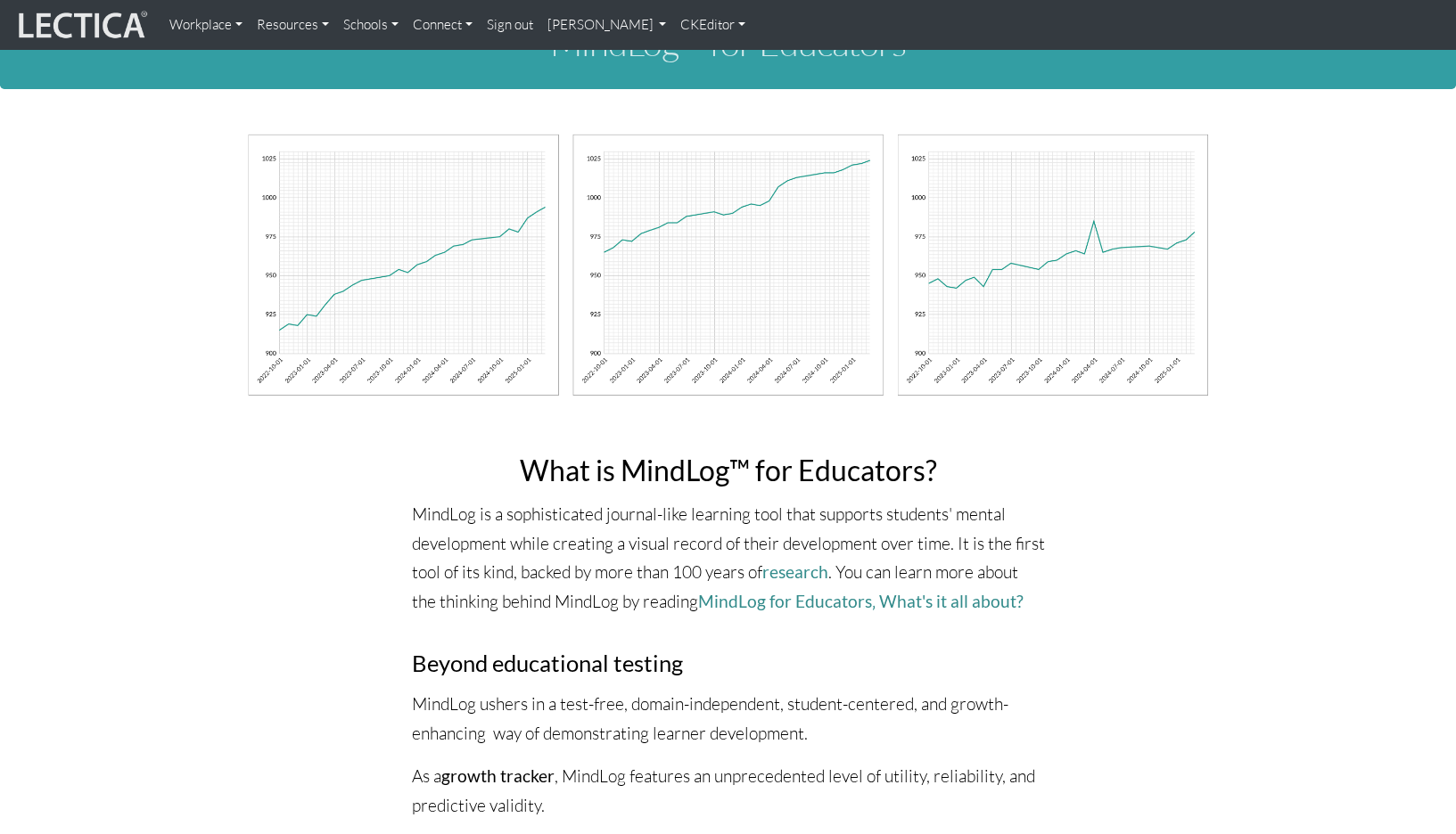
scroll to position [0, 0]
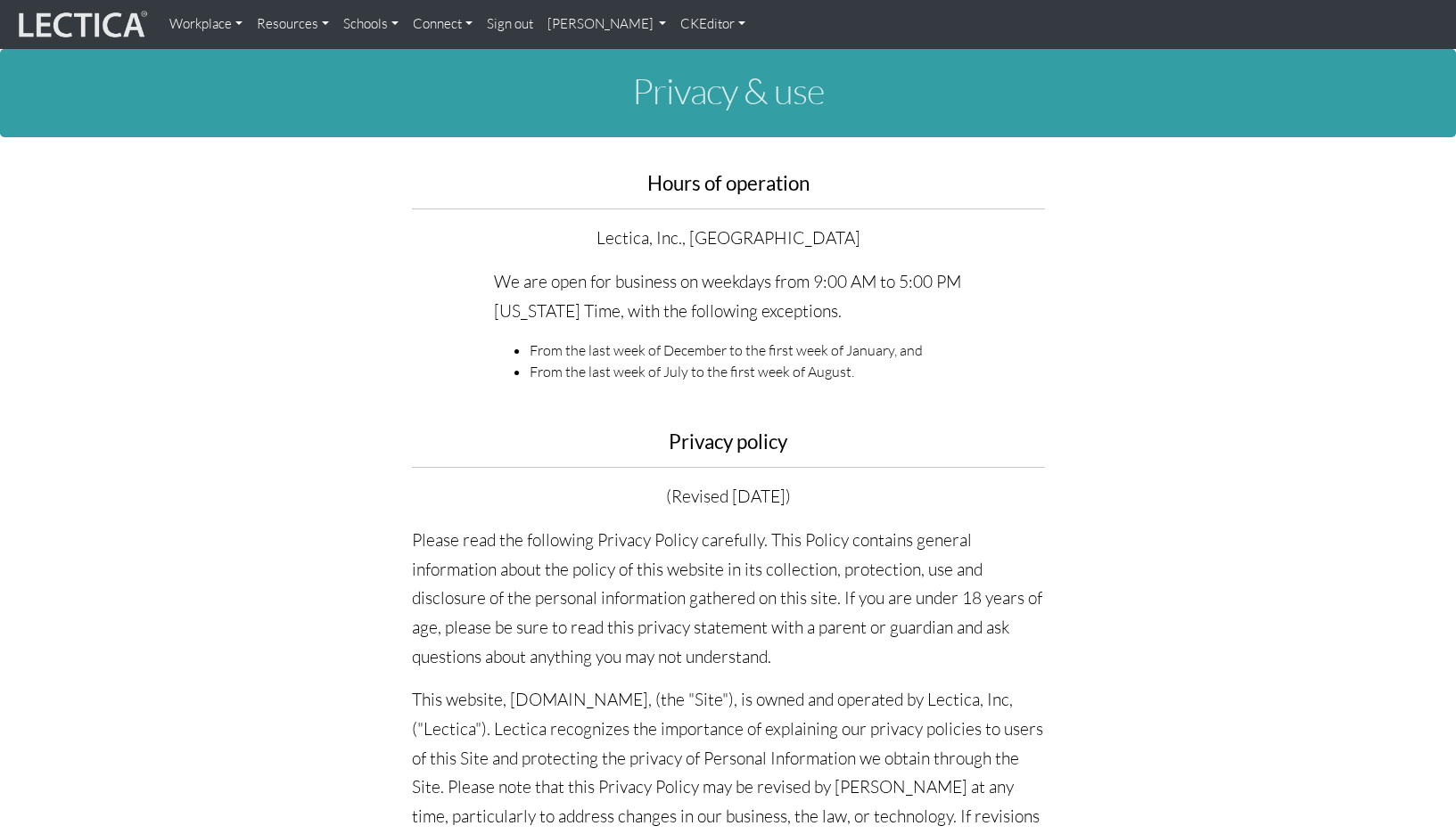
click at [410, 27] on link "Connect" at bounding box center [443, 24] width 74 height 35
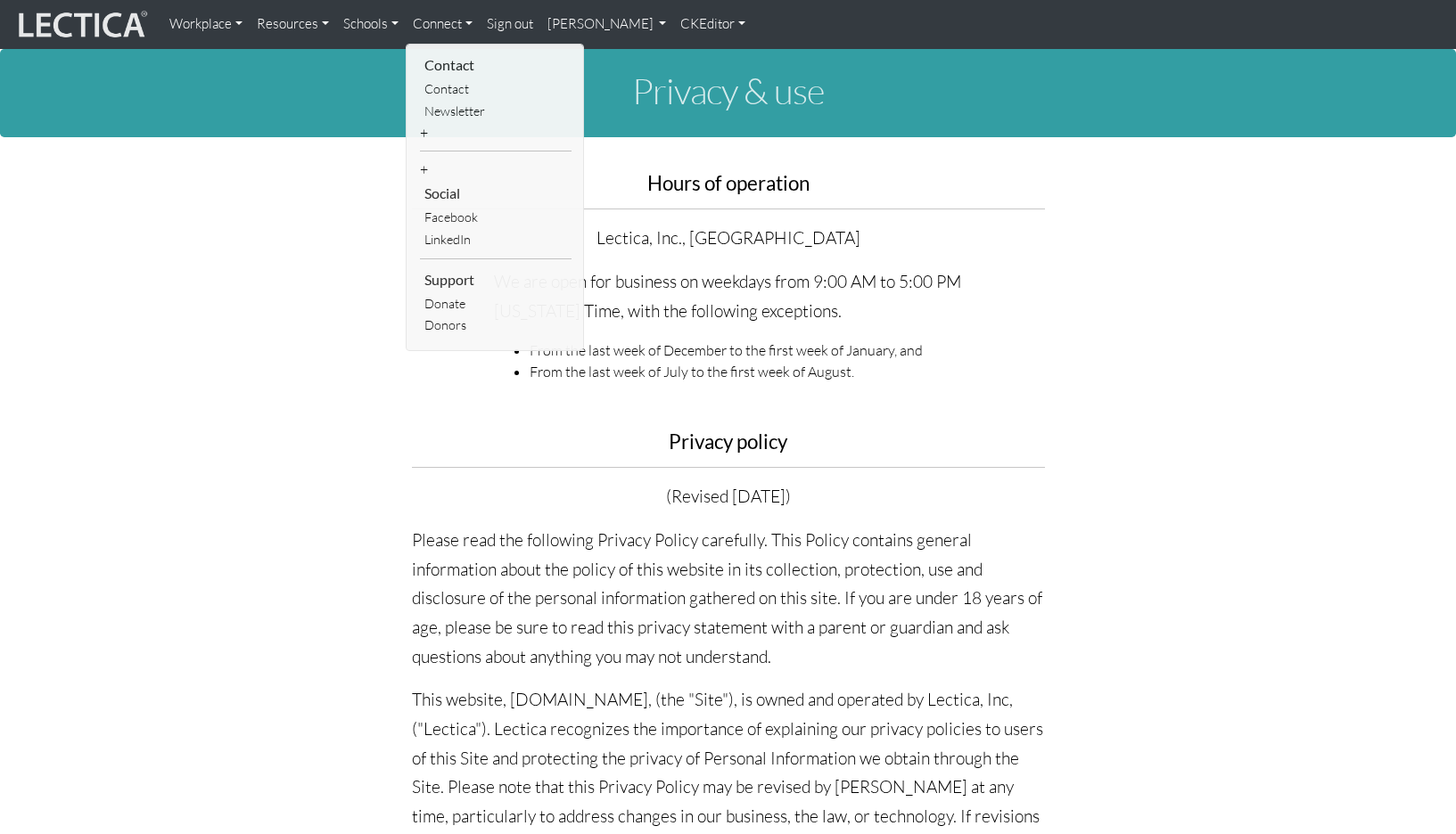
click at [549, 23] on link "[PERSON_NAME]" at bounding box center [607, 24] width 133 height 35
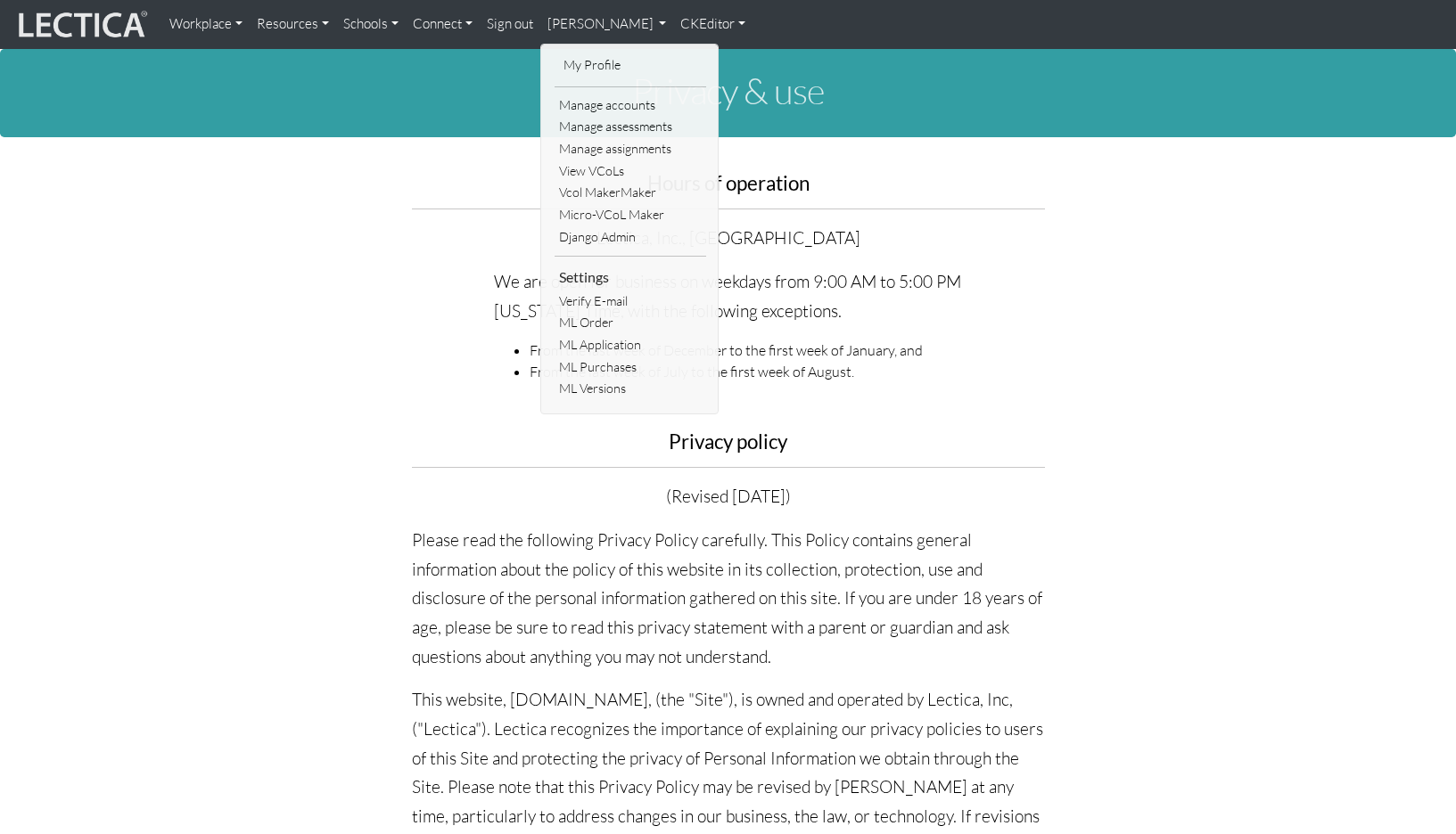
click at [559, 59] on link "My Profile" at bounding box center [630, 65] width 143 height 22
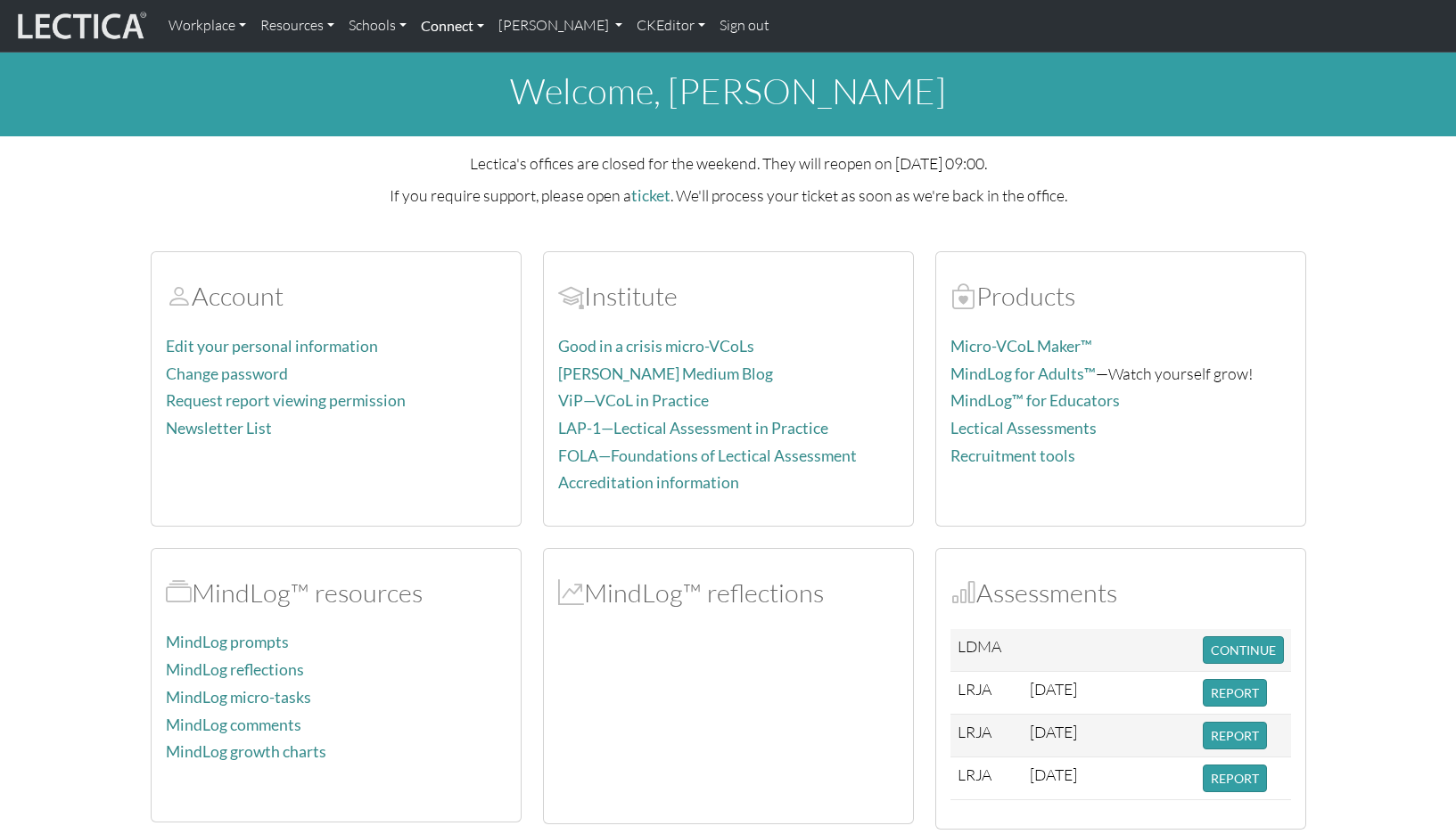
click at [429, 26] on link "Connect" at bounding box center [451, 25] width 77 height 37
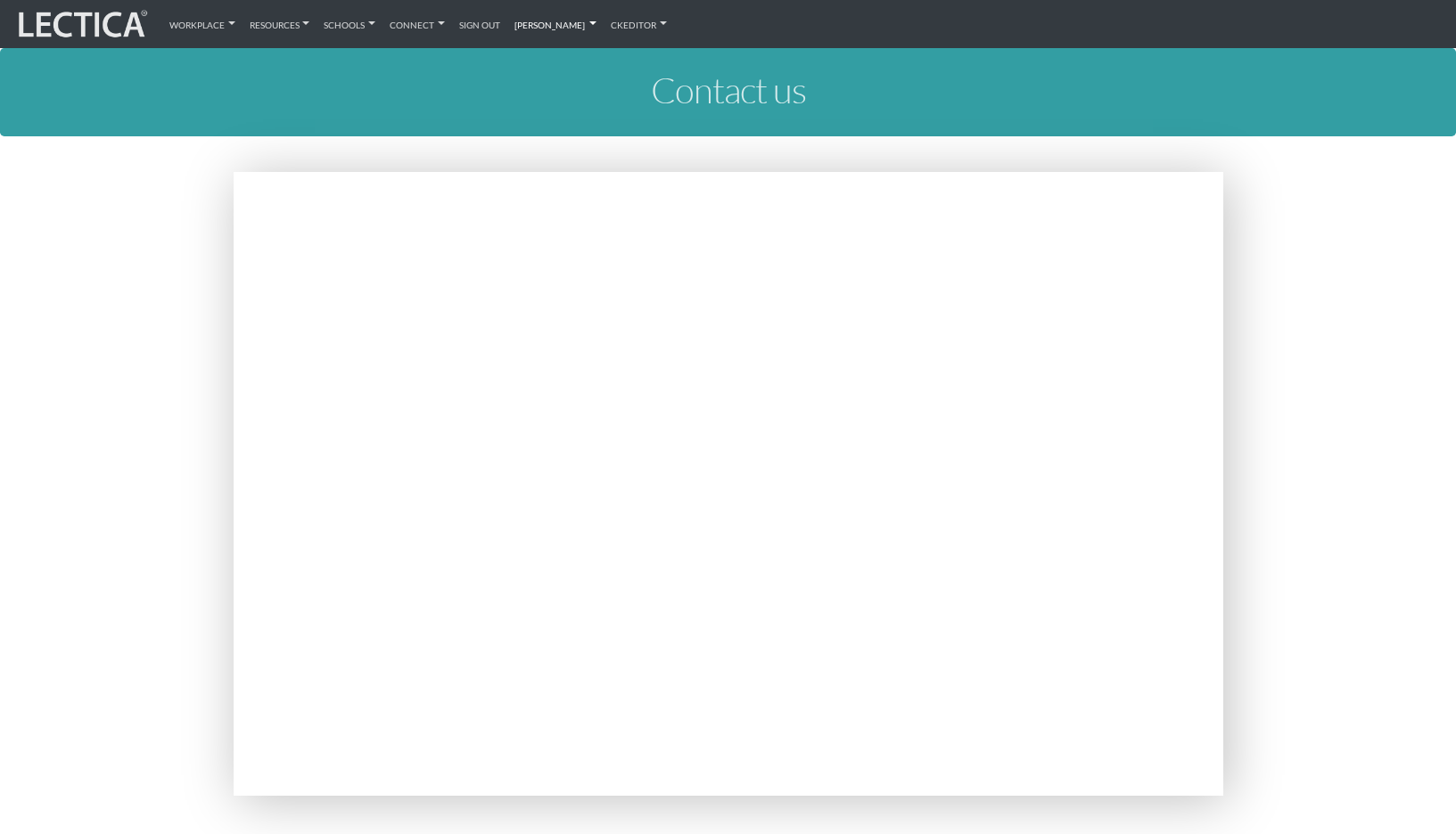
click at [527, 30] on link "[PERSON_NAME]" at bounding box center [556, 24] width 97 height 34
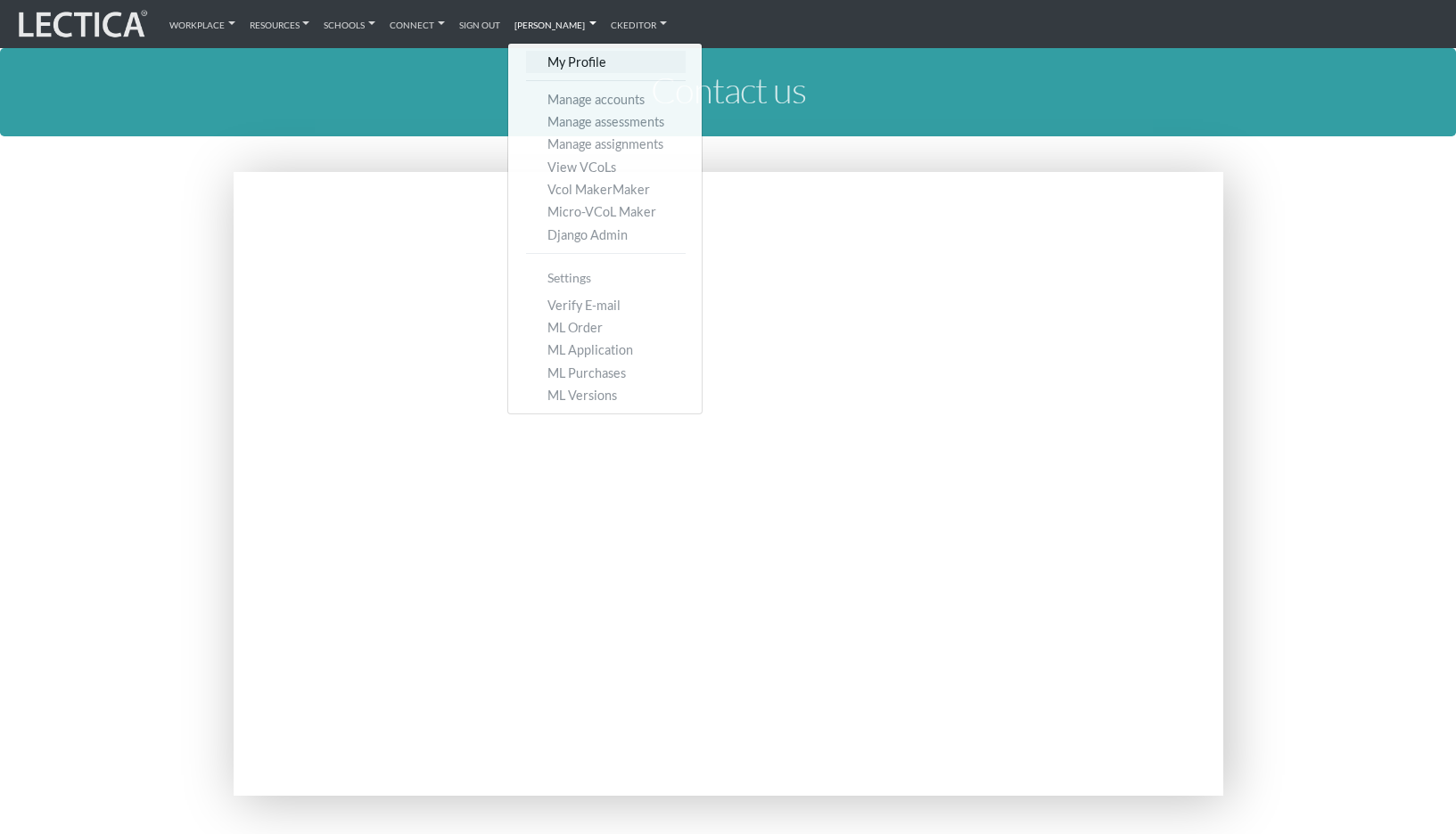
click at [532, 60] on link "My Profile" at bounding box center [606, 61] width 160 height 22
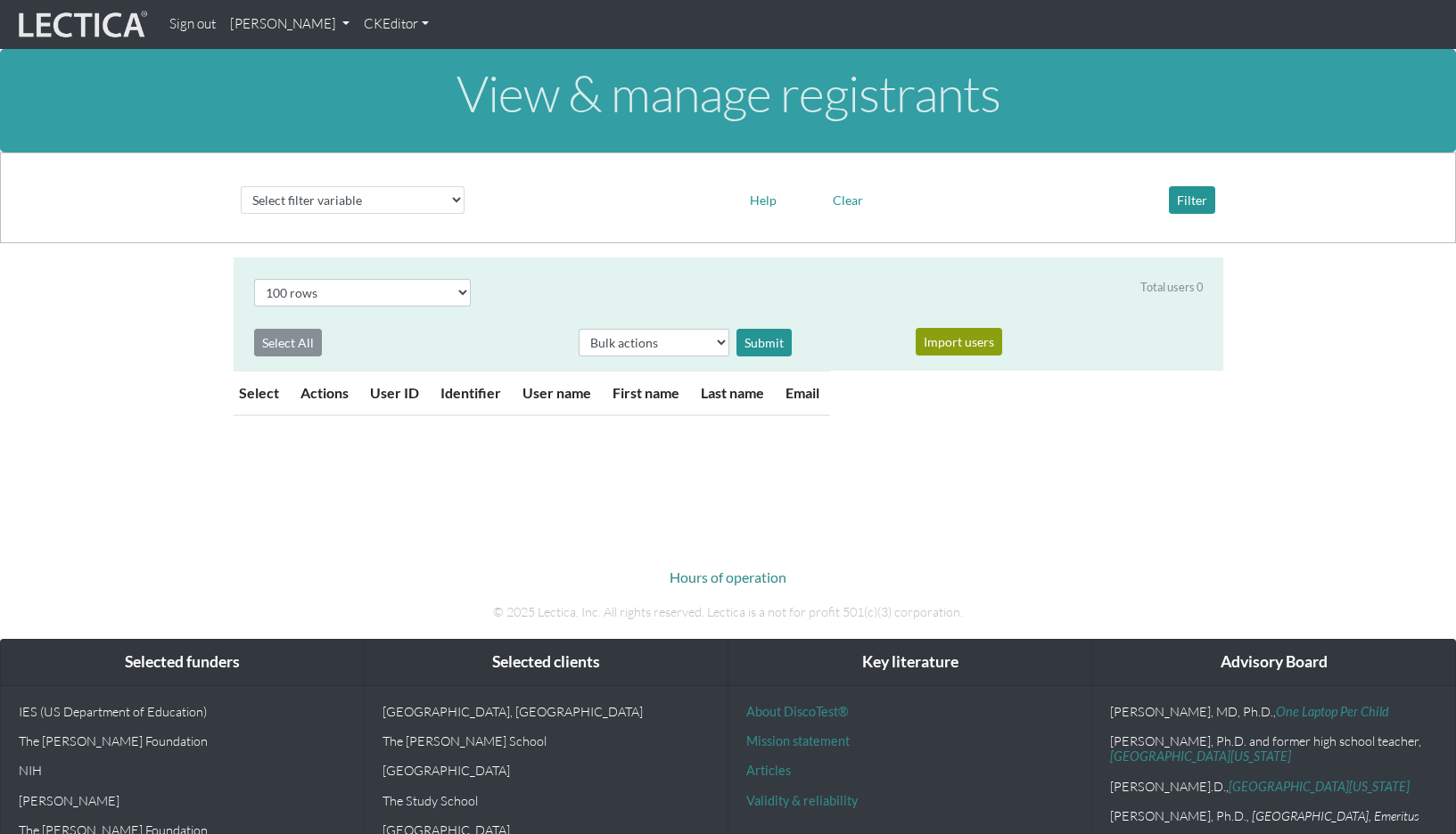
select select "100"
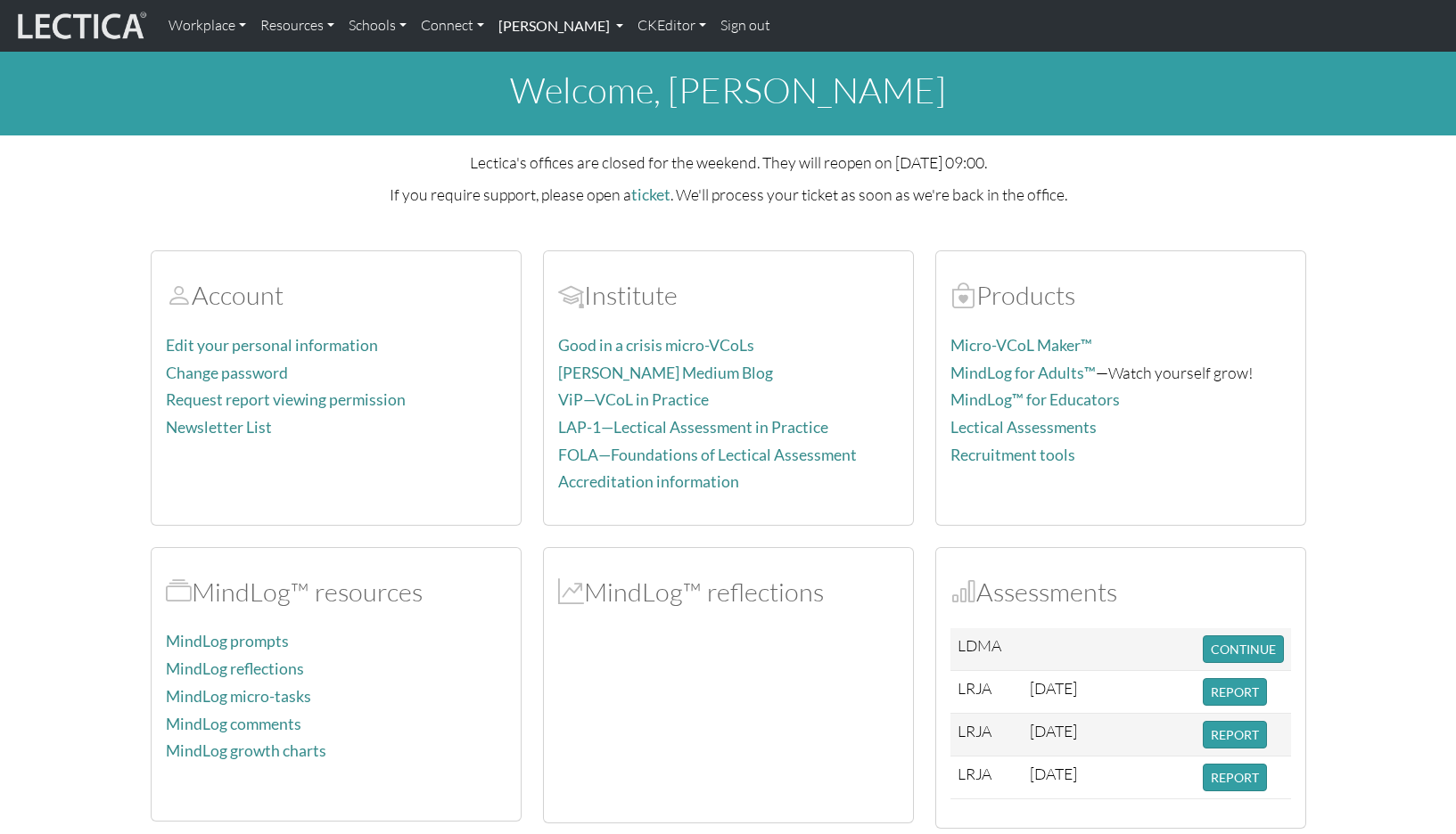
scroll to position [12, 0]
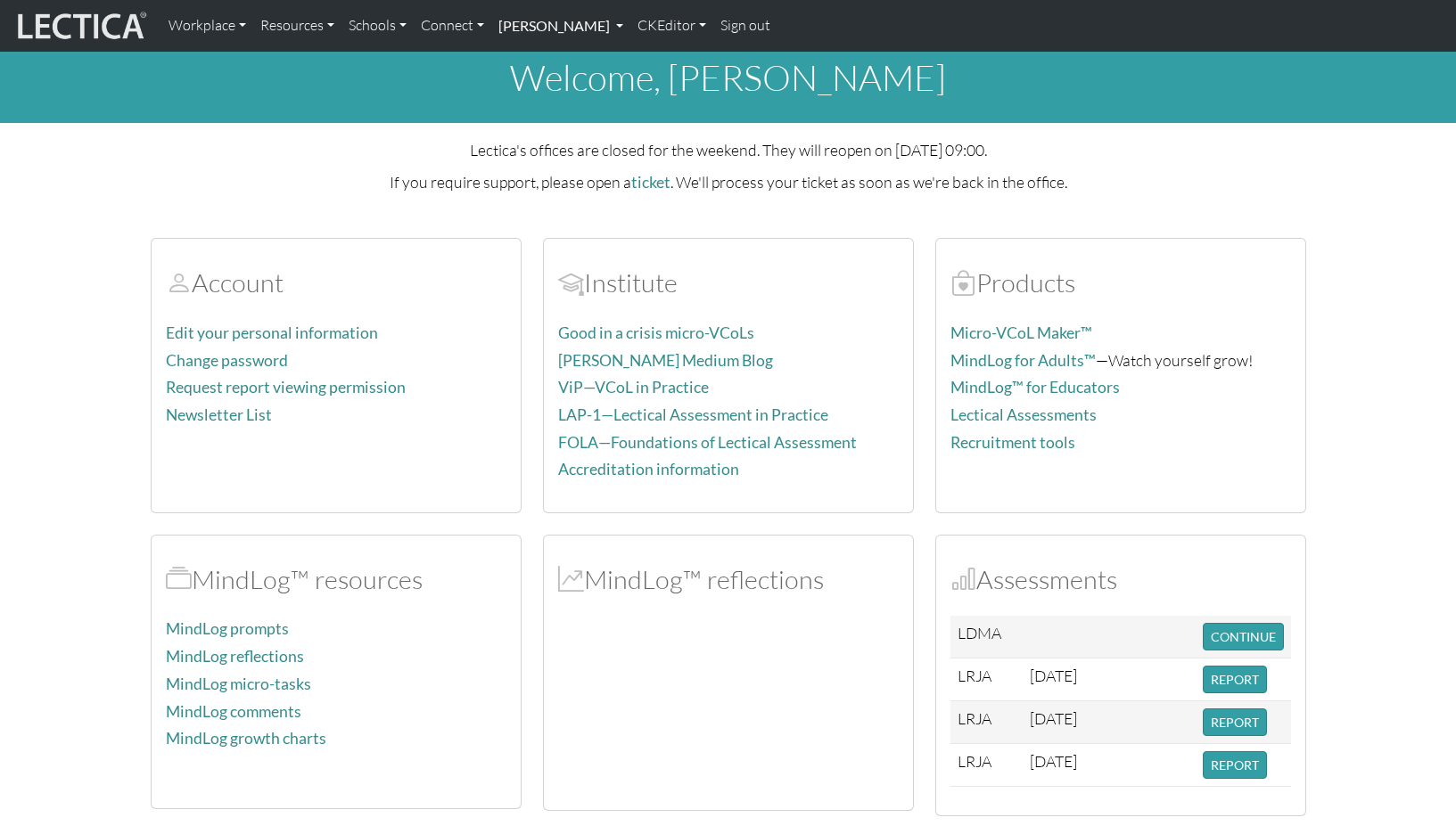
click at [519, 25] on link "[PERSON_NAME]" at bounding box center [561, 25] width 139 height 37
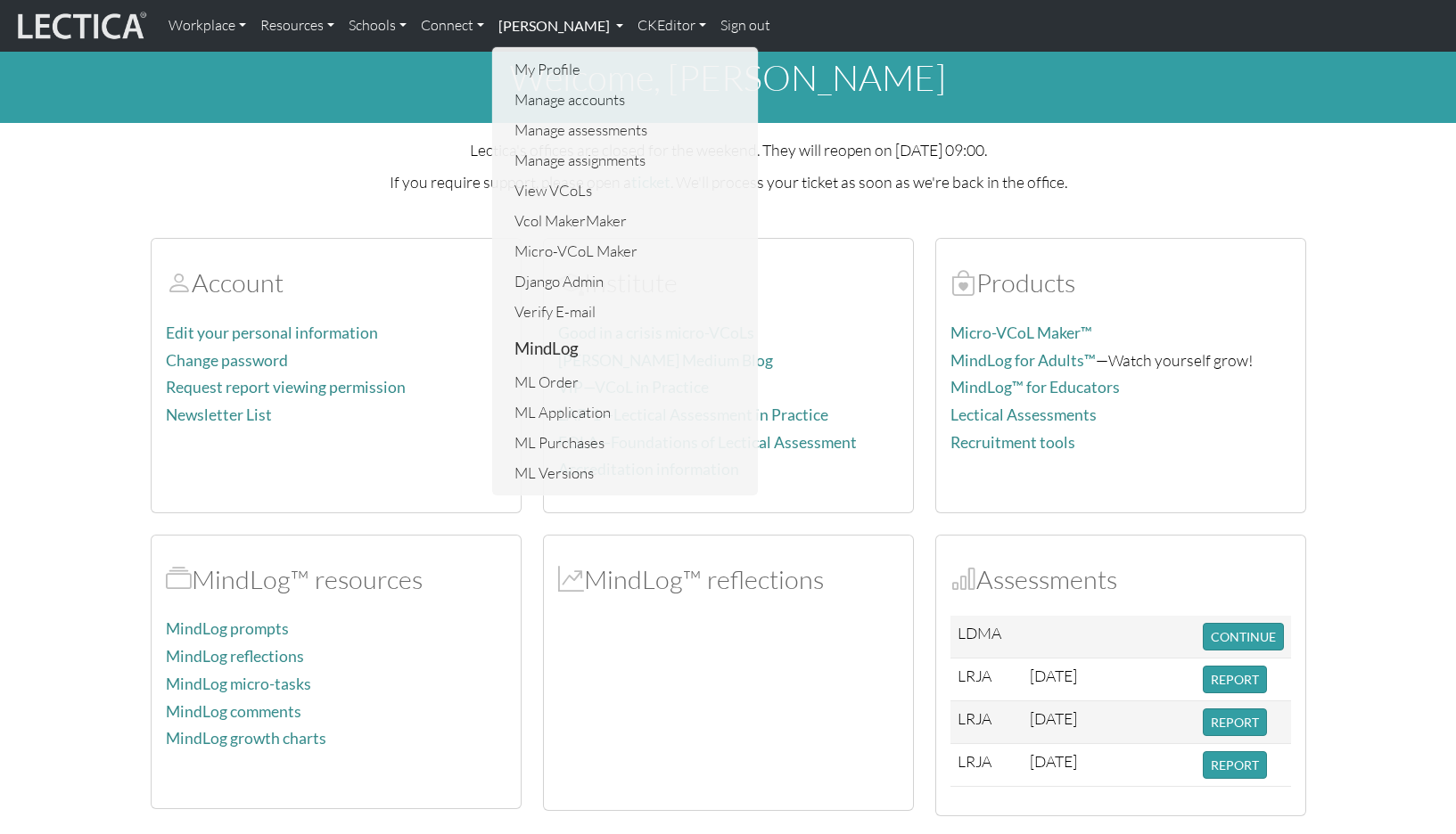
scroll to position [0, 0]
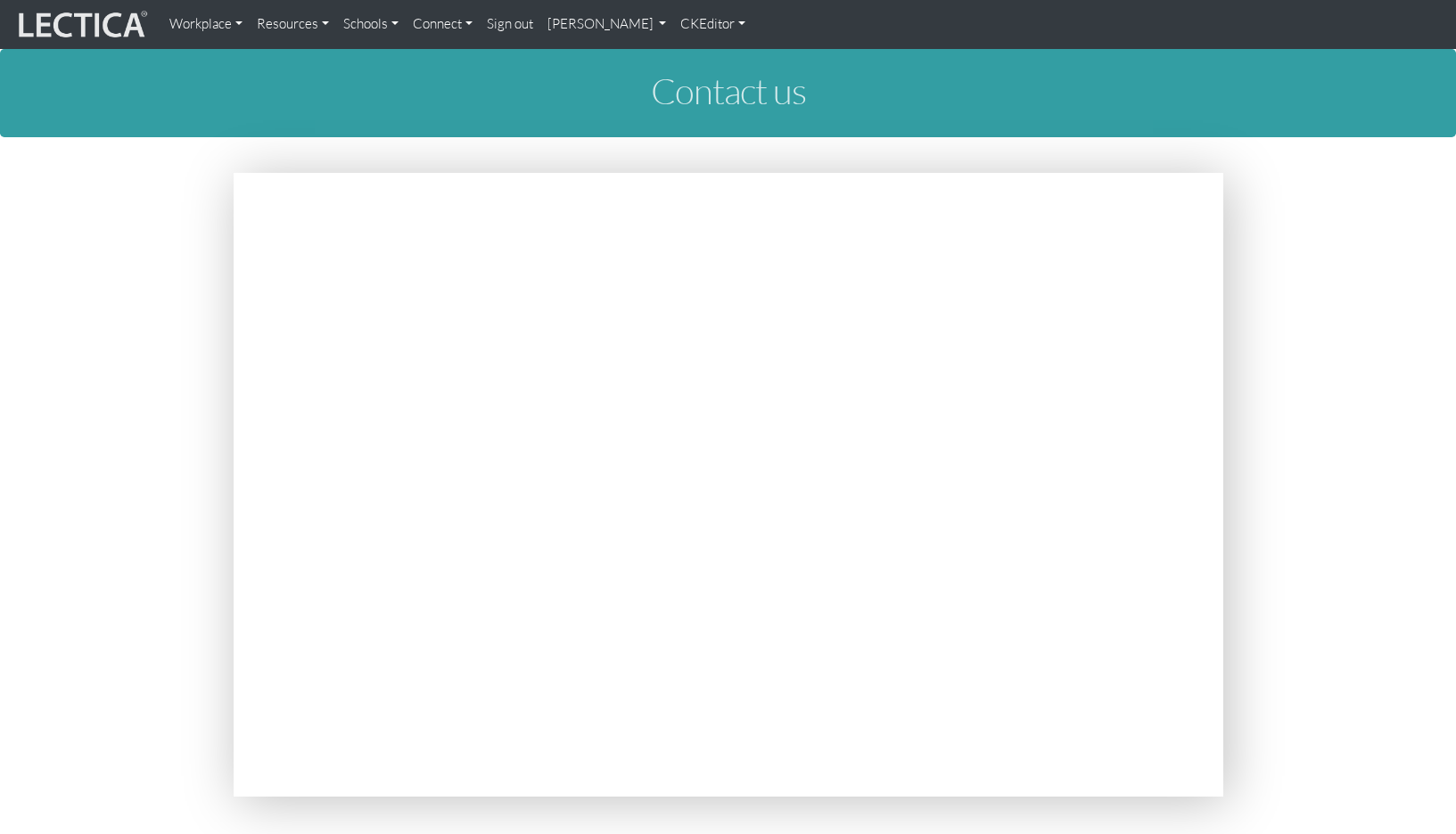
click at [545, 28] on link "[PERSON_NAME]" at bounding box center [607, 24] width 133 height 35
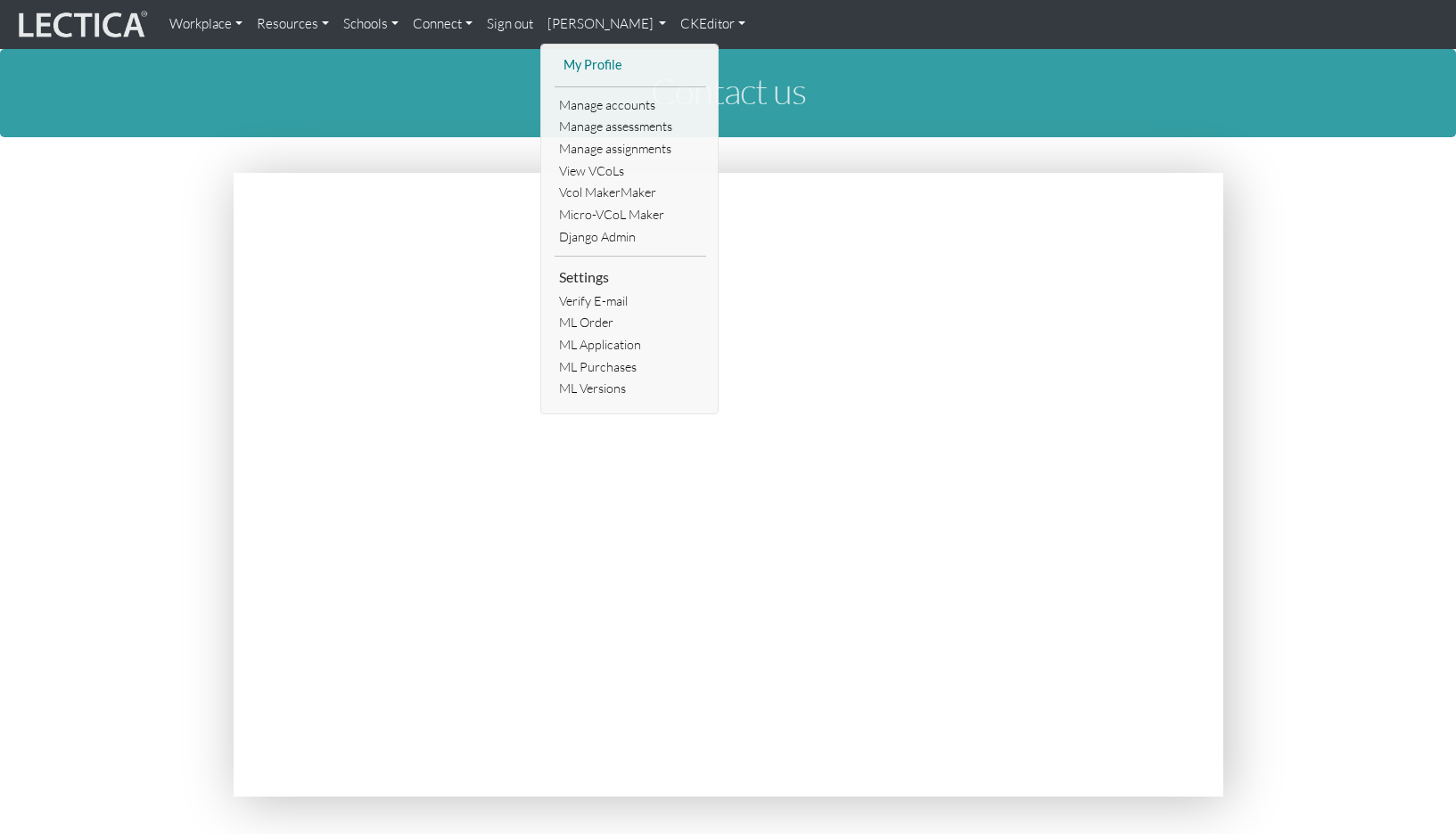
click at [561, 61] on link "My Profile" at bounding box center [630, 65] width 143 height 22
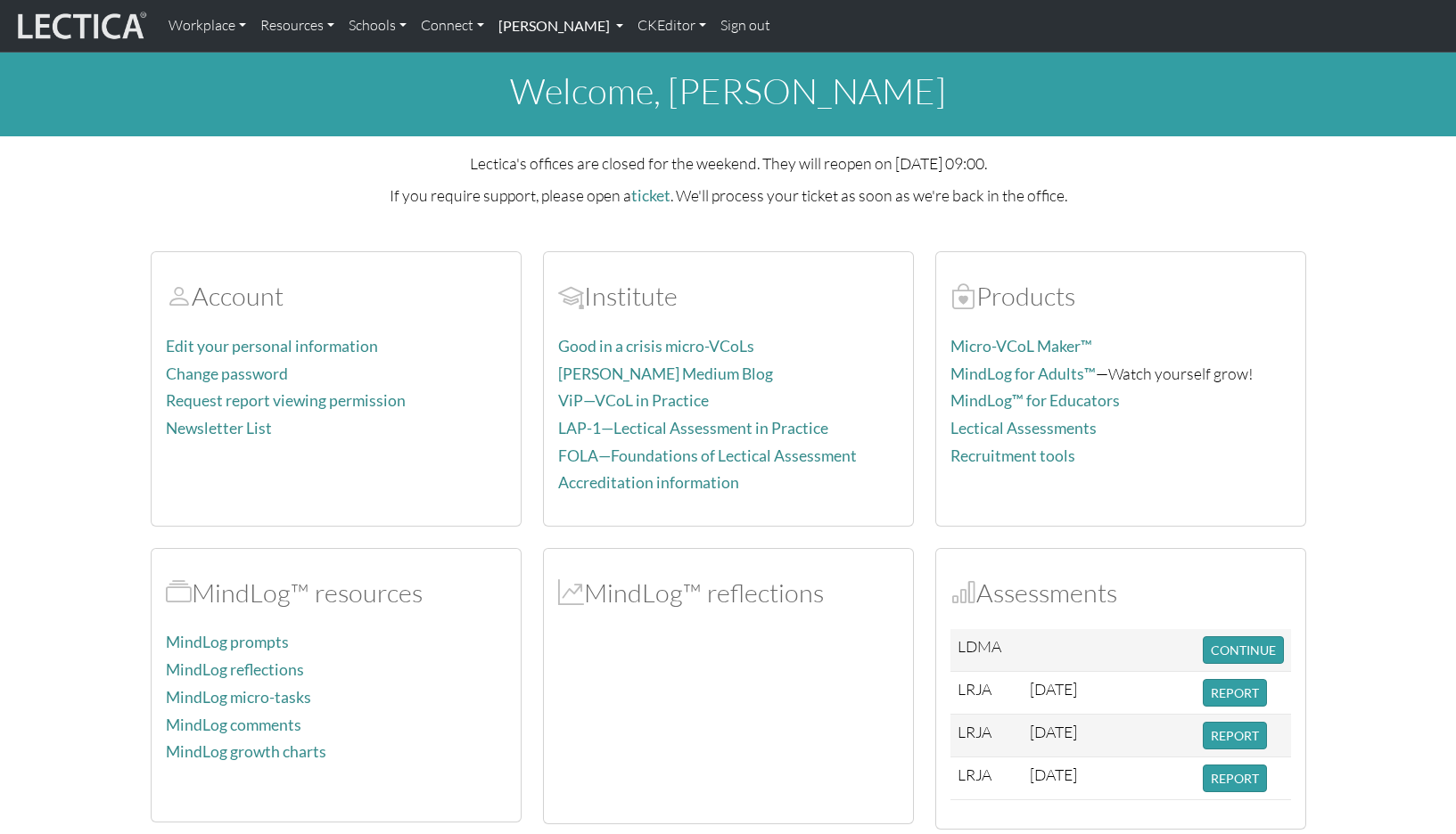
click at [535, 26] on link "[PERSON_NAME]" at bounding box center [561, 25] width 139 height 37
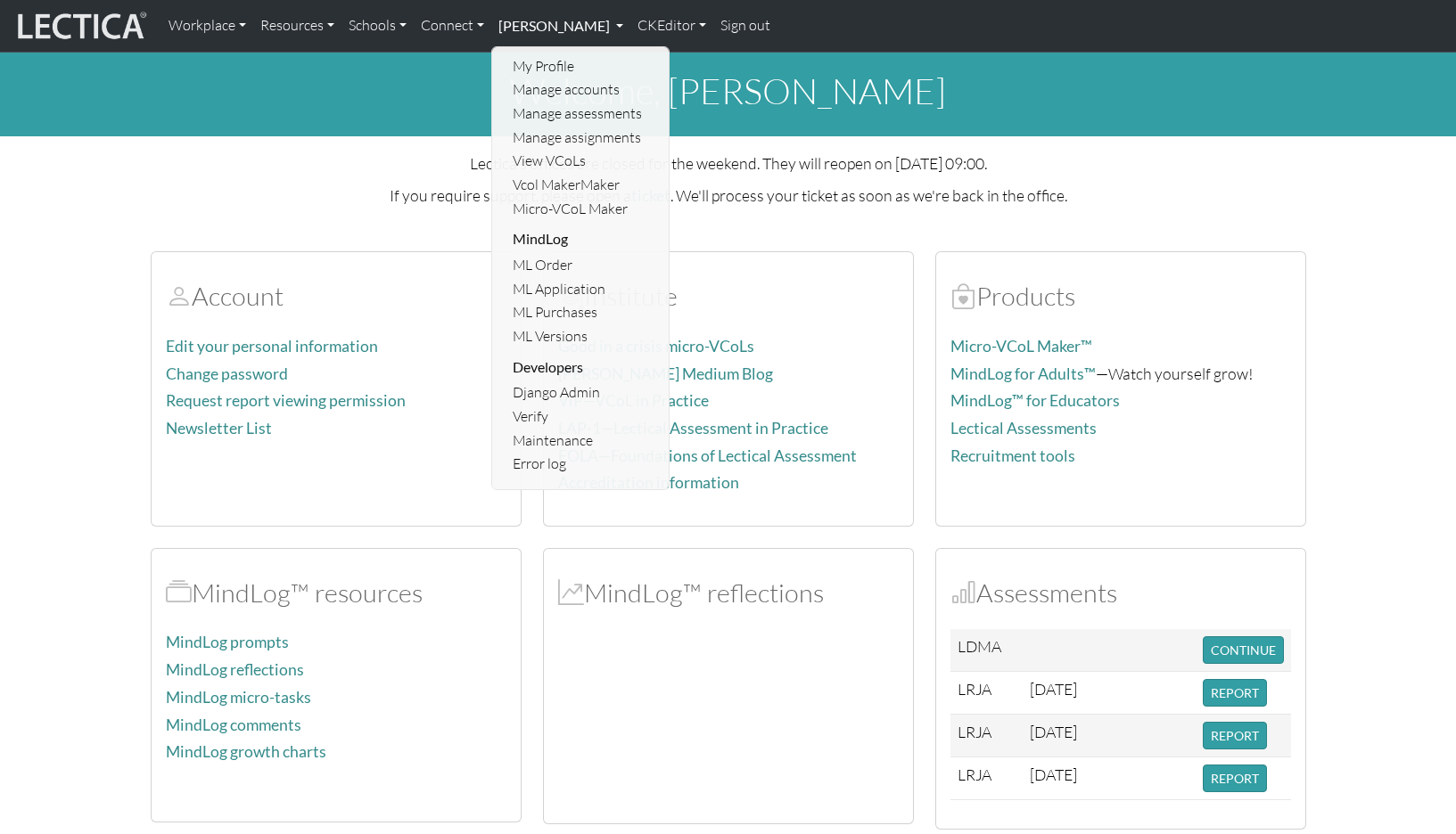
scroll to position [7, 0]
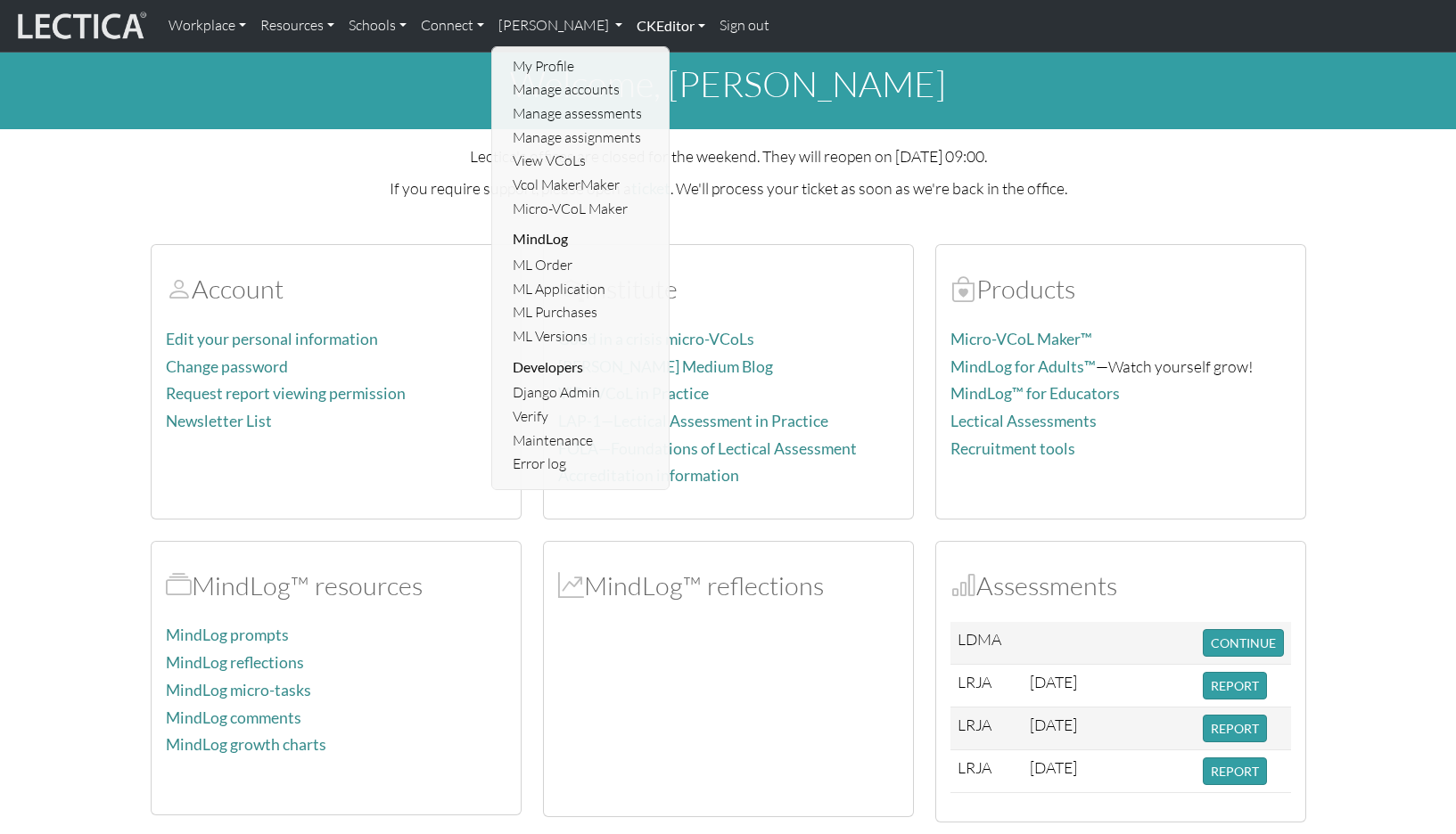
click at [629, 21] on link "CKEditor" at bounding box center [670, 25] width 83 height 37
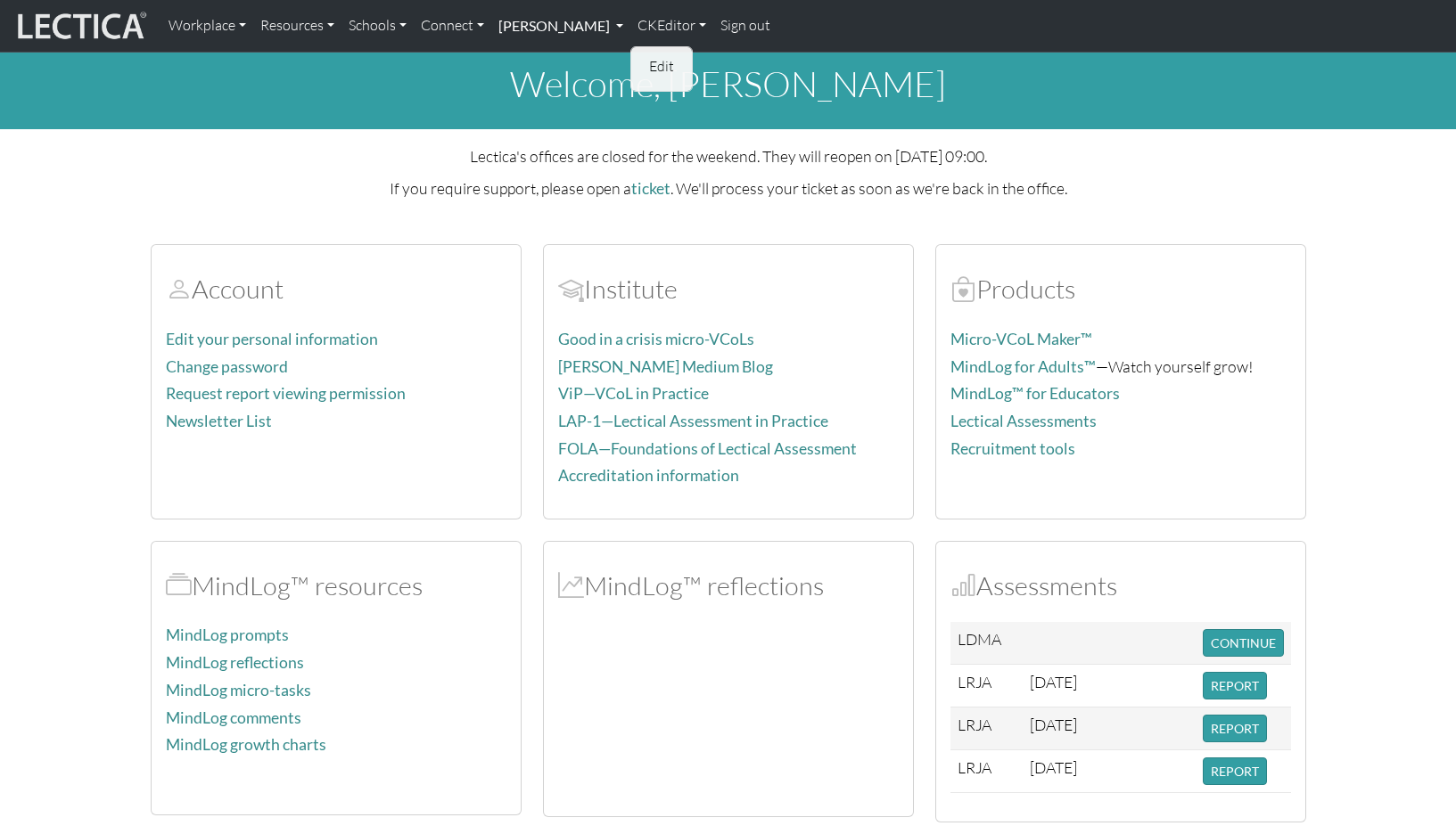
click at [525, 26] on link "[PERSON_NAME]" at bounding box center [561, 25] width 139 height 37
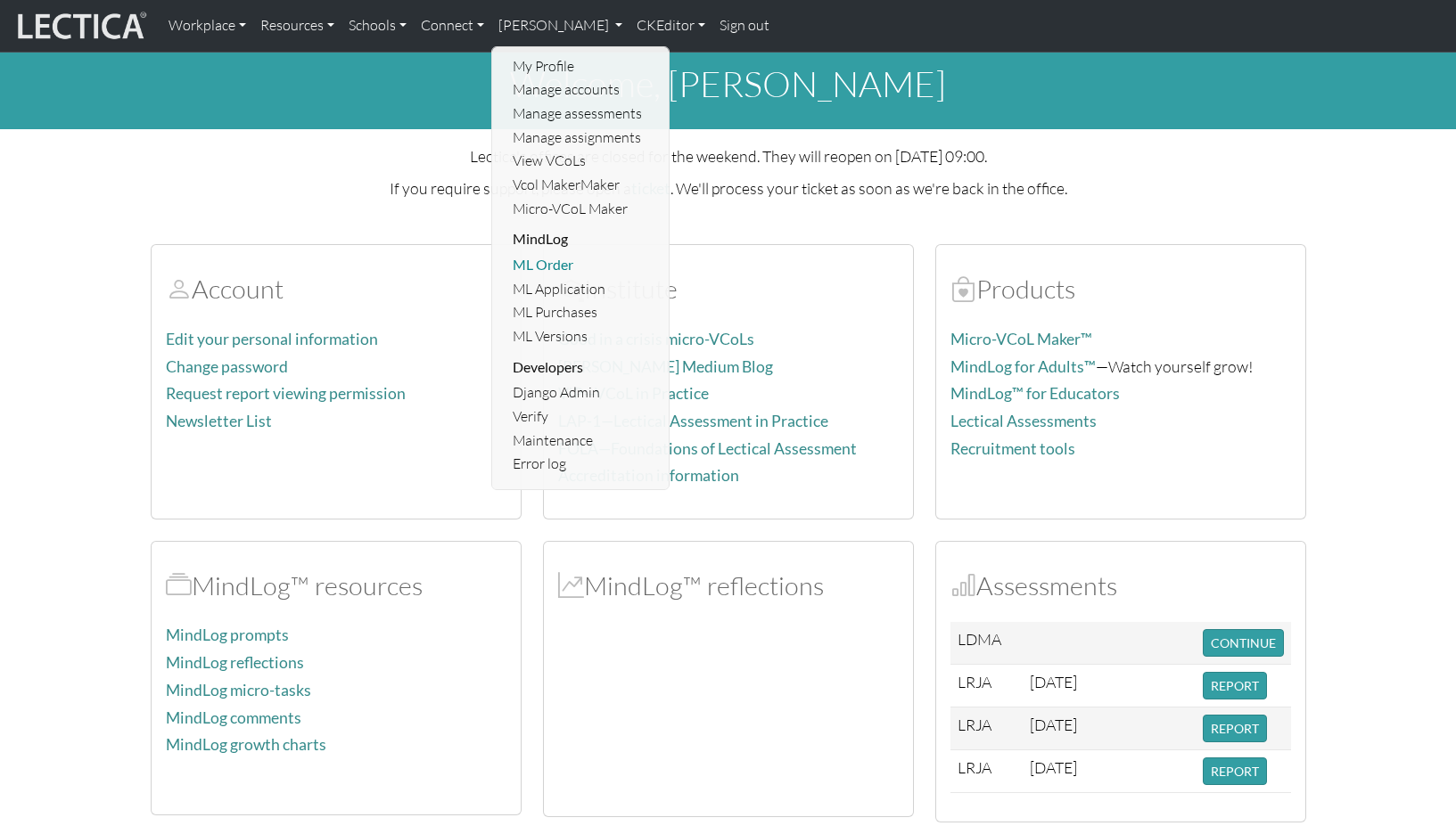
scroll to position [11, 0]
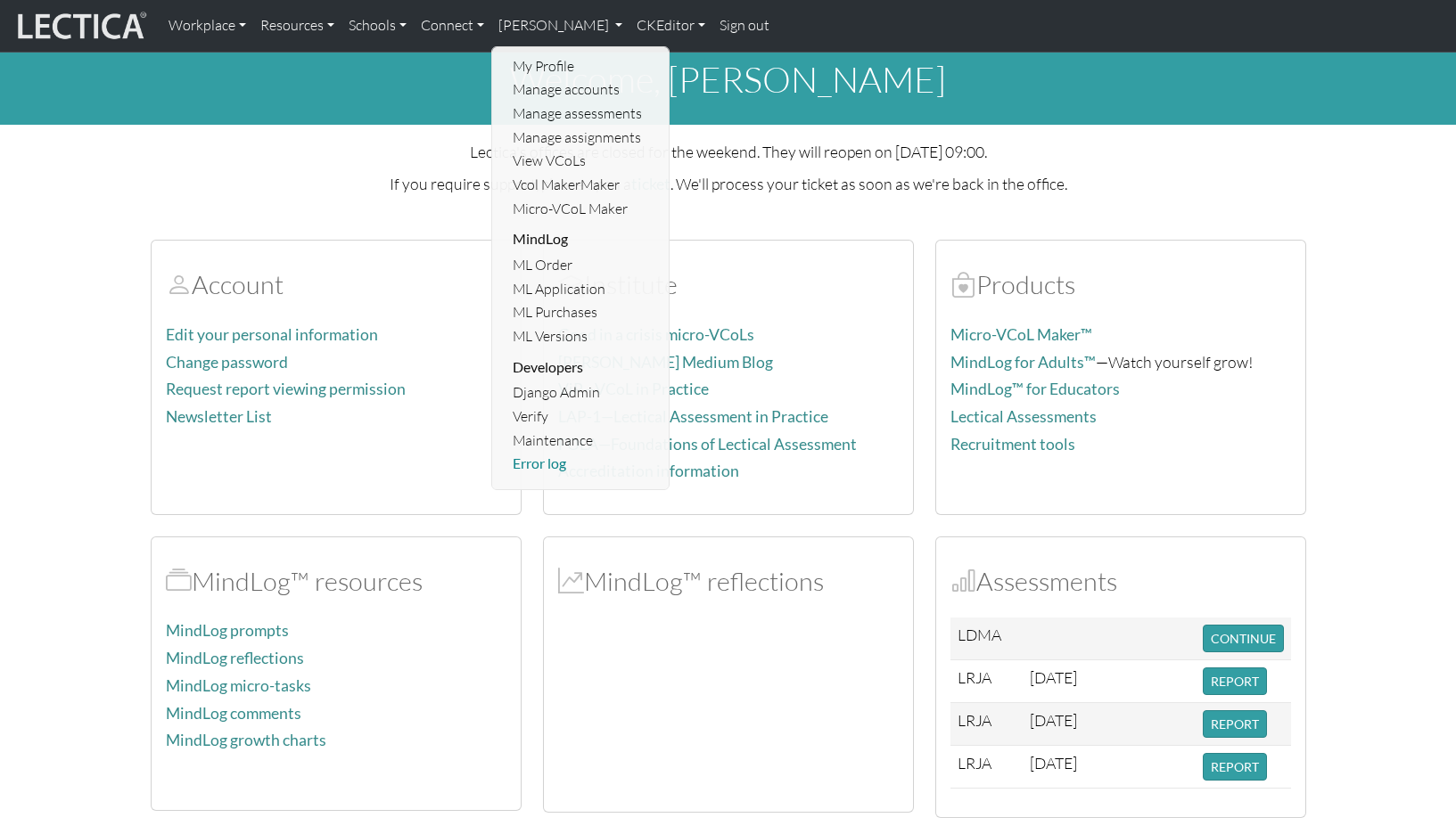
click at [517, 452] on link "Error log" at bounding box center [582, 464] width 147 height 24
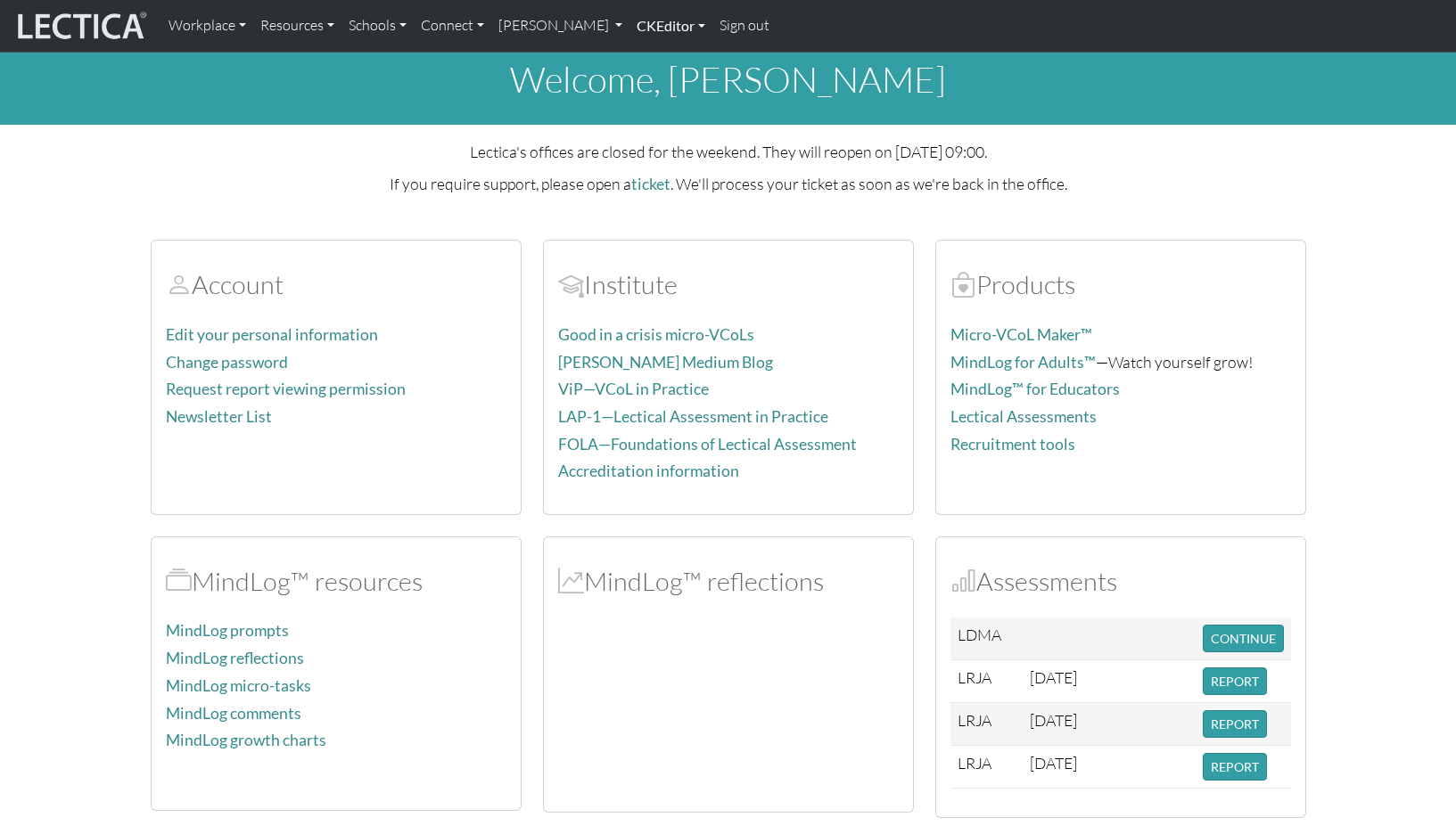
click at [629, 27] on link "CKEditor" at bounding box center [670, 25] width 83 height 37
click at [537, 21] on link "[PERSON_NAME]" at bounding box center [561, 25] width 139 height 37
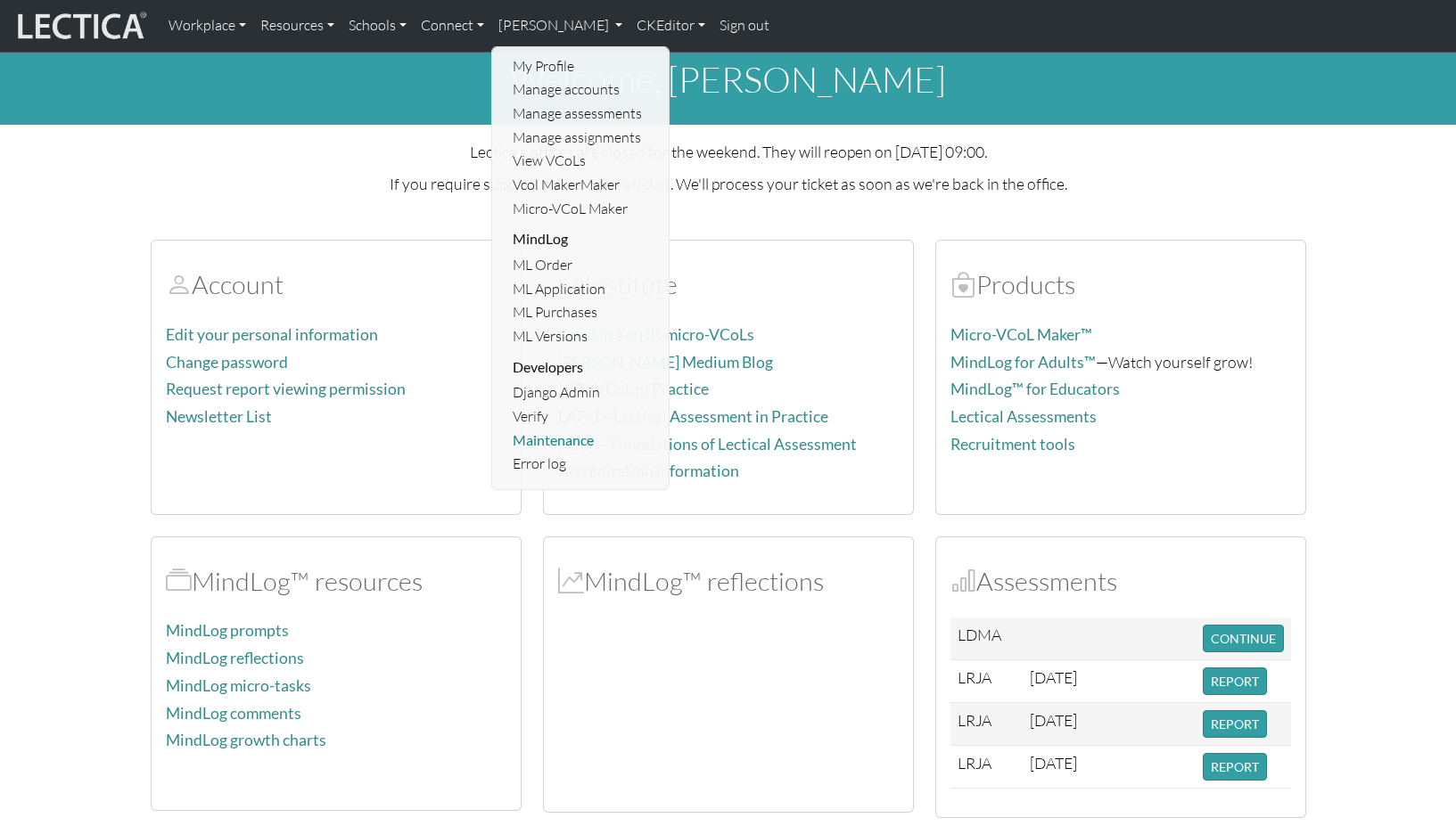
click at [519, 428] on link "Maintenance" at bounding box center [582, 440] width 147 height 24
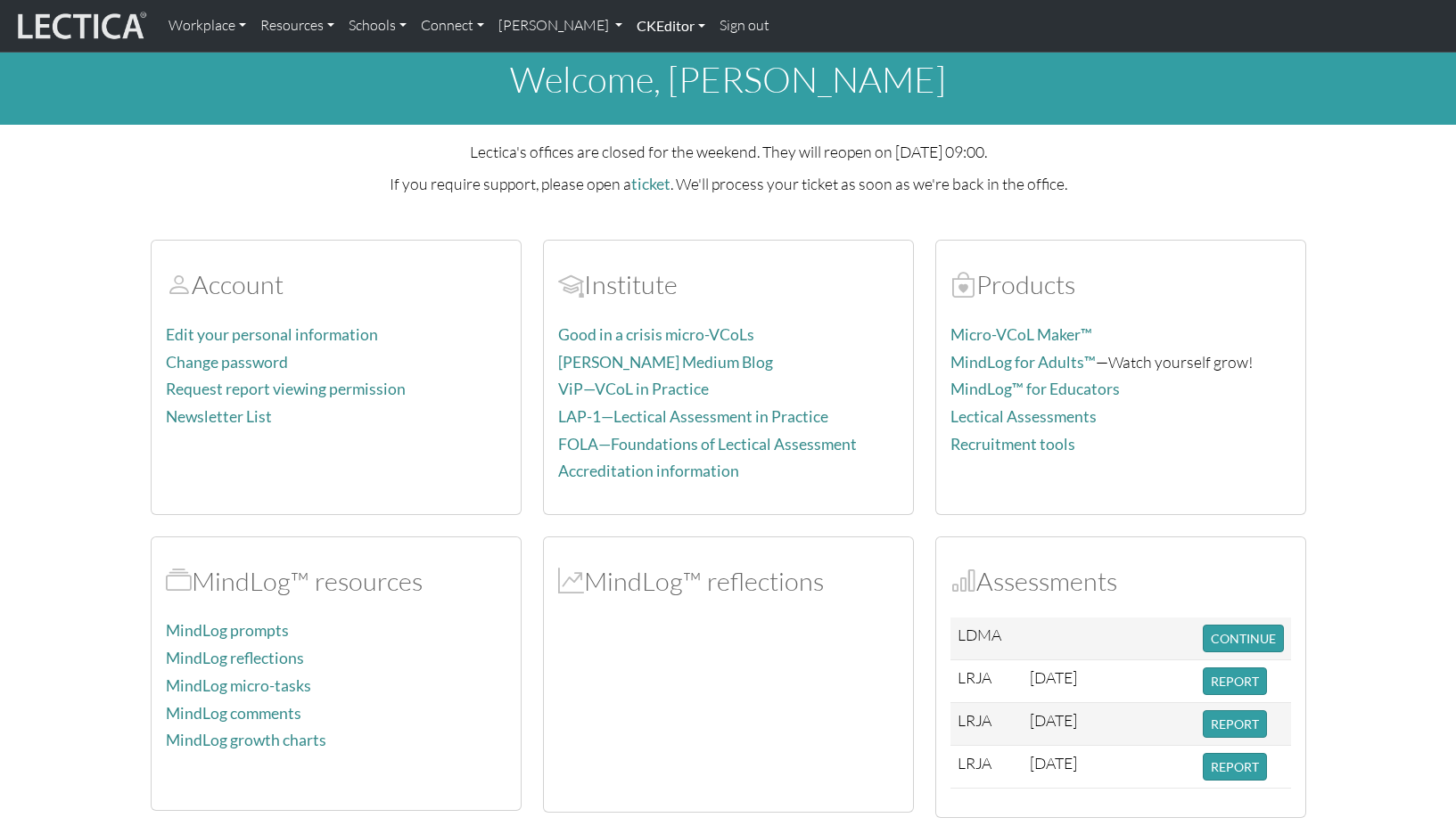
click at [629, 26] on link "CKEditor" at bounding box center [670, 25] width 83 height 37
click at [524, 21] on link "[PERSON_NAME]" at bounding box center [561, 25] width 139 height 37
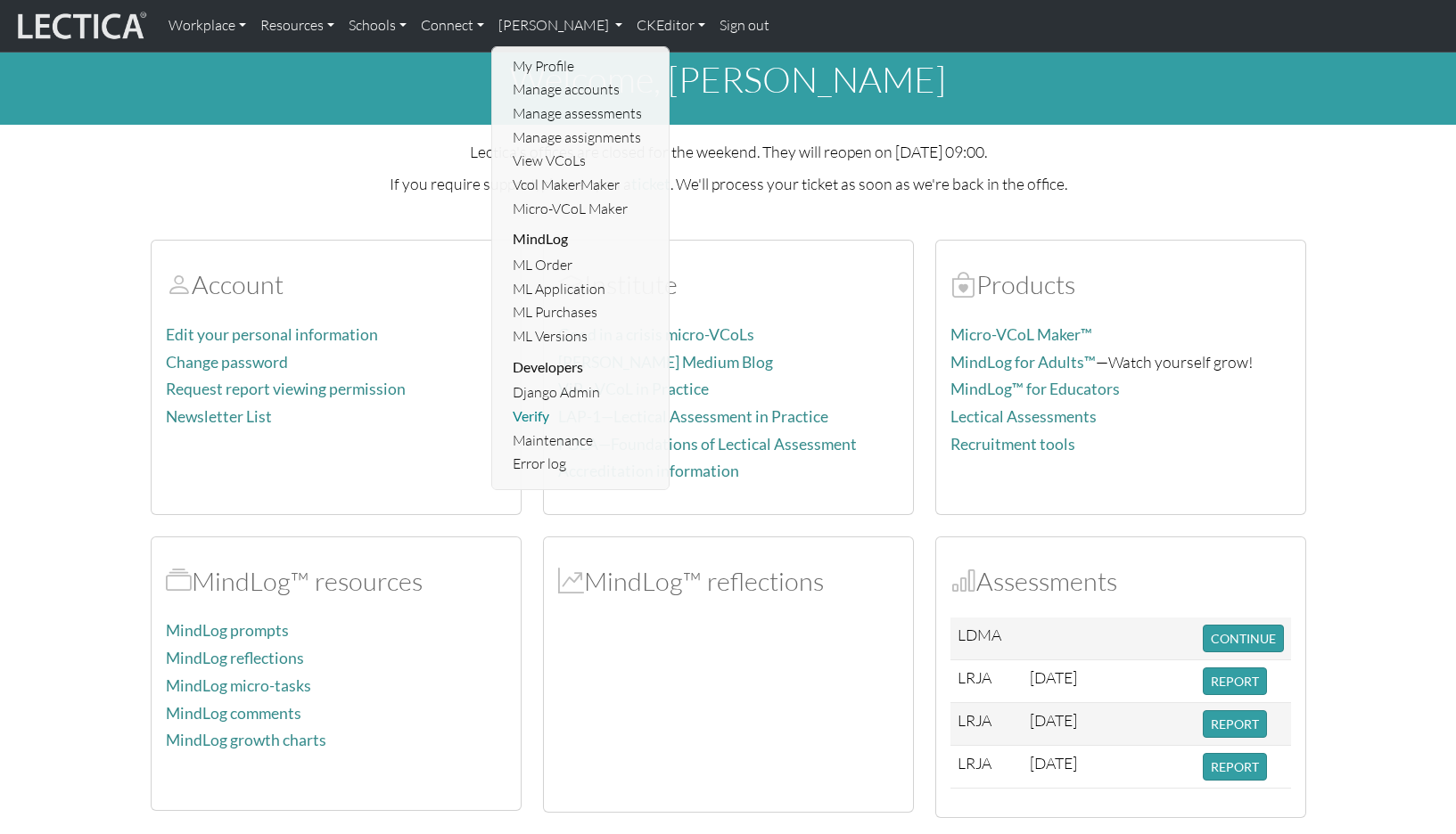
click at [526, 405] on link "Verify" at bounding box center [582, 416] width 147 height 24
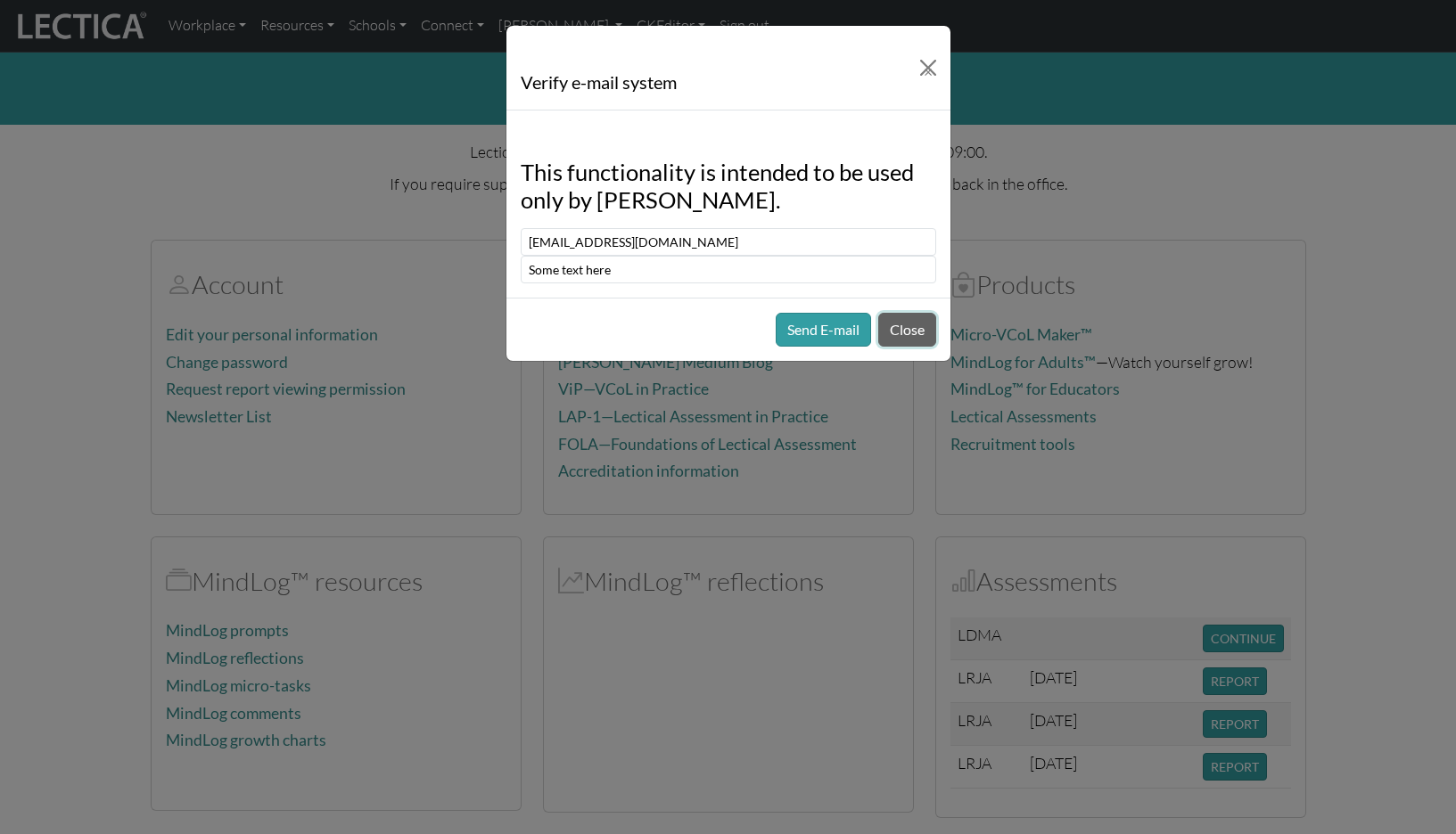
click at [911, 313] on button "Close" at bounding box center [907, 330] width 58 height 34
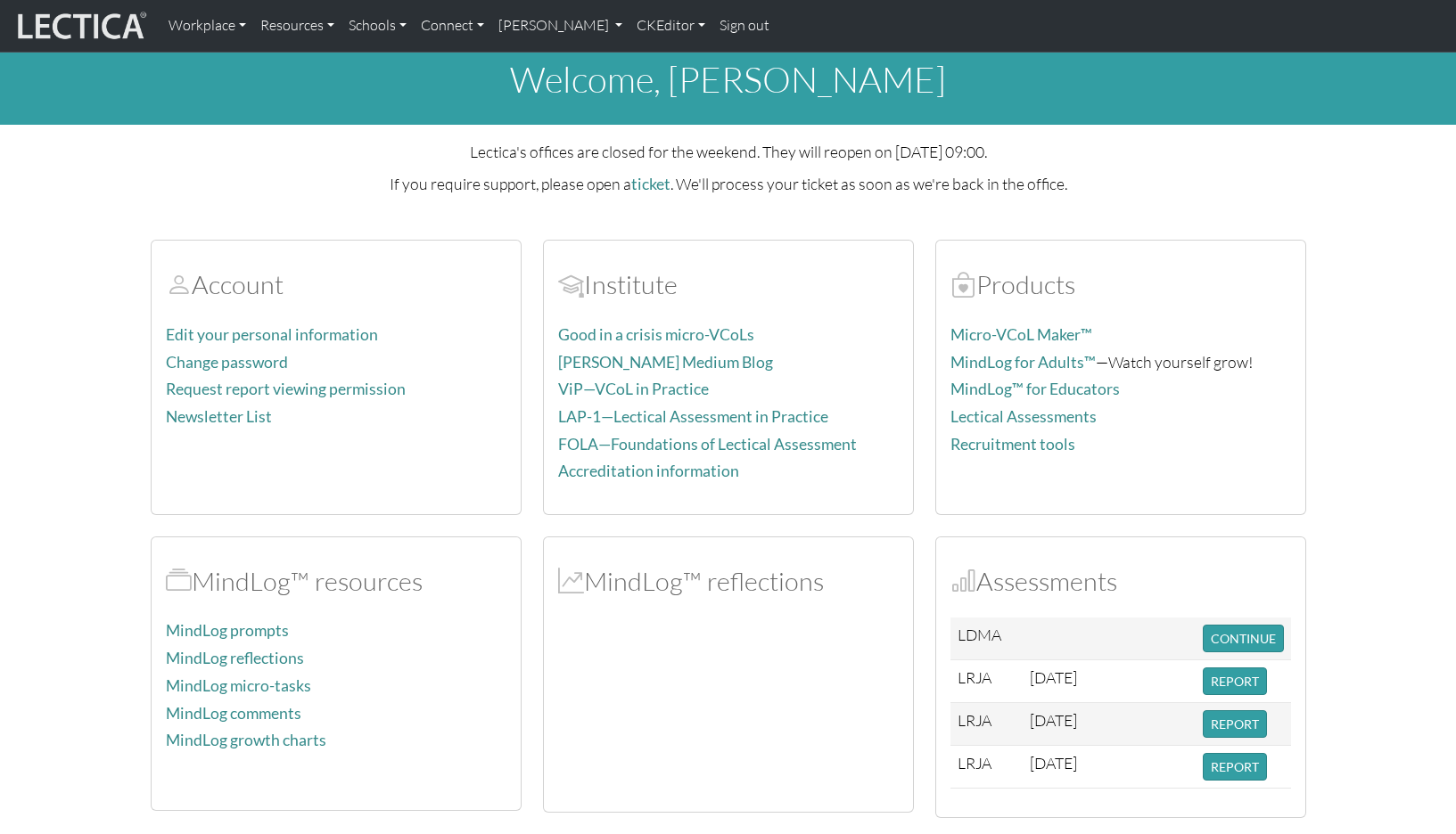
scroll to position [0, 0]
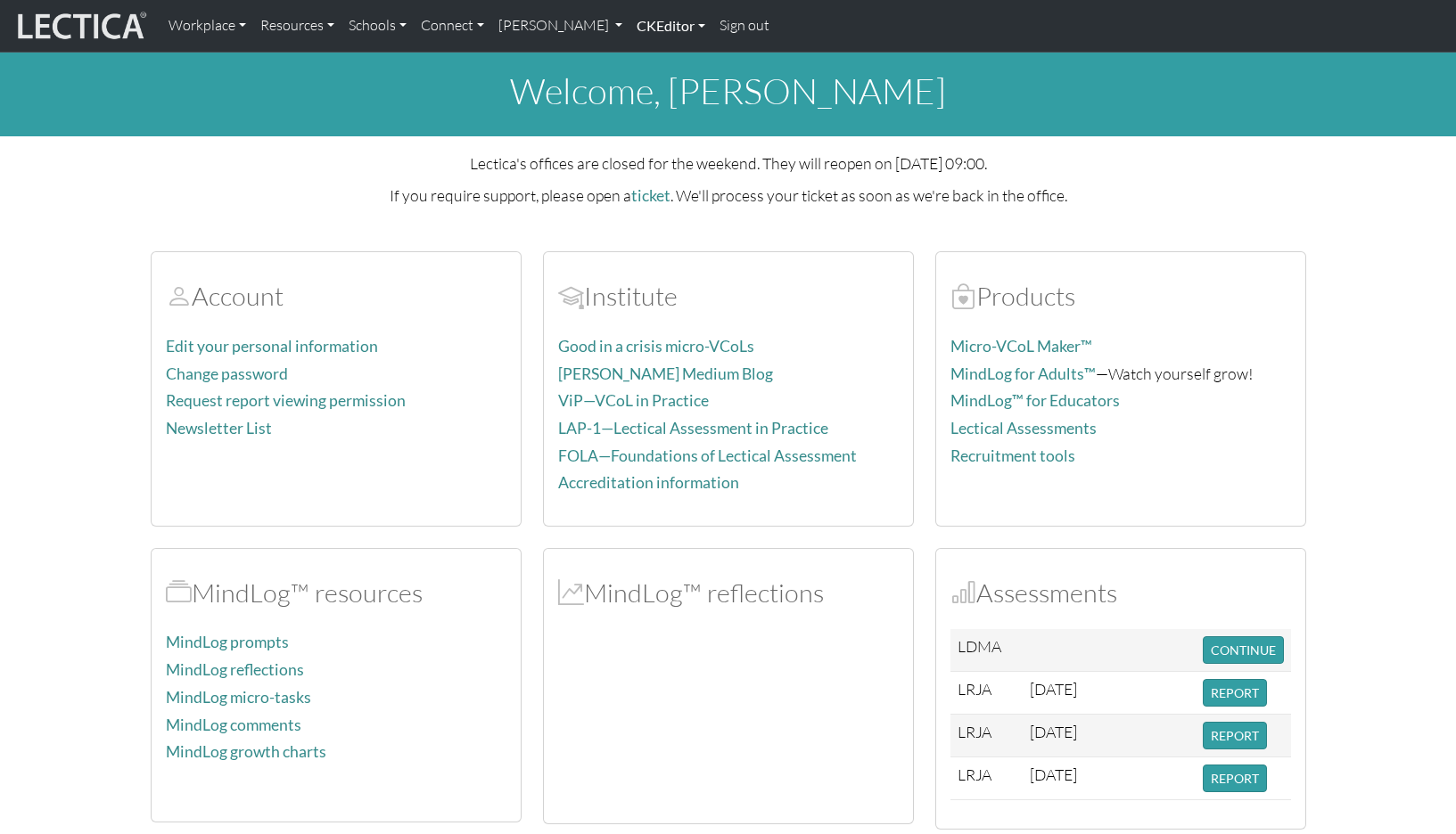
click at [629, 30] on link "CKEditor" at bounding box center [670, 25] width 83 height 37
click at [469, 70] on h1 "welcome, Theo Dawson" at bounding box center [728, 90] width 1456 height 43
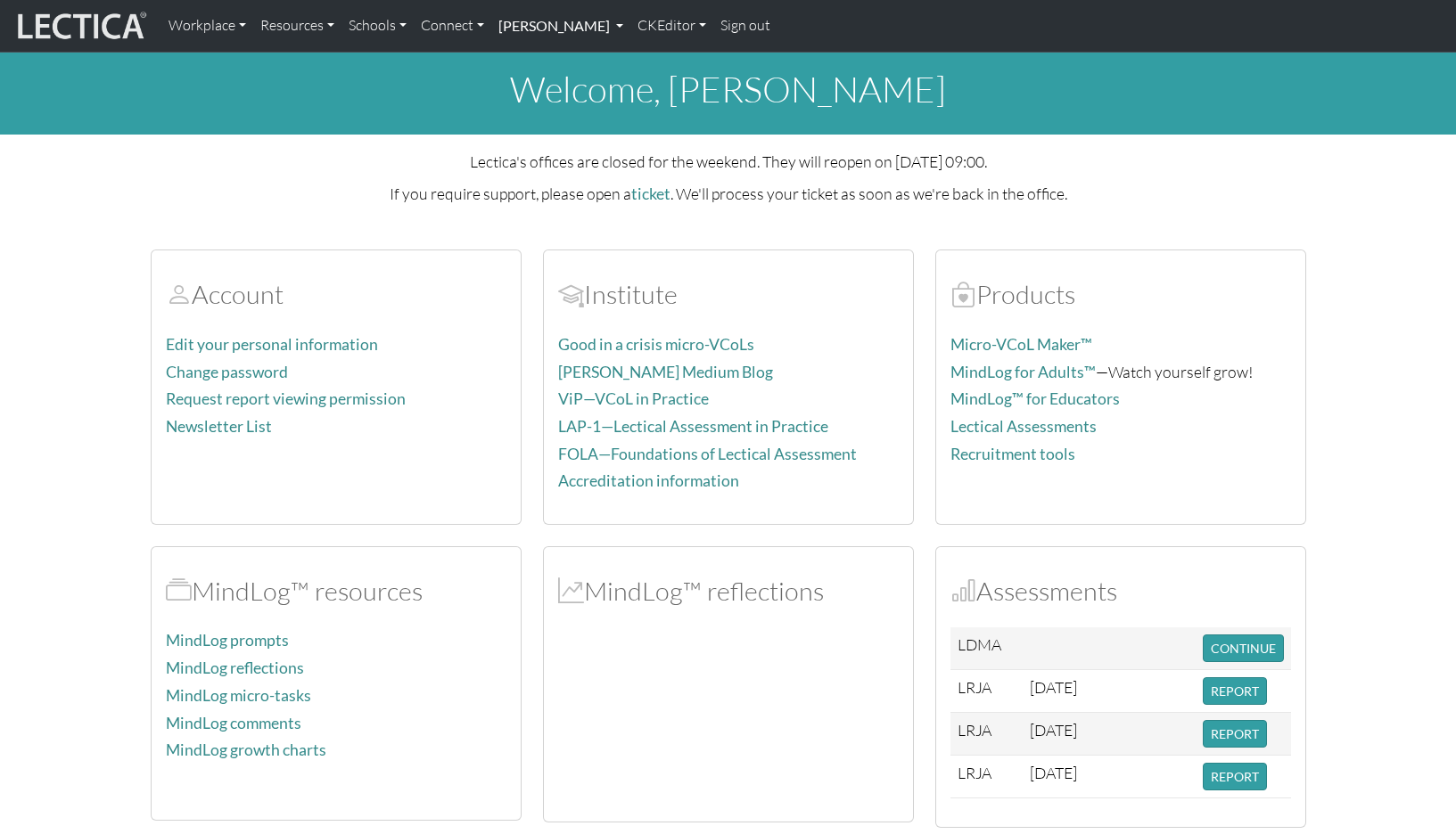
click at [525, 17] on link "[PERSON_NAME]" at bounding box center [561, 25] width 139 height 37
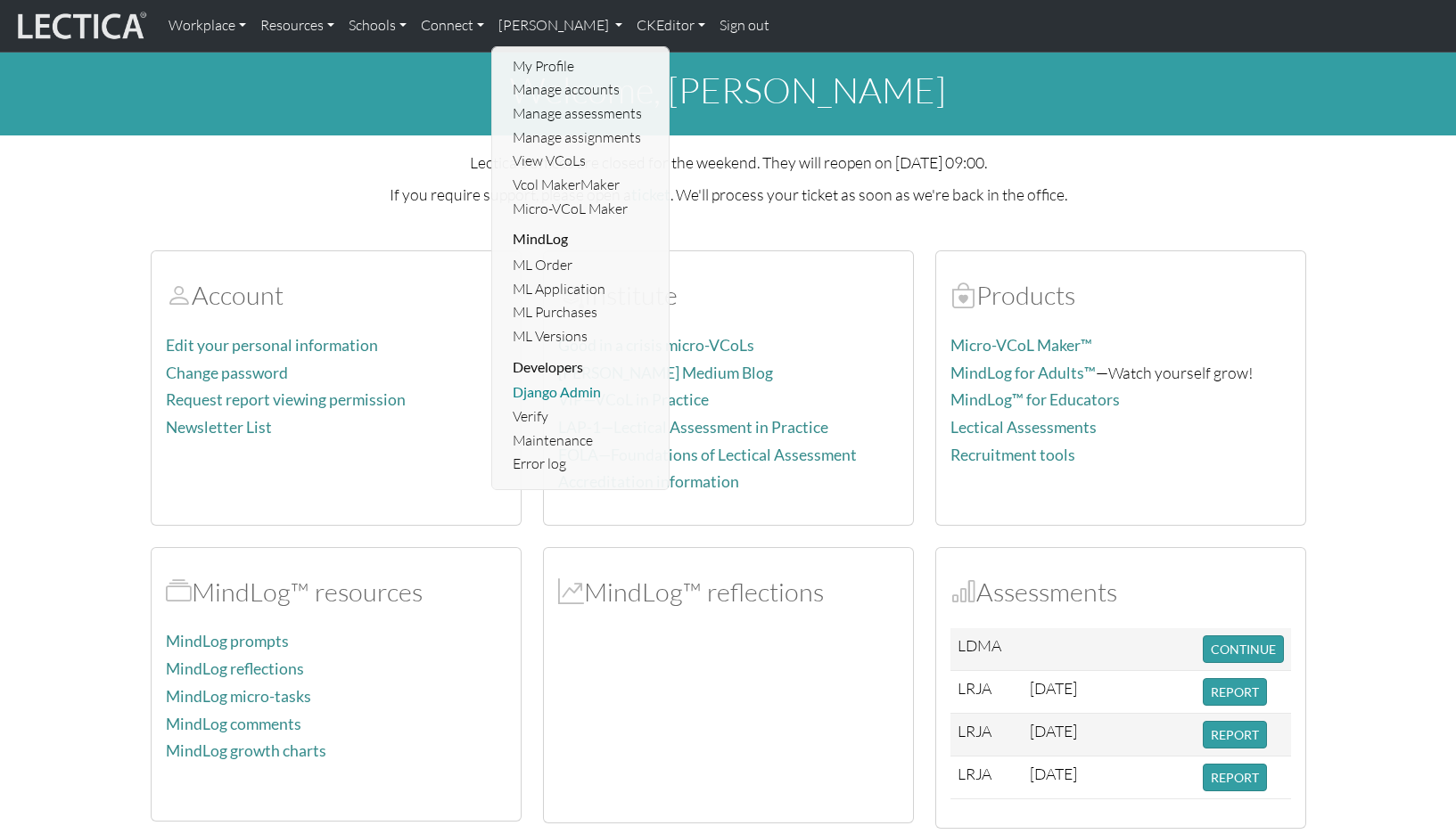
click at [538, 381] on link "Django Admin" at bounding box center [582, 392] width 147 height 24
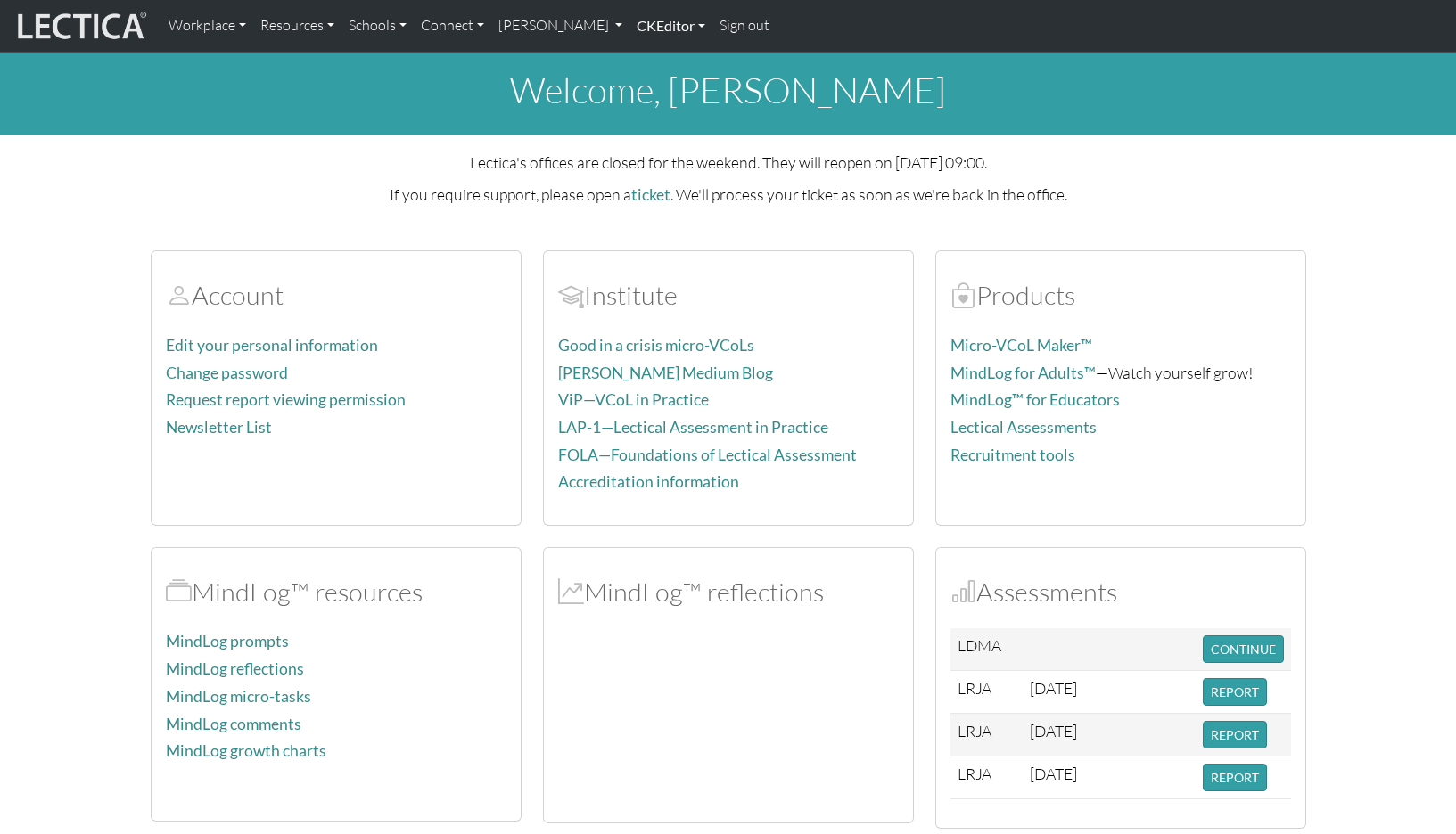
click at [629, 26] on link "CKEditor" at bounding box center [670, 25] width 83 height 37
click at [506, 27] on link "[PERSON_NAME]" at bounding box center [561, 25] width 139 height 37
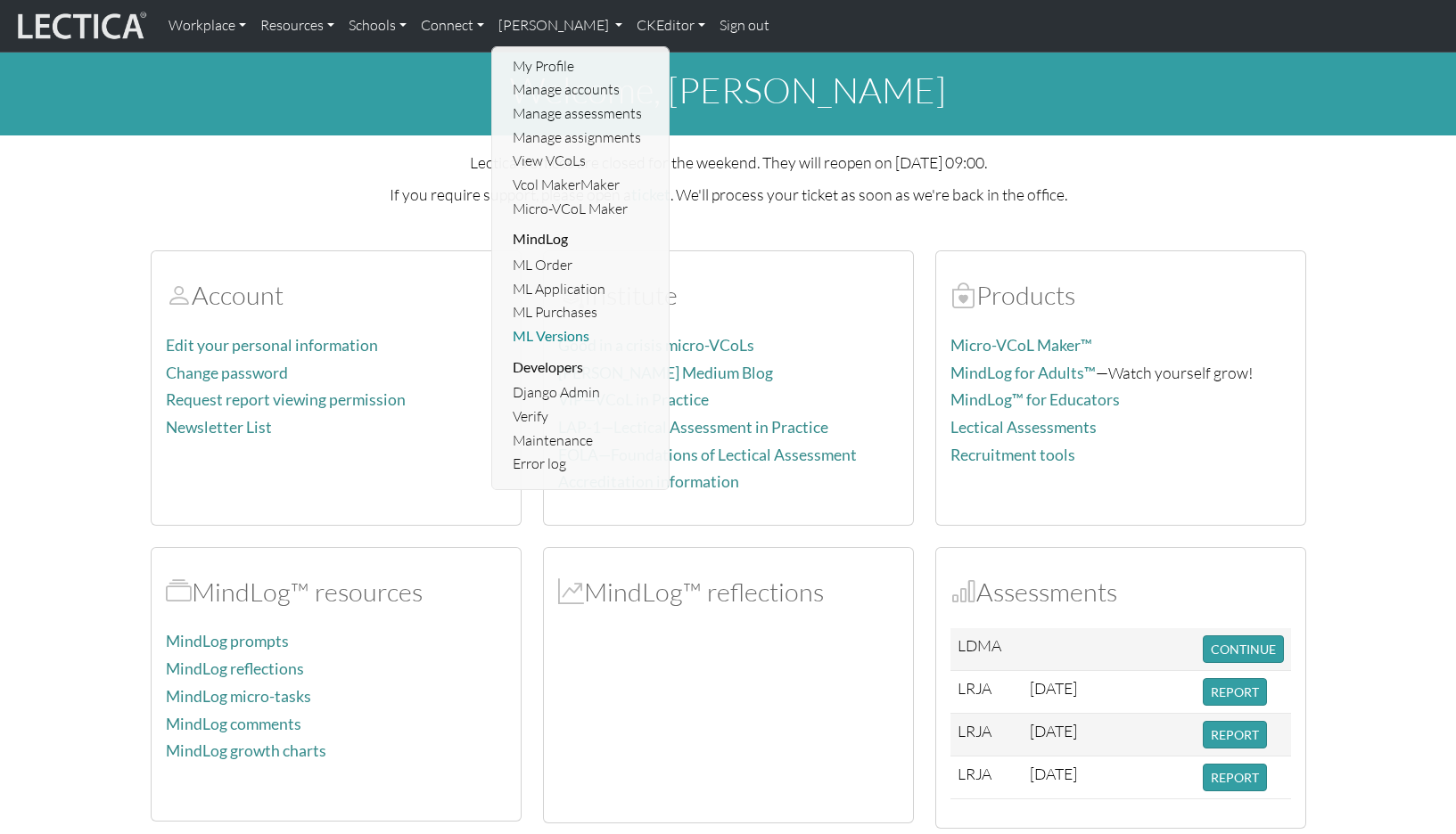
click at [534, 325] on link "ML Versions" at bounding box center [582, 336] width 147 height 24
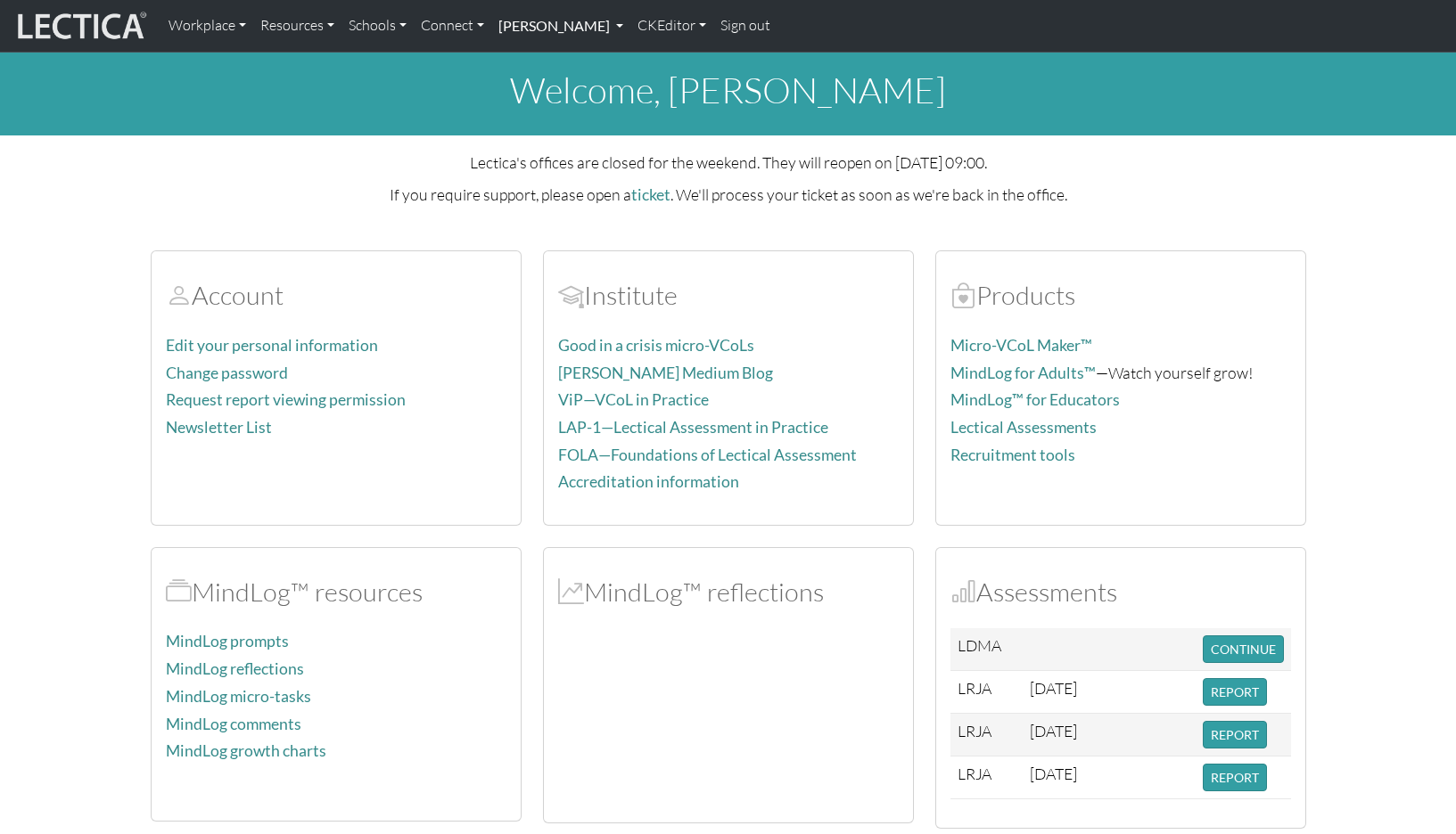
click at [527, 23] on link "[PERSON_NAME]" at bounding box center [561, 25] width 139 height 37
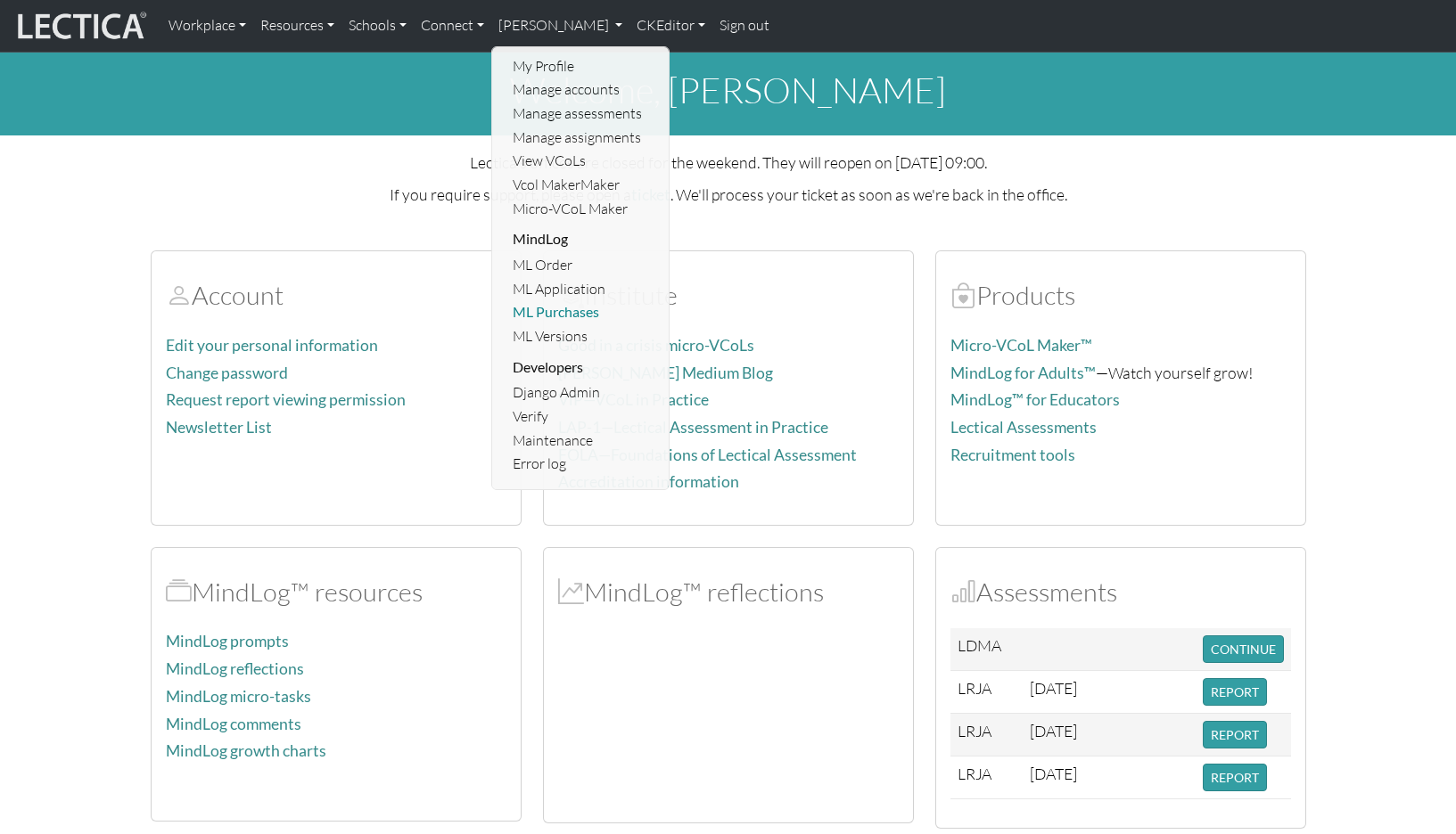
click at [559, 300] on link "ML Purchases" at bounding box center [582, 311] width 147 height 24
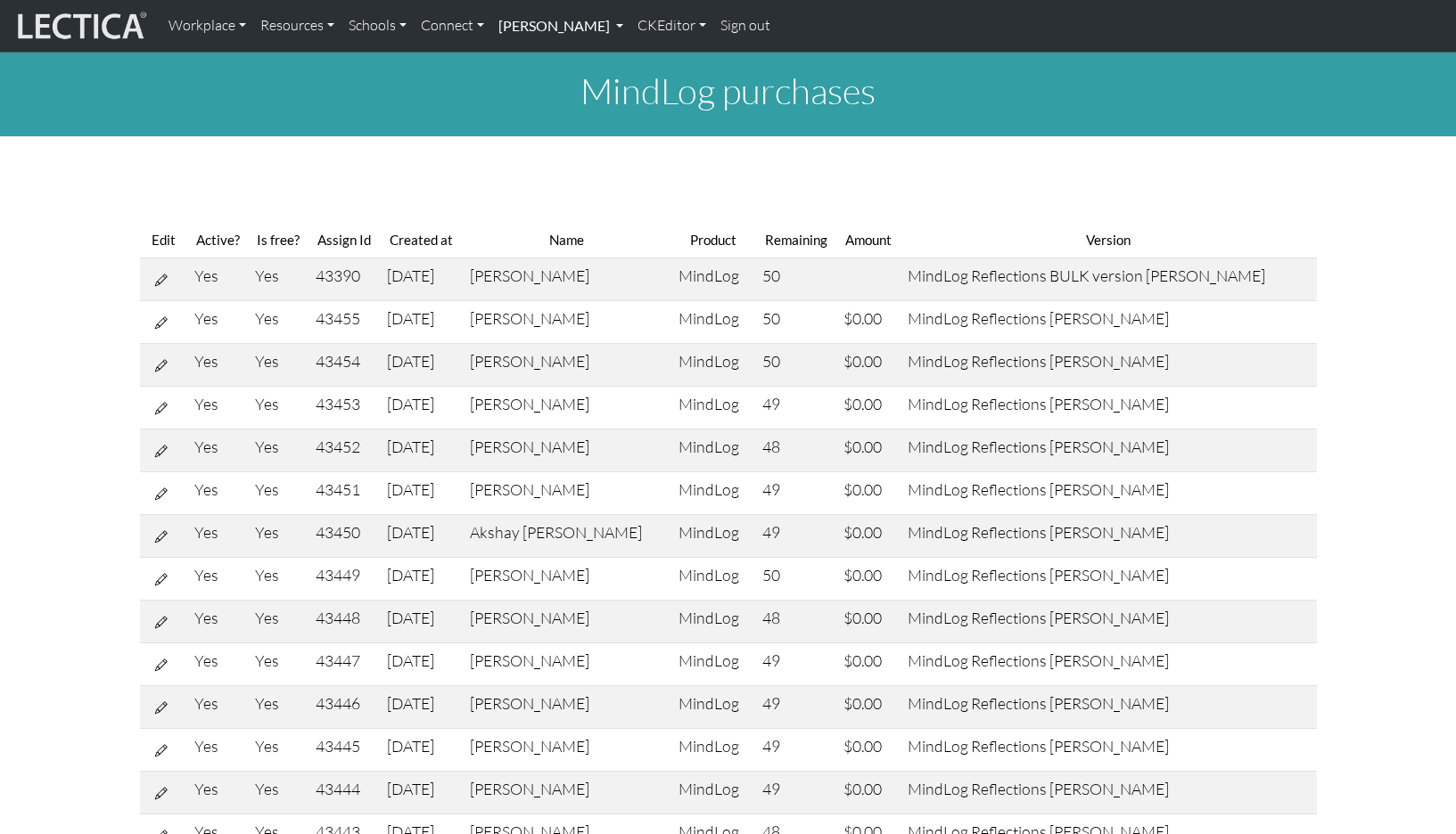
click at [516, 21] on link "[PERSON_NAME]" at bounding box center [561, 25] width 139 height 37
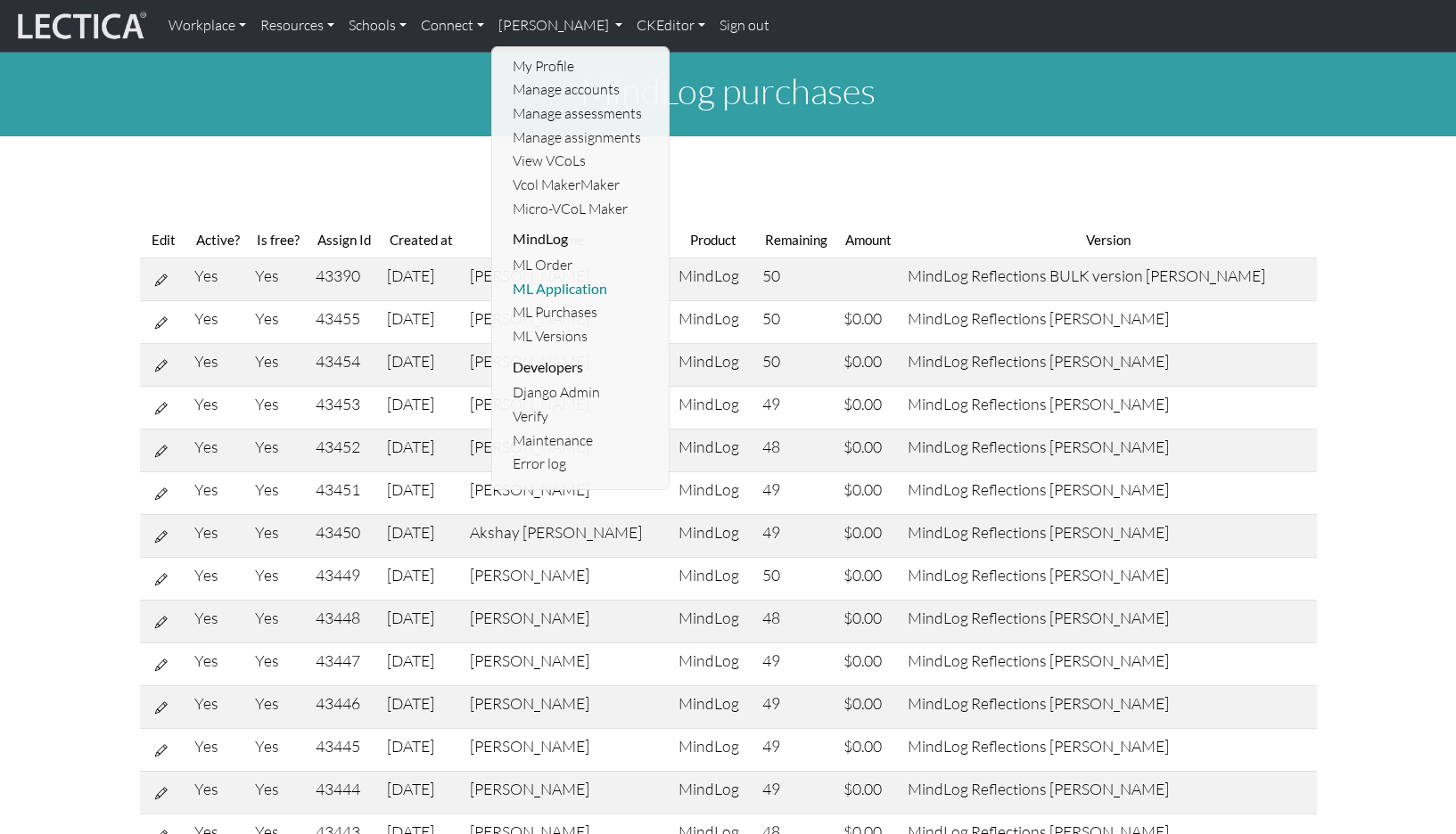
click at [524, 277] on link "ML Application" at bounding box center [582, 288] width 147 height 24
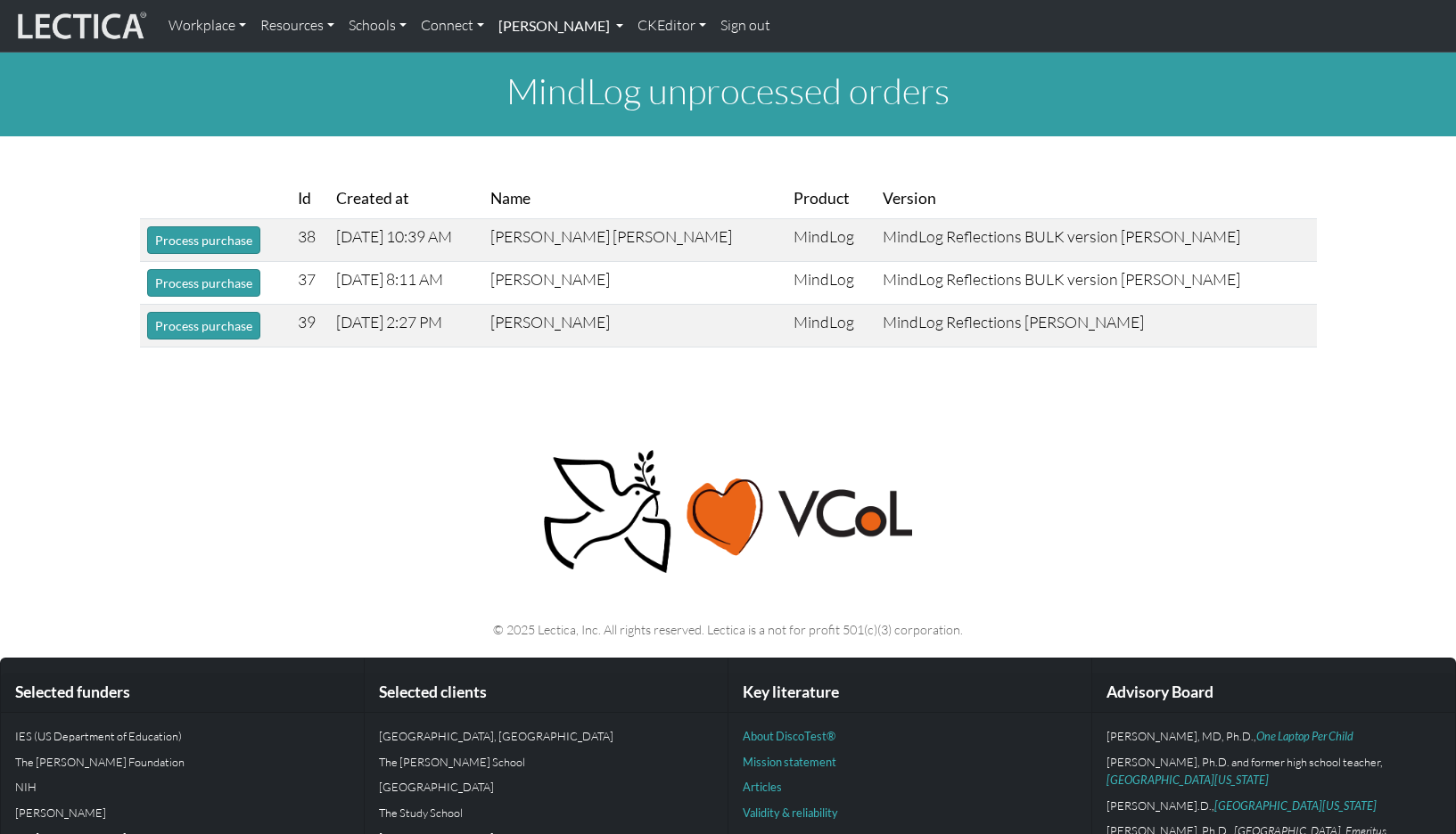
click at [522, 26] on link "[PERSON_NAME]" at bounding box center [561, 25] width 139 height 37
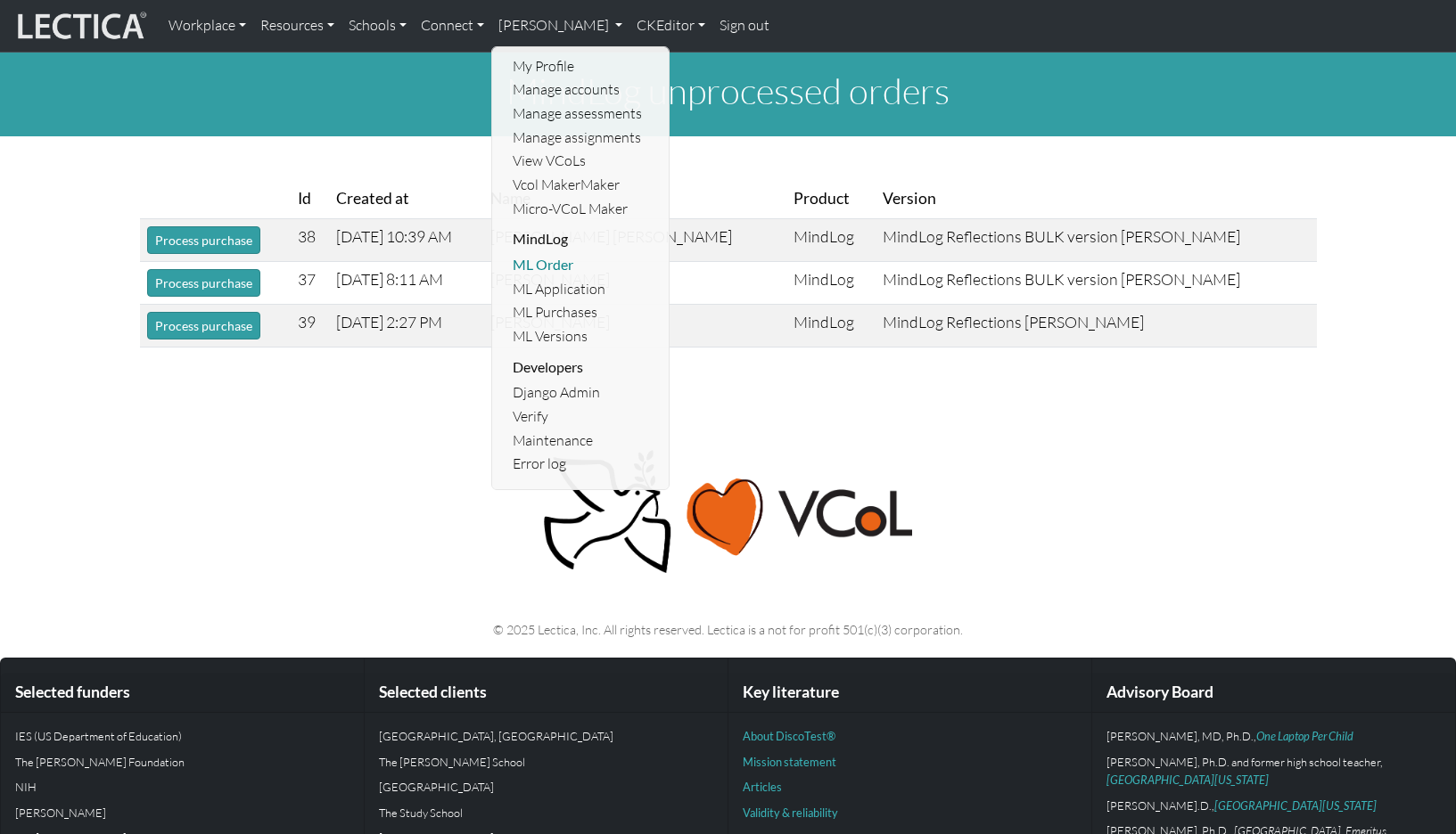
click at [519, 253] on link "ML Order" at bounding box center [582, 265] width 147 height 24
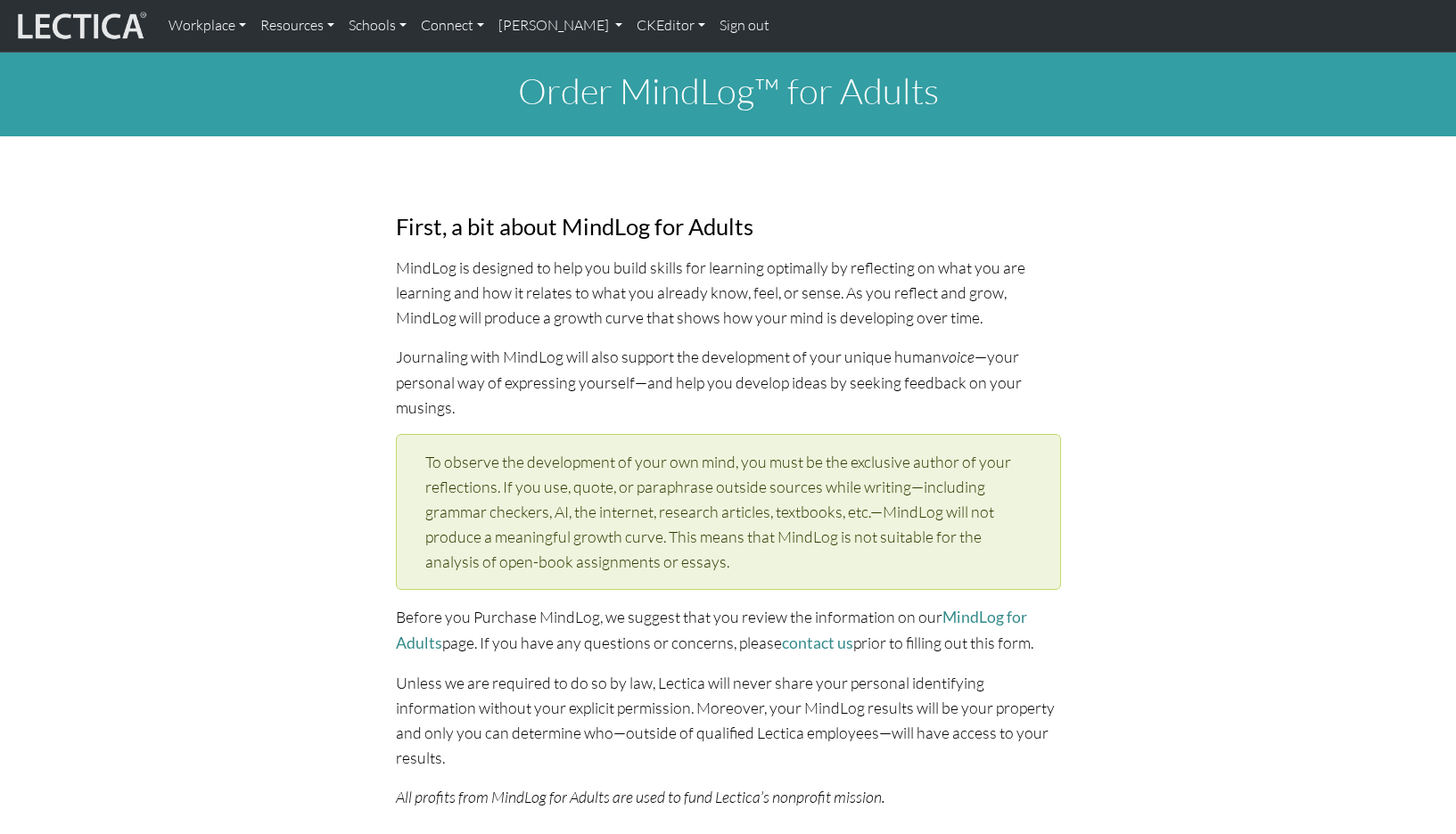
select select "1952"
